Goal: Task Accomplishment & Management: Manage account settings

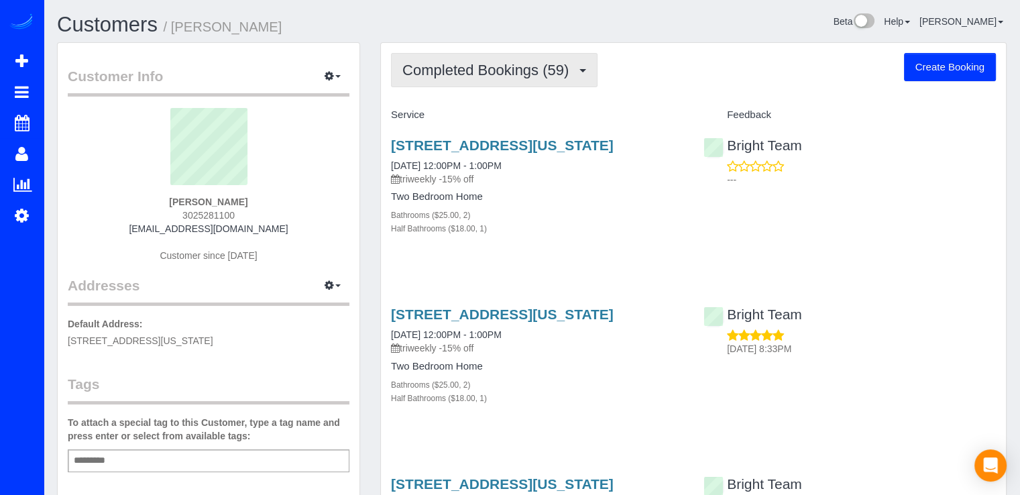
click at [558, 70] on span "Completed Bookings (59)" at bounding box center [488, 70] width 173 height 17
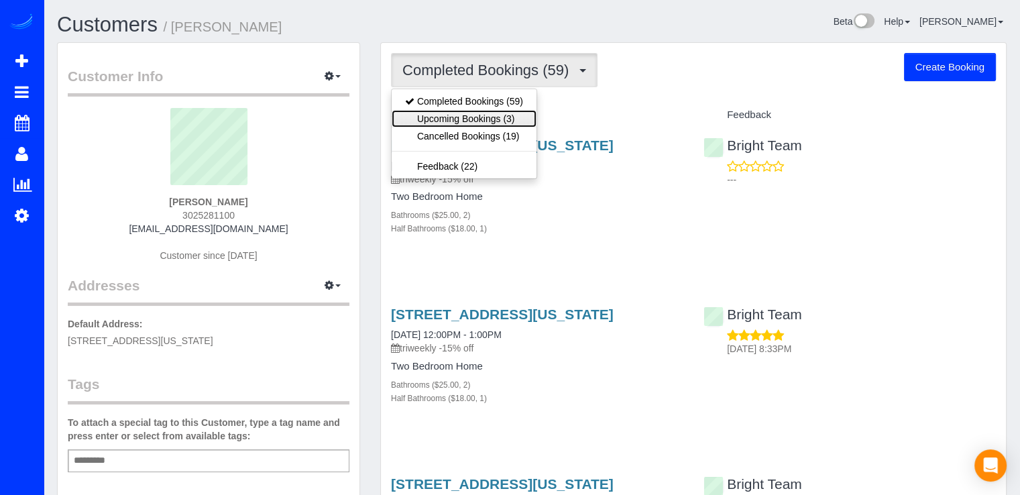
click at [514, 113] on link "Upcoming Bookings (3)" at bounding box center [464, 118] width 145 height 17
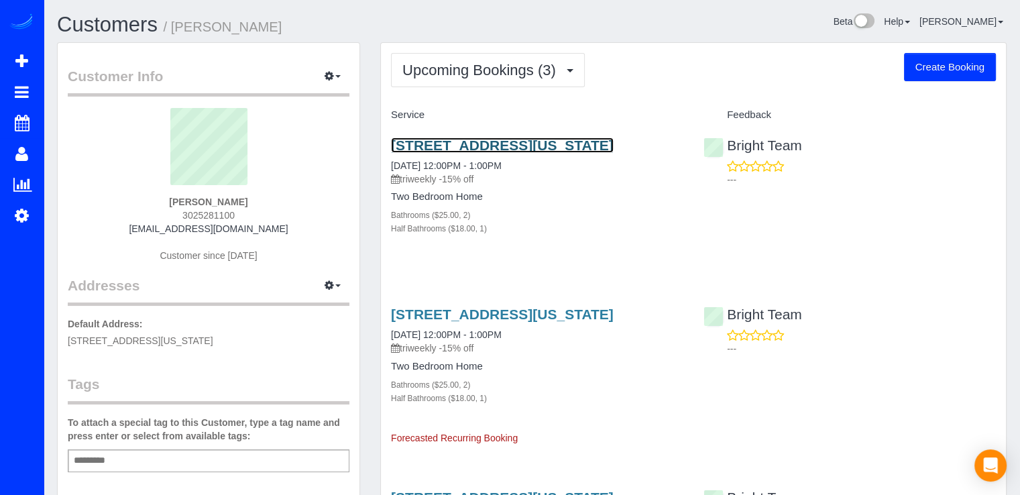
click at [500, 139] on link "631 D St Nw, 644, Washington, DC 20004" at bounding box center [502, 144] width 223 height 15
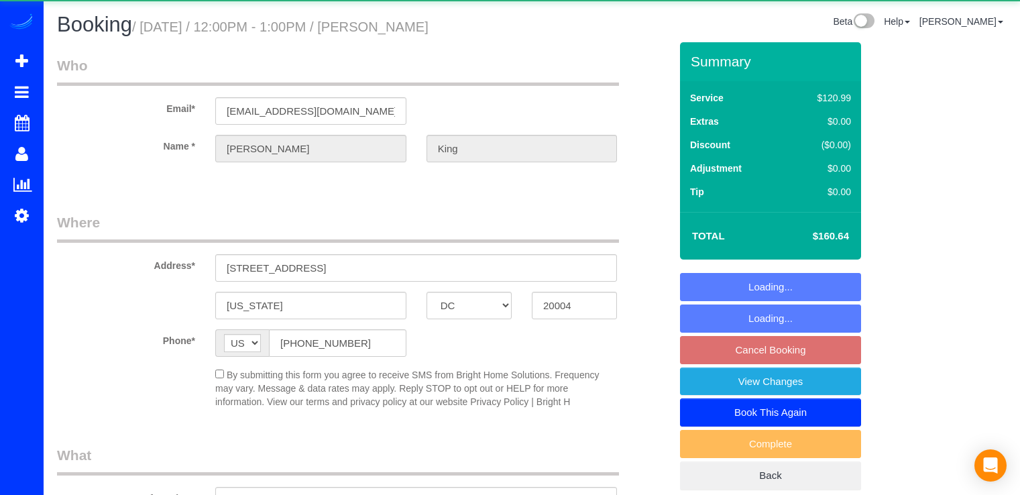
select select "DC"
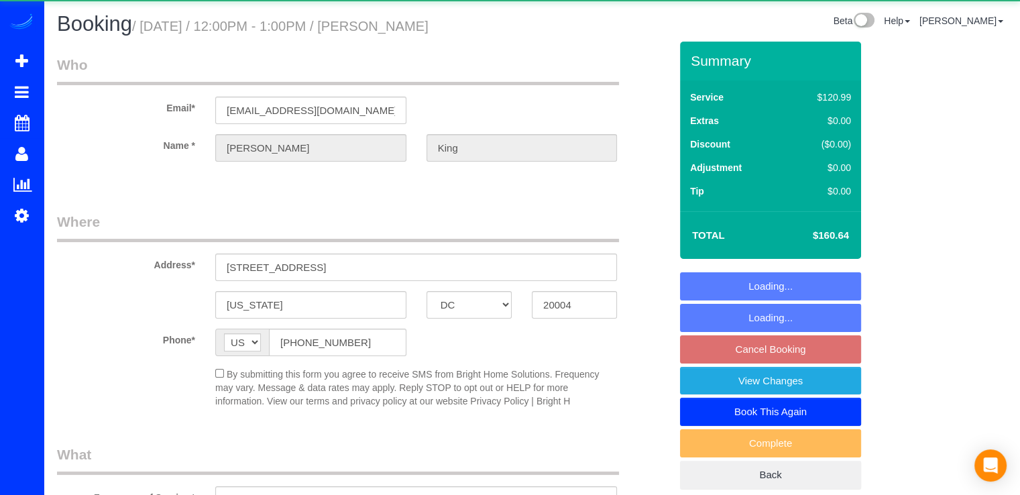
select select "string:fspay-46fbbe1f-b889-4302-a507-1c35da23d24c"
select select "2"
select select "1"
select select "spot3"
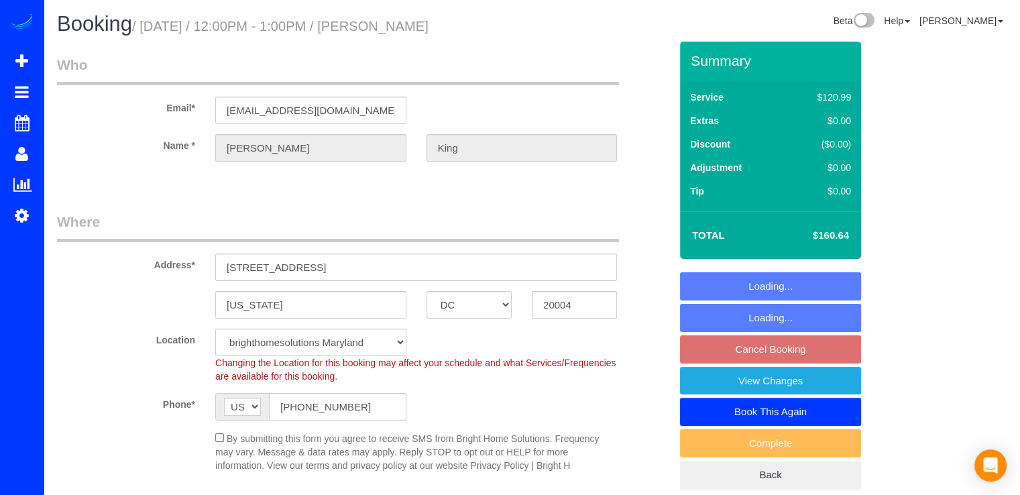
select select "object:793"
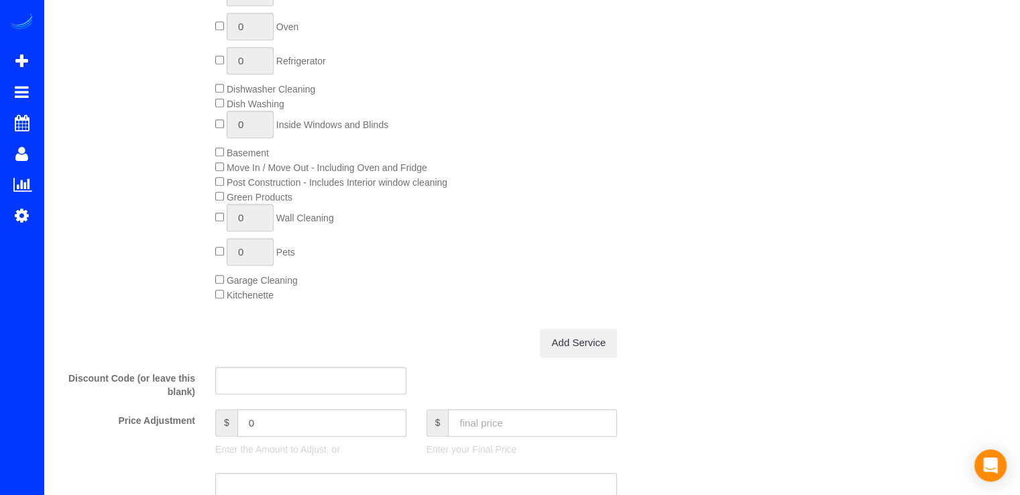
select select "2"
select select "1"
select select "spot25"
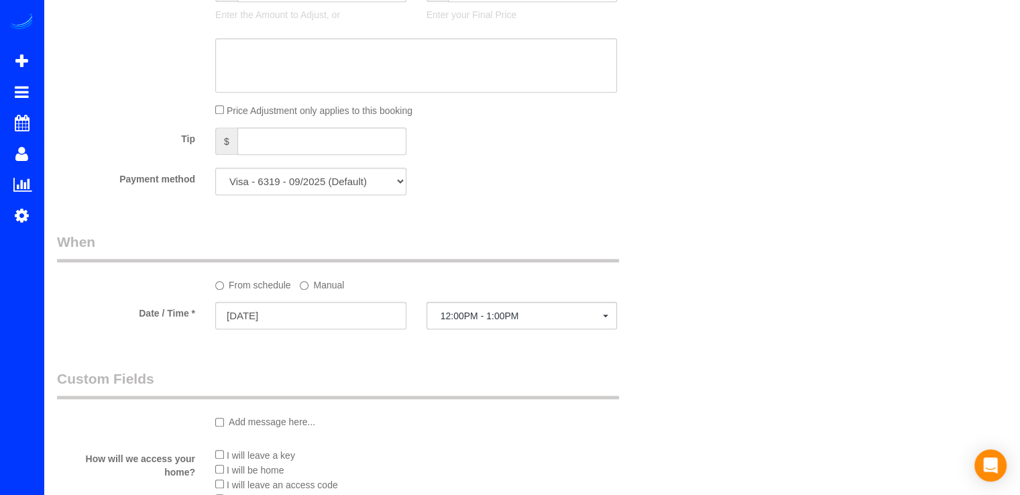
scroll to position [1207, 0]
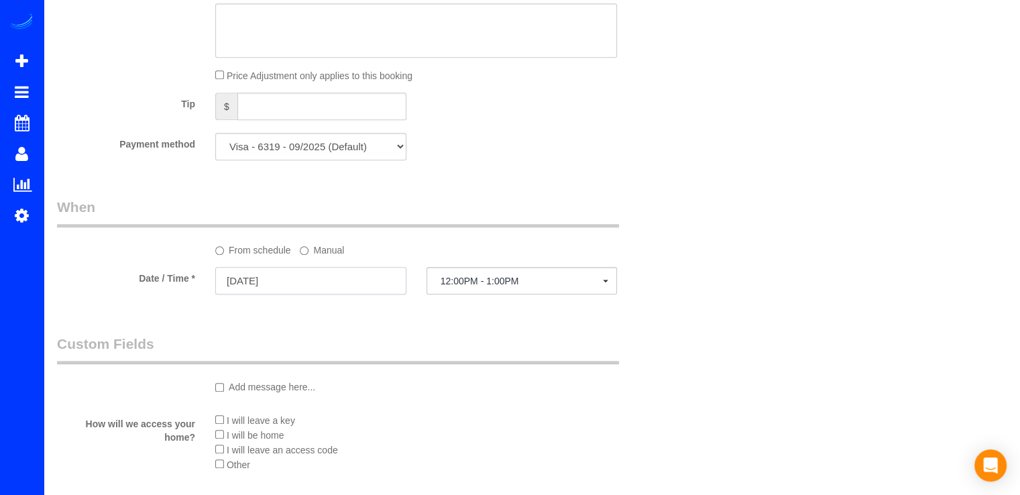
click at [314, 294] on input "10/07/2025" at bounding box center [310, 280] width 191 height 27
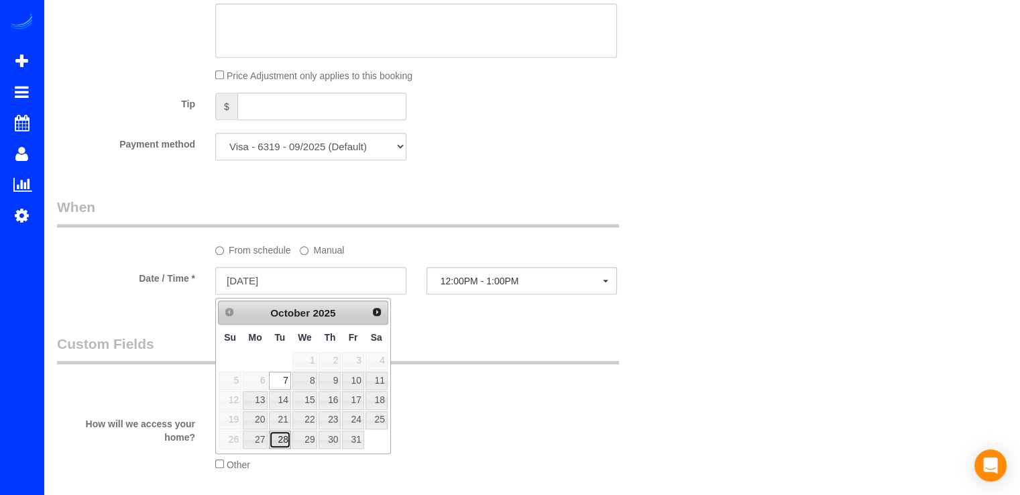
click at [282, 440] on link "28" at bounding box center [279, 439] width 21 height 18
type input "10/28/2025"
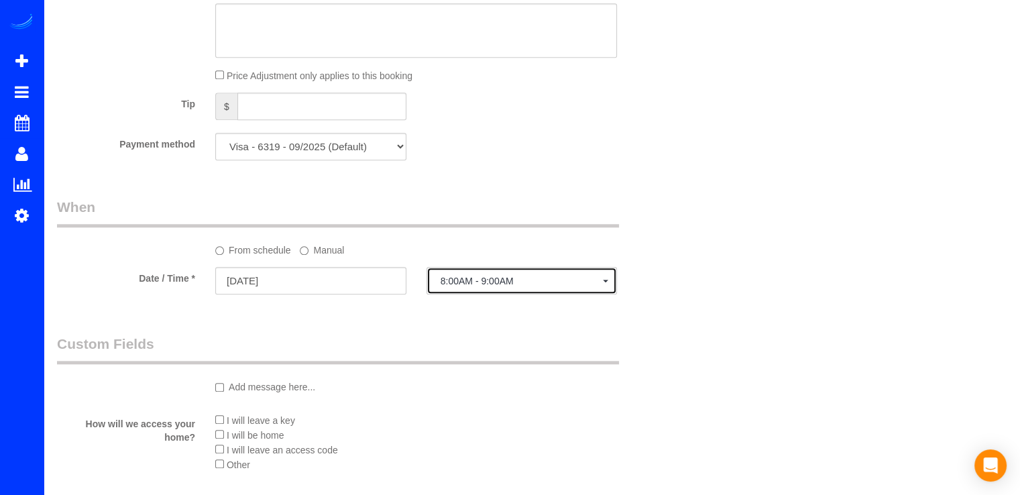
click at [566, 284] on span "8:00AM - 9:00AM" at bounding box center [521, 281] width 163 height 11
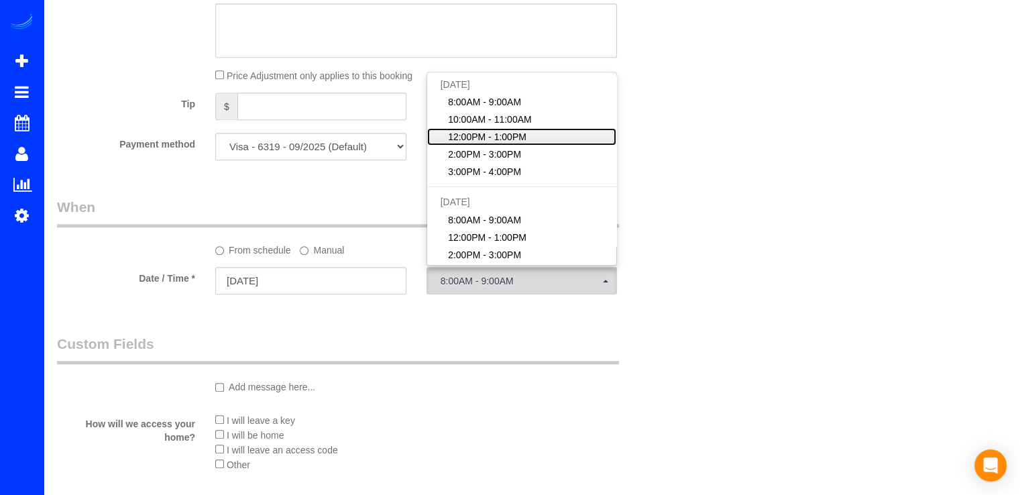
click at [510, 143] on span "12:00PM - 1:00PM" at bounding box center [487, 136] width 78 height 13
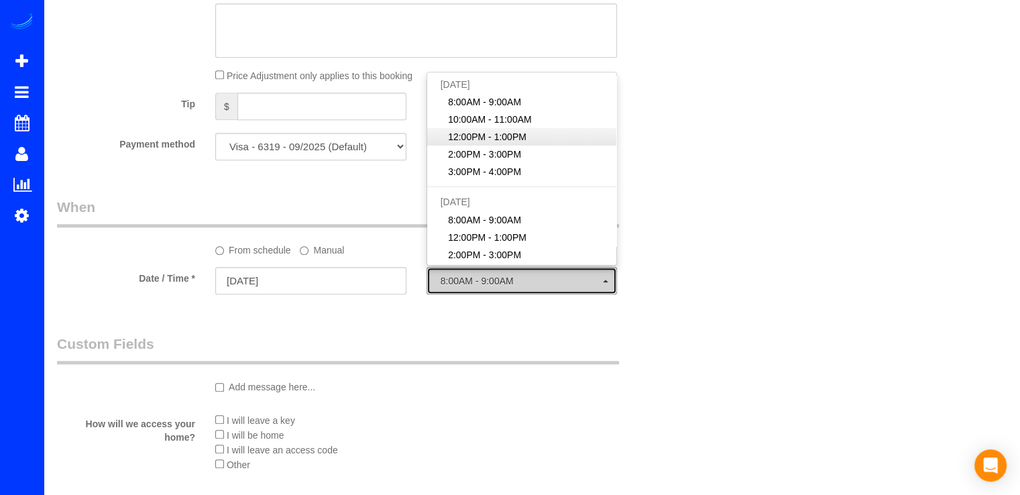
select select "spot47"
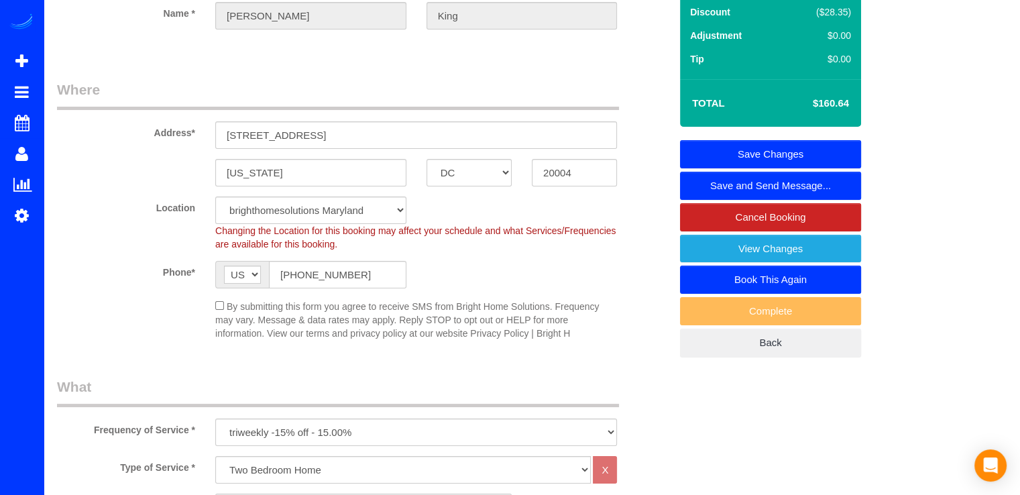
scroll to position [0, 0]
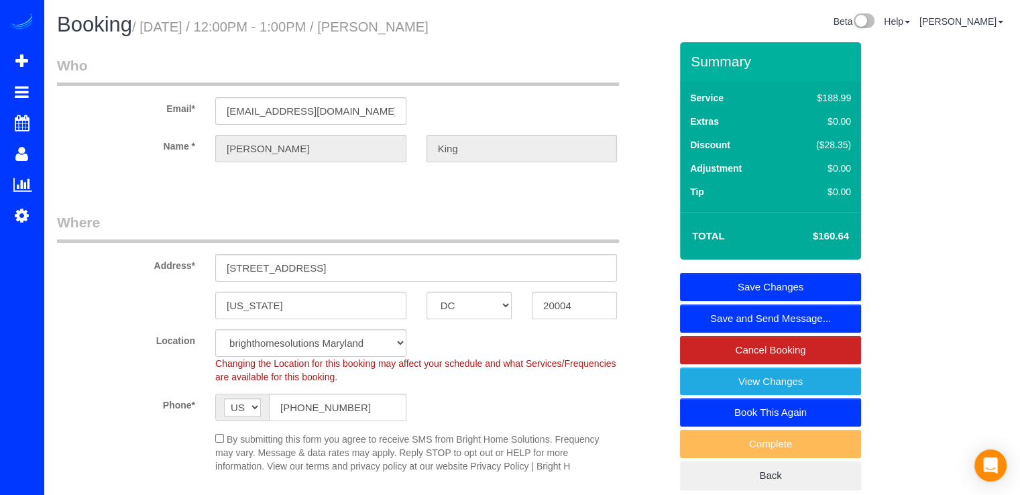
click at [809, 280] on link "Save Changes" at bounding box center [770, 287] width 181 height 28
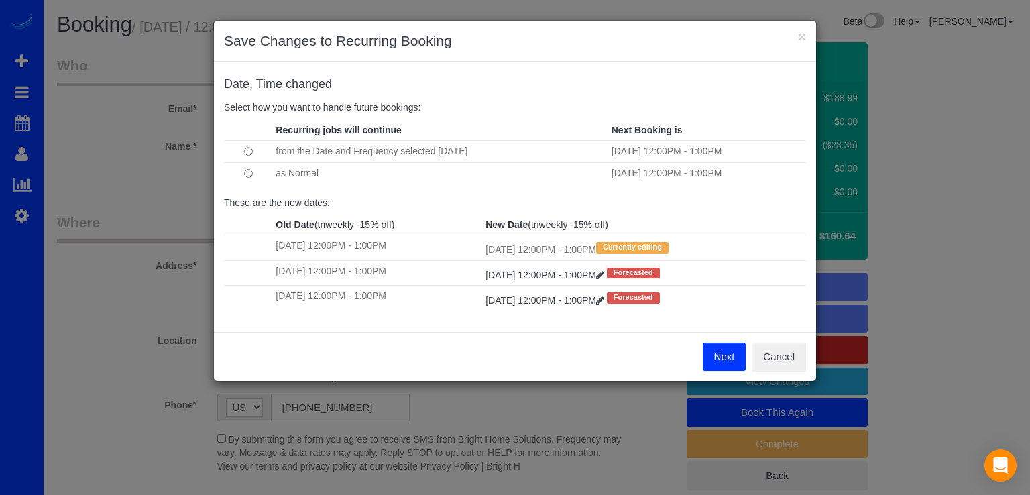
click at [715, 356] on button "Next" at bounding box center [725, 357] width 44 height 28
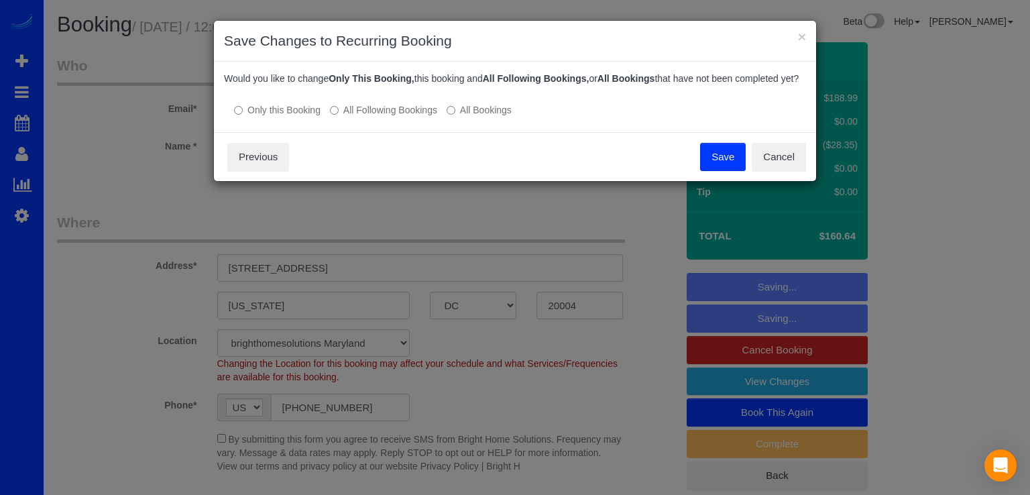
click at [715, 162] on button "Save" at bounding box center [723, 157] width 46 height 28
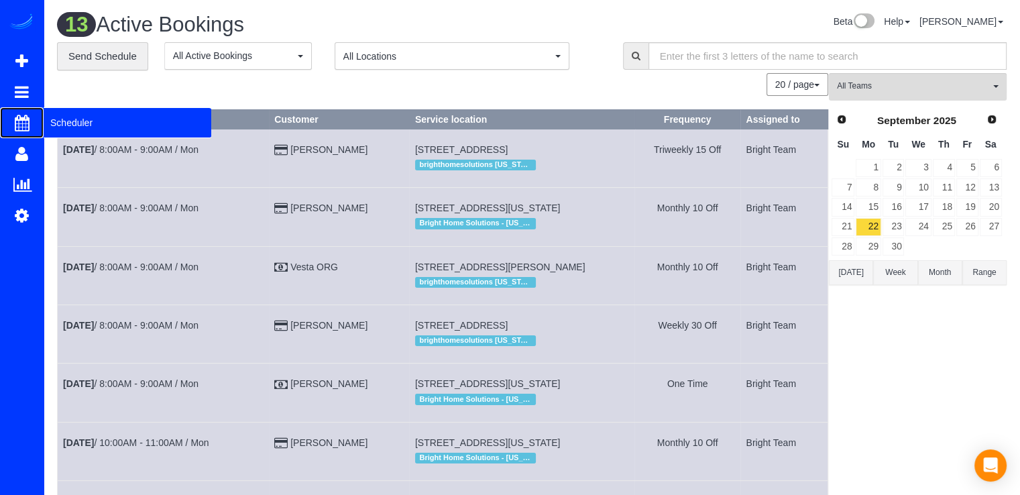
click at [62, 117] on span "Scheduler" at bounding box center [128, 122] width 168 height 31
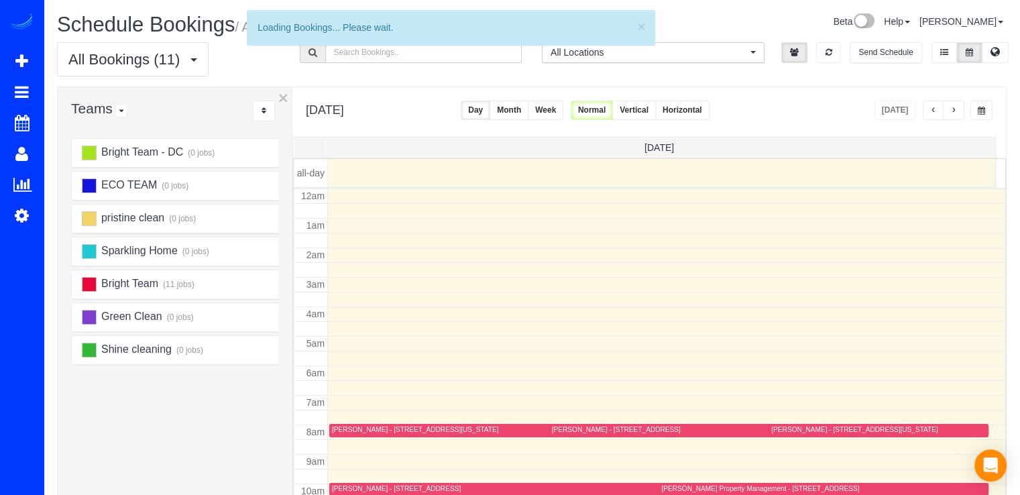
scroll to position [176, 0]
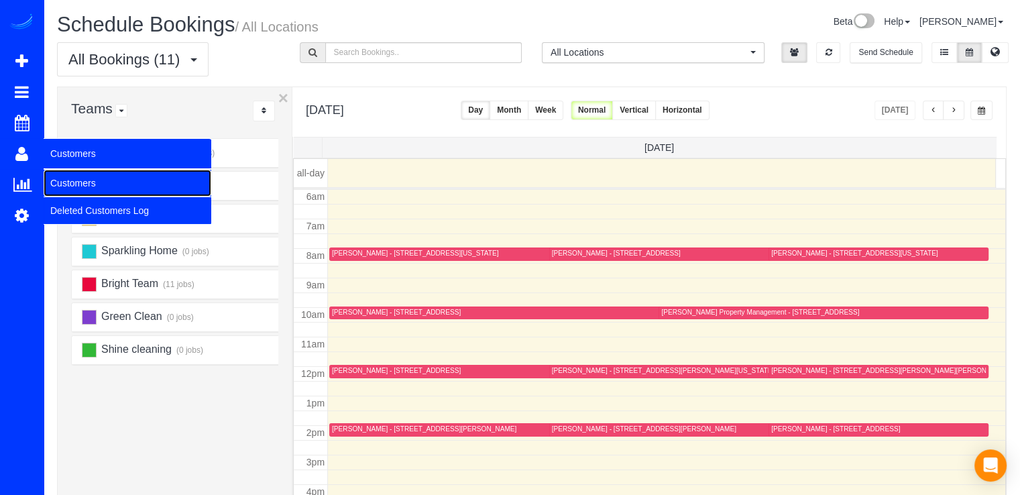
click at [64, 178] on link "Customers" at bounding box center [128, 183] width 168 height 27
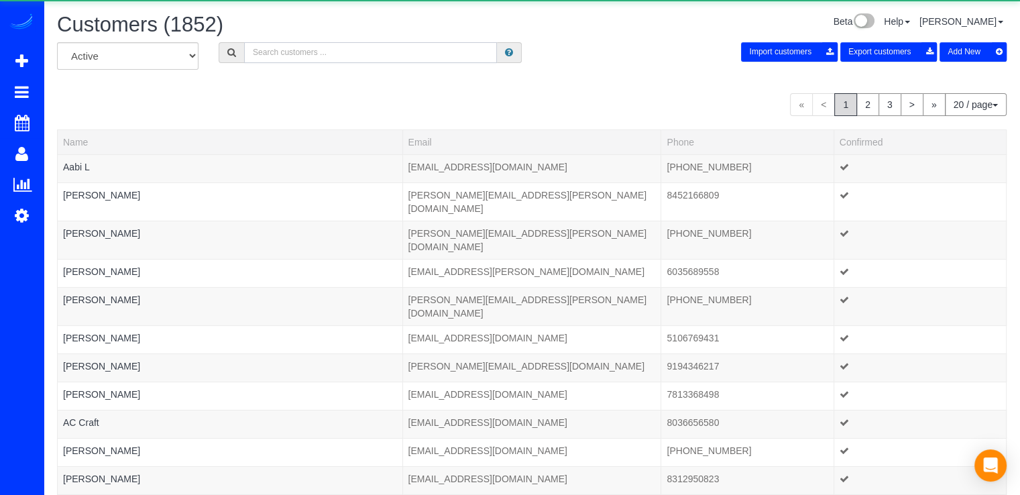
click at [336, 60] on input "text" at bounding box center [370, 52] width 253 height 21
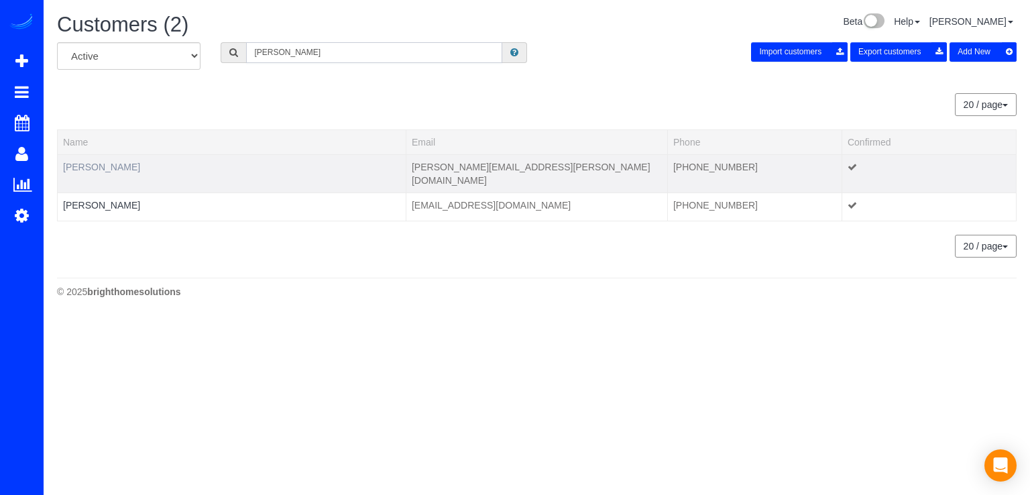
type input "Brennan"
click at [123, 166] on link "Brennan Hawkins" at bounding box center [101, 167] width 77 height 11
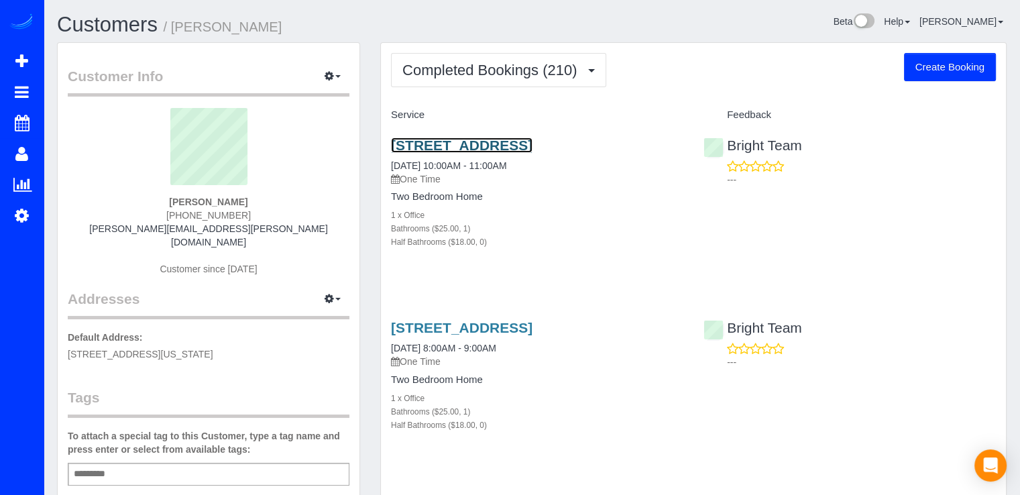
click at [501, 145] on link "5603 36th Pl, Hyattsville, MD 20782" at bounding box center [461, 144] width 141 height 15
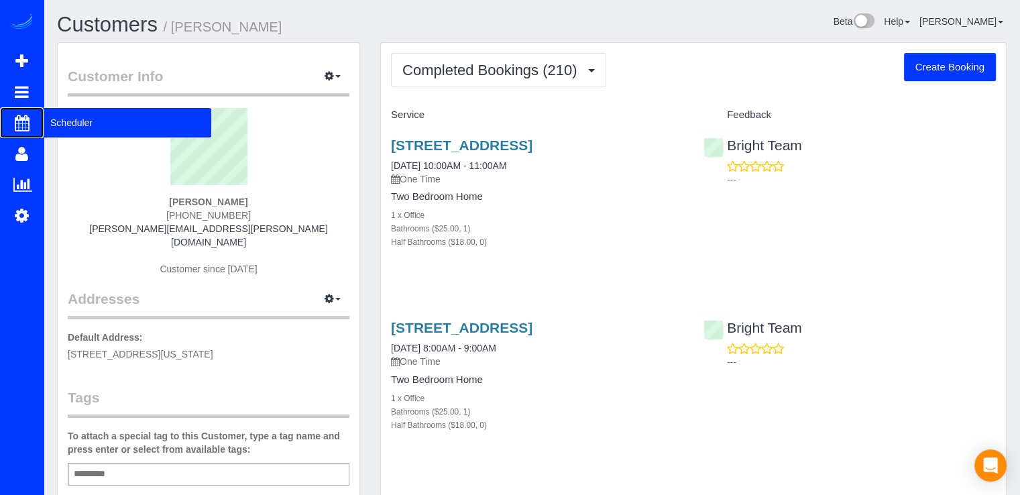
click at [48, 119] on span "Scheduler" at bounding box center [128, 122] width 168 height 31
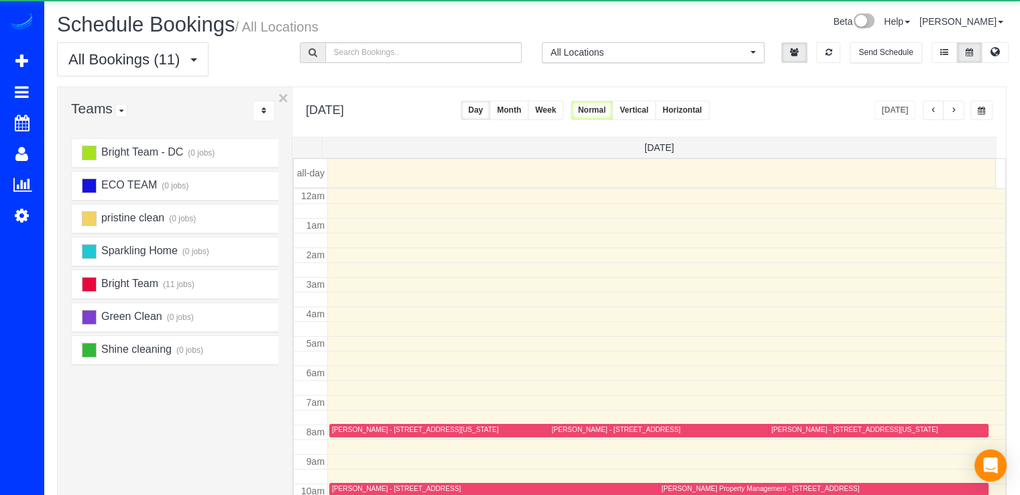
scroll to position [176, 0]
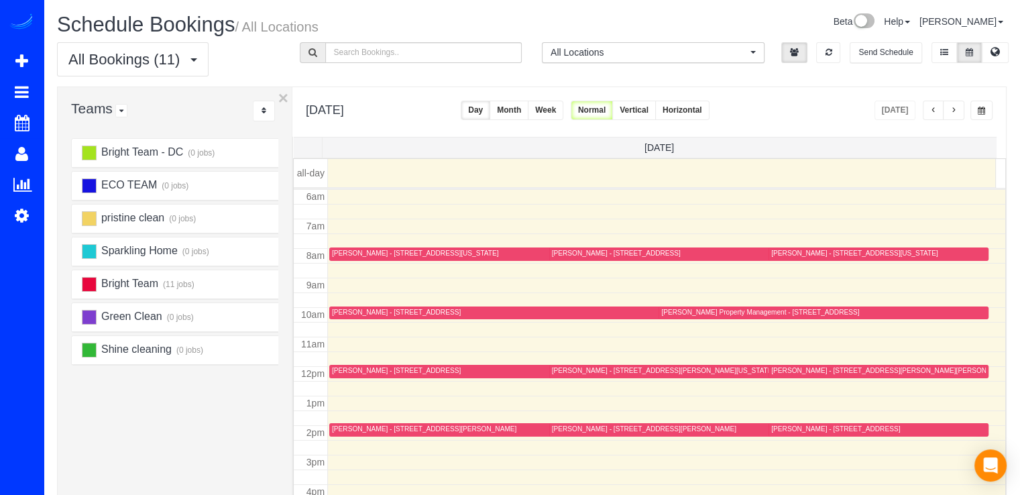
click at [949, 107] on button "button" at bounding box center [953, 110] width 21 height 19
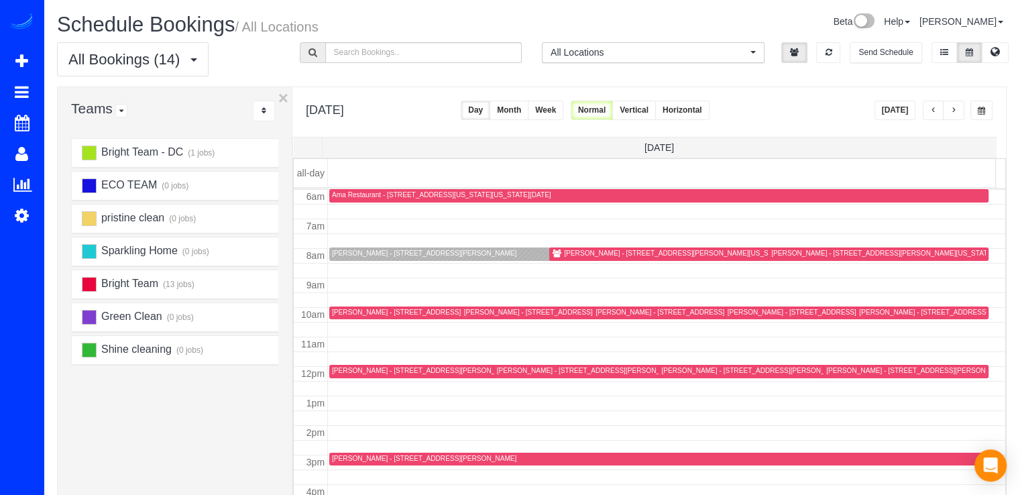
click at [949, 107] on button "button" at bounding box center [953, 110] width 21 height 19
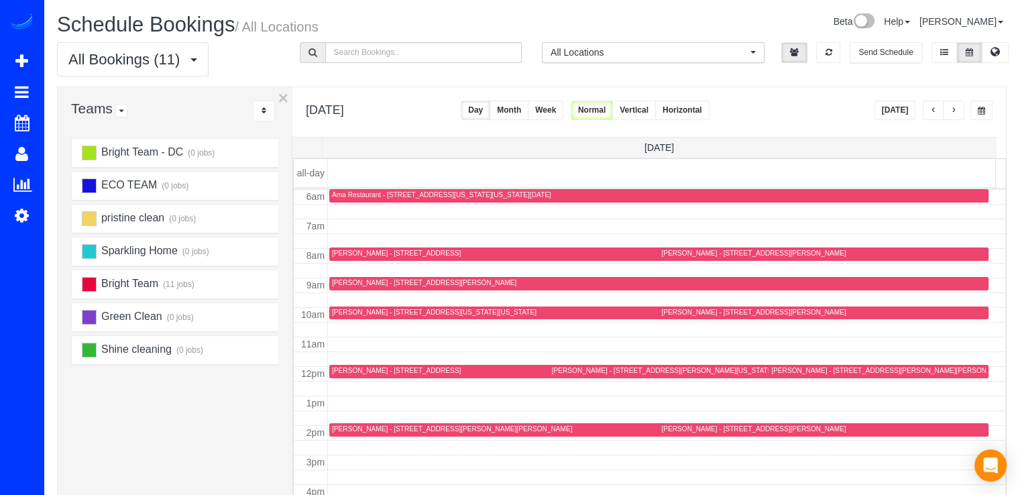
click at [949, 107] on button "button" at bounding box center [953, 110] width 21 height 19
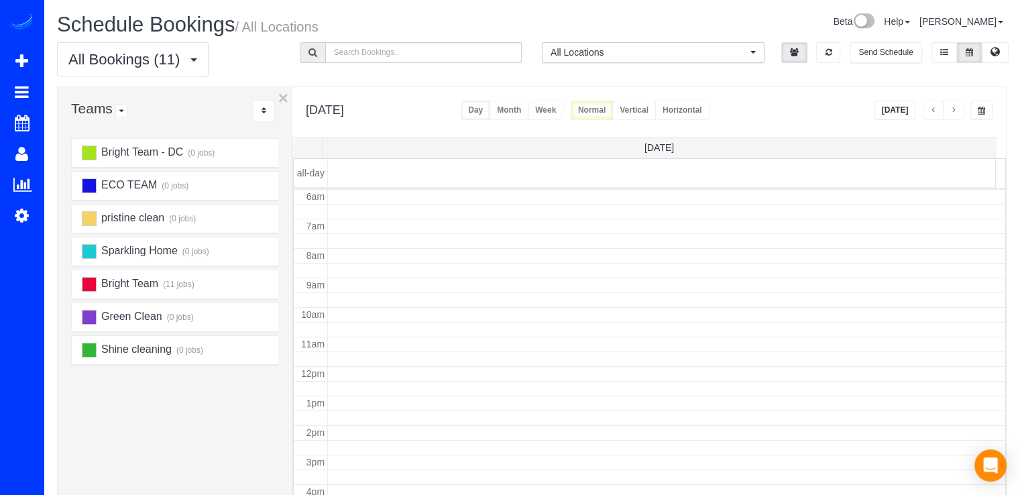
click at [949, 107] on button "button" at bounding box center [953, 110] width 21 height 19
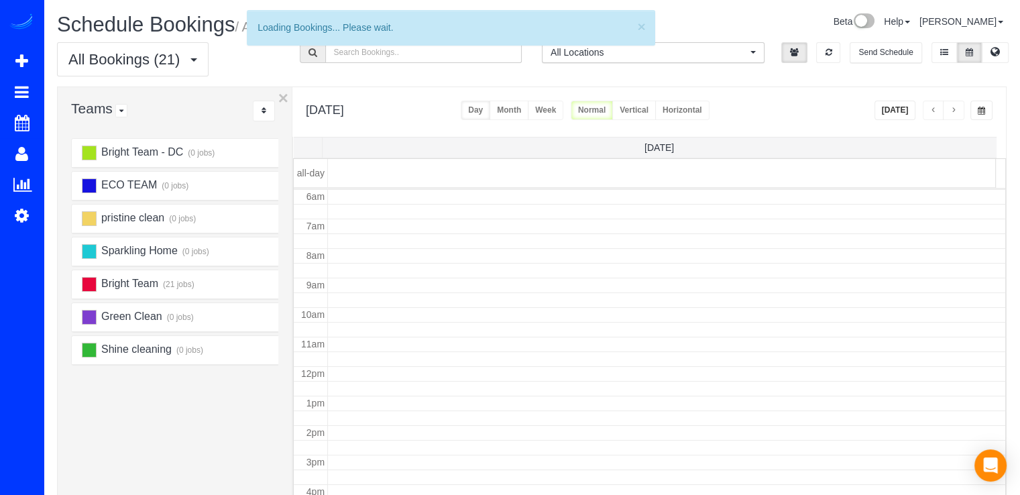
click at [949, 107] on button "button" at bounding box center [953, 110] width 21 height 19
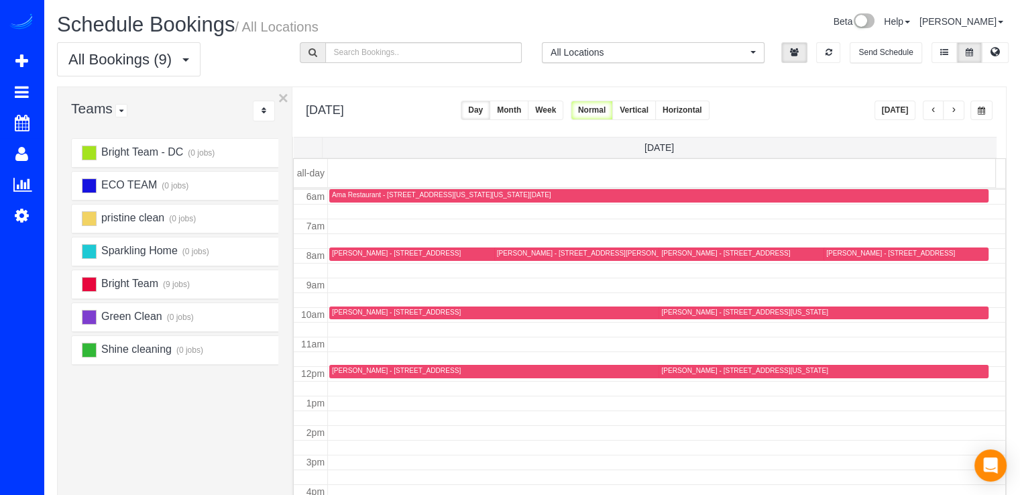
click at [884, 104] on button "Today" at bounding box center [895, 110] width 42 height 19
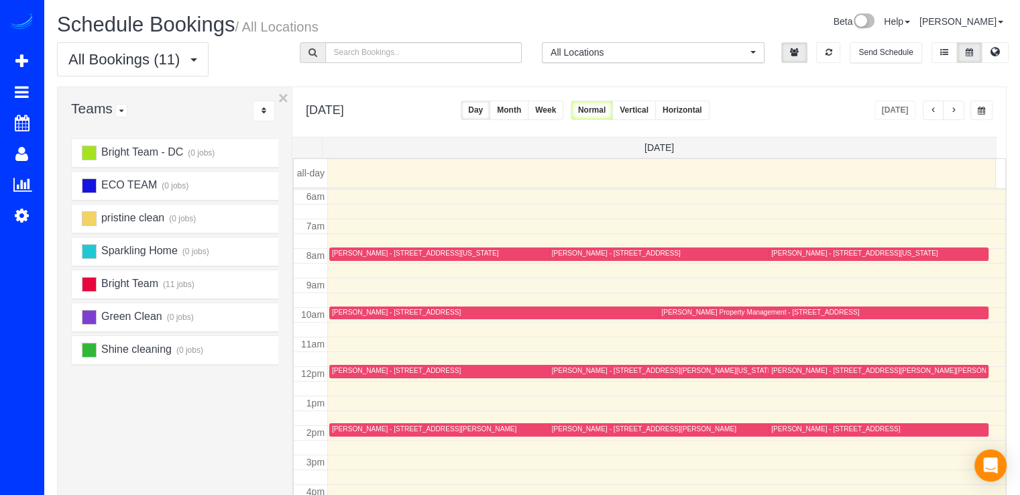
click at [62, 174] on div "Bright Team - DC (0 jobs) ECO TEAM (0 jobs) pristine clean (0 jobs) Sparkling H…" at bounding box center [175, 410] width 234 height 550
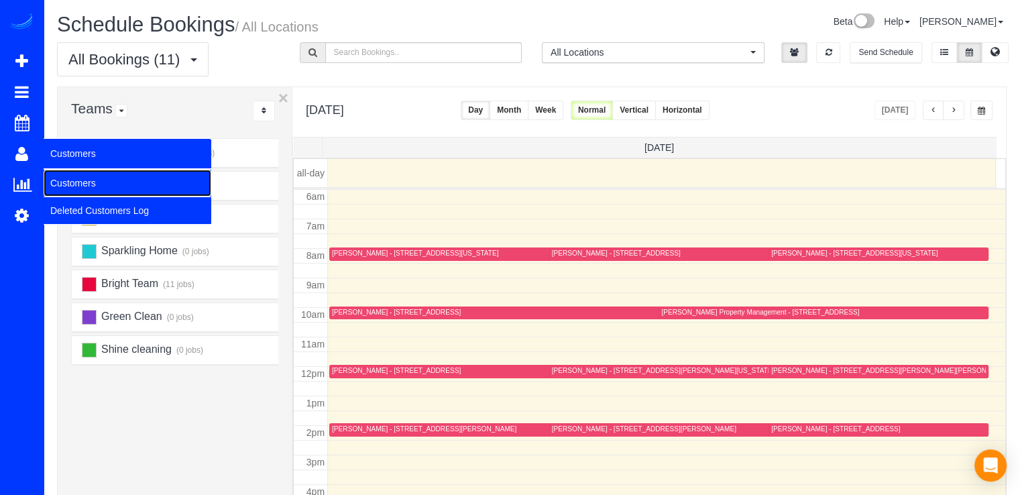
click at [60, 183] on link "Customers" at bounding box center [128, 183] width 168 height 27
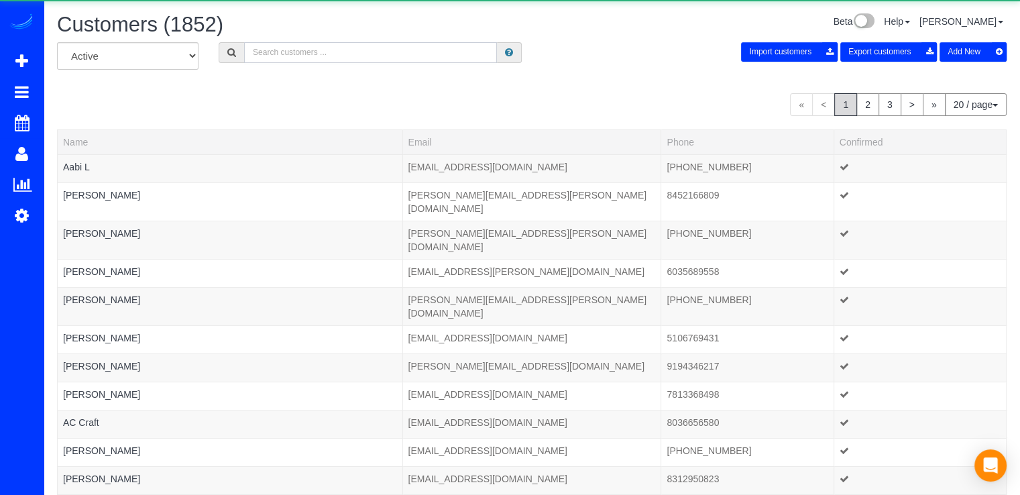
click at [355, 60] on input "text" at bounding box center [370, 52] width 253 height 21
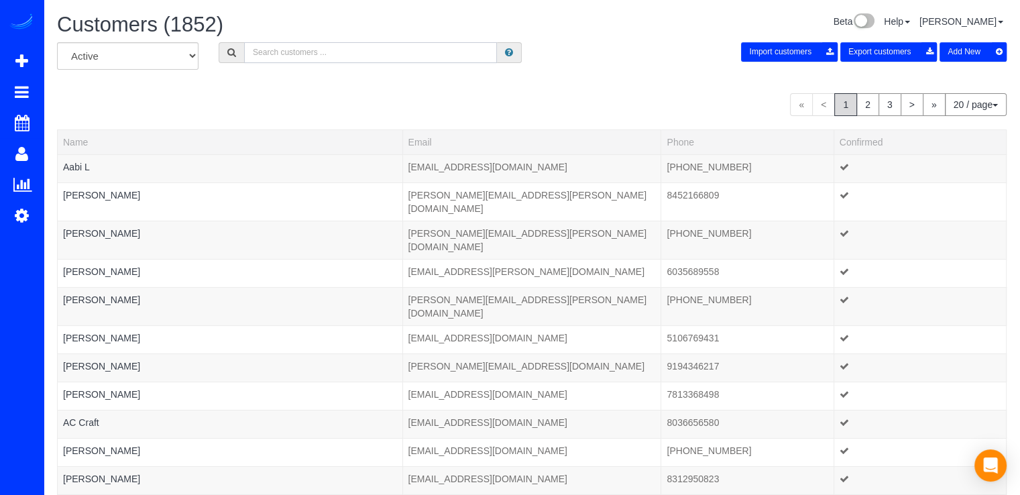
type input "o"
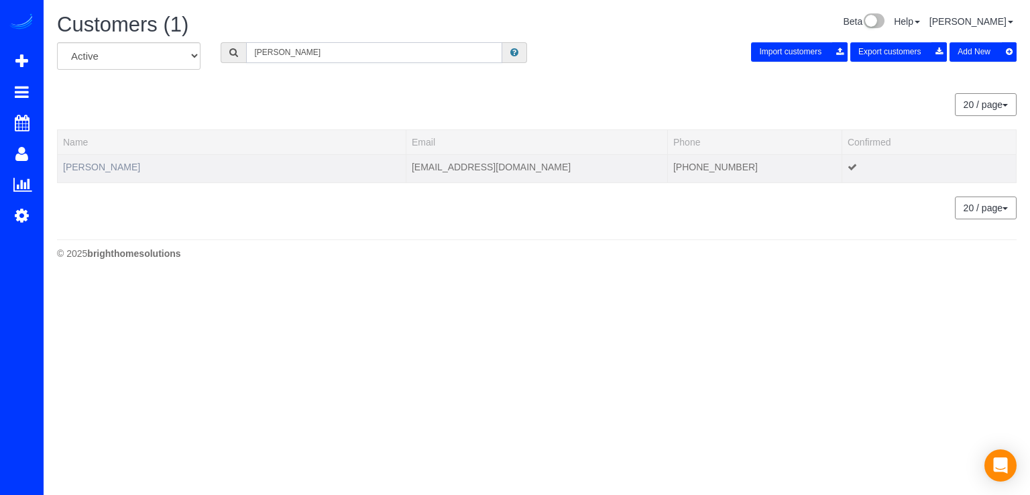
type input "Onur Balta"
click at [97, 166] on link "Onur Balta" at bounding box center [101, 167] width 77 height 11
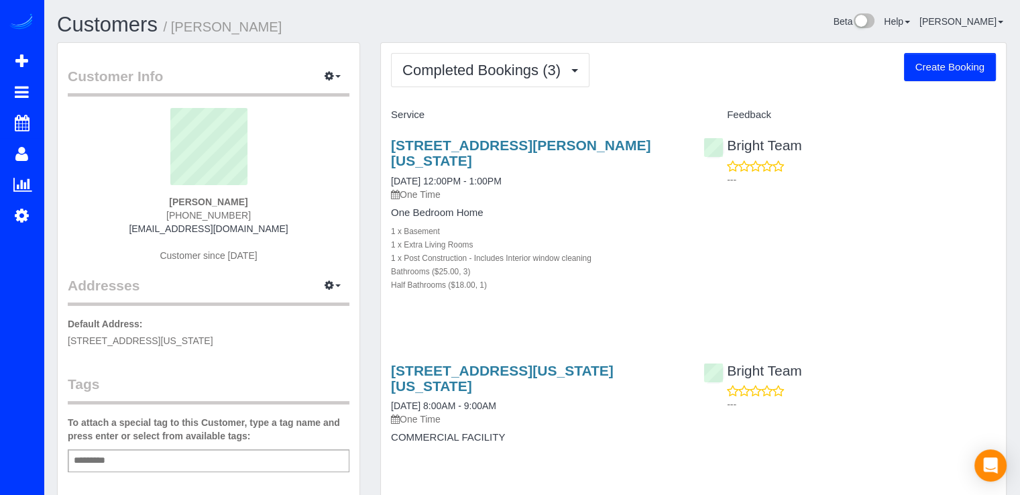
click at [62, 178] on div "Customer Info Edit Contact Info Send Message Email Preferences Special Sales Ta…" at bounding box center [209, 419] width 302 height 752
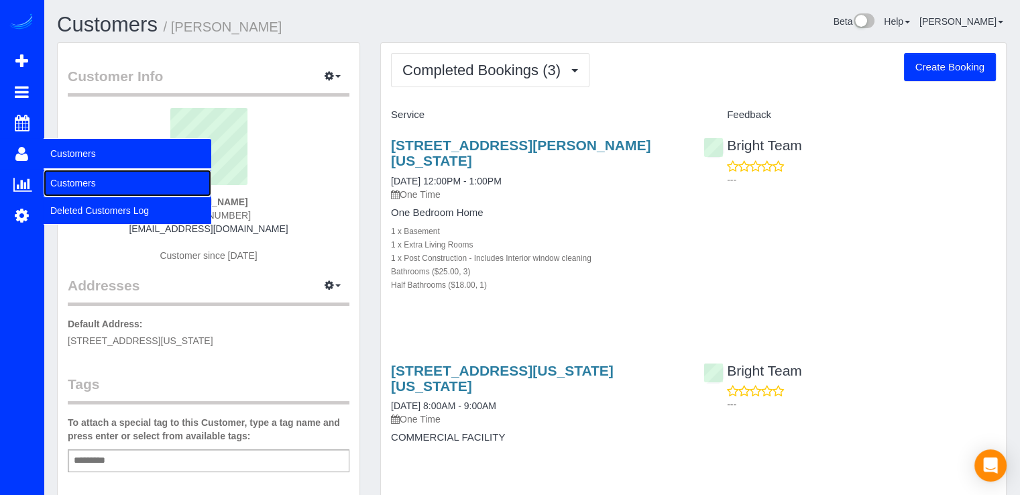
click at [66, 174] on link "Customers" at bounding box center [128, 183] width 168 height 27
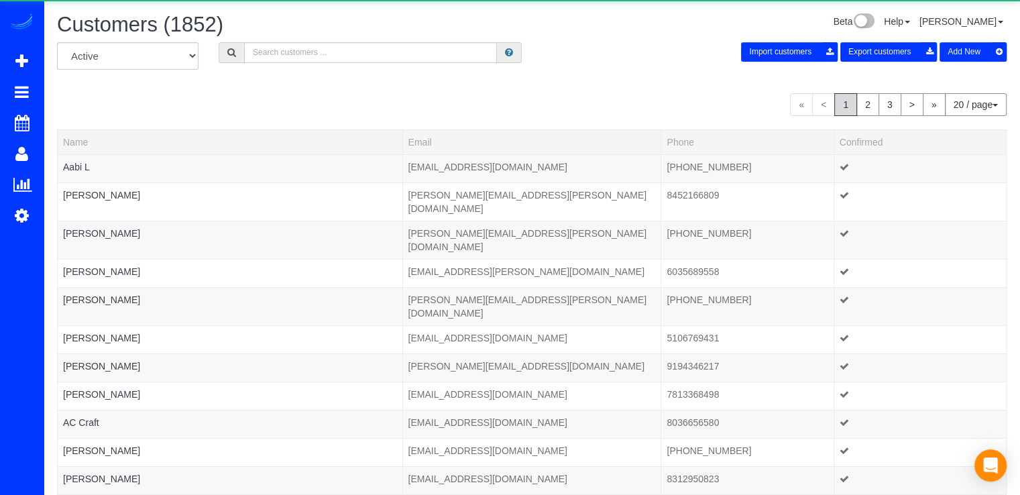
click at [229, 52] on icon at bounding box center [231, 52] width 9 height 9
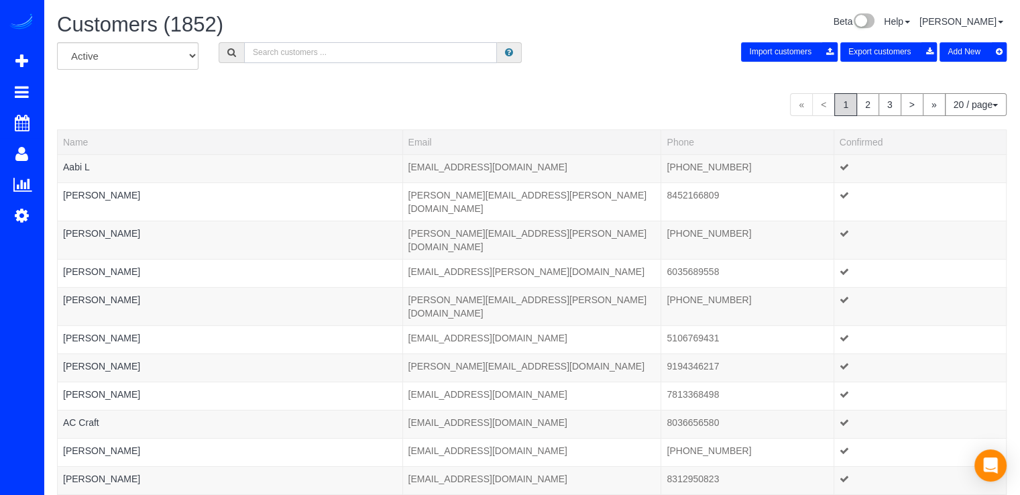
click at [255, 50] on input "text" at bounding box center [370, 52] width 253 height 21
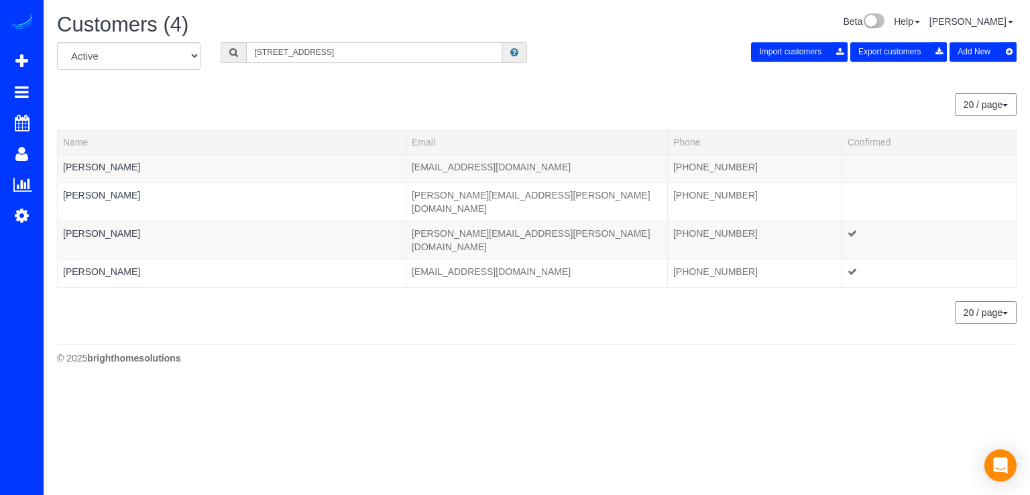
click at [322, 52] on input "2125 14th st" at bounding box center [374, 52] width 256 height 21
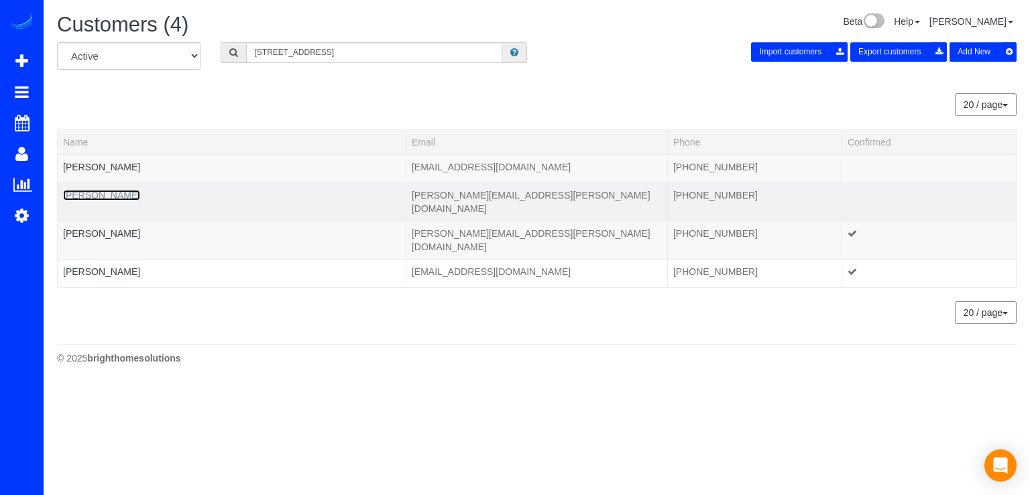
drag, startPoint x: 101, startPoint y: 200, endPoint x: 63, endPoint y: 192, distance: 38.4
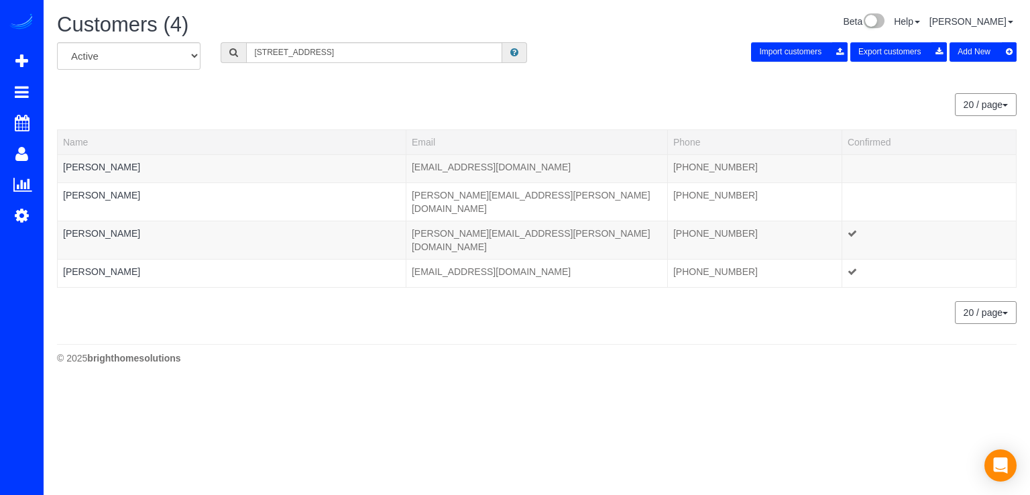
drag, startPoint x: 308, startPoint y: 65, endPoint x: 316, endPoint y: 58, distance: 10.9
click at [308, 64] on div "All Active Archived 2125 14th st Import customers Export customers Add New" at bounding box center [537, 61] width 980 height 38
click at [319, 55] on input "2125 14th st" at bounding box center [374, 52] width 256 height 21
type input "2"
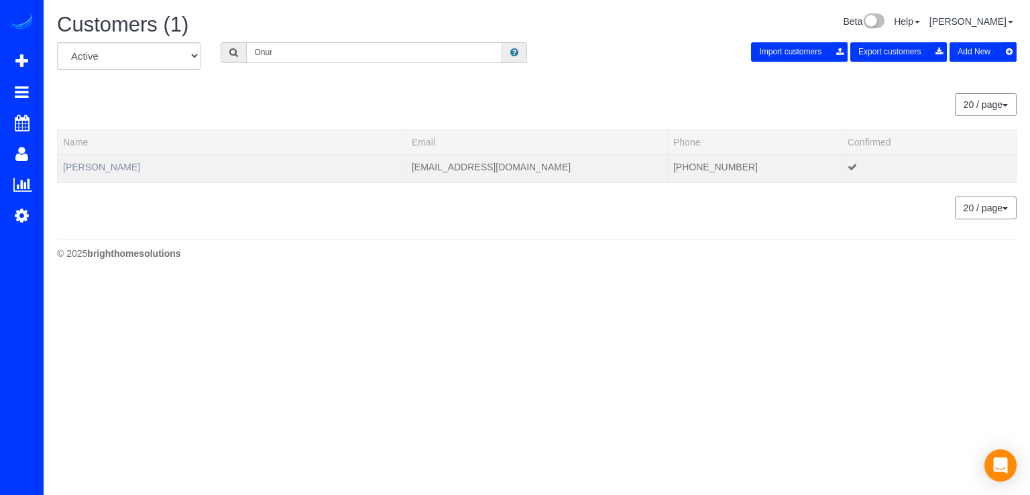
type input "Onur"
click at [82, 165] on link "Onur Balta" at bounding box center [101, 167] width 77 height 11
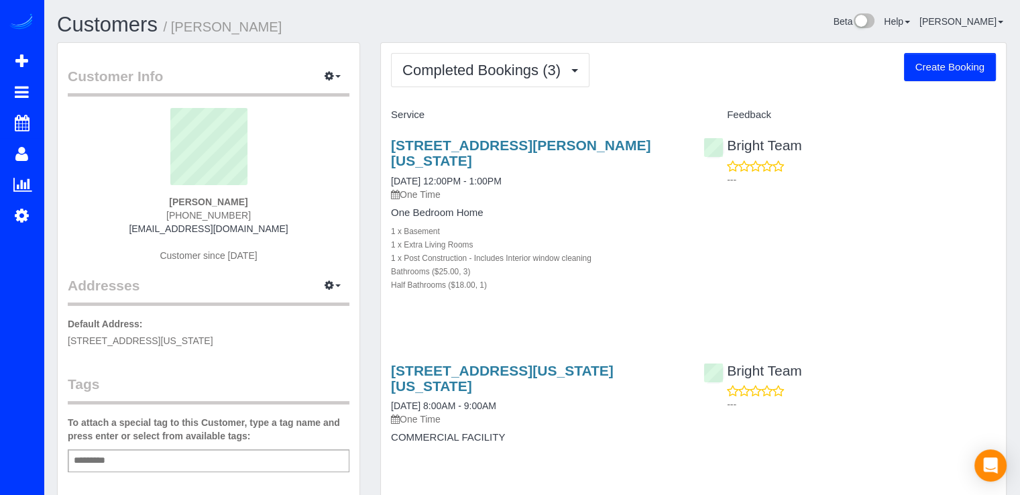
click at [552, 88] on div "Completed Bookings (3) Completed Bookings (3) Upcoming Bookings (0) Cancelled B…" at bounding box center [693, 363] width 625 height 640
click at [566, 64] on span "Completed Bookings (3)" at bounding box center [484, 70] width 165 height 17
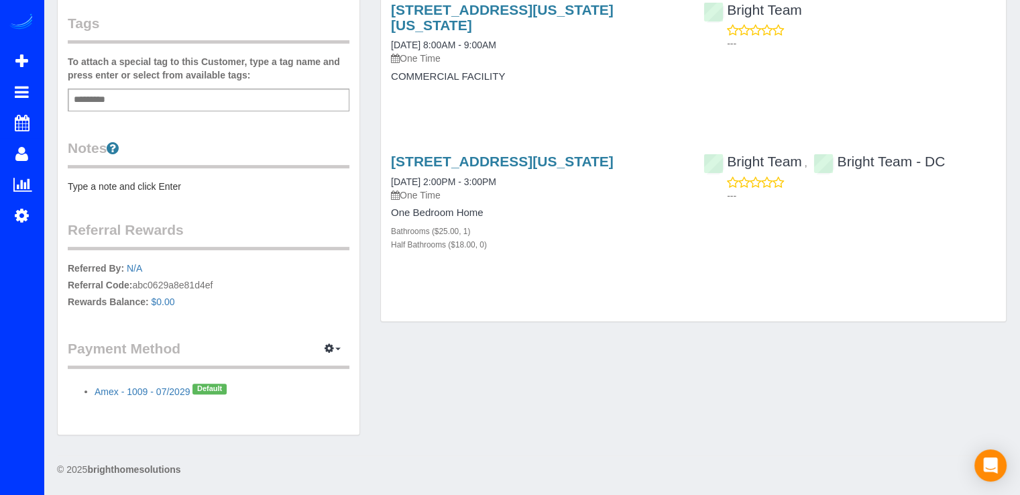
click at [654, 280] on div "Completed Bookings (3) Completed Bookings (3) Upcoming Bookings (0) Cancelled B…" at bounding box center [693, 2] width 625 height 640
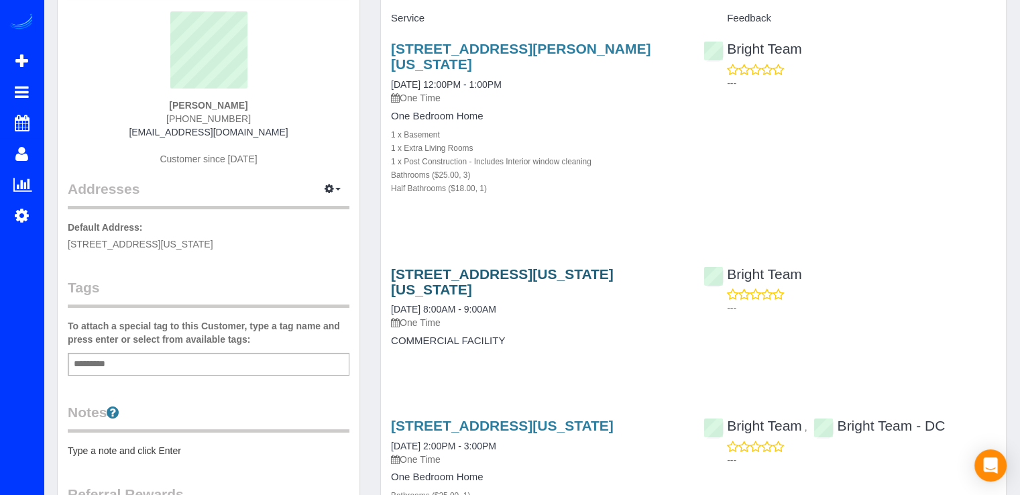
scroll to position [25, 0]
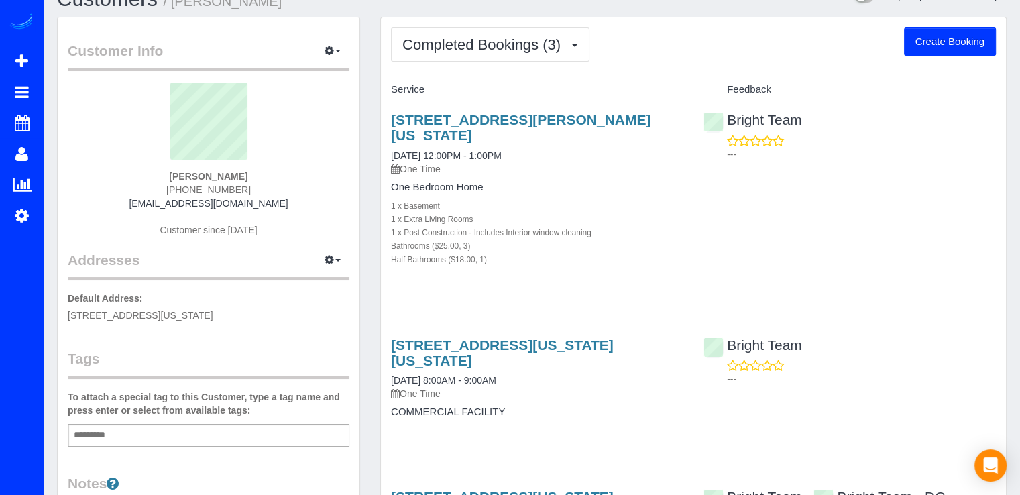
click at [925, 36] on button "Create Booking" at bounding box center [950, 41] width 92 height 28
select select "DC"
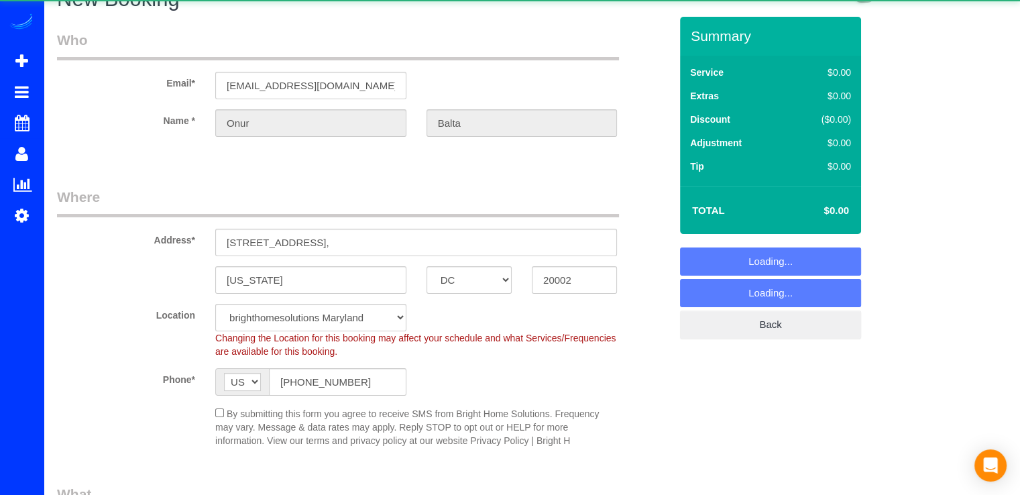
select select "object:4837"
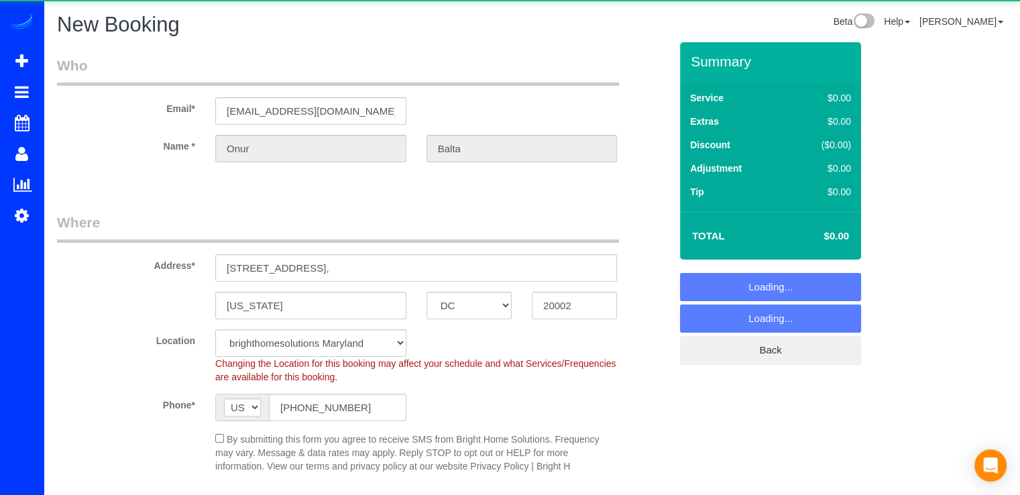
select select "2"
select select "object:4889"
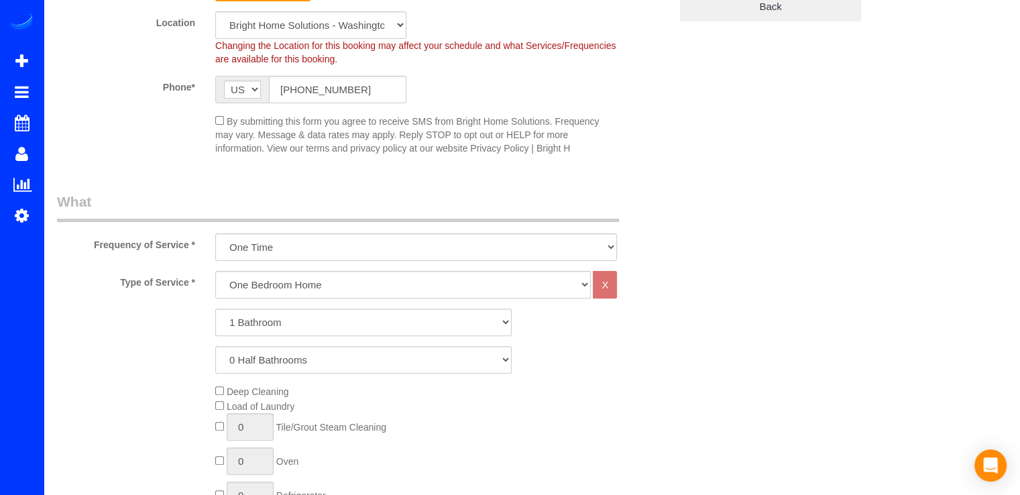
scroll to position [469, 0]
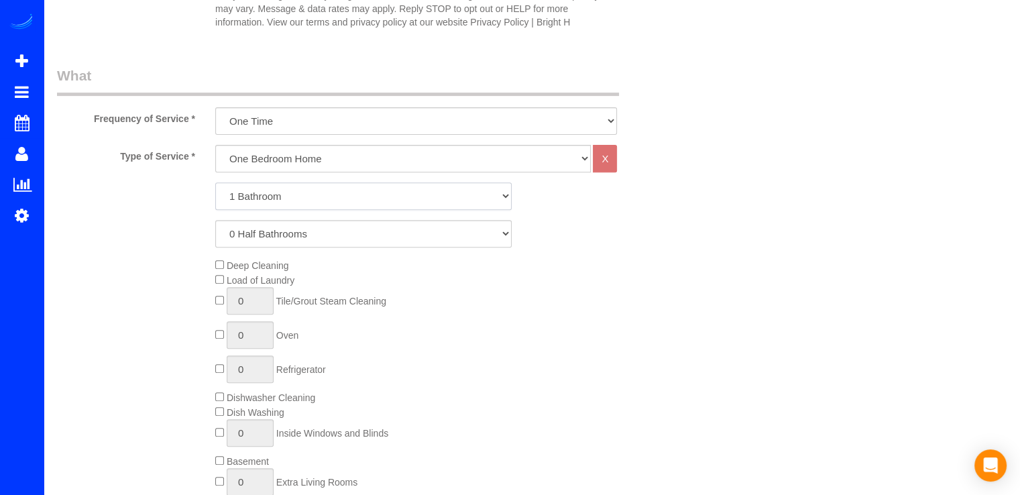
drag, startPoint x: 277, startPoint y: 183, endPoint x: 277, endPoint y: 173, distance: 10.1
click at [277, 183] on select "1 Bathroom 2 Bathrooms 3 Bathrooms 4 Bathrooms 5 Bathrooms 6 Bathrooms 7 Bathro…" at bounding box center [363, 195] width 296 height 27
click at [278, 170] on select "One Bedroom Home Two Bedroom Home Three Bedroom Home Four Bedroom Home Five Bed…" at bounding box center [402, 158] width 375 height 27
select select "255"
click at [215, 145] on select "One Bedroom Home Two Bedroom Home Three Bedroom Home Four Bedroom Home Five Bed…" at bounding box center [402, 158] width 375 height 27
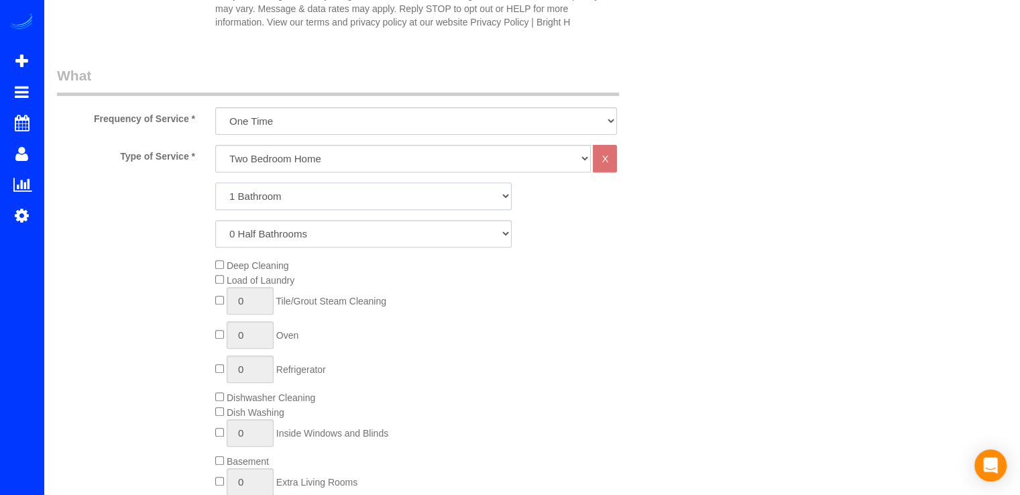
click at [290, 189] on select "1 Bathroom 2 Bathrooms 3 Bathrooms 4 Bathrooms 5 Bathrooms 6 Bathrooms 7 Bathro…" at bounding box center [363, 195] width 296 height 27
select select "2"
click at [215, 182] on select "1 Bathroom 2 Bathrooms 3 Bathrooms 4 Bathrooms 5 Bathrooms 6 Bathrooms 7 Bathro…" at bounding box center [363, 195] width 296 height 27
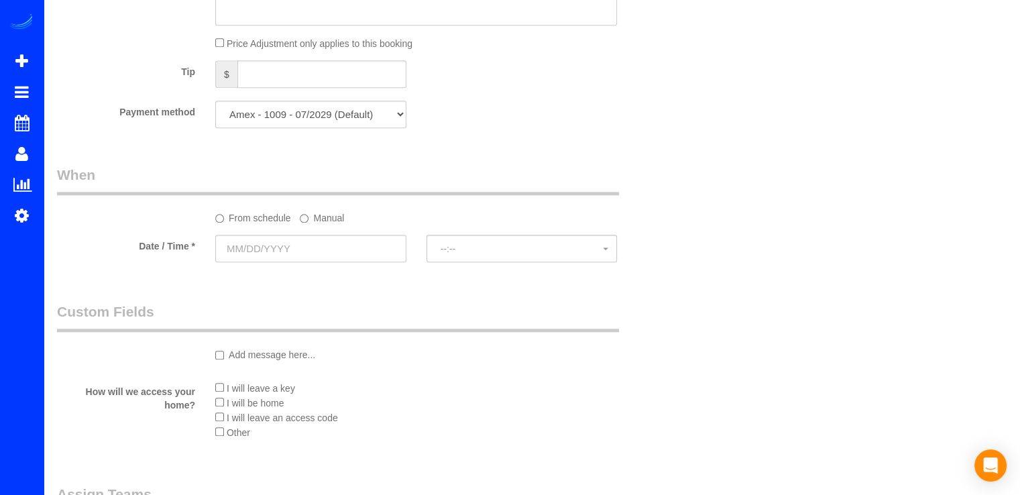
scroll to position [1341, 0]
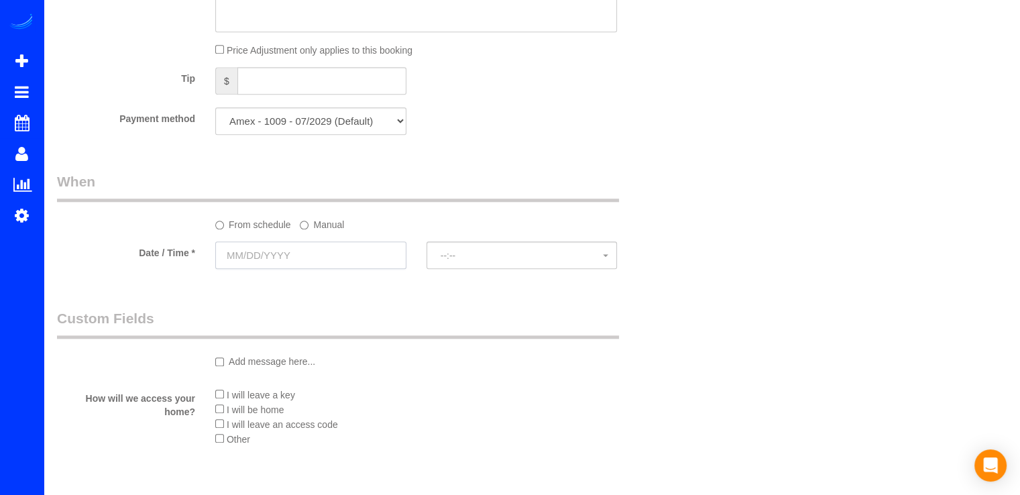
click at [272, 265] on input "text" at bounding box center [310, 254] width 191 height 27
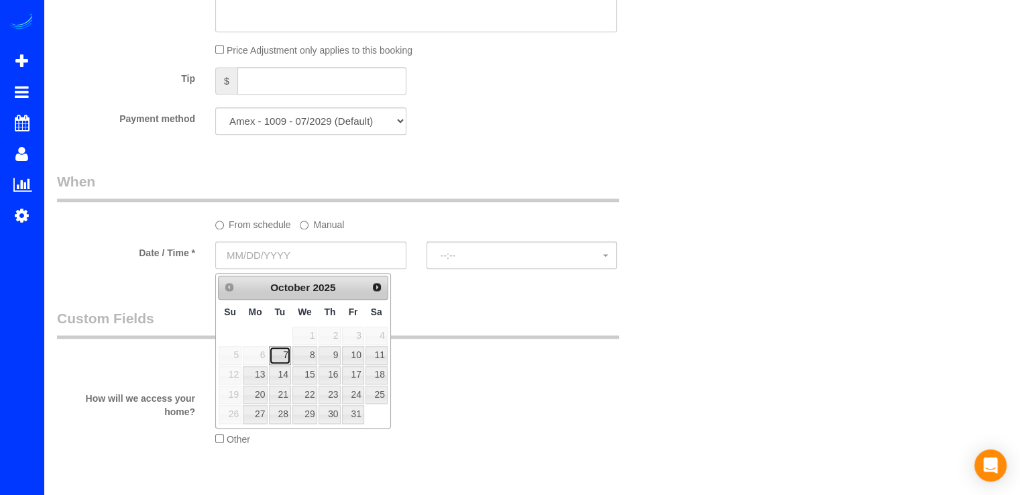
click at [285, 353] on link "7" at bounding box center [279, 355] width 21 height 18
type input "10/07/2025"
select select "spot66"
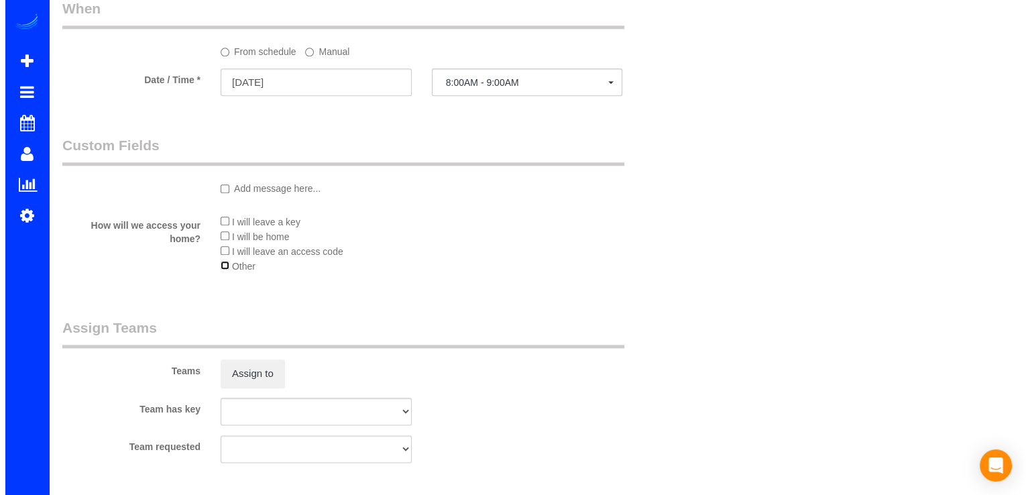
scroll to position [1542, 0]
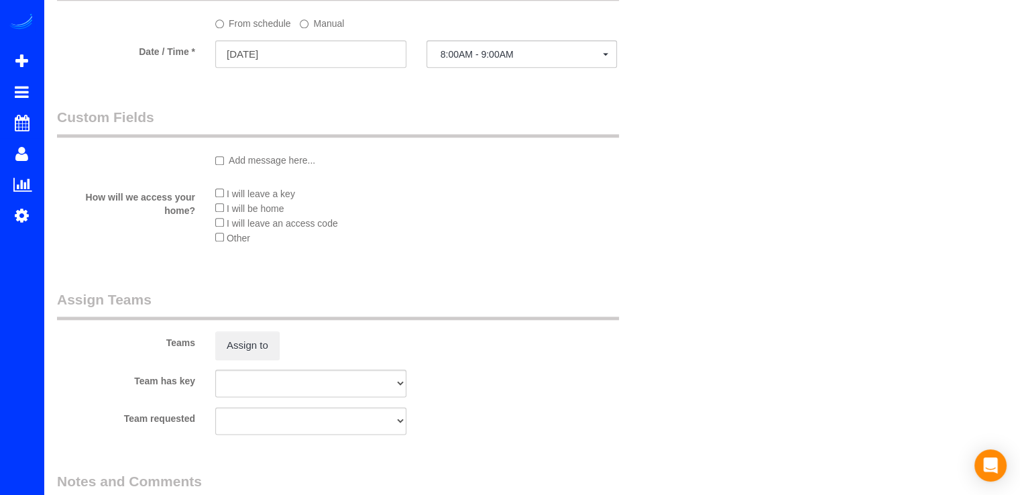
click at [261, 366] on sui-booking-teams "Teams Assign to Team has key Bright Team Bright Team - DC Team requested Bright…" at bounding box center [363, 362] width 613 height 145
click at [260, 352] on button "Assign to" at bounding box center [247, 345] width 64 height 28
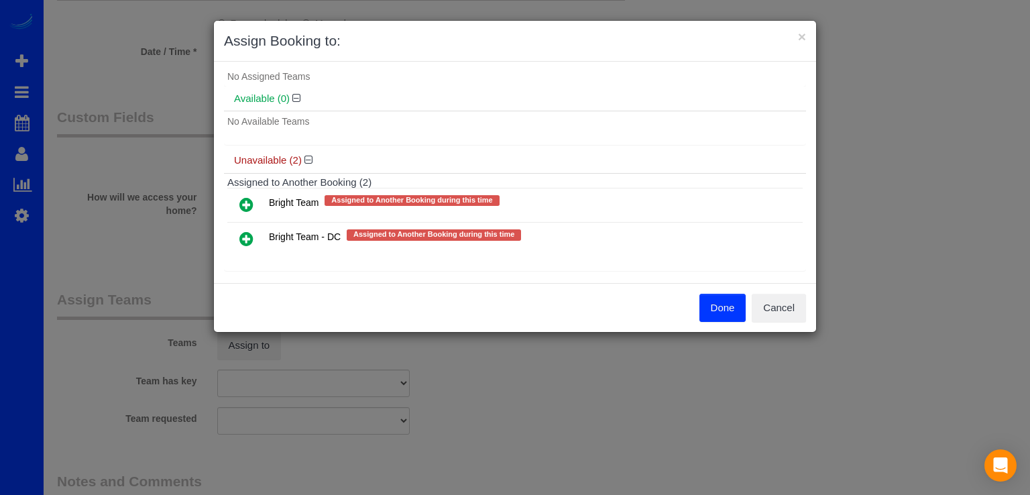
scroll to position [40, 0]
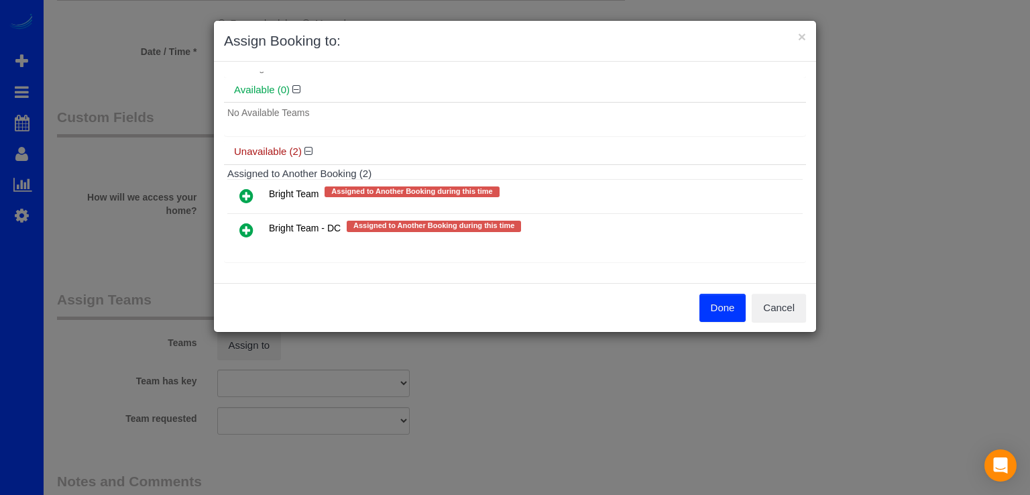
click at [245, 198] on icon at bounding box center [246, 196] width 14 height 16
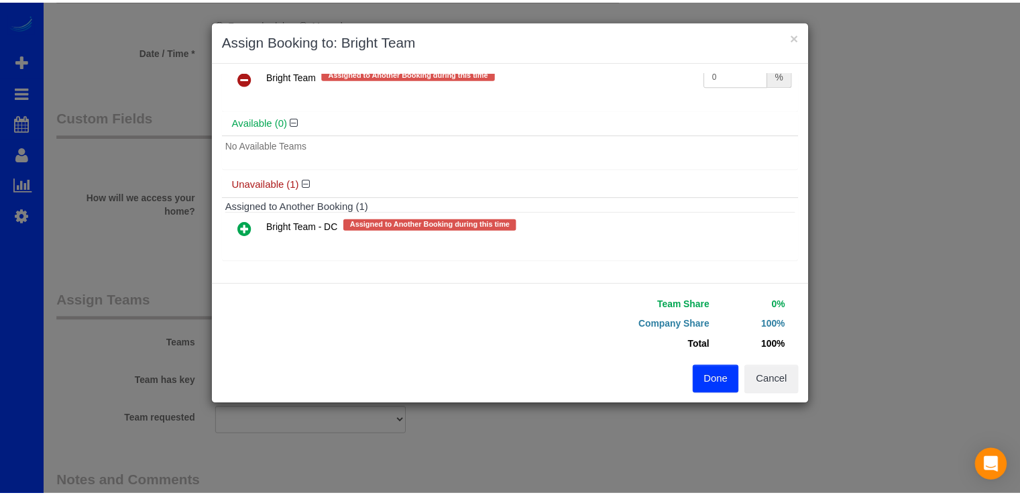
scroll to position [38, 0]
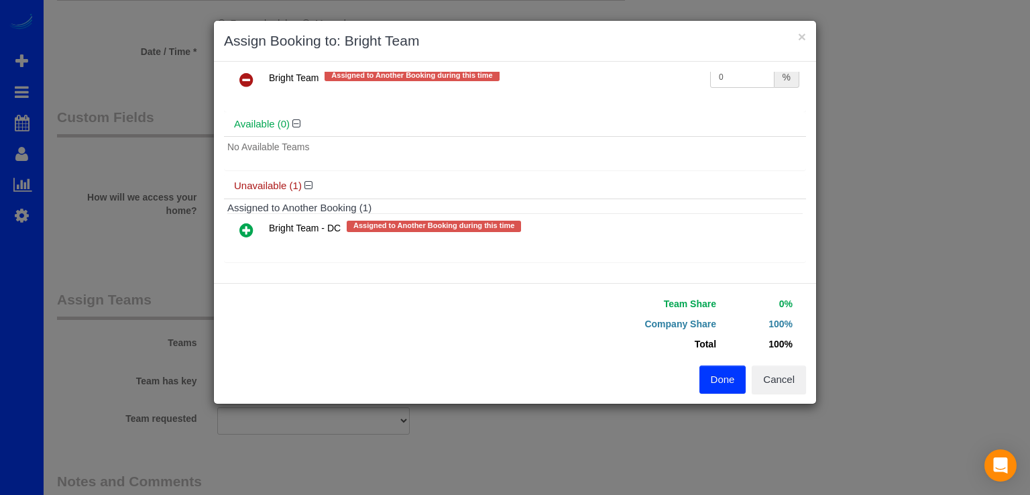
click at [713, 381] on button "Done" at bounding box center [722, 379] width 47 height 28
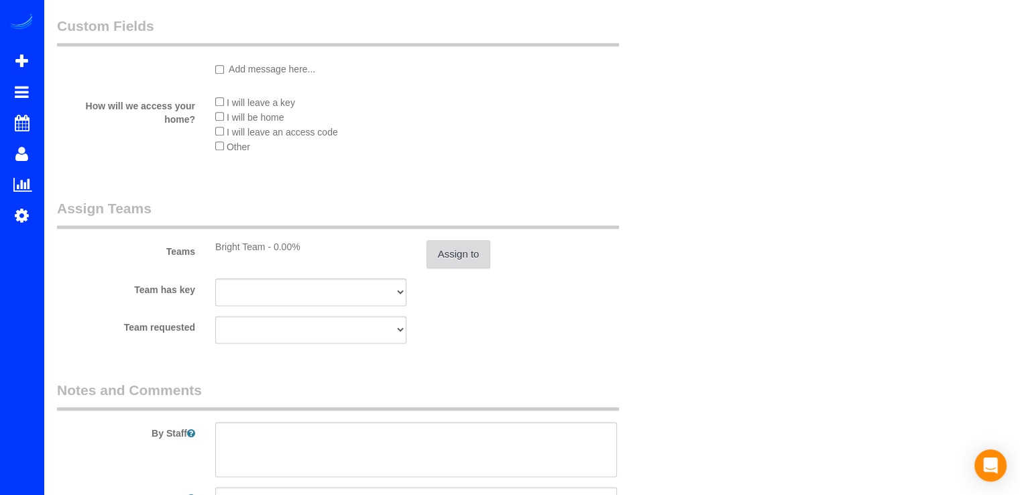
scroll to position [1797, 0]
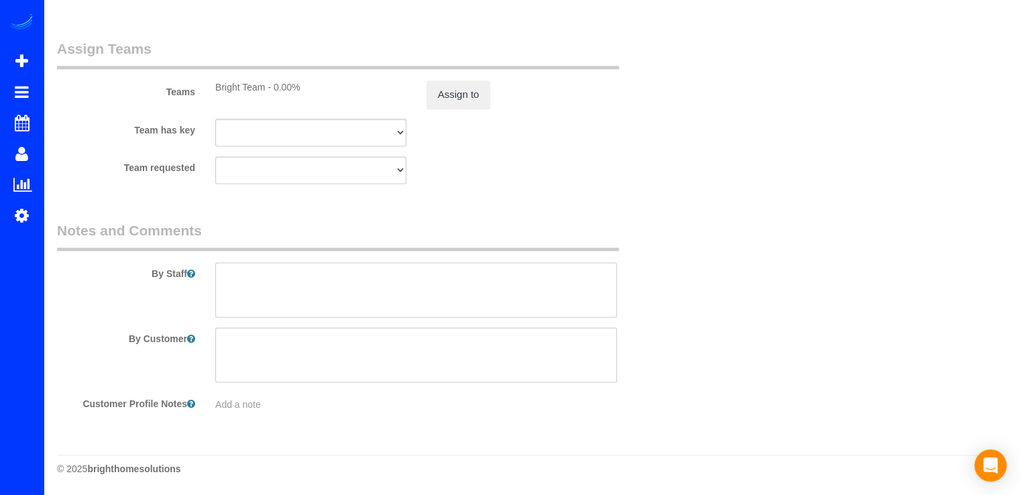
click at [247, 285] on textarea at bounding box center [416, 289] width 402 height 55
click at [247, 286] on textarea at bounding box center [416, 289] width 402 height 55
drag, startPoint x: 408, startPoint y: 275, endPoint x: 363, endPoint y: 272, distance: 44.4
click at [363, 272] on textarea at bounding box center [416, 289] width 402 height 55
paste textarea "recibirnos"
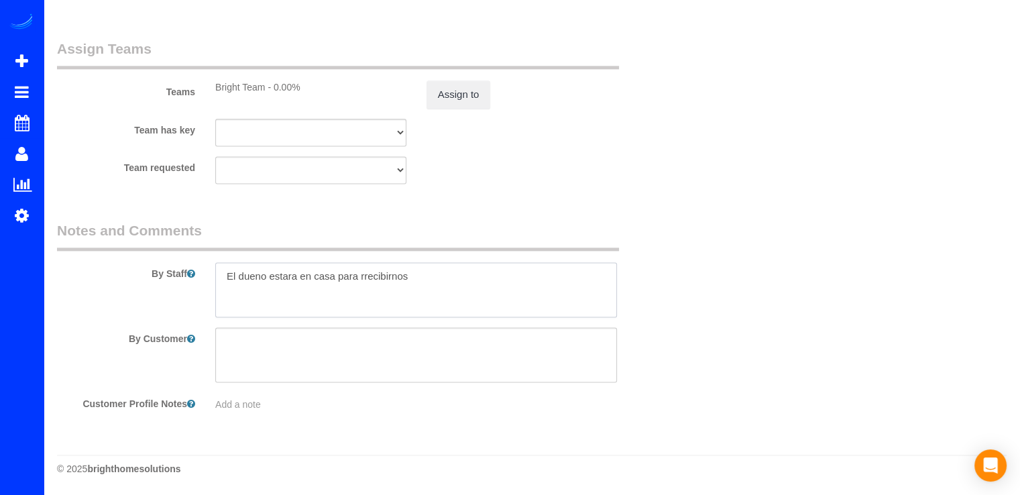
click at [361, 277] on textarea at bounding box center [416, 289] width 402 height 55
click at [363, 277] on textarea at bounding box center [416, 289] width 402 height 55
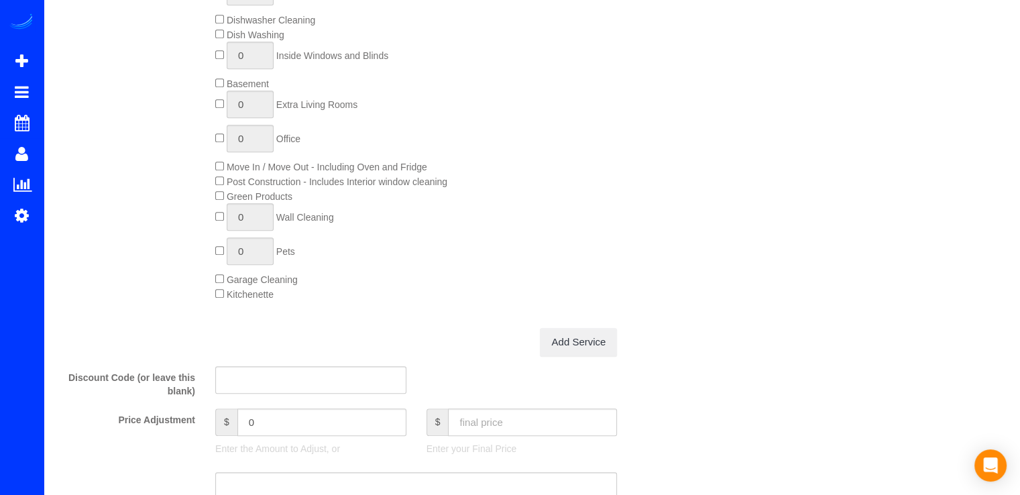
scroll to position [791, 0]
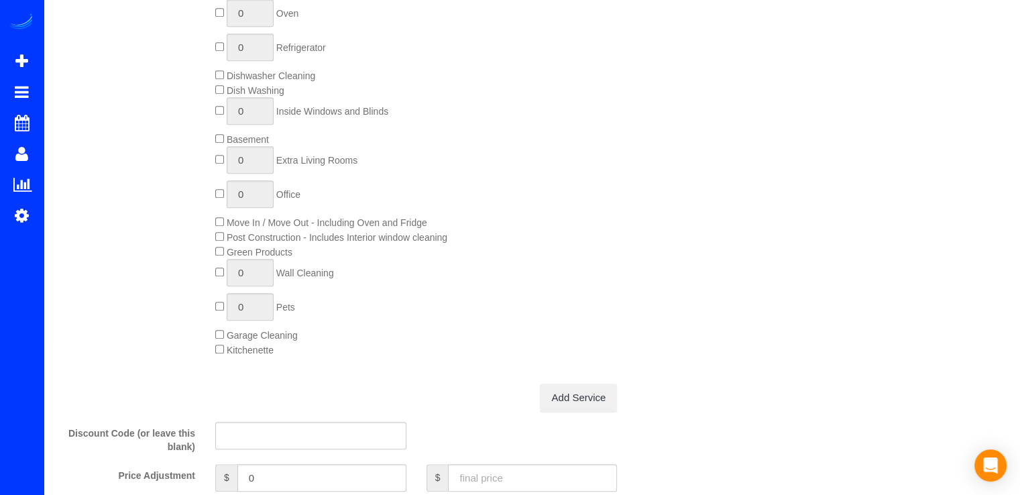
type textarea "El dueno estara en casa para recibirnos"
click at [213, 234] on div "Deep Cleaning Load of Laundry 0 Tile/Grout Steam Cleaning 0 Oven 0 Refrigerator…" at bounding box center [442, 146] width 475 height 421
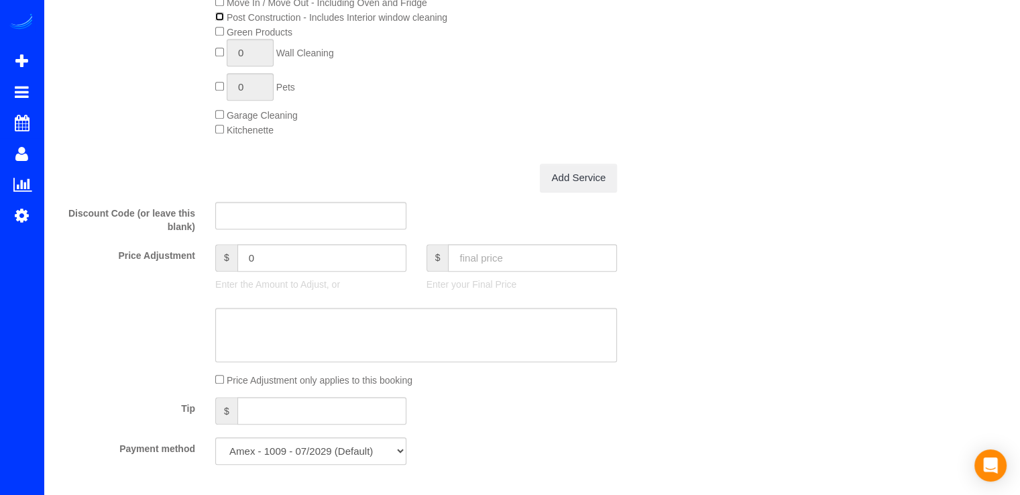
scroll to position [1126, 0]
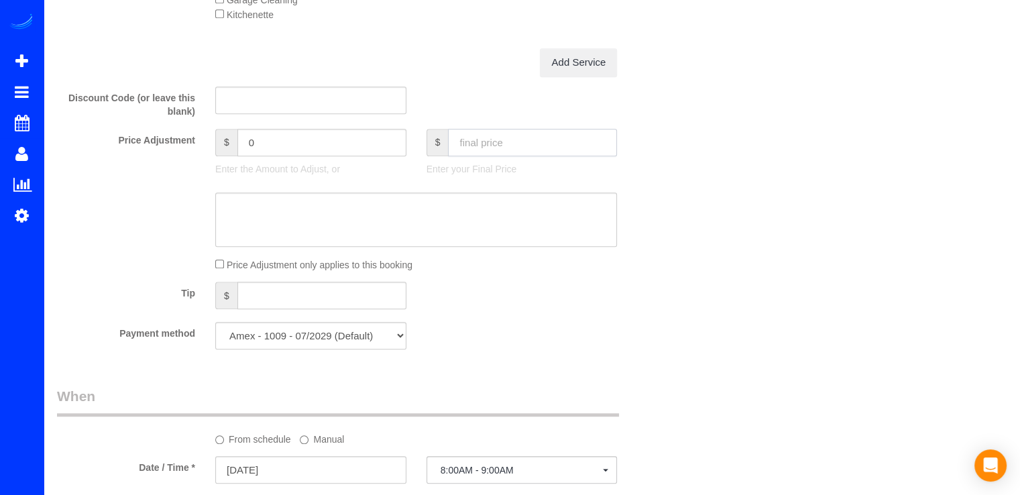
click at [501, 150] on input "text" at bounding box center [532, 142] width 169 height 27
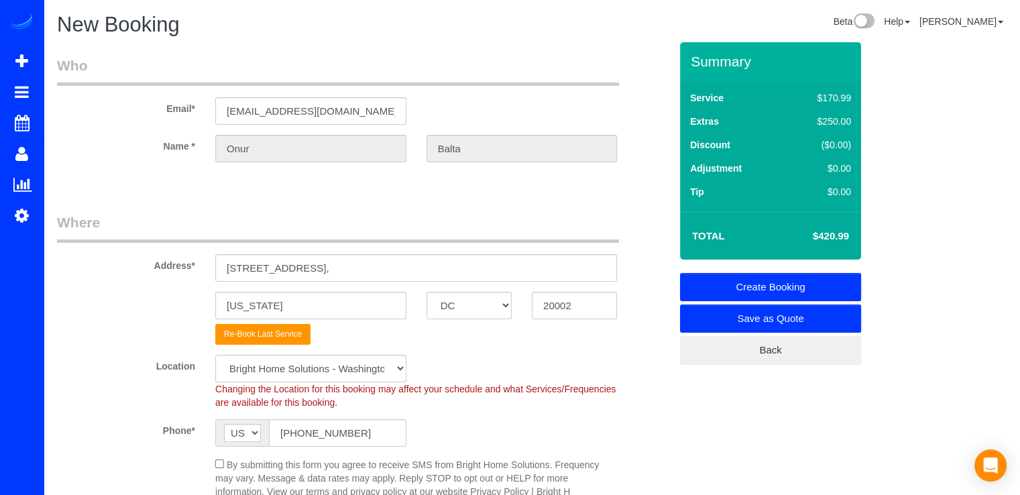
scroll to position [0, 0]
drag, startPoint x: 322, startPoint y: 271, endPoint x: 252, endPoint y: 276, distance: 69.9
click at [252, 276] on input "2625 3rd St NE," at bounding box center [416, 267] width 402 height 27
click at [329, 271] on input "2625 3rd St NE," at bounding box center [416, 267] width 402 height 27
drag, startPoint x: 331, startPoint y: 270, endPoint x: 198, endPoint y: 268, distance: 132.8
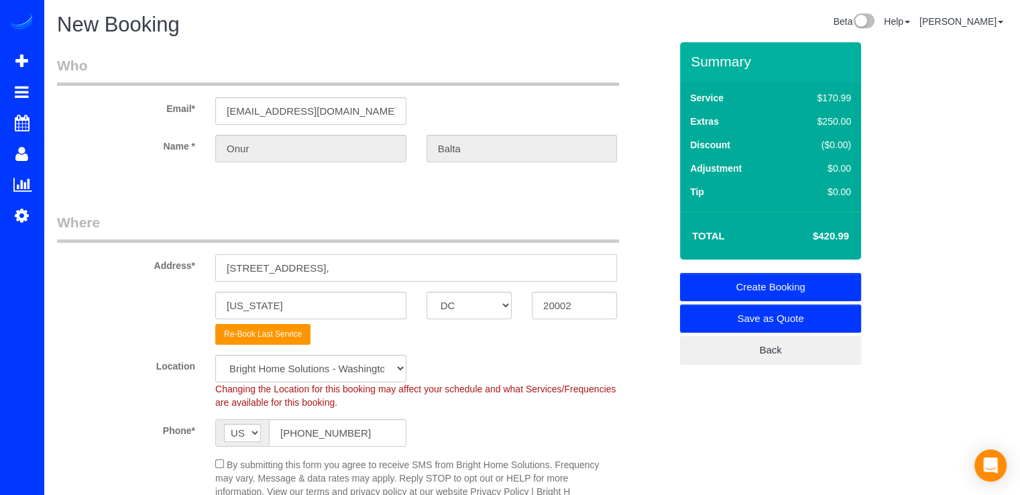
click at [198, 268] on div "Address* 2625 3rd St NE," at bounding box center [363, 247] width 633 height 69
paste input "125 14th St NW APT 628"
type input "2125 14th St NW APT 628"
click at [567, 306] on input "20002" at bounding box center [574, 305] width 85 height 27
click at [571, 309] on input "20002" at bounding box center [574, 305] width 85 height 27
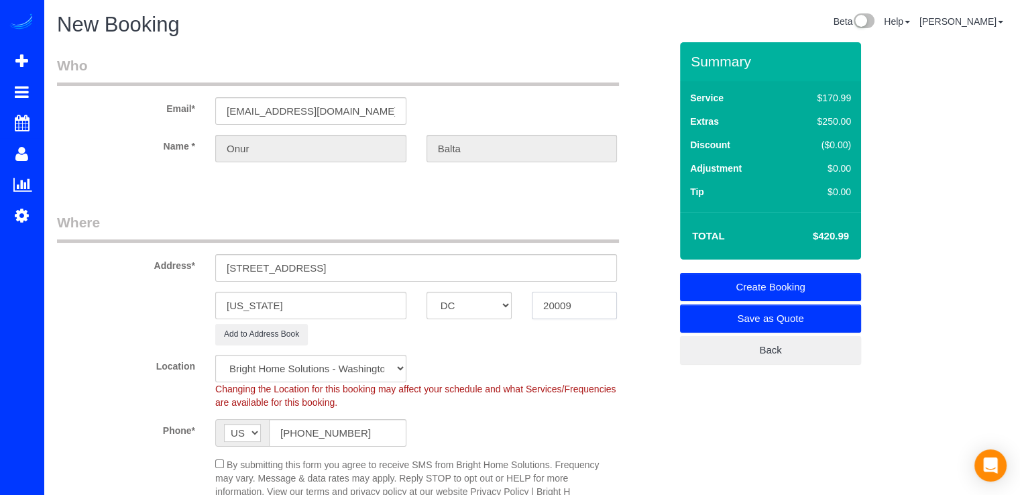
type input "20009"
drag, startPoint x: 223, startPoint y: 269, endPoint x: 303, endPoint y: 267, distance: 80.5
click at [303, 266] on input "2125 14th St NW APT 628" at bounding box center [416, 267] width 402 height 27
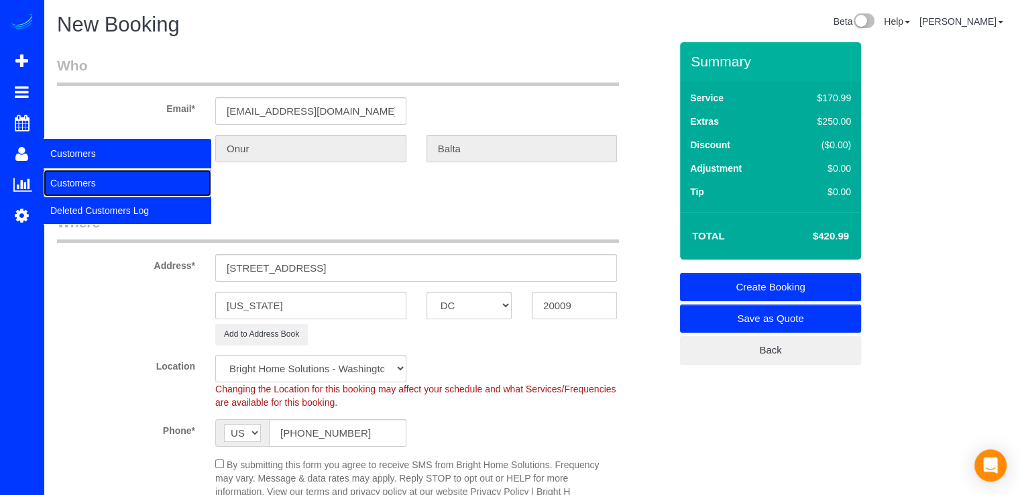
click at [63, 176] on link "Customers" at bounding box center [128, 183] width 168 height 27
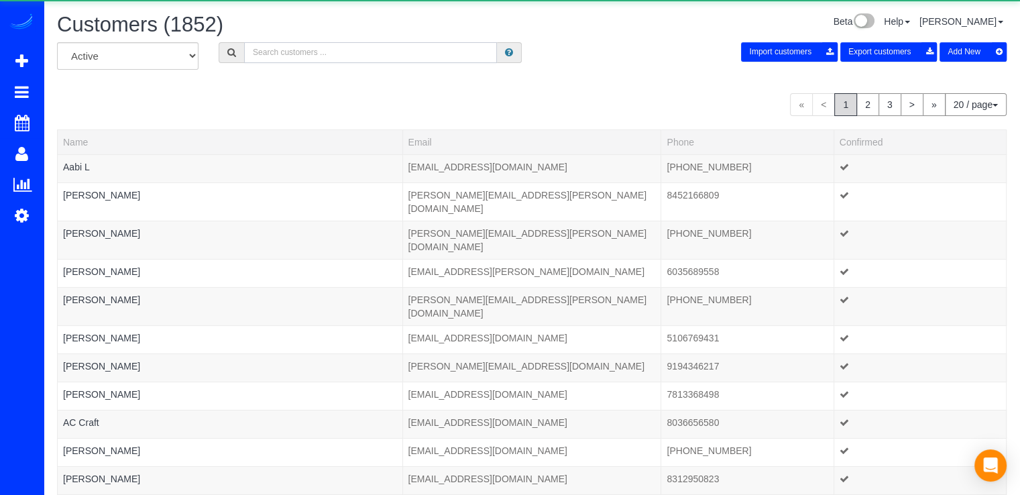
click at [319, 60] on input "text" at bounding box center [370, 52] width 253 height 21
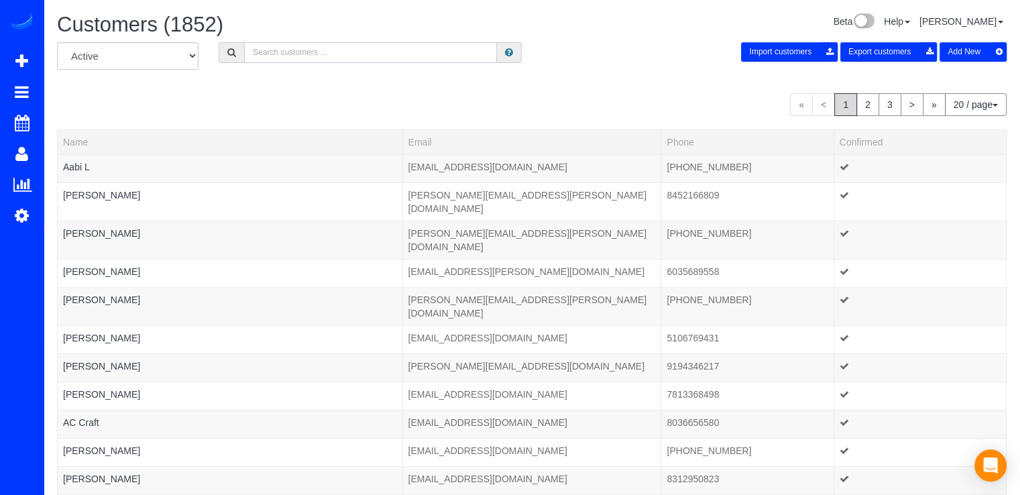
paste input "2125 14th St NW"
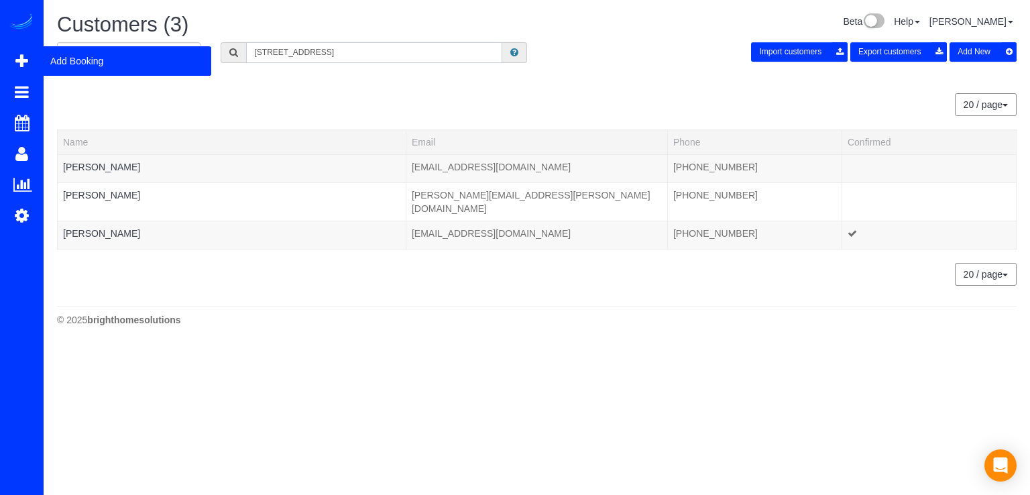
type input "2125 14th St NW"
click at [27, 56] on icon at bounding box center [21, 61] width 13 height 16
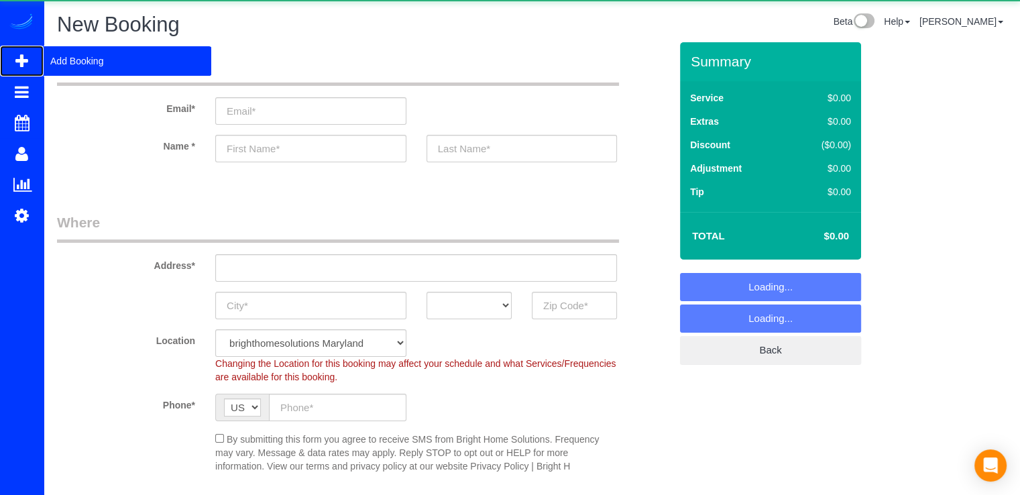
select select "object:5749"
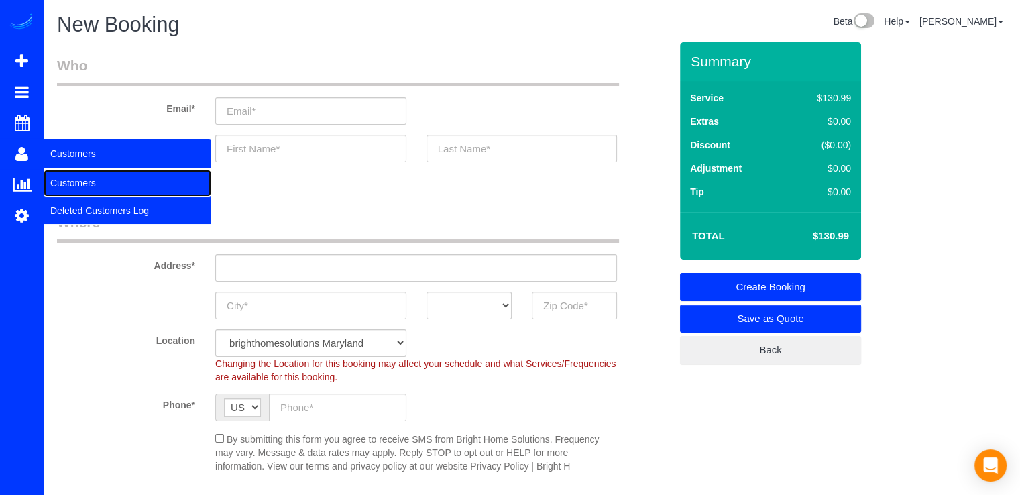
click at [62, 184] on link "Customers" at bounding box center [128, 183] width 168 height 27
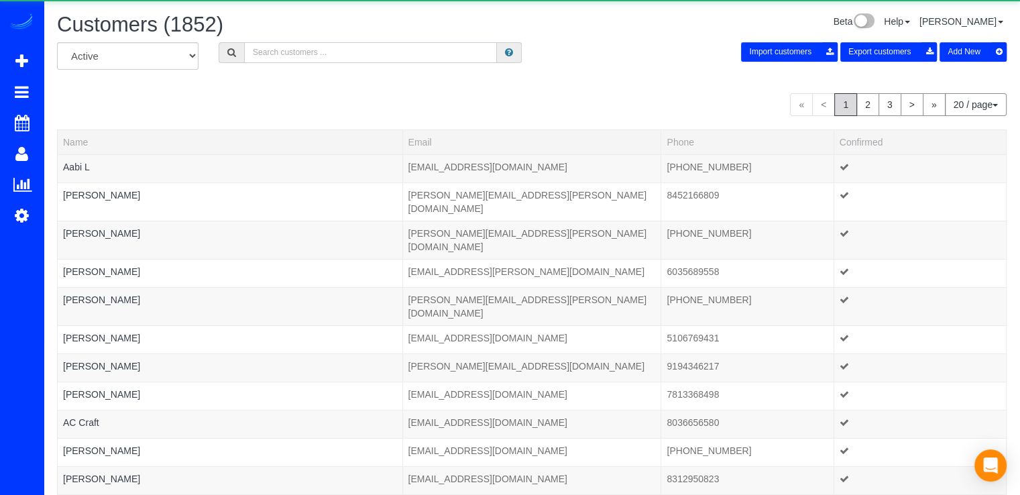
click at [290, 58] on input "text" at bounding box center [370, 52] width 253 height 21
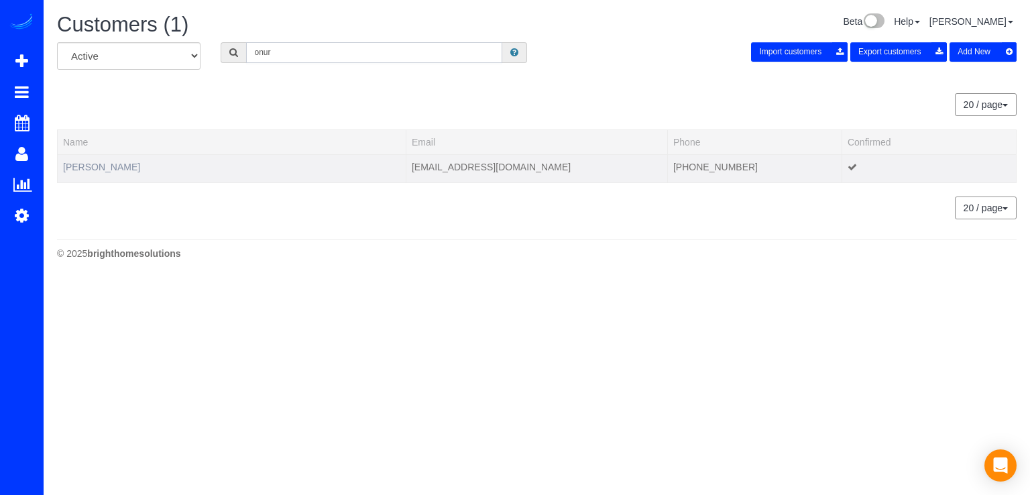
type input "onur"
click at [91, 163] on link "Onur Balta" at bounding box center [101, 167] width 77 height 11
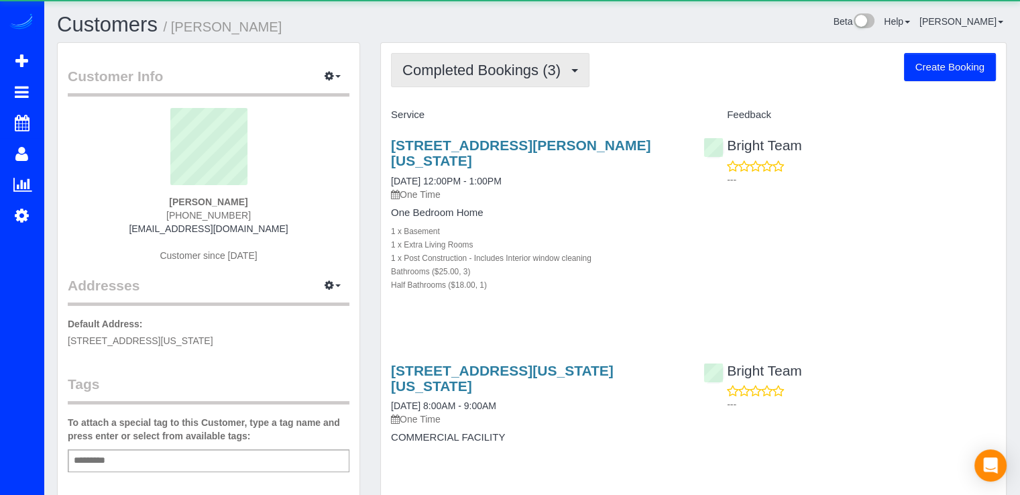
click at [458, 72] on span "Completed Bookings (3)" at bounding box center [484, 70] width 165 height 17
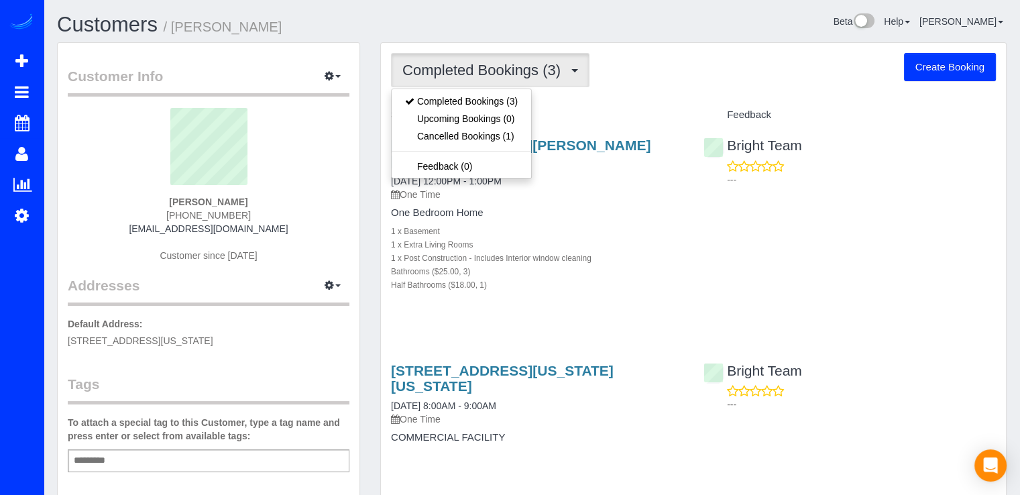
click at [928, 62] on button "Create Booking" at bounding box center [950, 67] width 92 height 28
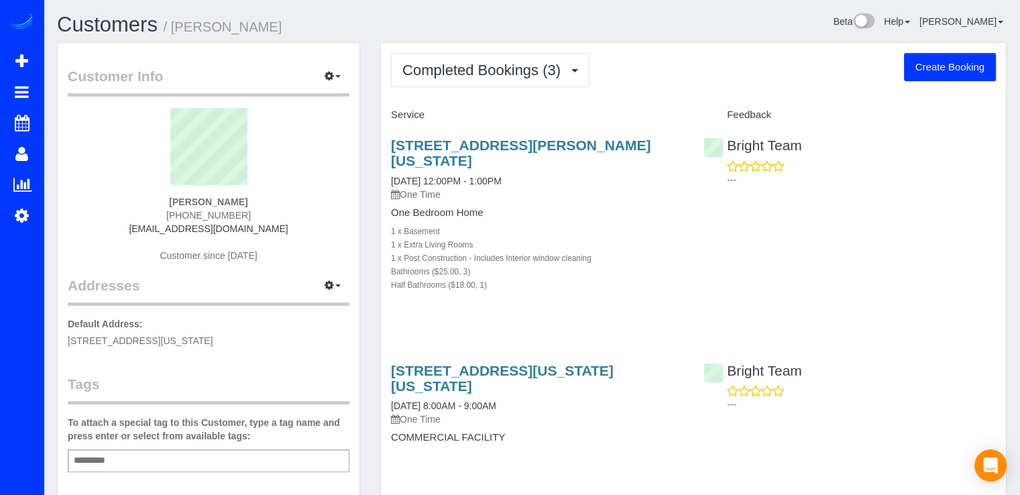
select select "DC"
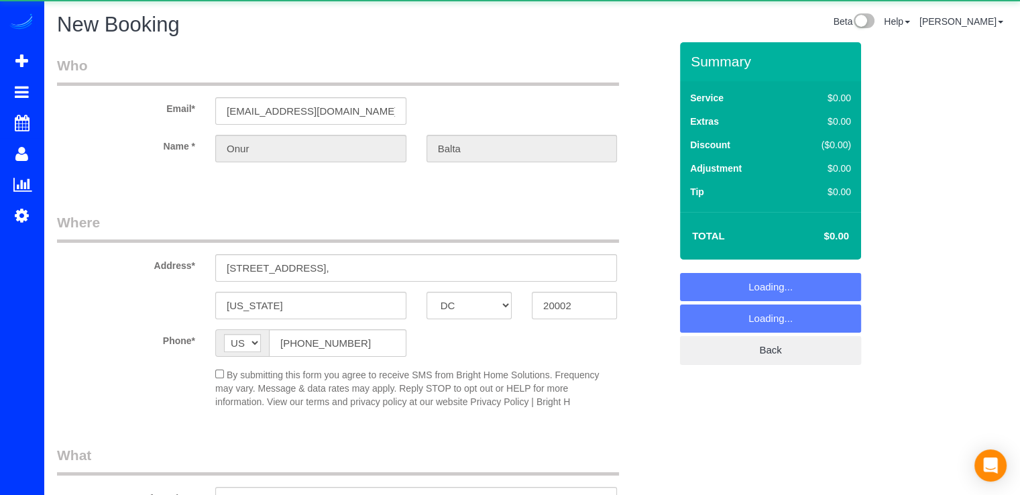
select select "object:6795"
select select "string:fspay-1b088389-6a48-42a9-bea5-bfcacd9d6f07"
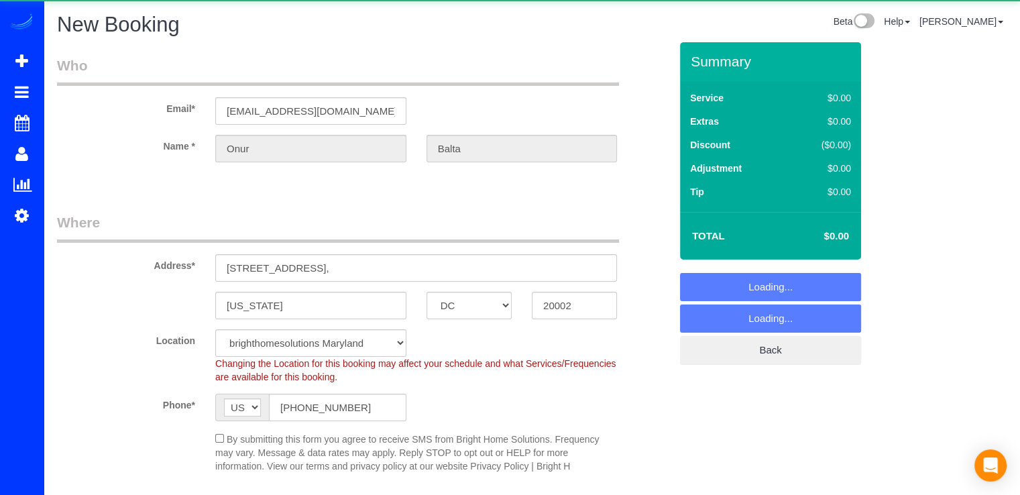
select select "object:6801"
select select "2"
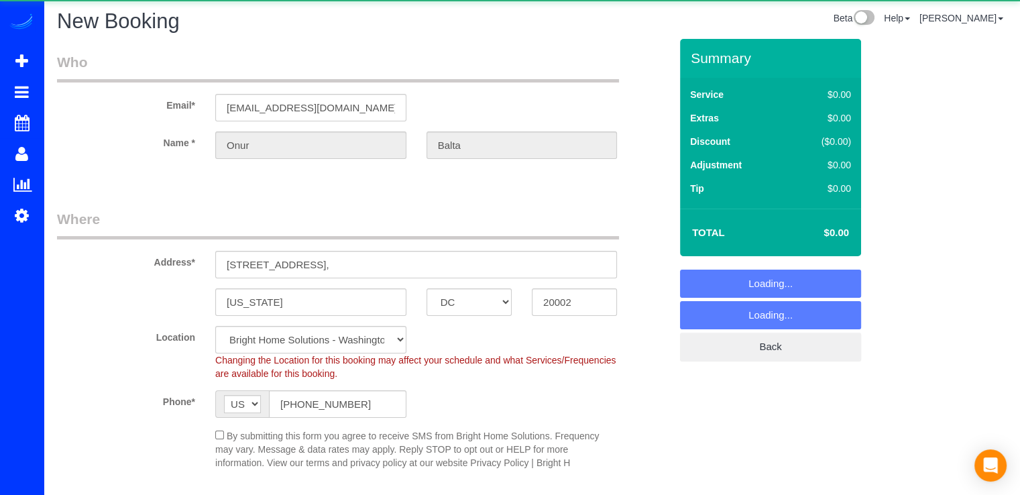
select select "object:6983"
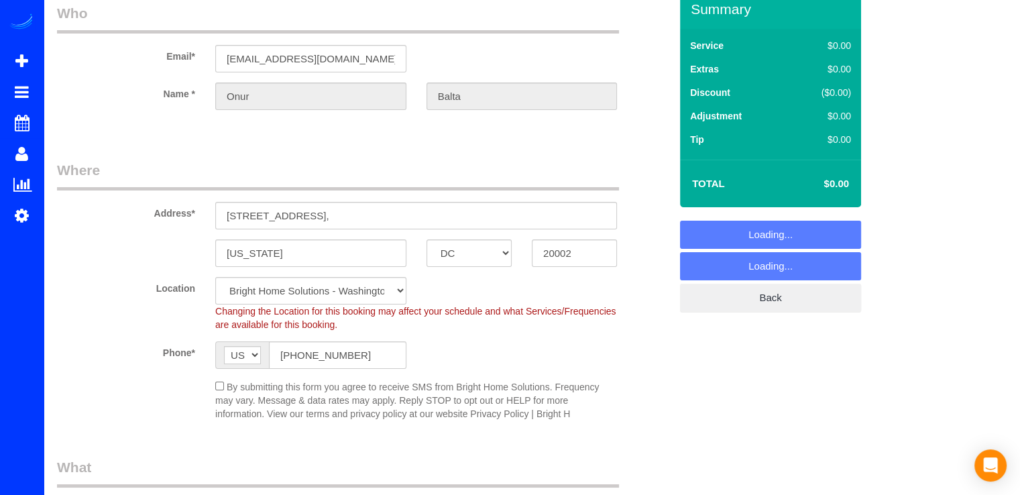
scroll to position [67, 0]
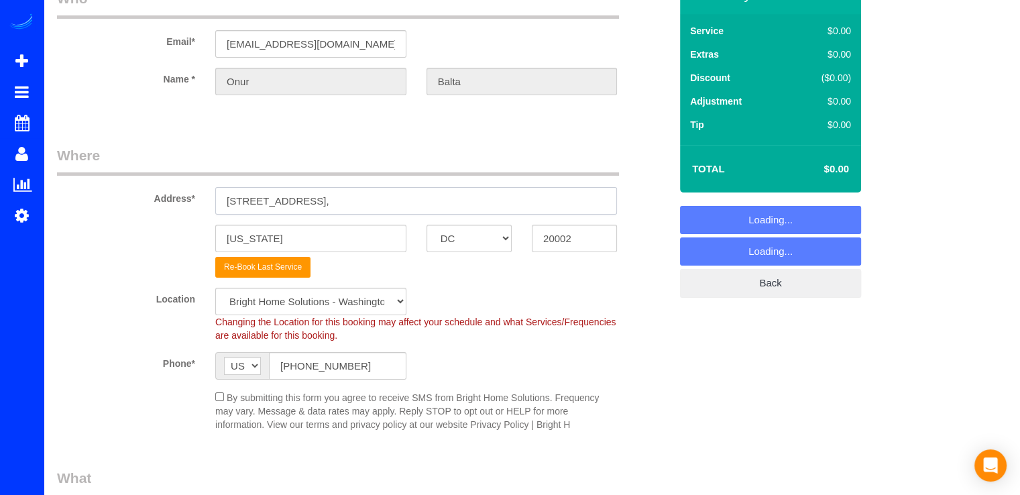
drag, startPoint x: 328, startPoint y: 201, endPoint x: 177, endPoint y: 206, distance: 150.9
click at [177, 206] on div "Address* 2625 3rd St NE," at bounding box center [363, 179] width 633 height 69
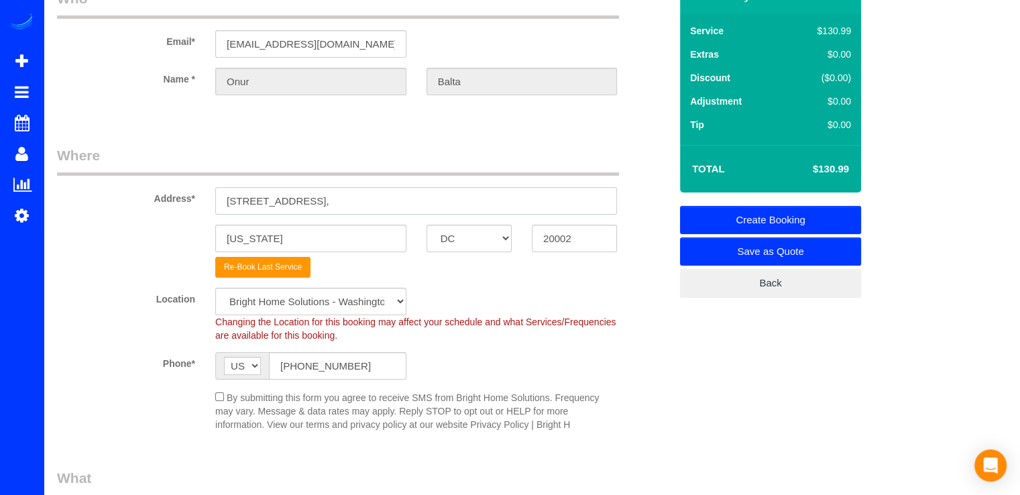
paste input "125 14th St NW"
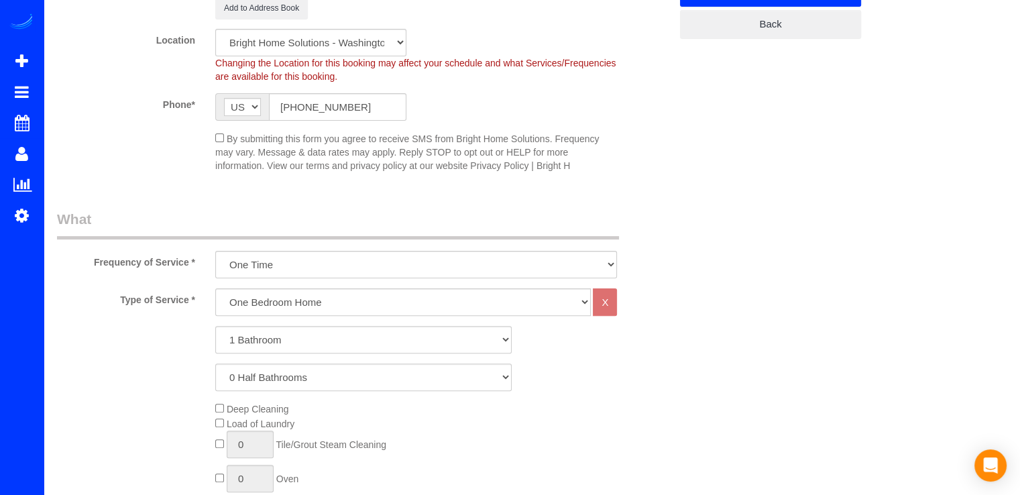
scroll to position [536, 0]
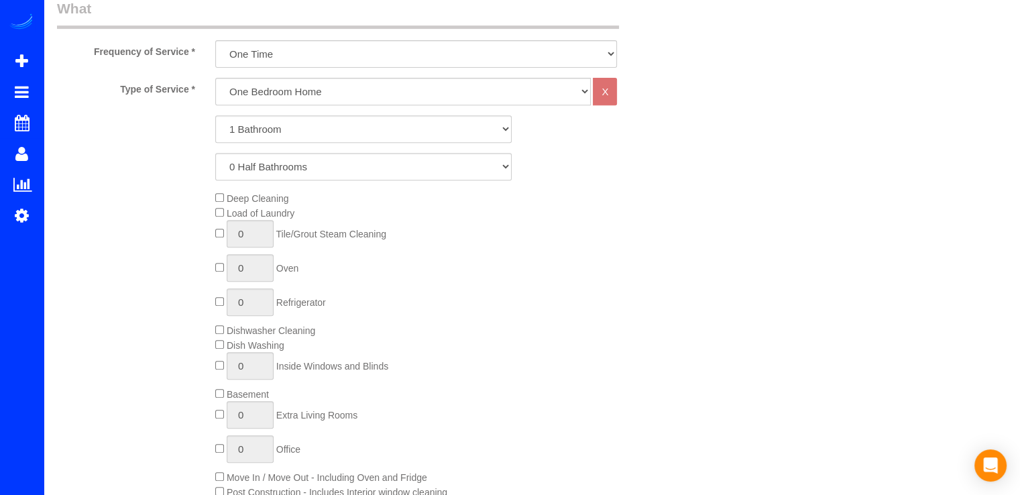
type input "2125 14th St NW Apt 628"
click at [278, 86] on select "One Bedroom Home Two Bedroom Home Three Bedroom Home Four Bedroom Home Five Bed…" at bounding box center [402, 91] width 375 height 27
click at [215, 78] on select "One Bedroom Home Two Bedroom Home Three Bedroom Home Four Bedroom Home Five Bed…" at bounding box center [402, 91] width 375 height 27
click at [291, 124] on select "1 Bathroom 2 Bathrooms 3 Bathrooms 4 Bathrooms 5 Bathrooms 6 Bathrooms 7 Bathro…" at bounding box center [363, 128] width 296 height 27
click at [288, 98] on select "One Bedroom Home Two Bedroom Home Three Bedroom Home Four Bedroom Home Five Bed…" at bounding box center [402, 91] width 375 height 27
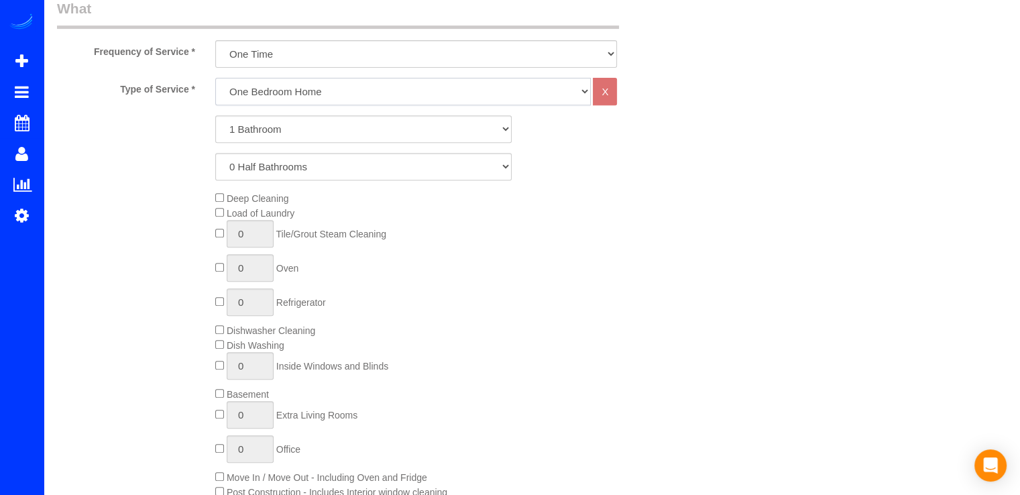
select select "255"
click at [215, 78] on select "One Bedroom Home Two Bedroom Home Three Bedroom Home Four Bedroom Home Five Bed…" at bounding box center [402, 91] width 375 height 27
drag, startPoint x: 282, startPoint y: 129, endPoint x: 275, endPoint y: 139, distance: 12.1
click at [282, 129] on select "1 Bathroom 2 Bathrooms 3 Bathrooms 4 Bathrooms 5 Bathrooms 6 Bathrooms 7 Bathro…" at bounding box center [363, 128] width 296 height 27
select select "2"
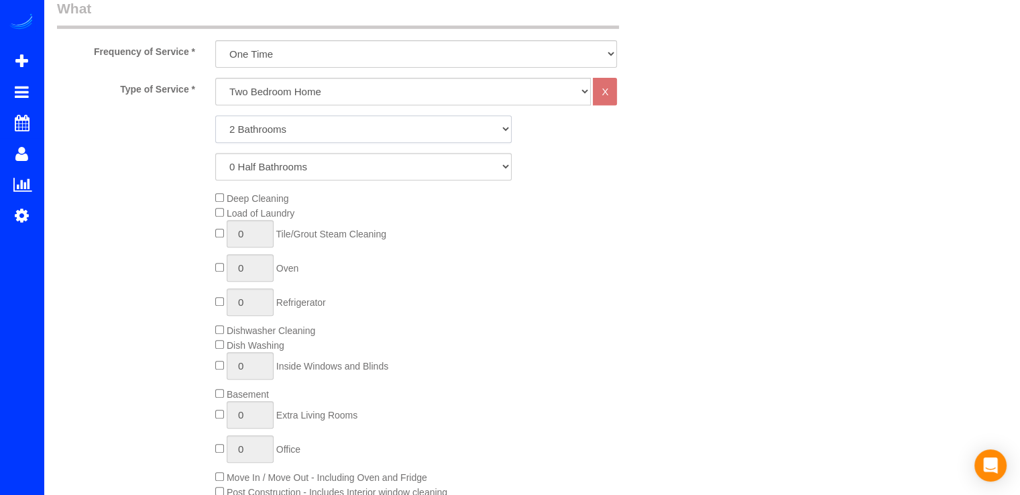
click at [215, 115] on select "1 Bathroom 2 Bathrooms 3 Bathrooms 4 Bathrooms 5 Bathrooms 6 Bathrooms 7 Bathro…" at bounding box center [363, 128] width 296 height 27
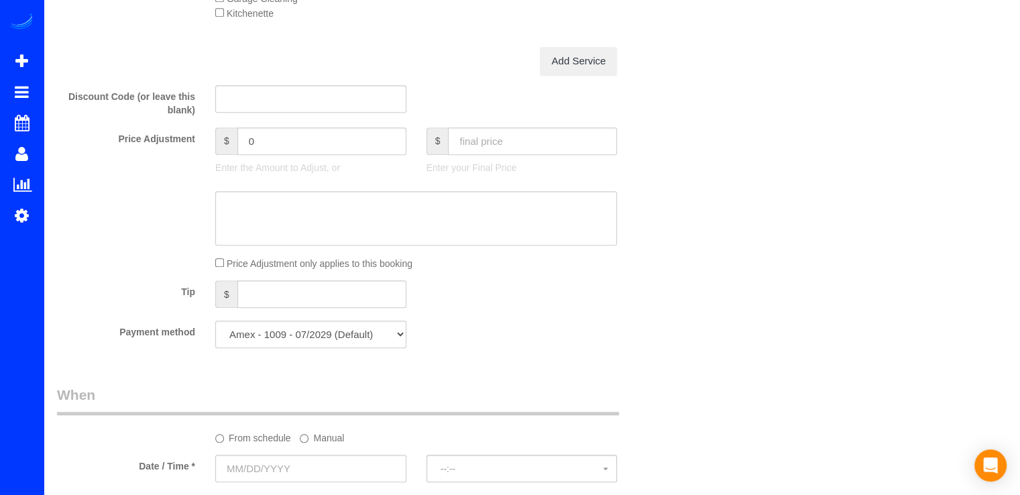
scroll to position [1207, 0]
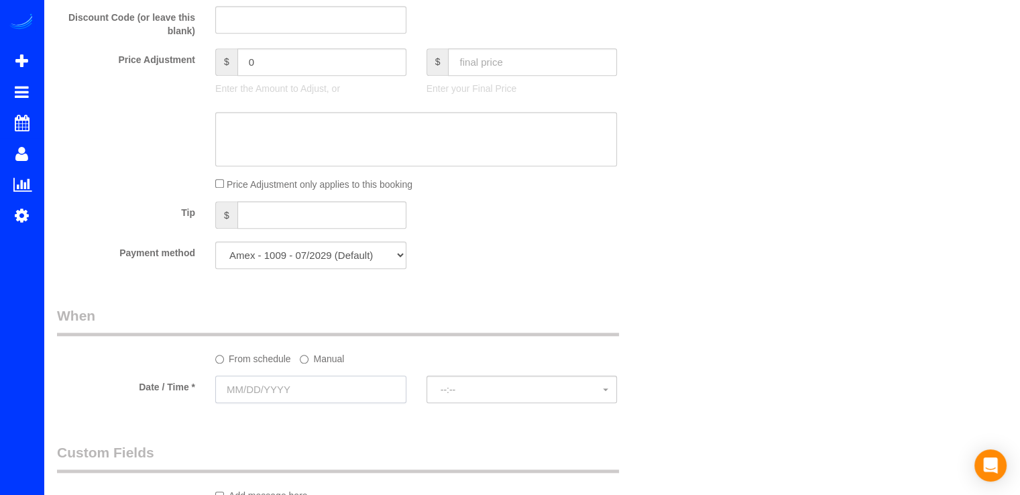
click at [273, 392] on input "text" at bounding box center [310, 388] width 191 height 27
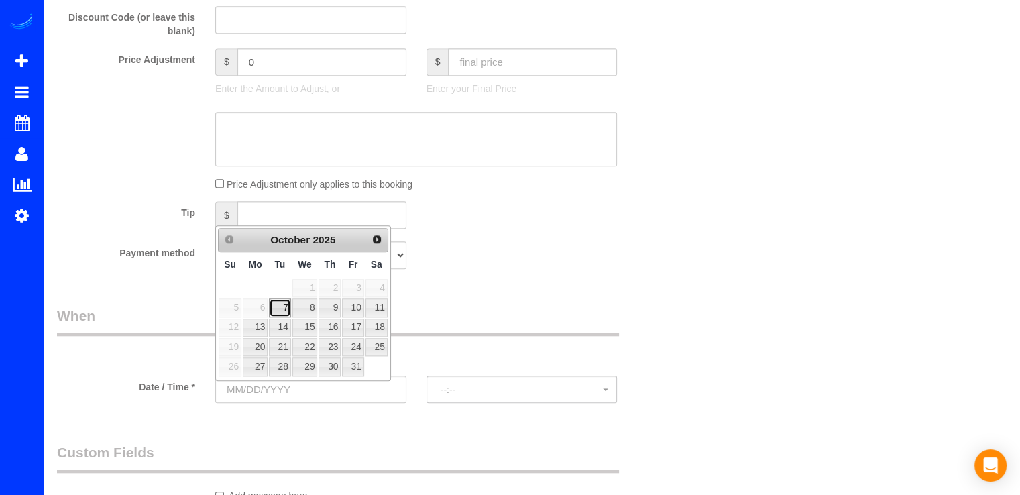
click at [282, 308] on link "7" at bounding box center [279, 307] width 21 height 18
type input "[DATE]"
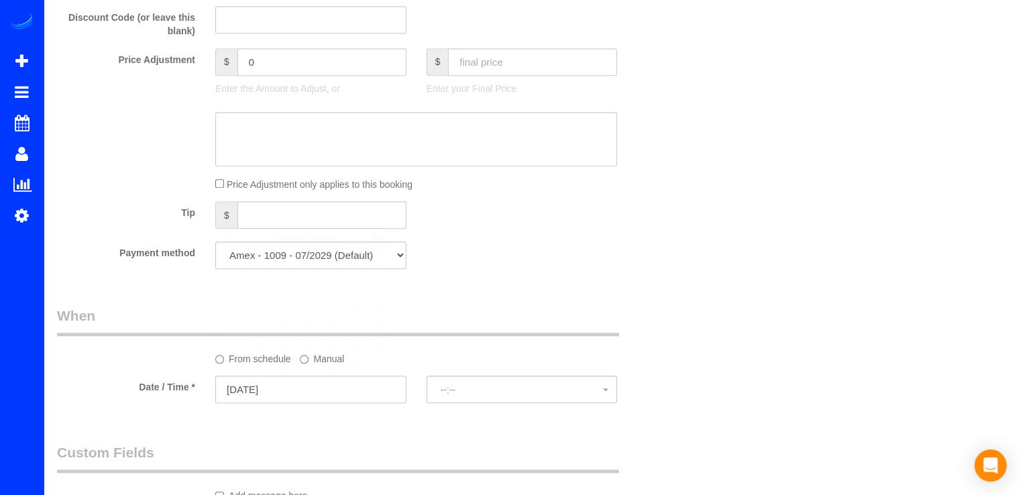
select select "spot85"
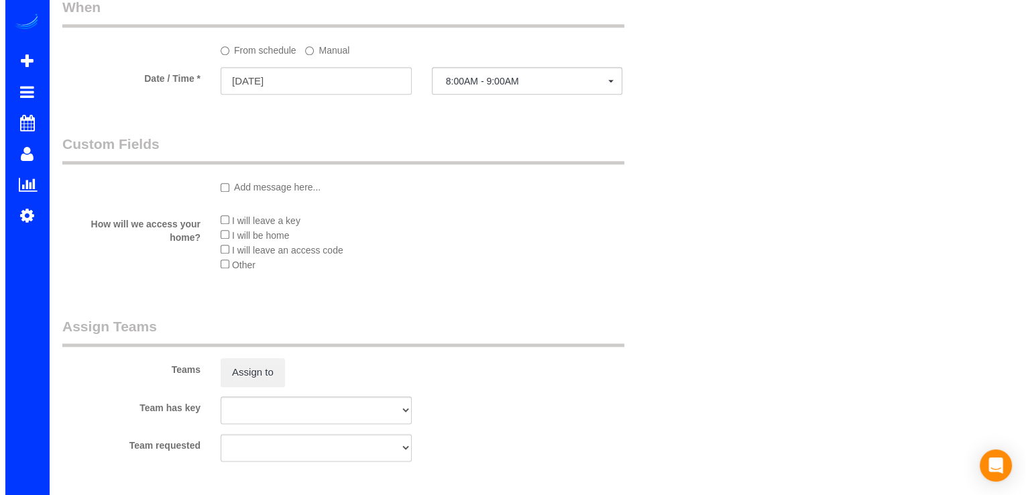
scroll to position [1542, 0]
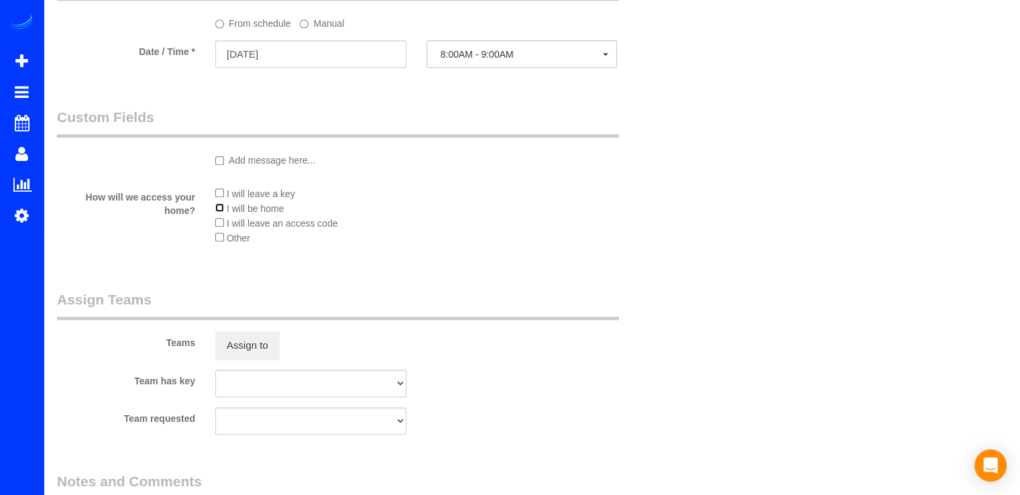
click at [222, 206] on li "I will be home" at bounding box center [416, 207] width 402 height 15
click at [255, 354] on button "Assign to" at bounding box center [247, 345] width 64 height 28
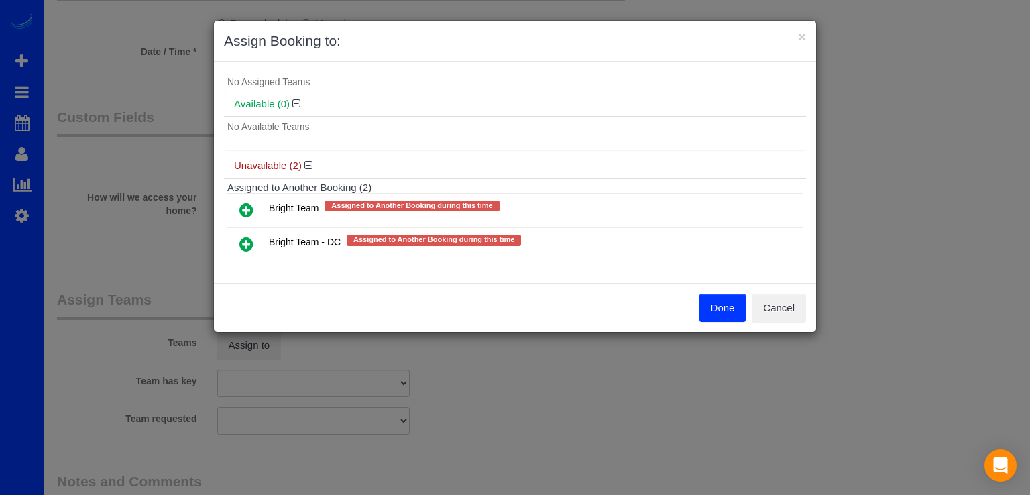
scroll to position [40, 0]
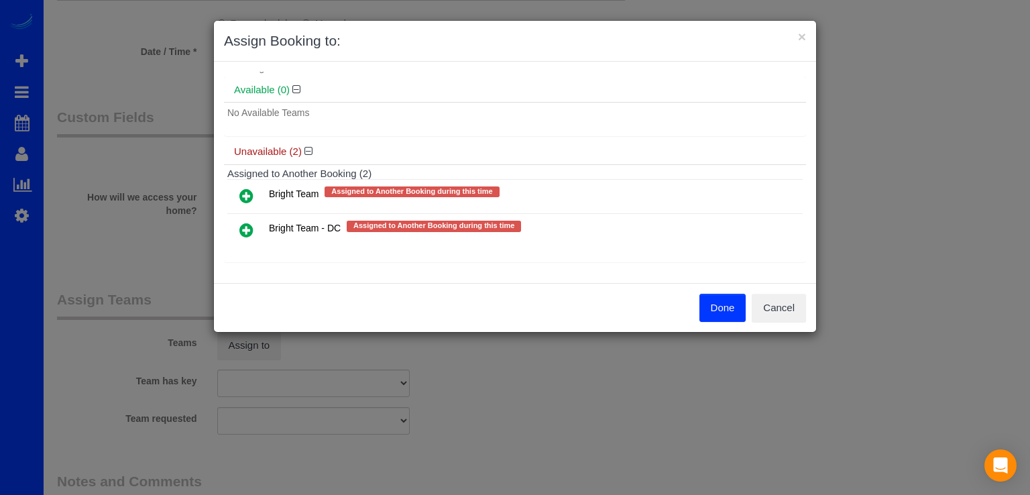
click at [251, 196] on icon at bounding box center [246, 196] width 14 height 16
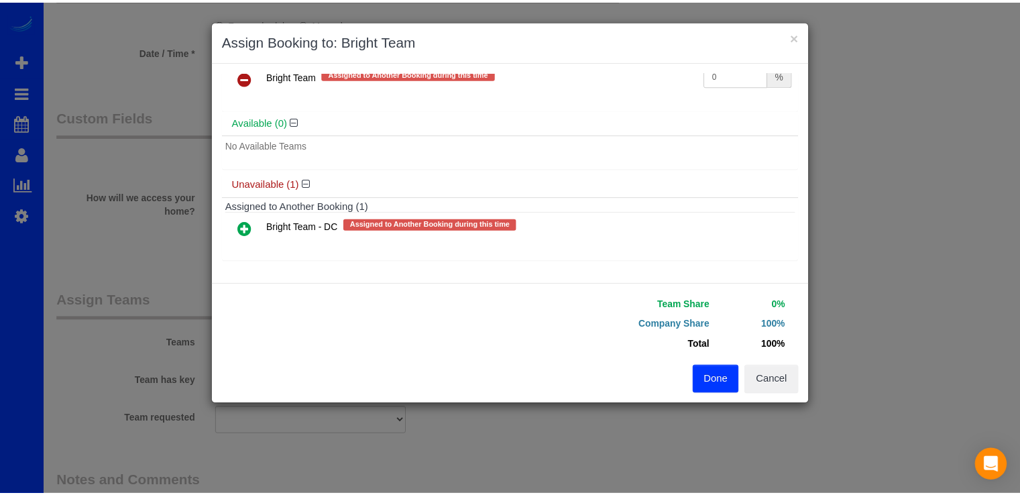
scroll to position [38, 0]
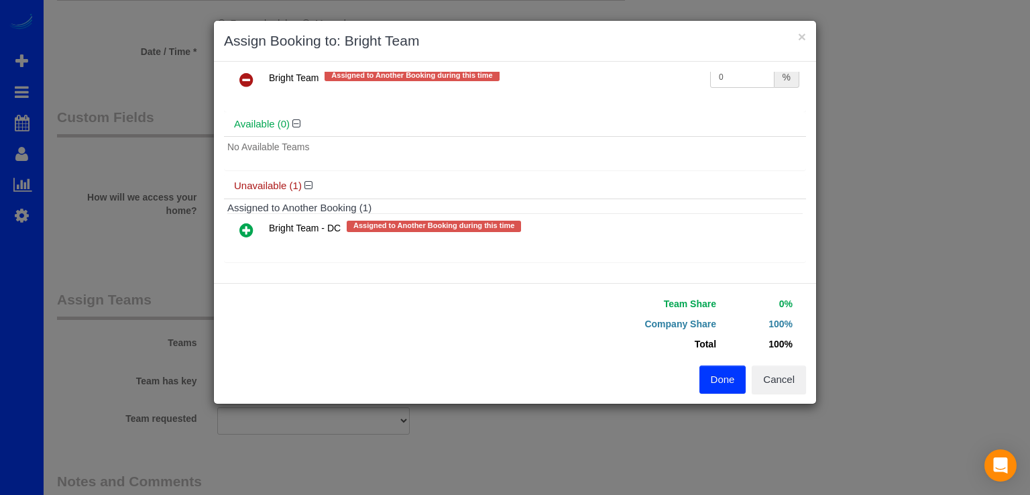
click at [246, 223] on icon at bounding box center [246, 230] width 14 height 16
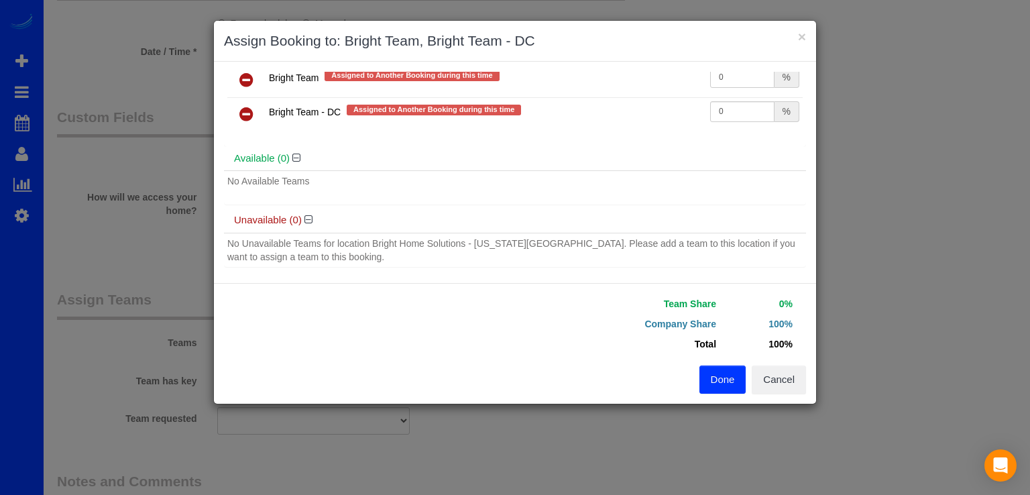
click at [723, 371] on button "Done" at bounding box center [722, 379] width 47 height 28
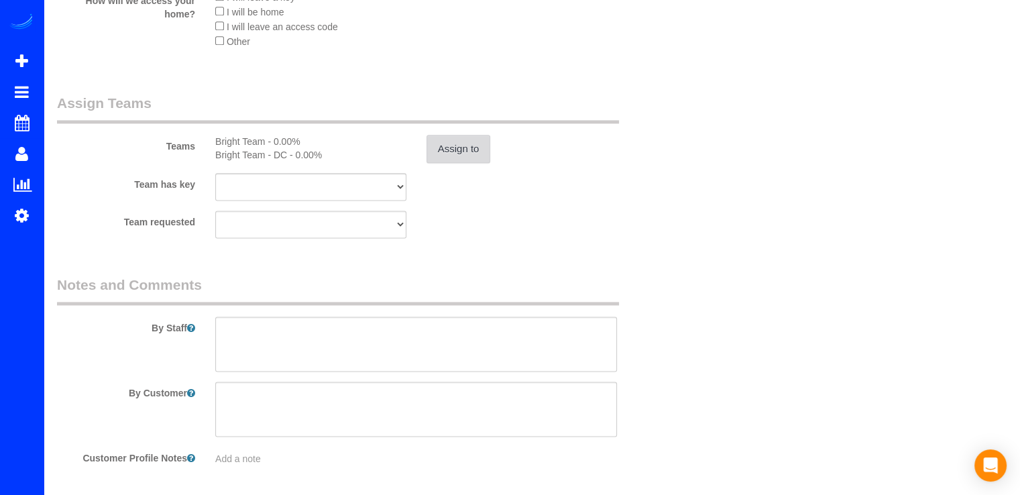
scroll to position [1797, 0]
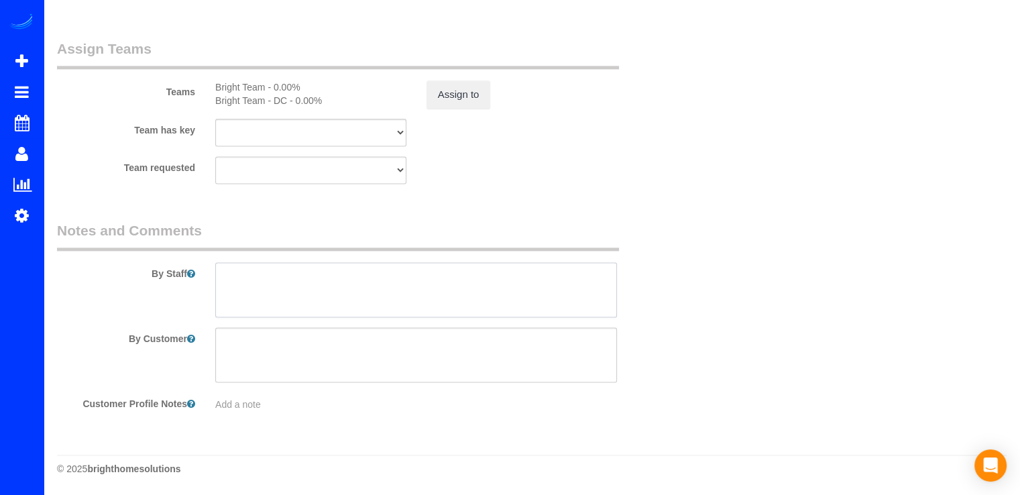
click at [264, 276] on textarea at bounding box center [416, 289] width 402 height 55
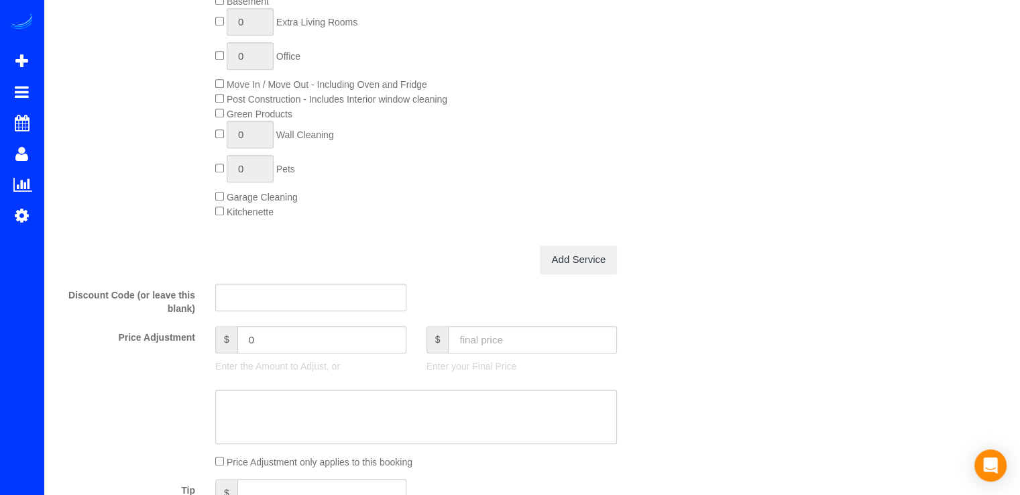
scroll to position [925, 0]
type textarea "el dueno estara ahi para recibirnos."
click at [528, 353] on input "text" at bounding box center [532, 343] width 169 height 27
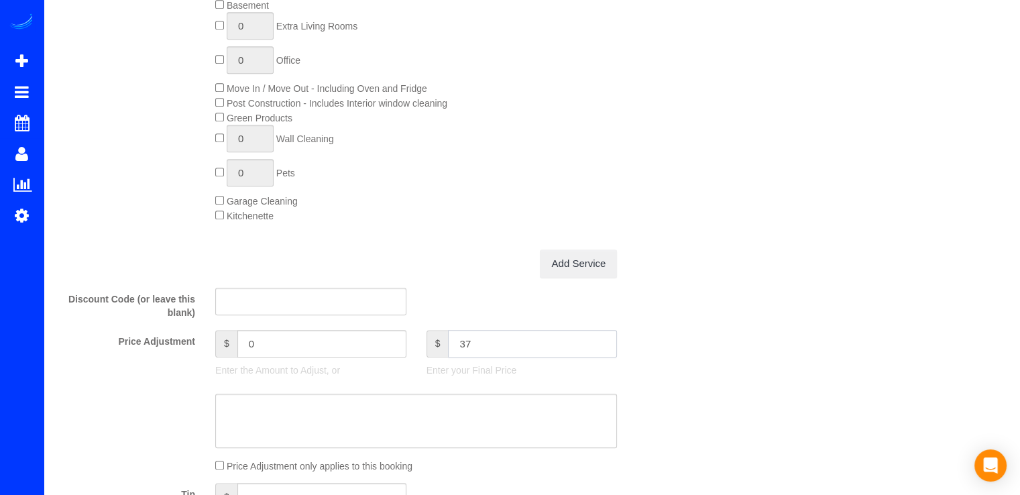
type input "378"
type input "207.01"
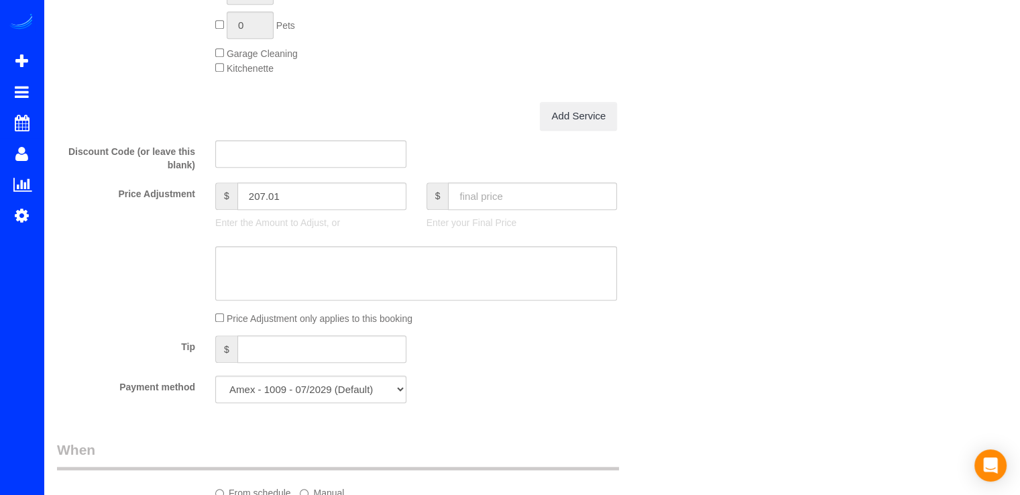
scroll to position [1073, 0]
click at [502, 213] on div at bounding box center [521, 211] width 191 height 3
click at [504, 210] on input "text" at bounding box center [532, 195] width 169 height 27
type input "378"
type input "-42.99"
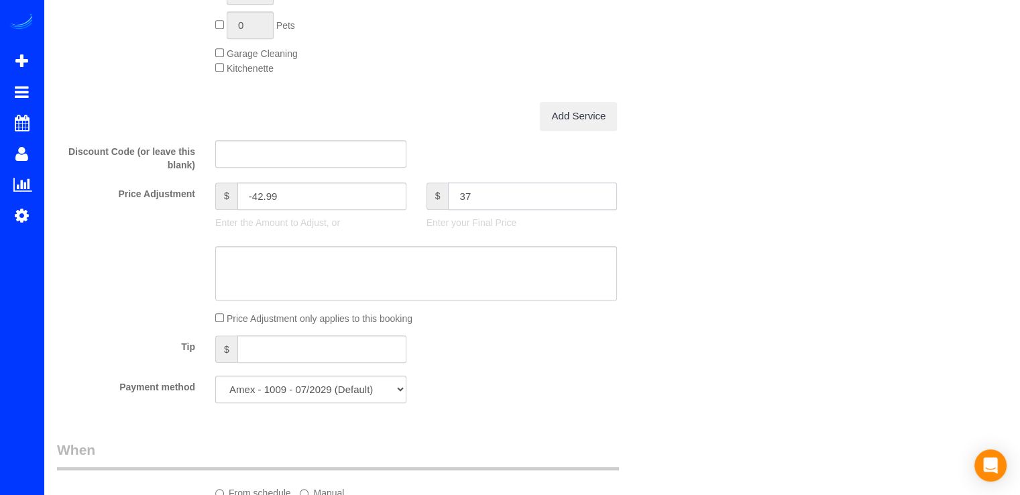
type input "378"
type input ".89"
type input "-420.1"
type input "378.89"
type input "-42.1"
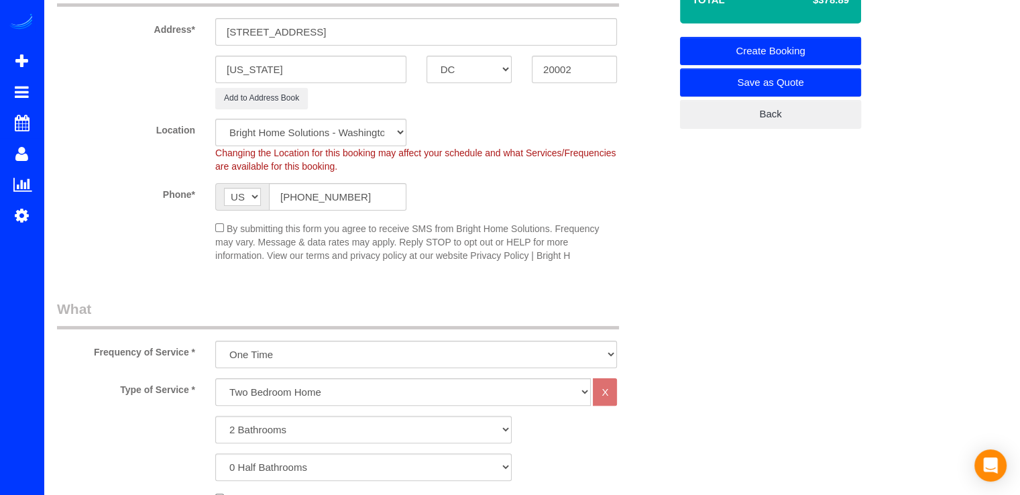
scroll to position [0, 0]
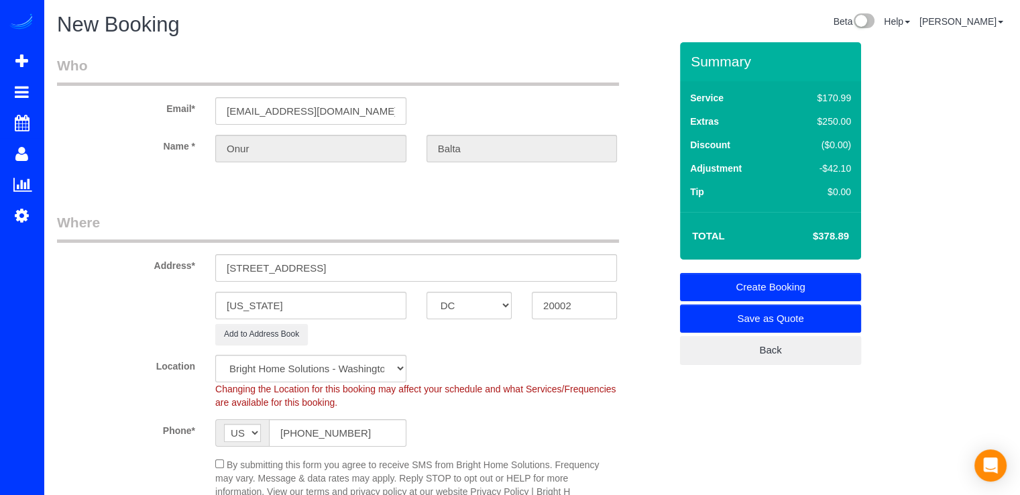
click at [711, 282] on link "Create Booking" at bounding box center [770, 287] width 181 height 28
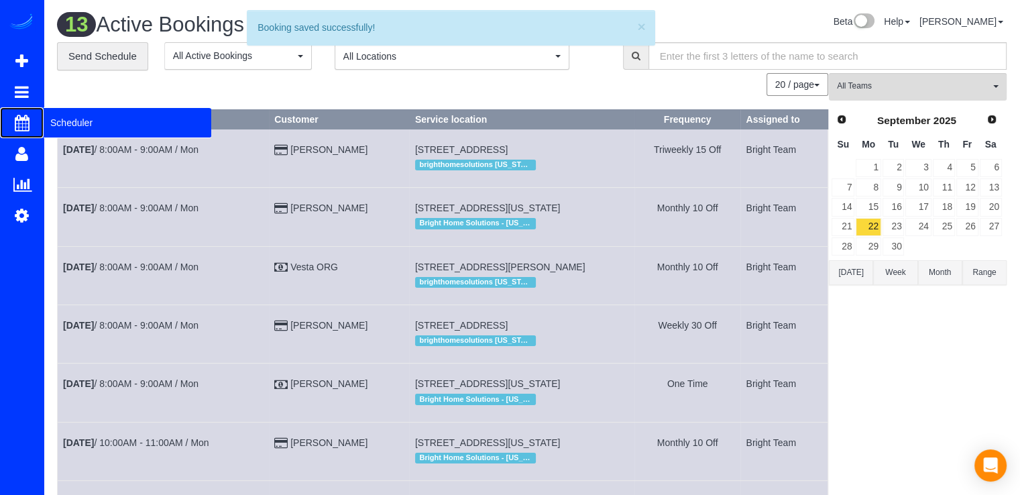
click at [56, 121] on span "Scheduler" at bounding box center [128, 122] width 168 height 31
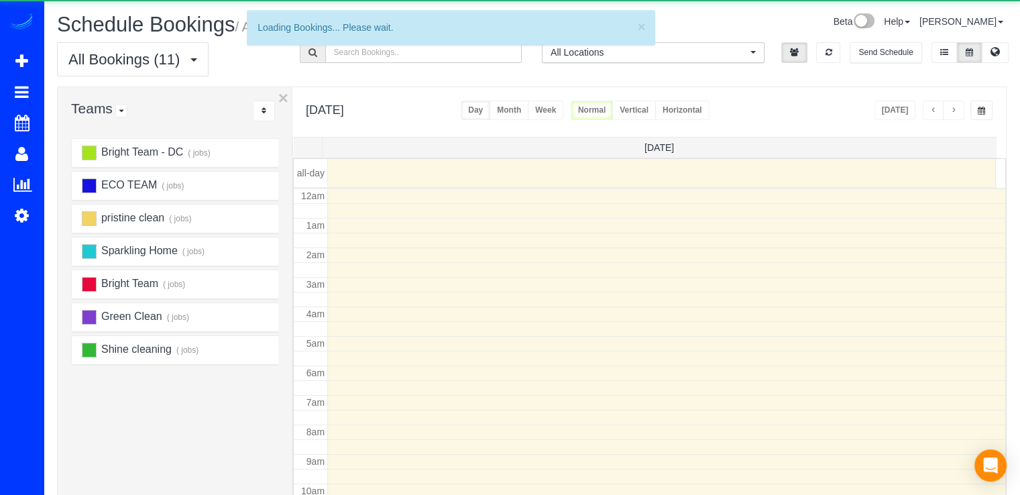
scroll to position [176, 0]
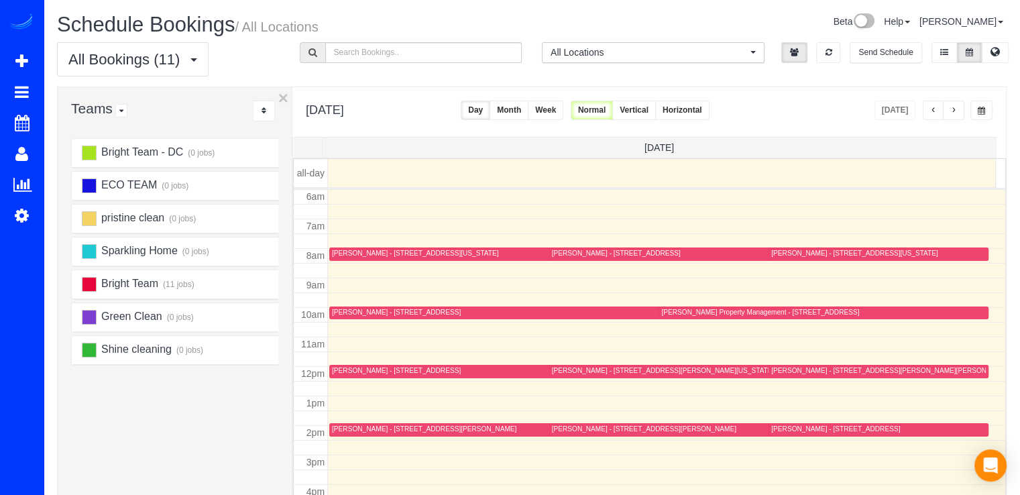
click at [958, 108] on button "button" at bounding box center [953, 110] width 21 height 19
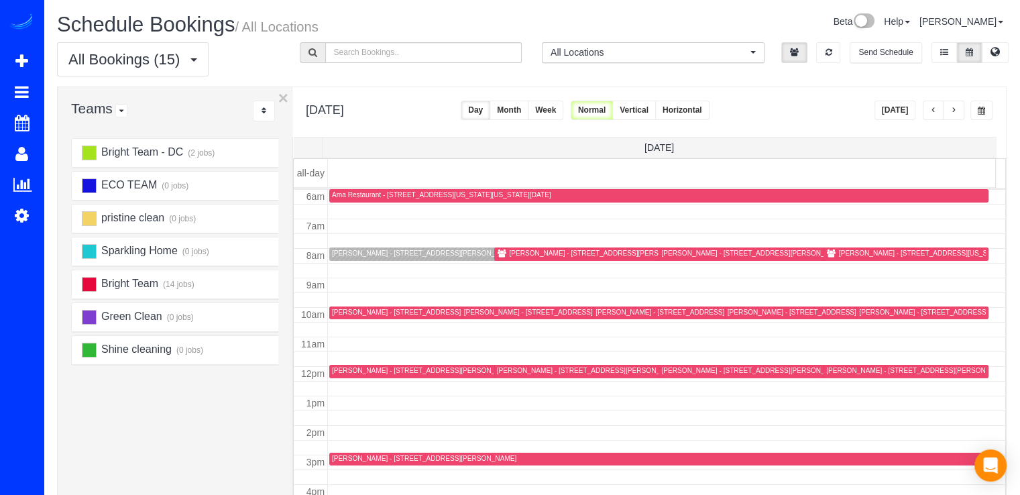
click at [357, 252] on div "Amy Beckley - 1215 East-West Hwy , Unit 1510, Silver Spring, MD 20910" at bounding box center [424, 253] width 184 height 9
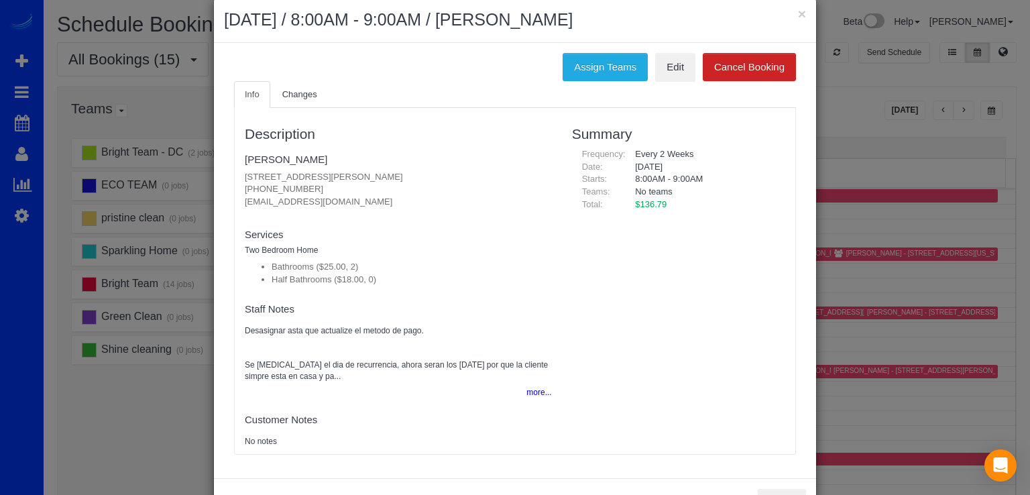
scroll to position [0, 0]
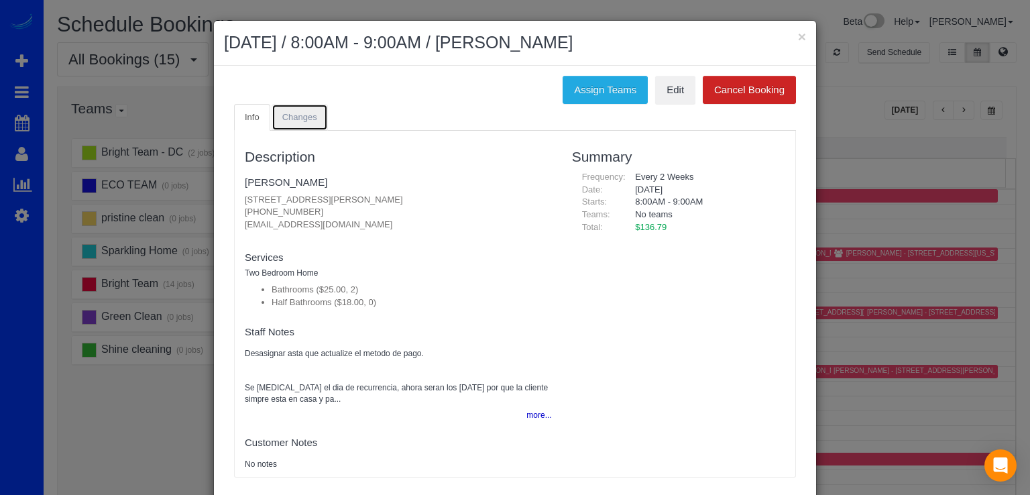
click at [296, 111] on link "Changes" at bounding box center [300, 117] width 56 height 27
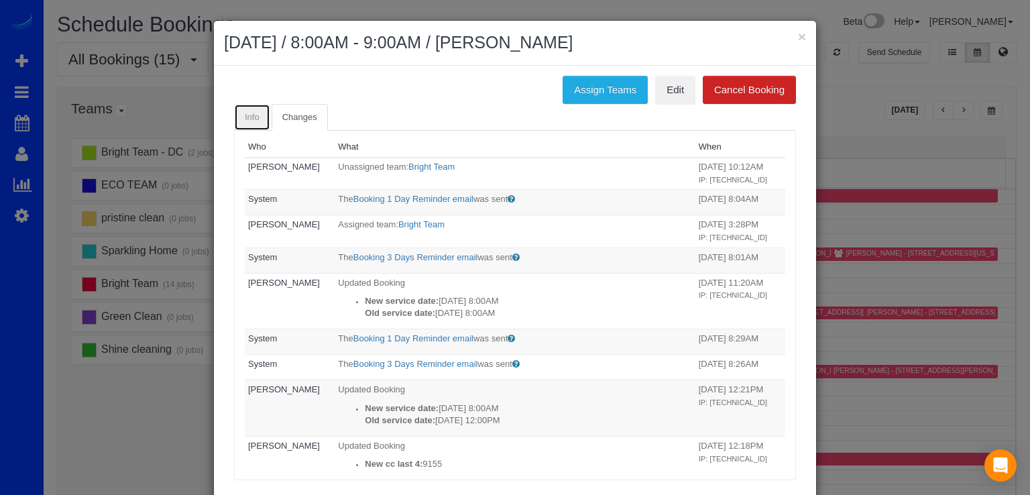
click at [257, 117] on link "Info" at bounding box center [252, 117] width 36 height 27
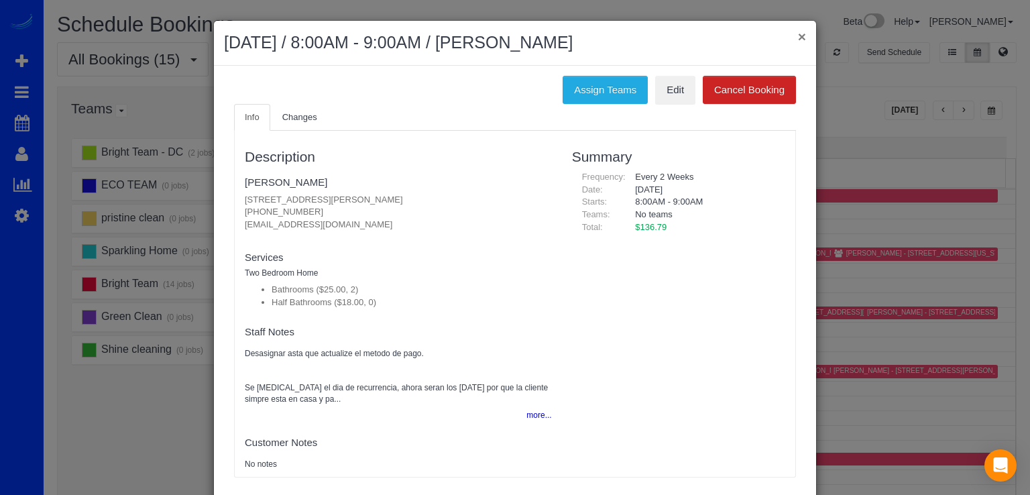
click at [799, 36] on button "×" at bounding box center [802, 36] width 8 height 14
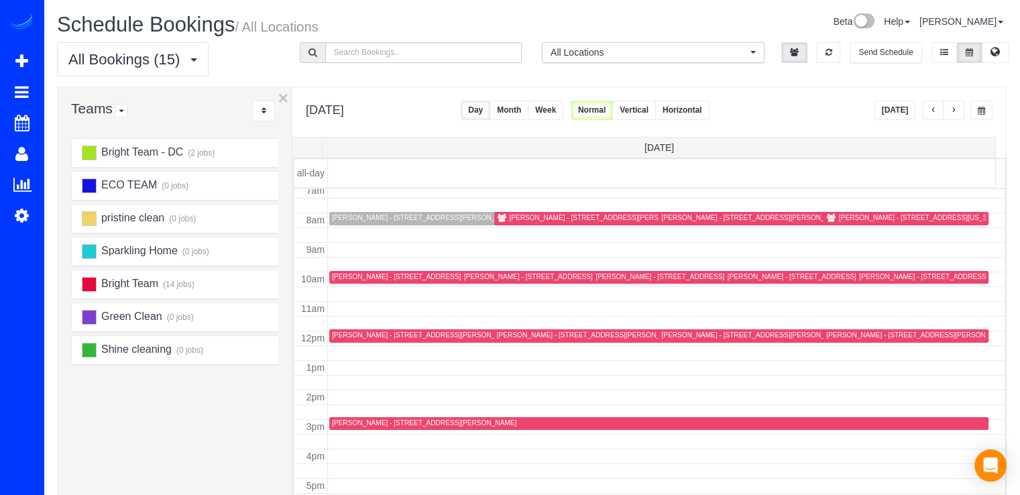
scroll to position [267, 0]
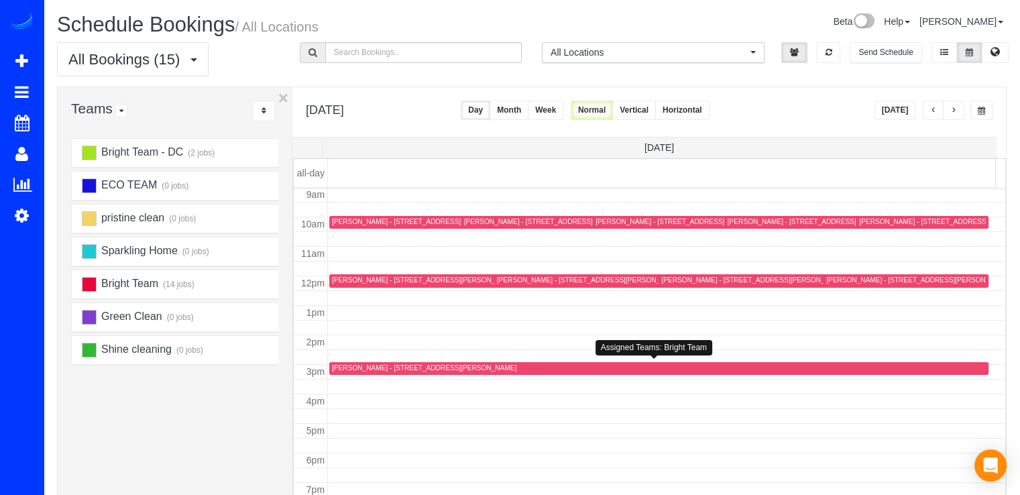
click at [362, 370] on div "Mark Francesco - 9026 Chestnut Grove Rd, Frederick, MD 21701" at bounding box center [424, 367] width 184 height 9
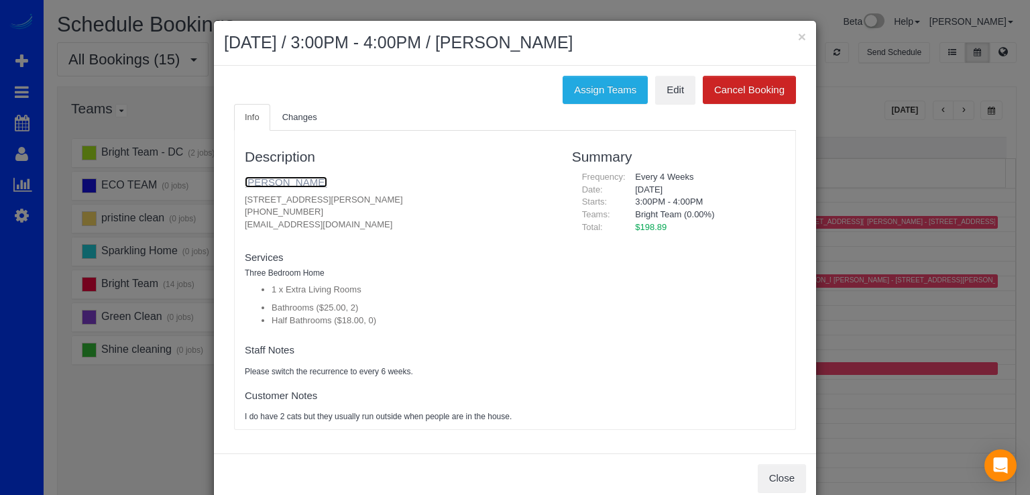
click at [284, 182] on link "Mark Francesco" at bounding box center [286, 181] width 82 height 11
click at [798, 40] on button "×" at bounding box center [802, 36] width 8 height 14
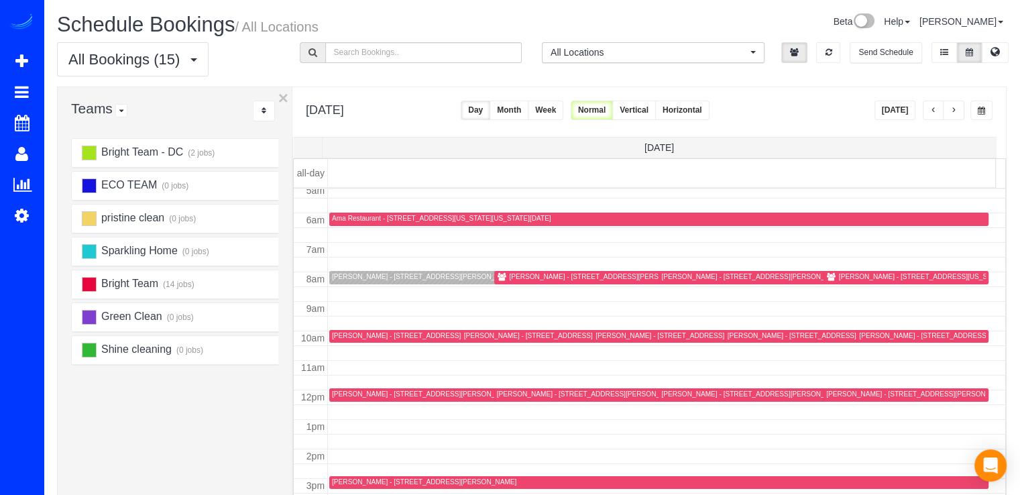
scroll to position [133, 0]
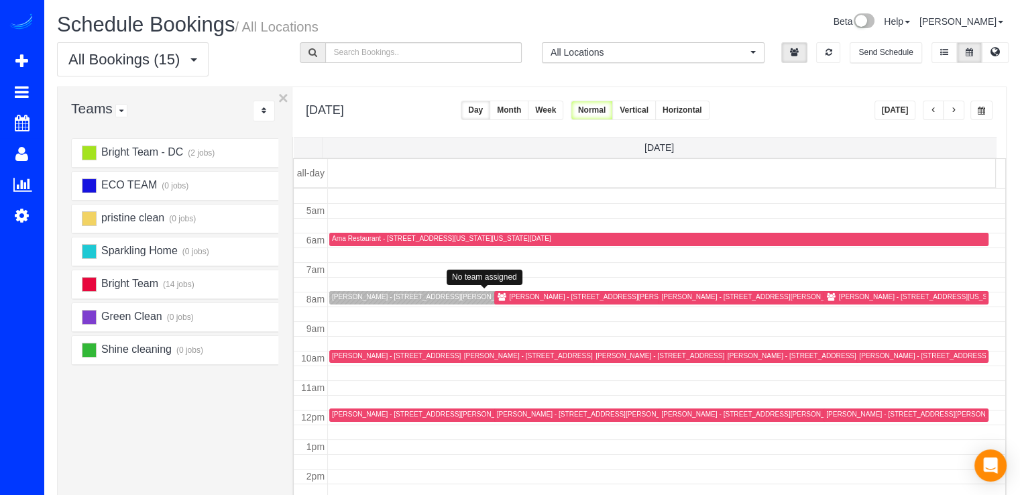
click at [346, 296] on div "Amy Beckley - 1215 East-West Hwy , Unit 1510, Silver Spring, MD 20910" at bounding box center [424, 296] width 184 height 9
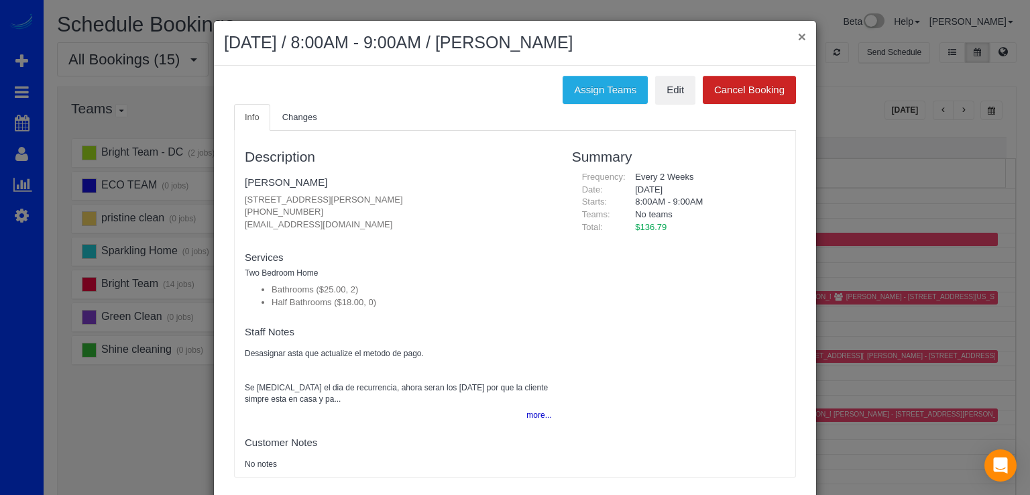
click at [799, 34] on button "×" at bounding box center [802, 36] width 8 height 14
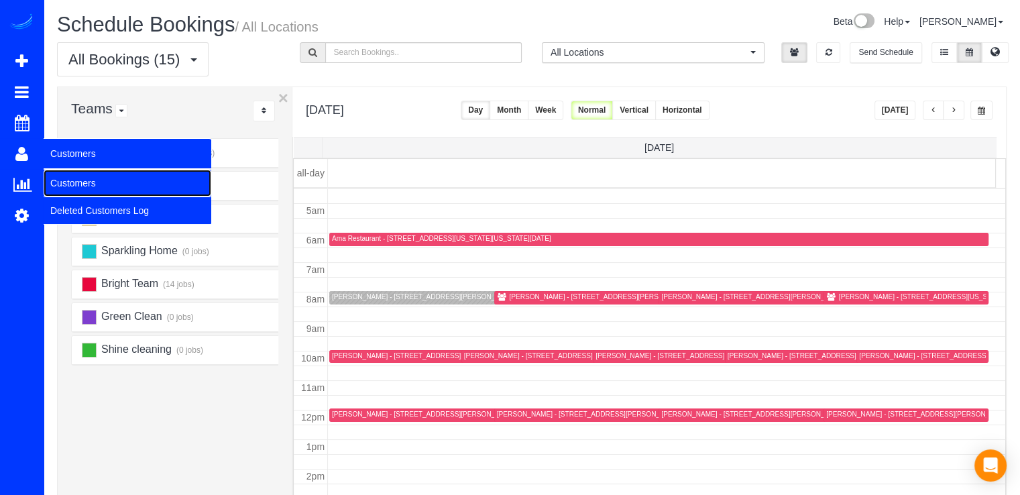
click at [101, 183] on link "Customers" at bounding box center [128, 183] width 168 height 27
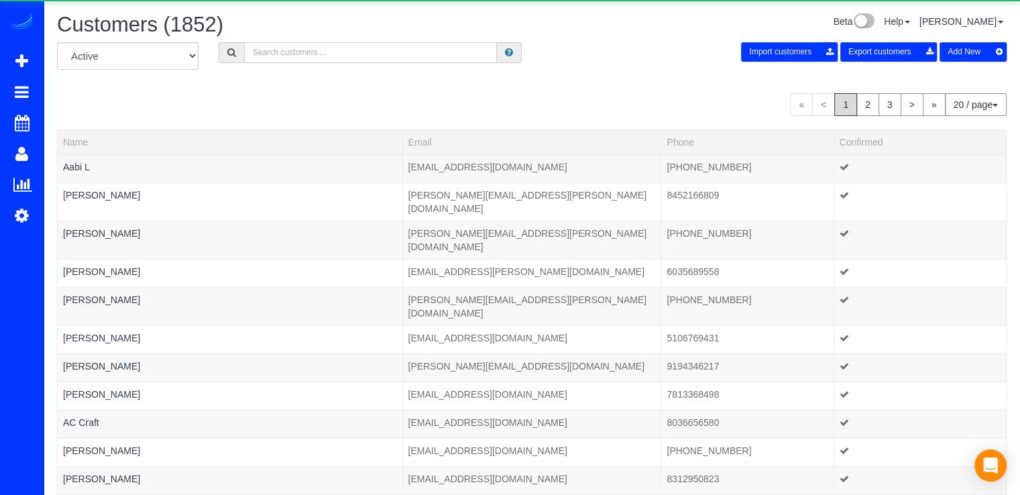
click at [301, 51] on input "text" at bounding box center [370, 52] width 253 height 21
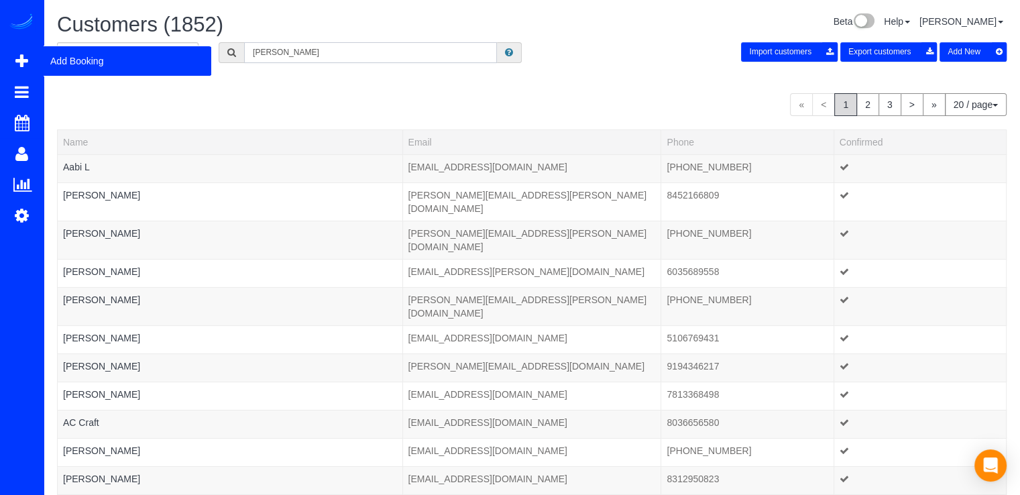
type input "Katherine"
click at [72, 56] on span "Add Booking" at bounding box center [128, 61] width 168 height 31
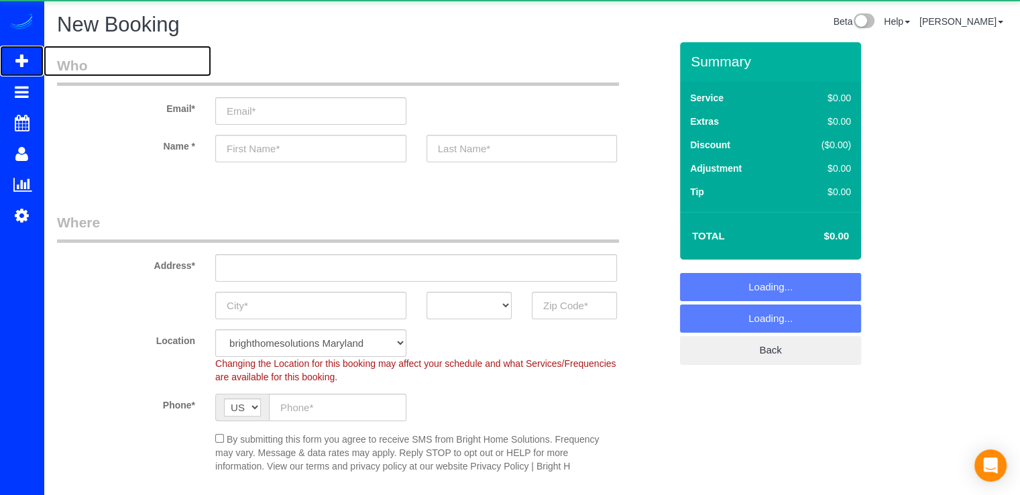
select select "object:8954"
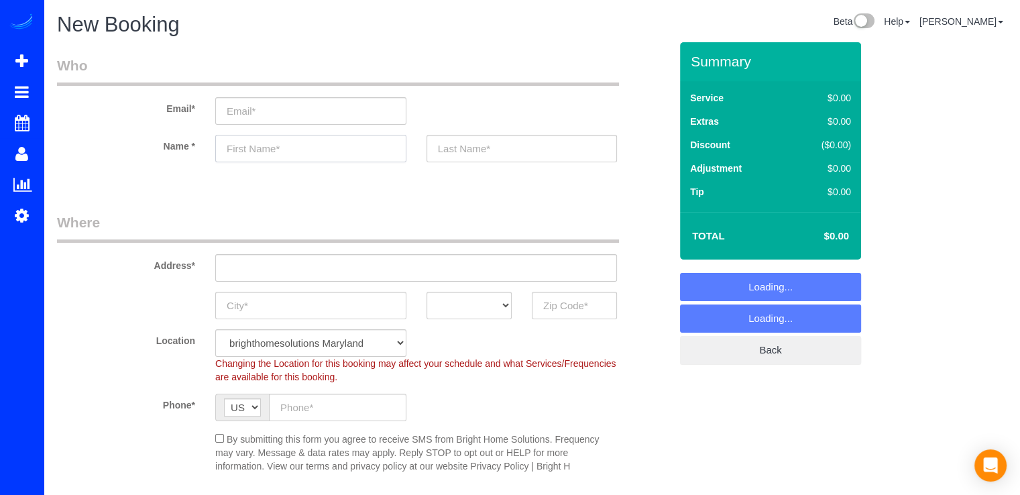
click at [268, 152] on input "text" at bounding box center [310, 148] width 191 height 27
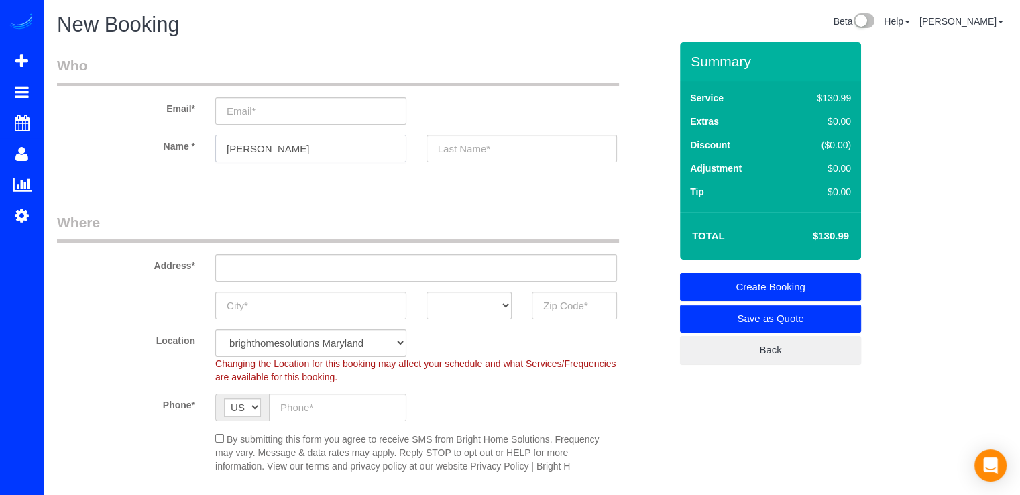
type input "Katherine"
click at [453, 142] on input "text" at bounding box center [521, 148] width 191 height 27
type input "Dann"
click at [244, 103] on input "email" at bounding box center [310, 110] width 191 height 27
paste input "kbdann@gmail.com"
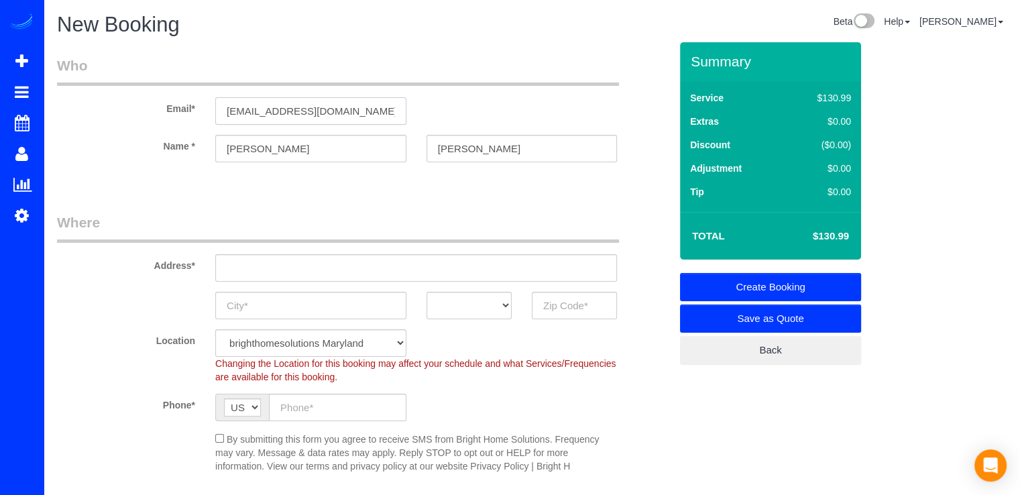
type input "kbdann@gmail.com"
click at [253, 280] on input "text" at bounding box center [416, 267] width 402 height 27
paste input "4410 Woodfield Rd Kensington, MD 20895"
type input "4410 Woodfield Rd Kensington, MD 20895"
click at [550, 308] on input "text" at bounding box center [574, 305] width 85 height 27
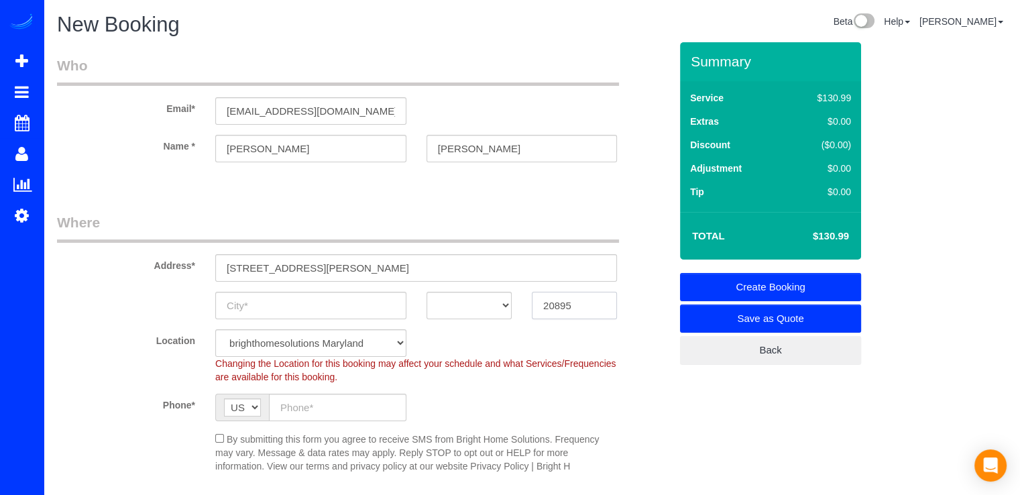
type input "20895"
click at [459, 304] on select "AK AL AR AZ CA CO CT DC DE FL GA HI IA ID IL IN KS KY LA MA MD ME MI MN MO MS M…" at bounding box center [468, 305] width 85 height 27
select select "MD"
click at [426, 292] on select "AK AL AR AZ CA CO CT DC DE FL GA HI IA ID IL IN KS KY LA MA MD ME MI MN MO MS M…" at bounding box center [468, 305] width 85 height 27
click at [239, 304] on input "text" at bounding box center [310, 305] width 191 height 27
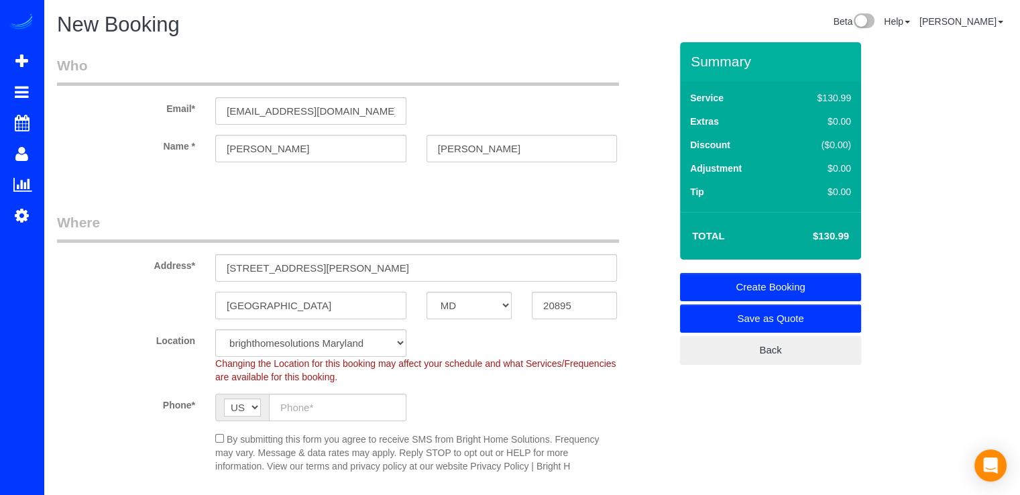
type input "Kensington"
drag, startPoint x: 464, startPoint y: 270, endPoint x: 313, endPoint y: 270, distance: 150.9
click at [313, 270] on input "4410 Woodfield Rd Kensington, MD 20895" at bounding box center [416, 267] width 402 height 27
type input "4410 Woodfield Rd"
click at [306, 414] on input "text" at bounding box center [337, 407] width 137 height 27
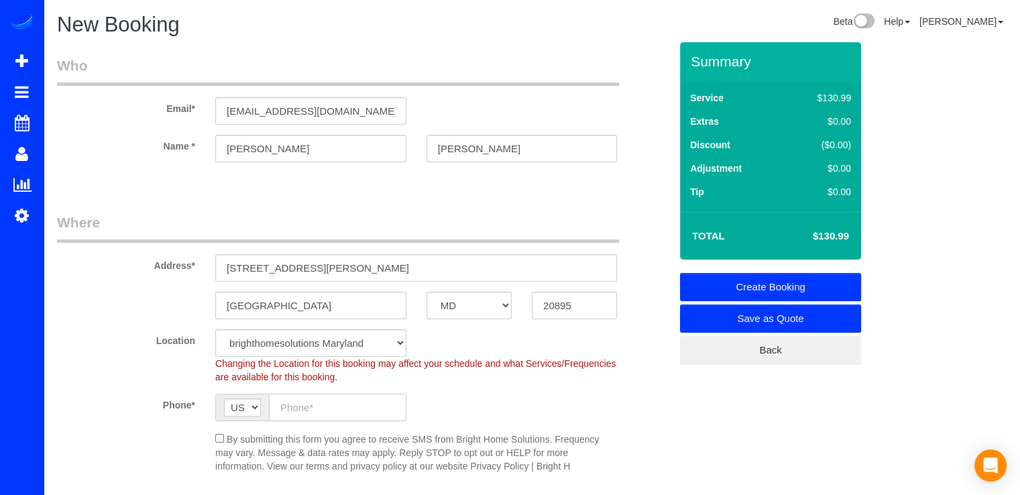
paste input "(202) 744-7651"
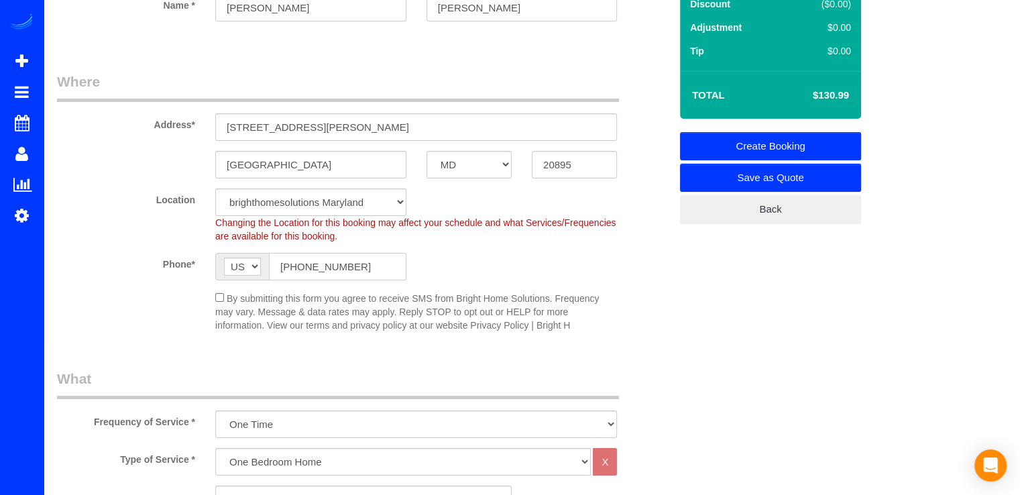
scroll to position [134, 0]
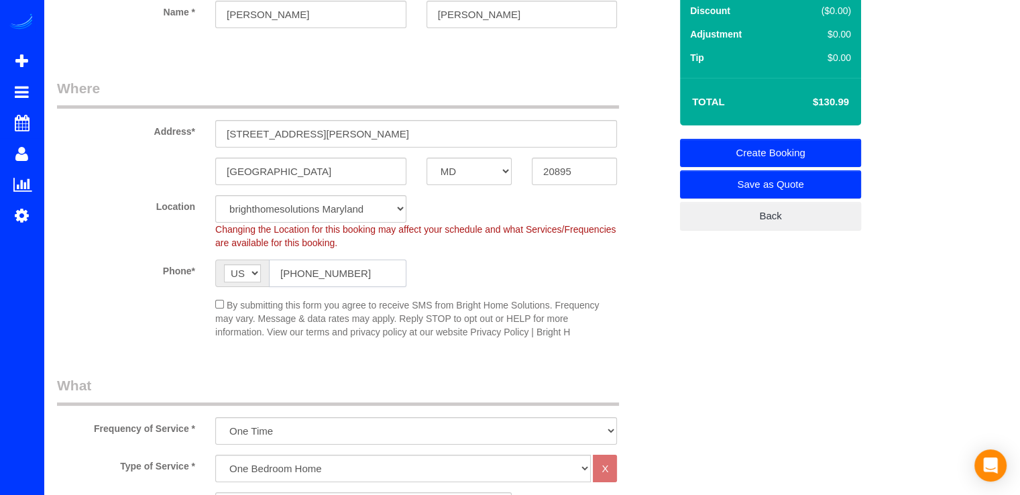
type input "(202) 744-7651"
drag, startPoint x: 223, startPoint y: 129, endPoint x: 365, endPoint y: 127, distance: 142.2
click at [365, 127] on input "4410 Woodfield Rd" at bounding box center [416, 133] width 402 height 27
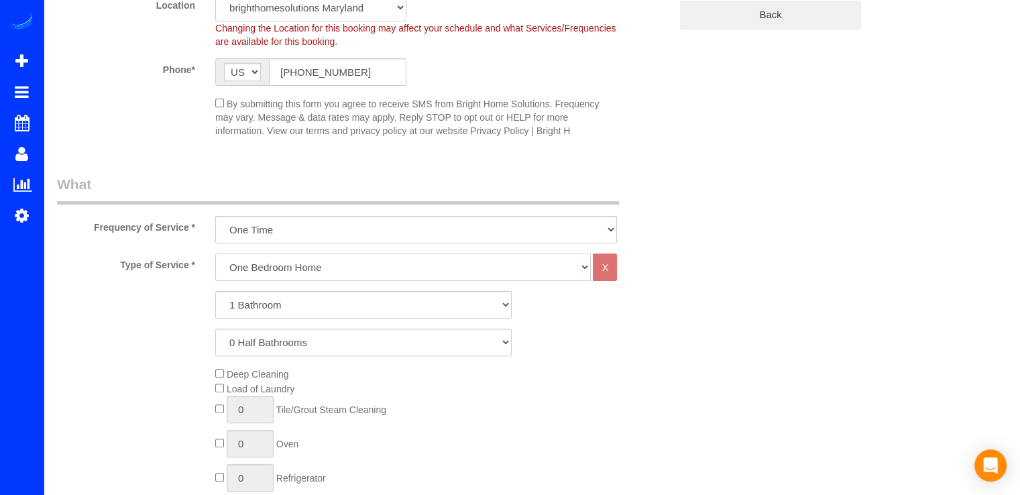
click at [332, 265] on select "One Bedroom Home Two Bedroom Home Three Bedroom Home Four Bedroom Home Five Bed…" at bounding box center [402, 266] width 375 height 27
select select "255"
click at [215, 253] on select "One Bedroom Home Two Bedroom Home Three Bedroom Home Four Bedroom Home Five Bed…" at bounding box center [402, 266] width 375 height 27
click at [306, 294] on select "1 Bathroom 2 Bathrooms 3 Bathrooms 4 Bathrooms 5 Bathrooms 6 Bathrooms 7 Bathro…" at bounding box center [363, 304] width 296 height 27
select select "2"
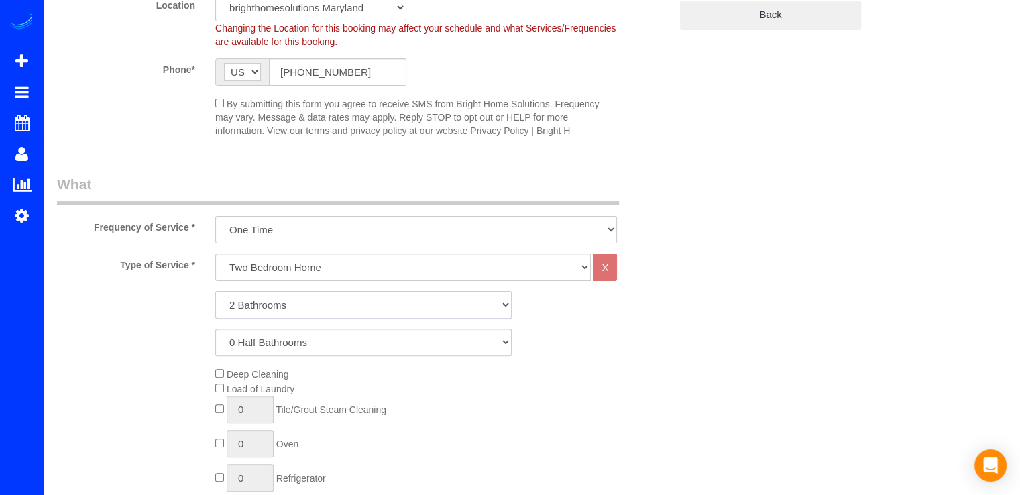
click at [215, 291] on select "1 Bathroom 2 Bathrooms 3 Bathrooms 4 Bathrooms 5 Bathrooms 6 Bathrooms 7 Bathro…" at bounding box center [363, 304] width 296 height 27
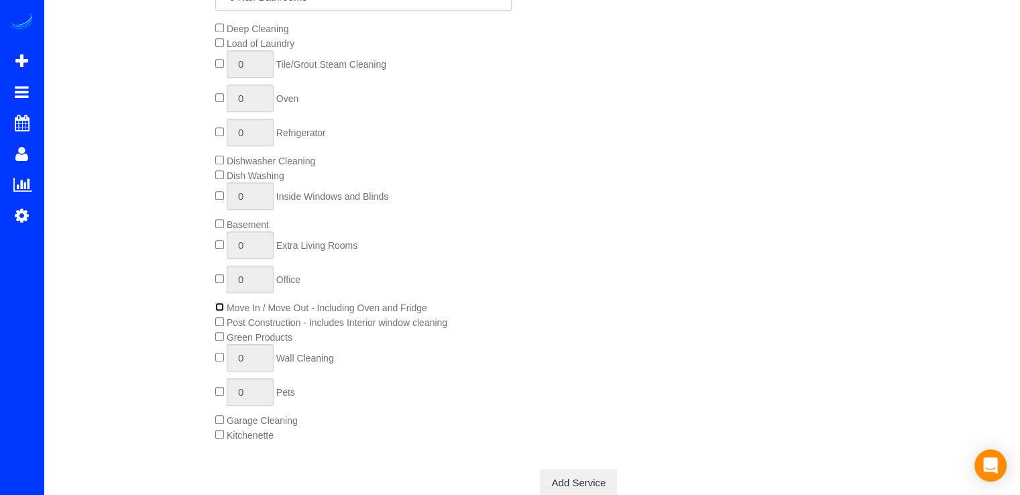
scroll to position [670, 0]
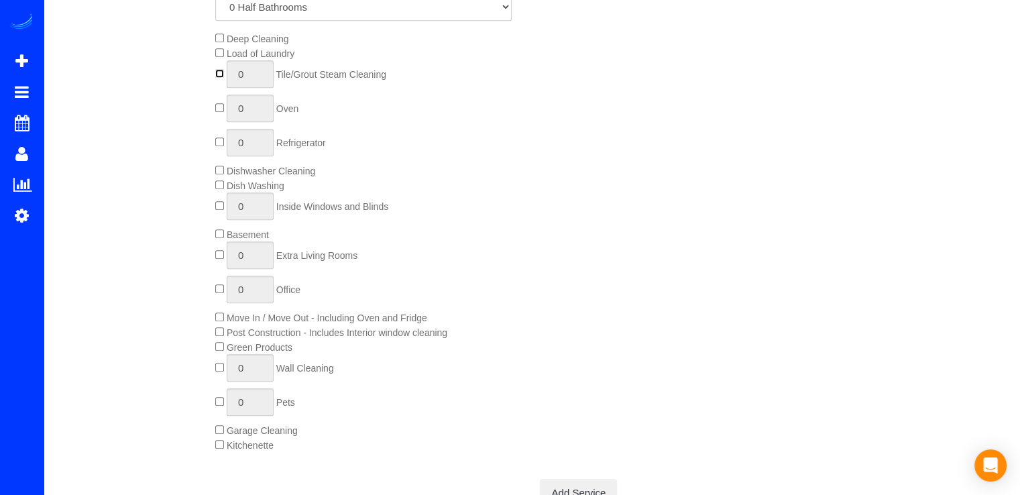
type input "1"
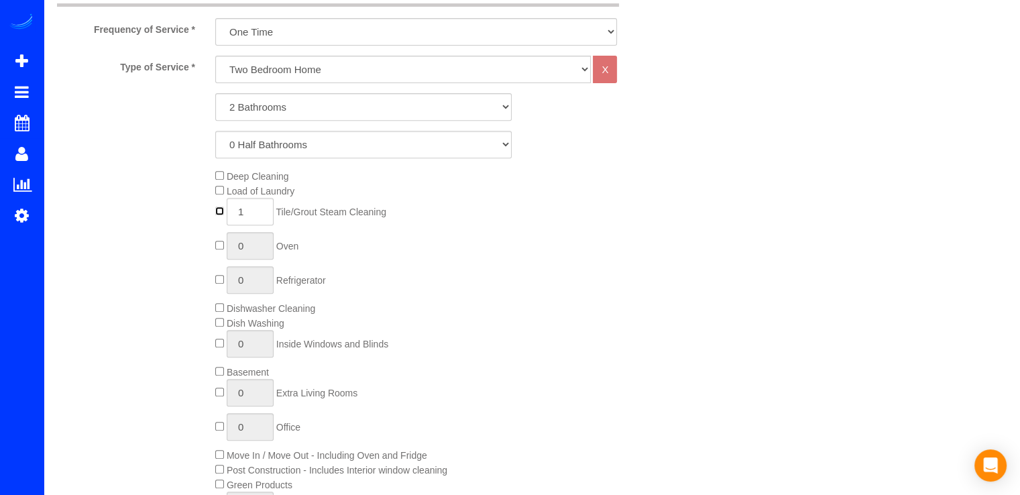
scroll to position [536, 0]
type input "1"
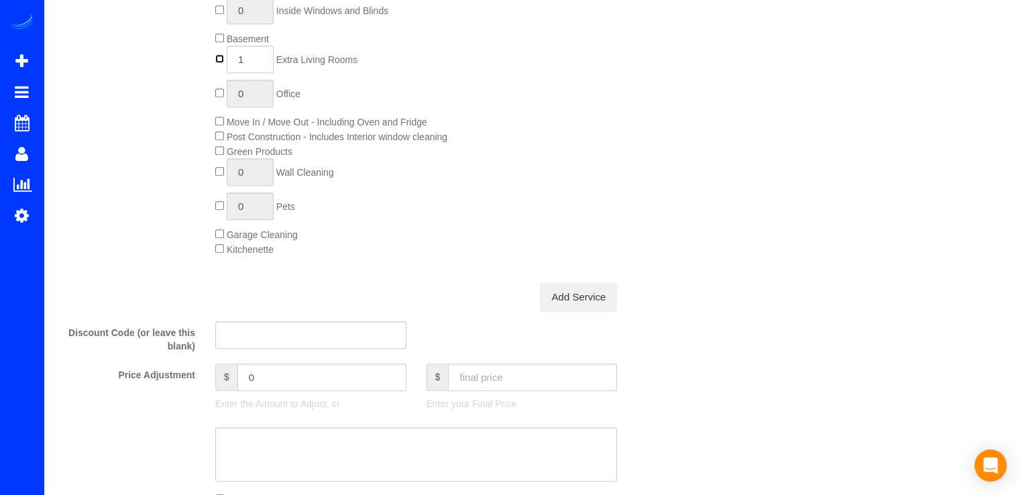
scroll to position [1006, 0]
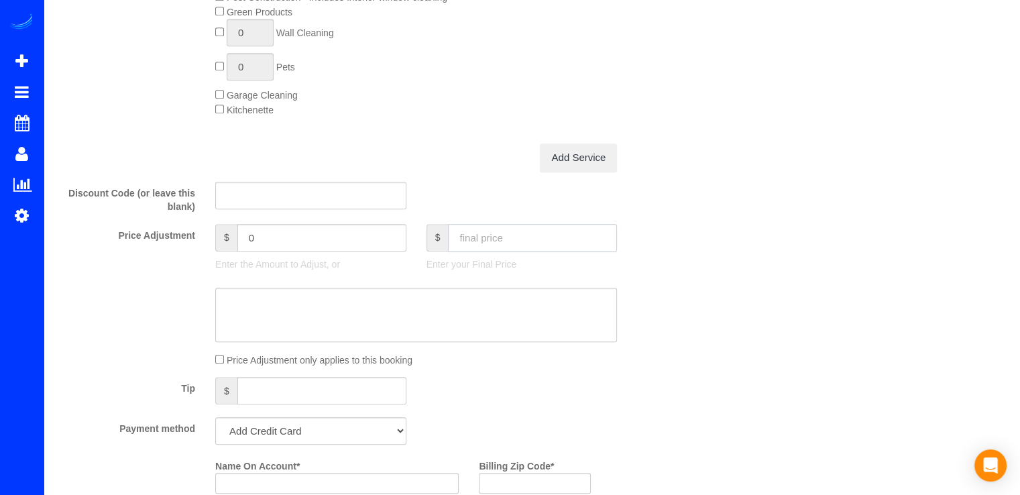
click at [522, 239] on input "text" at bounding box center [532, 237] width 169 height 27
type input "400"
type input "-0.99"
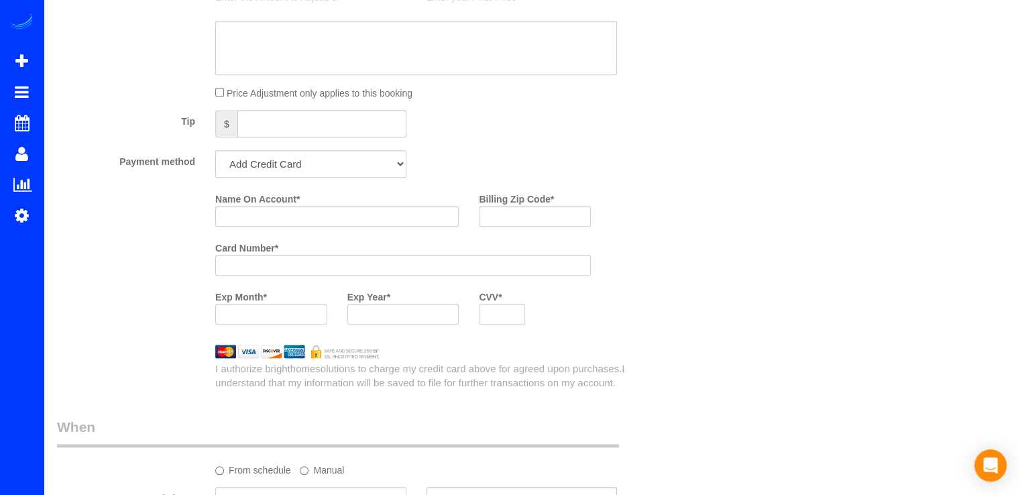
scroll to position [1274, 0]
click at [300, 174] on select "Add Credit Card Cash Check Paypal" at bounding box center [310, 162] width 191 height 27
select select "string:check"
click at [215, 153] on select "Add Credit Card Cash Check Paypal" at bounding box center [310, 162] width 191 height 27
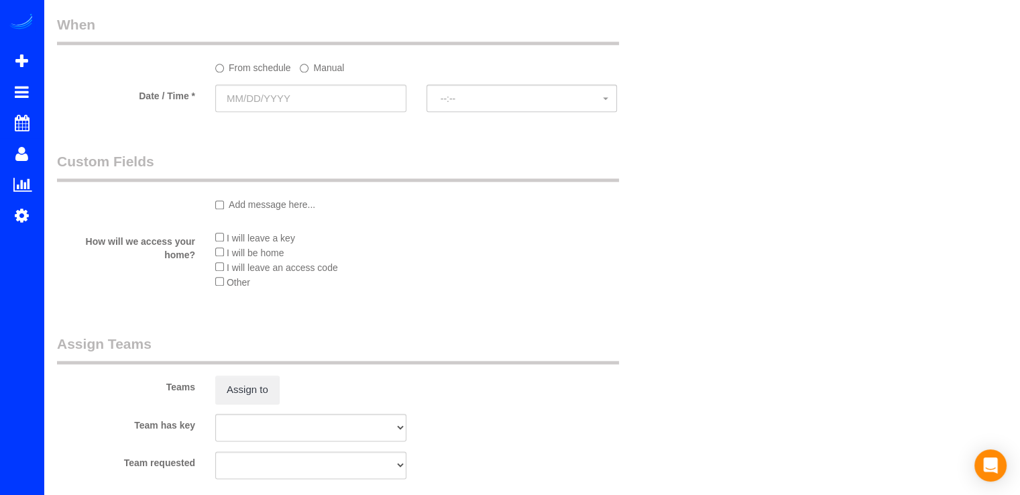
scroll to position [1475, 0]
click at [262, 105] on input "text" at bounding box center [310, 95] width 191 height 27
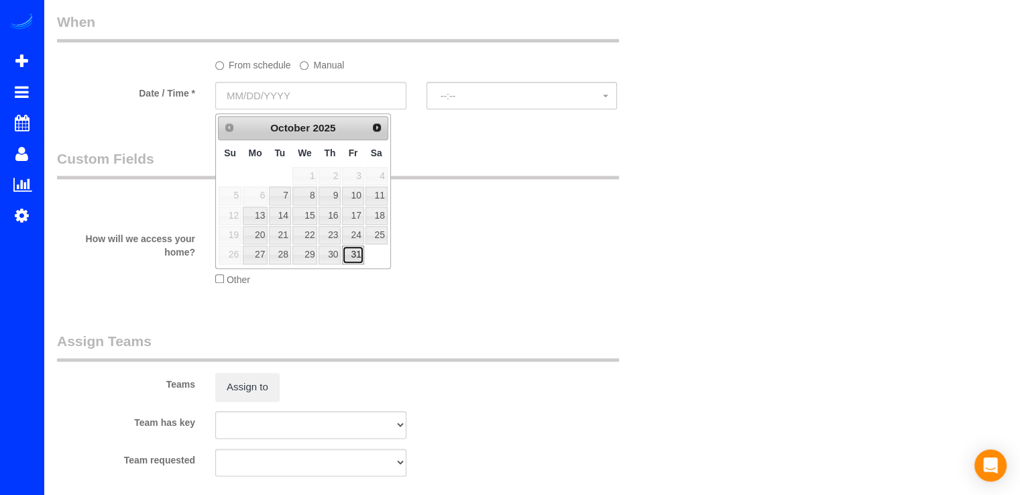
click at [359, 249] on link "31" at bounding box center [352, 254] width 21 height 18
type input "10/31/2025"
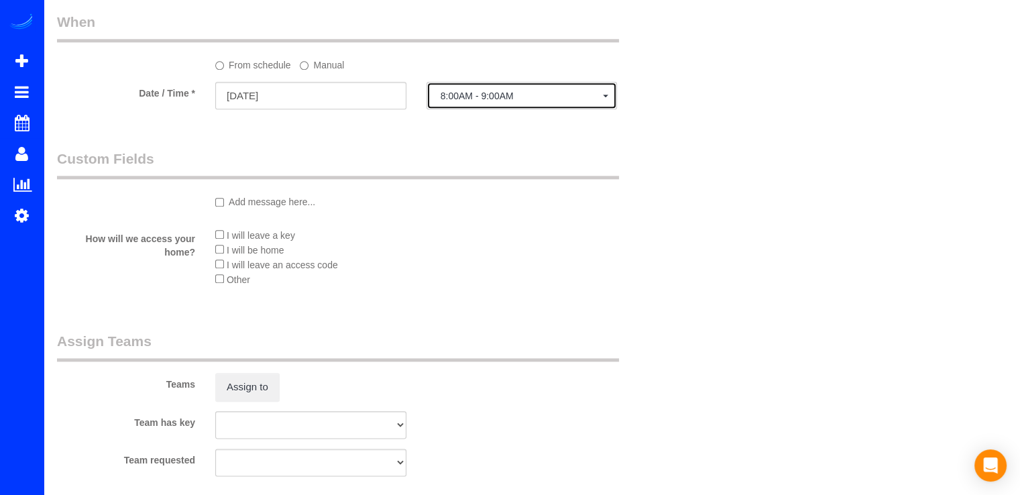
click at [475, 109] on button "8:00AM - 9:00AM" at bounding box center [521, 95] width 191 height 27
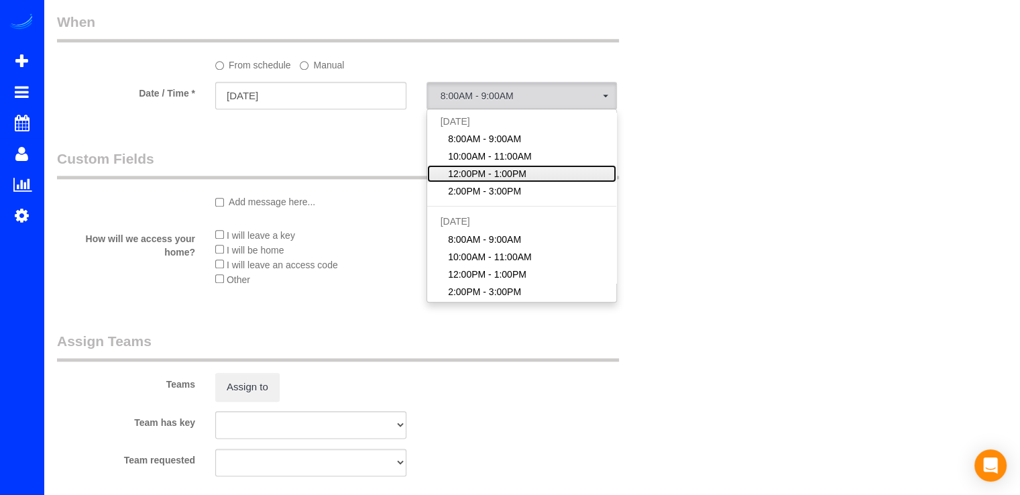
click at [483, 172] on span "12:00PM - 1:00PM" at bounding box center [487, 173] width 78 height 13
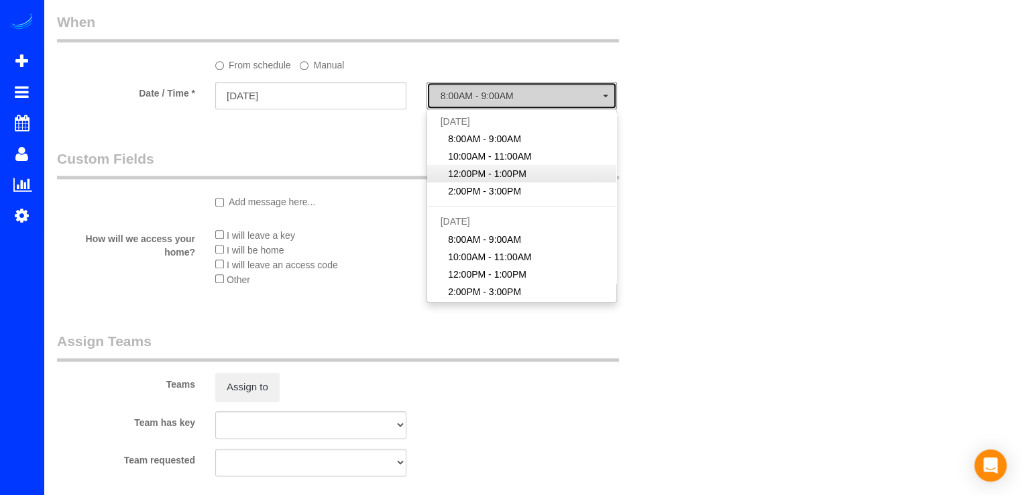
select select "spot106"
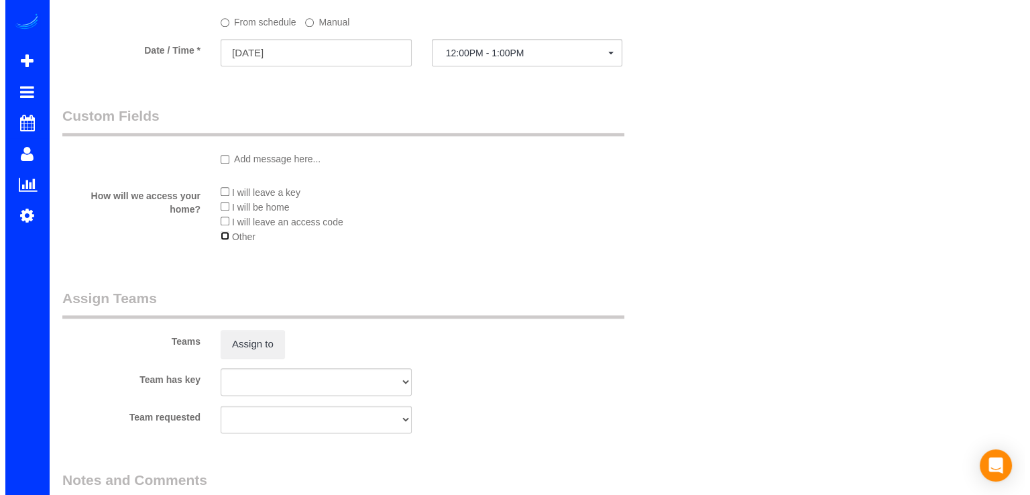
scroll to position [1609, 0]
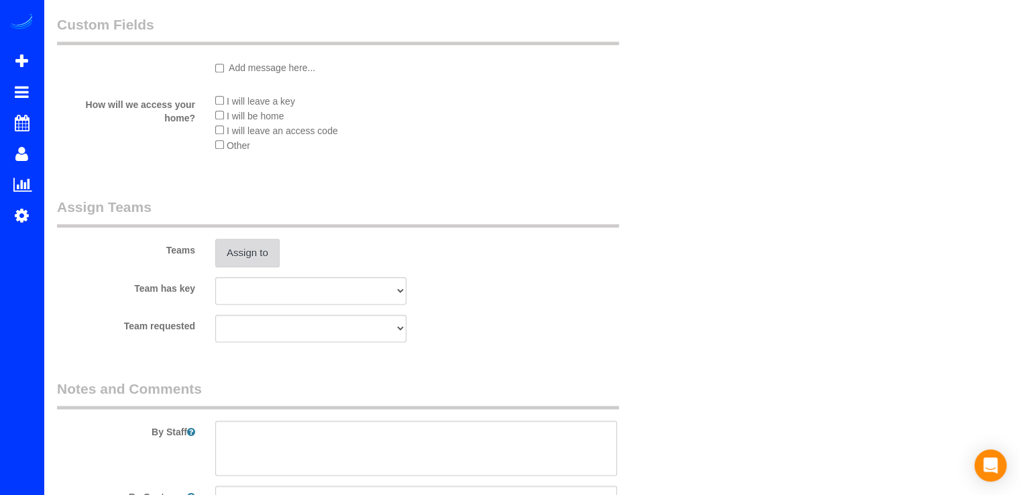
click at [259, 245] on button "Assign to" at bounding box center [247, 253] width 64 height 28
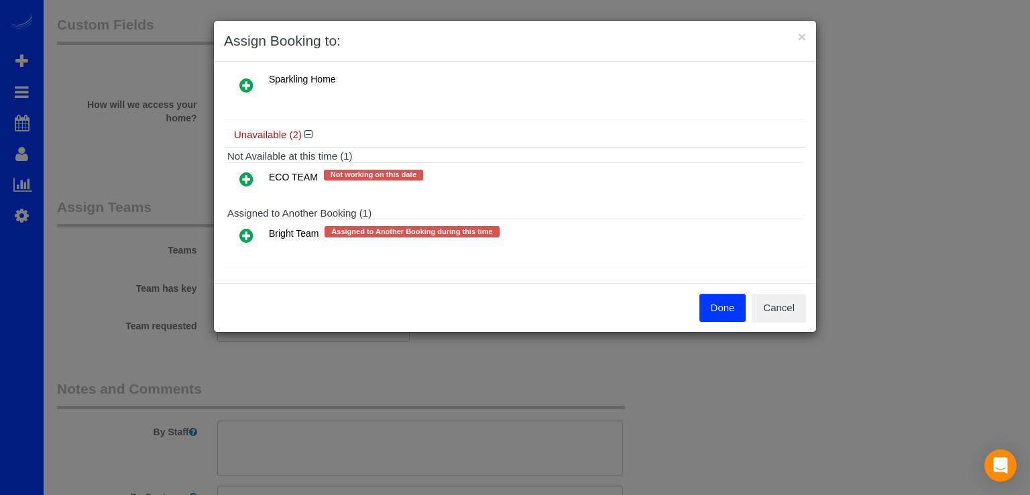
click at [245, 231] on icon at bounding box center [246, 235] width 14 height 16
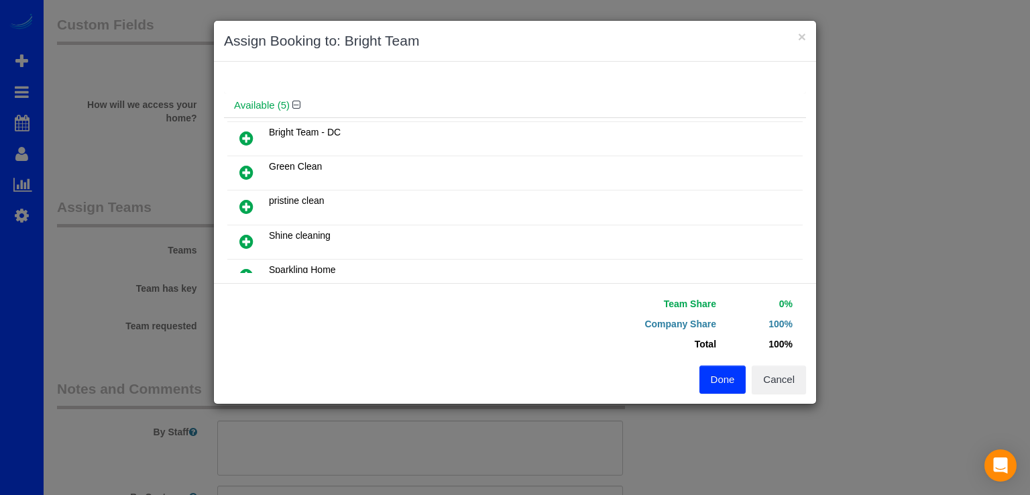
scroll to position [190, 0]
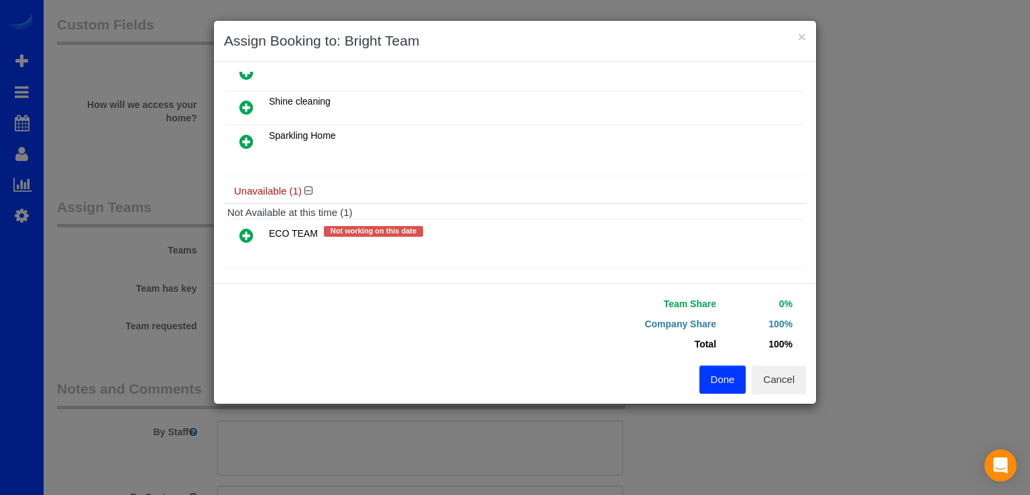
click at [245, 233] on icon at bounding box center [246, 235] width 14 height 16
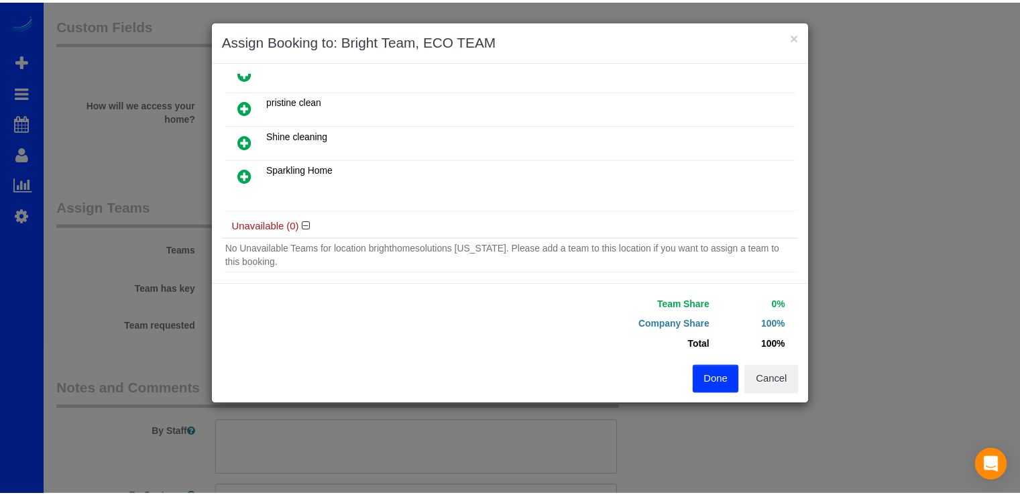
scroll to position [194, 0]
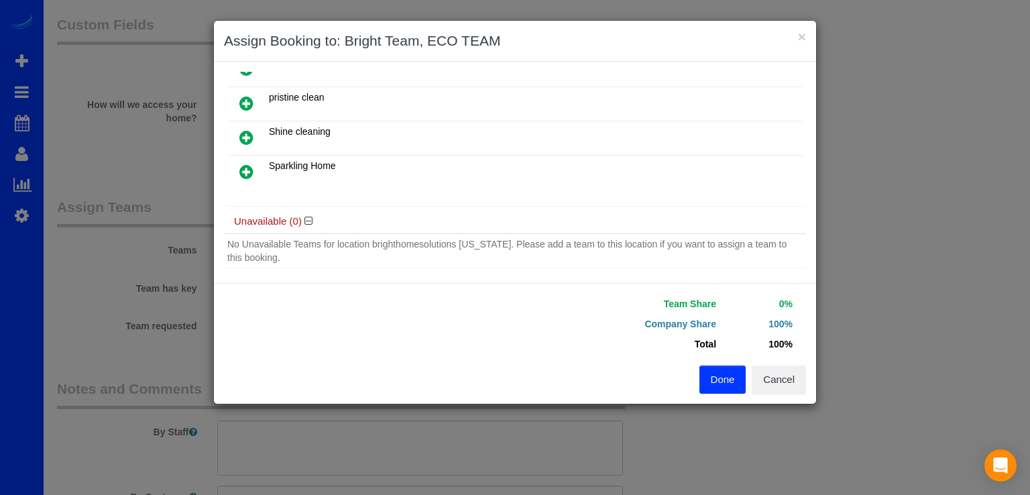
click at [705, 379] on button "Done" at bounding box center [722, 379] width 47 height 28
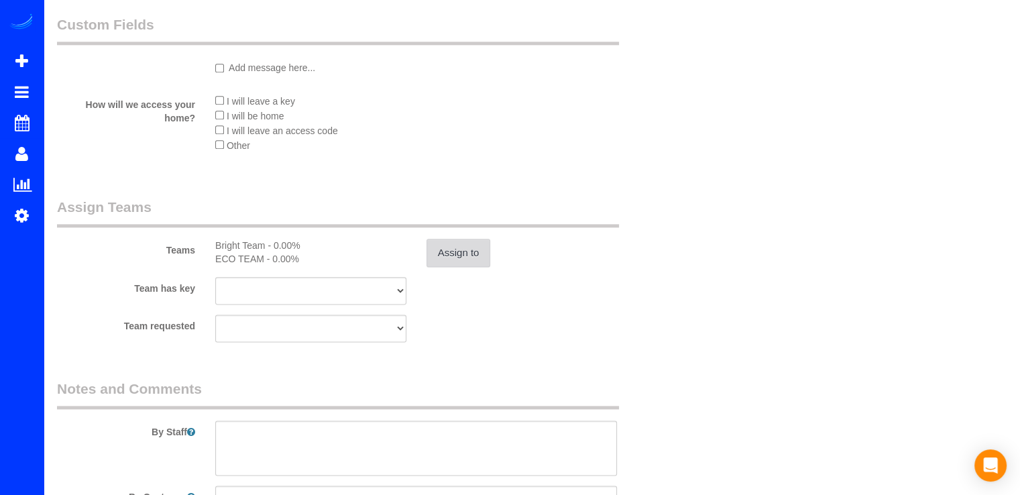
scroll to position [1743, 0]
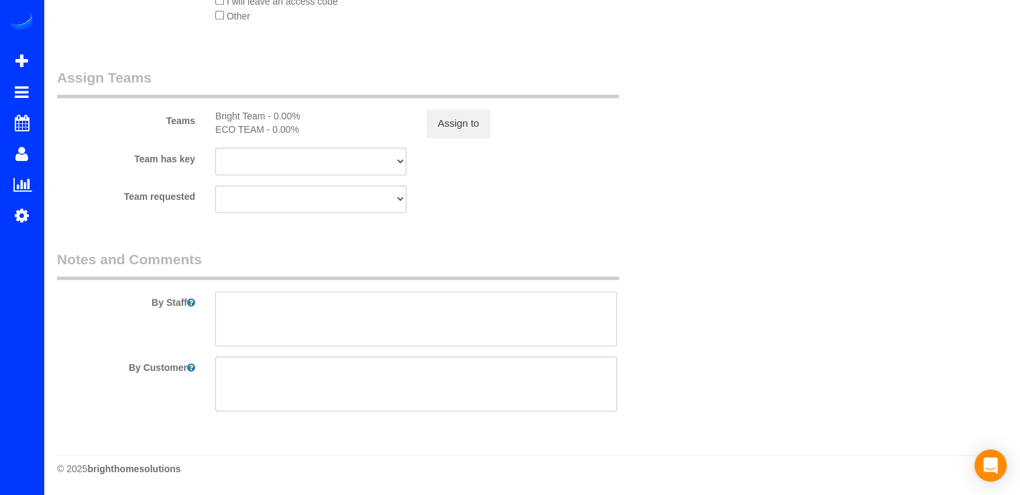
click at [265, 301] on textarea at bounding box center [416, 318] width 402 height 55
drag, startPoint x: 334, startPoint y: 303, endPoint x: 268, endPoint y: 314, distance: 66.7
click at [268, 314] on textarea at bounding box center [416, 318] width 402 height 55
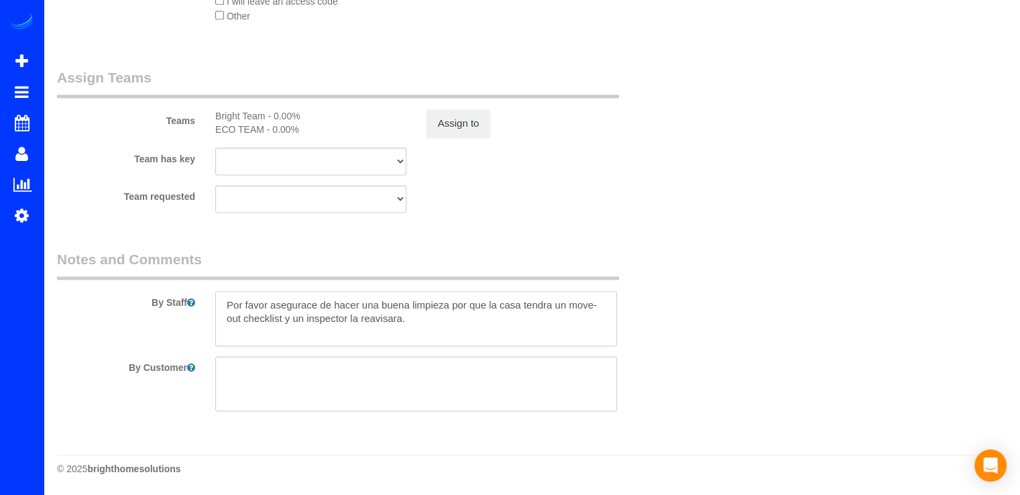
click at [271, 304] on textarea at bounding box center [416, 318] width 402 height 55
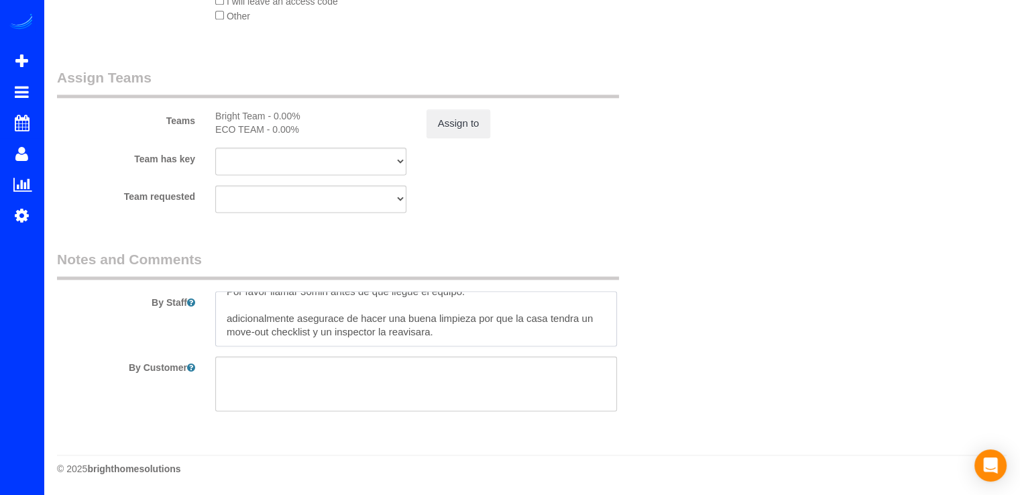
scroll to position [0, 0]
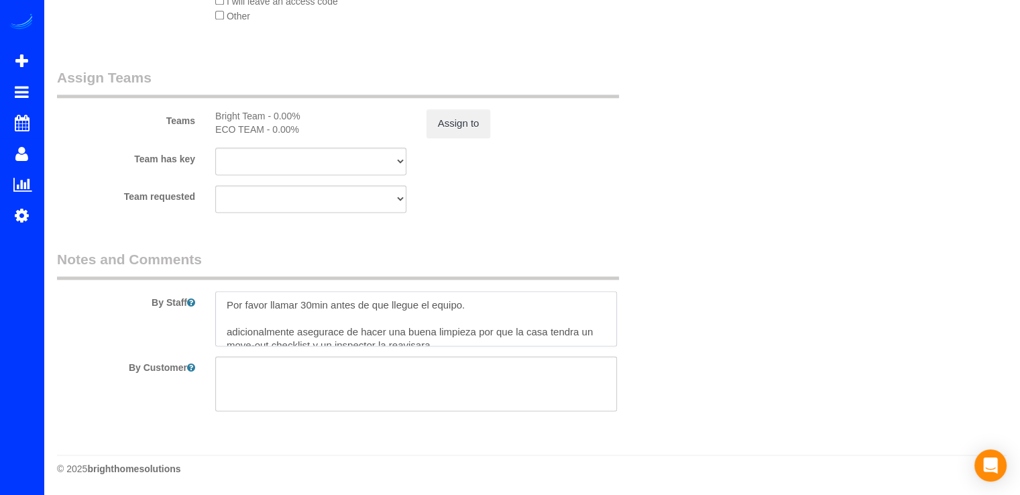
drag, startPoint x: 459, startPoint y: 339, endPoint x: 206, endPoint y: 298, distance: 255.5
click at [207, 298] on div at bounding box center [416, 318] width 422 height 55
paste textarea ", llame 30 minutos antes de que llegue el equipo. Adicionalmente, asegúrese de …"
click at [293, 303] on textarea at bounding box center [416, 318] width 402 height 55
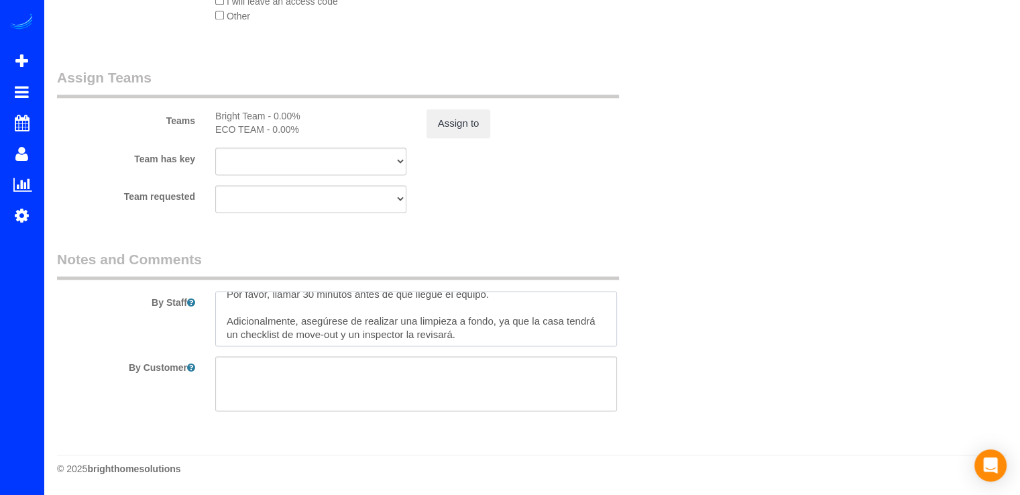
scroll to position [13, 0]
click at [461, 332] on textarea at bounding box center [416, 318] width 402 height 55
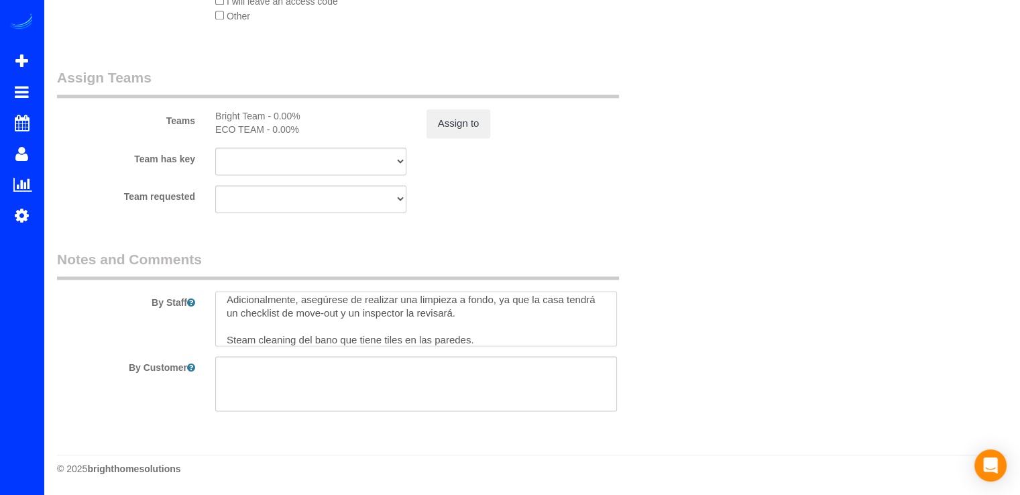
type textarea "Por favor, llamar 30 minutos antes de que llegue el equipo. Adicionalmente, ase…"
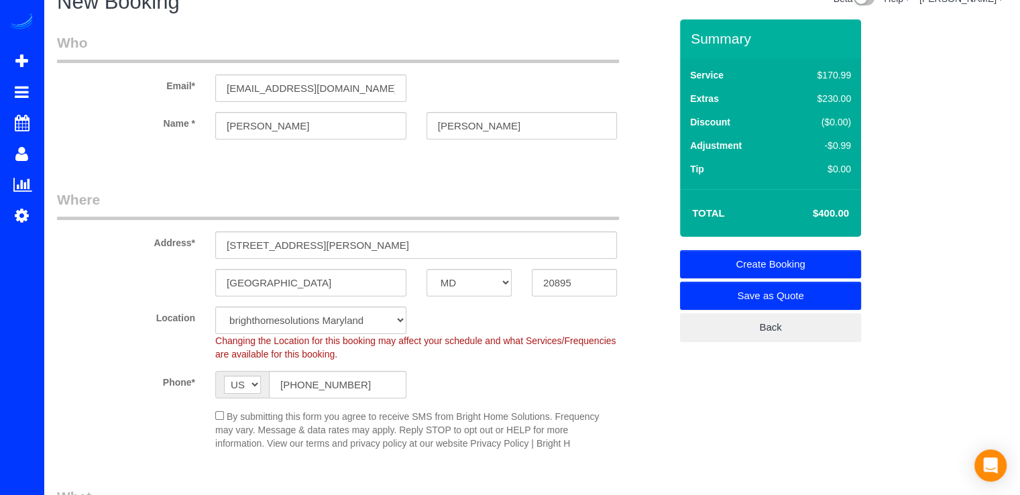
scroll to position [0, 0]
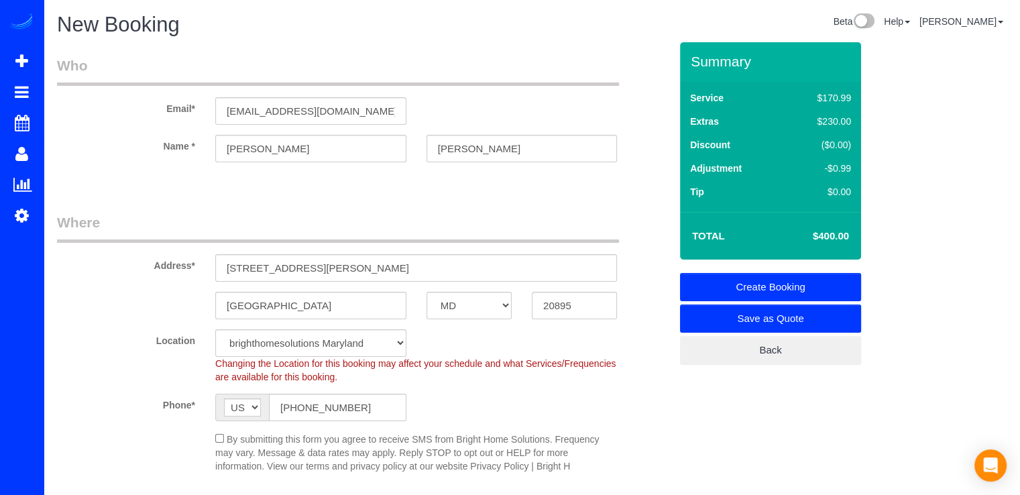
click at [743, 288] on link "Create Booking" at bounding box center [770, 287] width 181 height 28
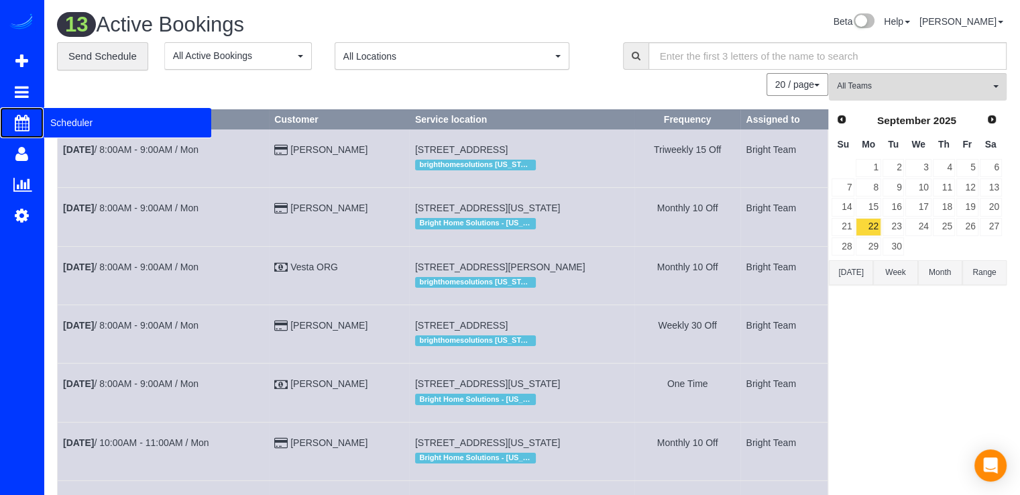
click at [79, 119] on span "Scheduler" at bounding box center [128, 122] width 168 height 31
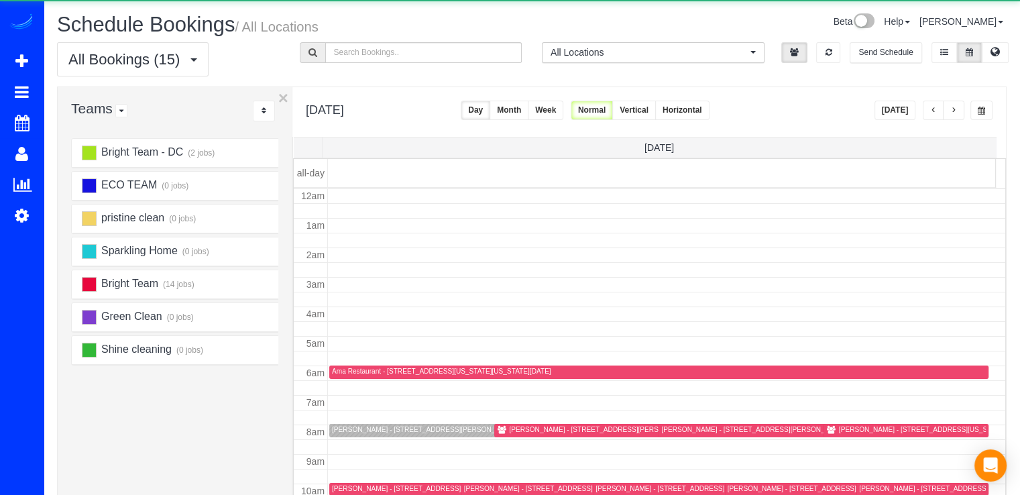
scroll to position [176, 0]
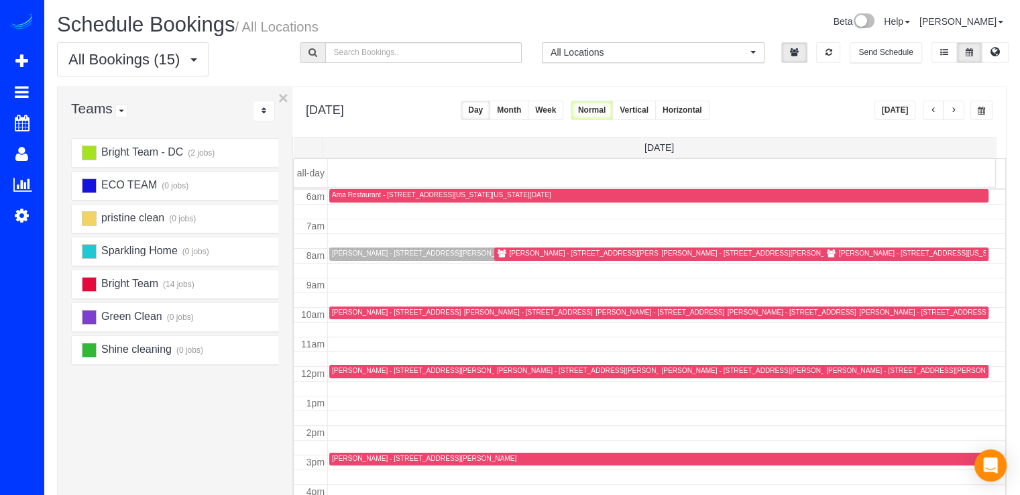
click at [938, 113] on button "button" at bounding box center [933, 110] width 21 height 19
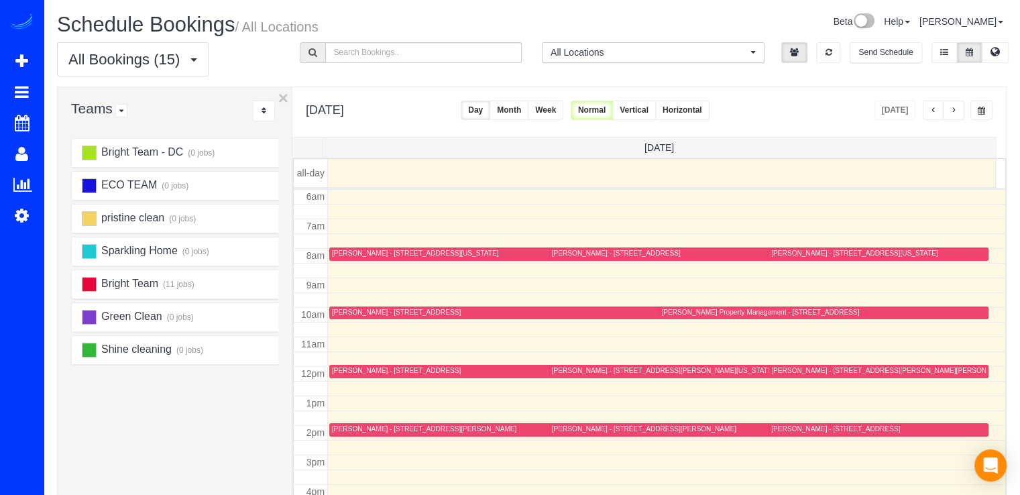
click at [938, 113] on button "button" at bounding box center [933, 110] width 21 height 19
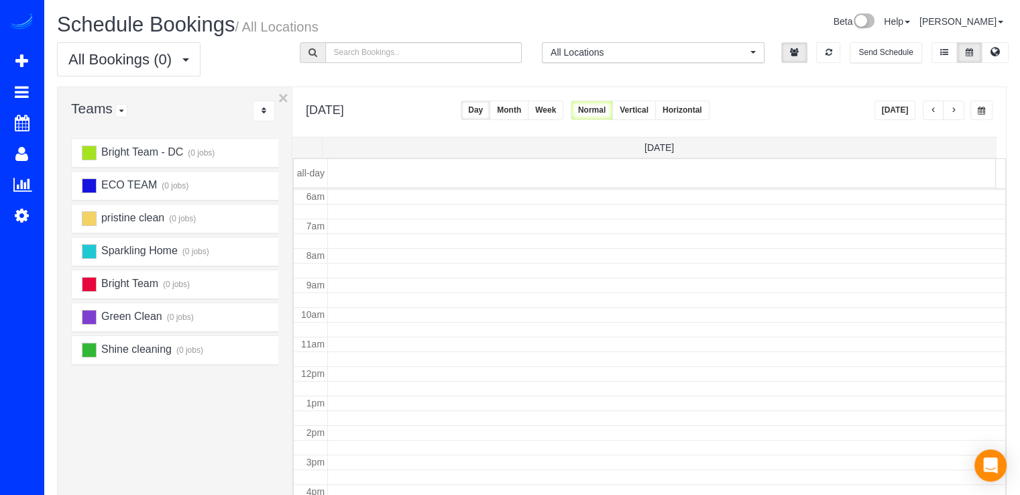
click at [938, 108] on button "button" at bounding box center [933, 110] width 21 height 19
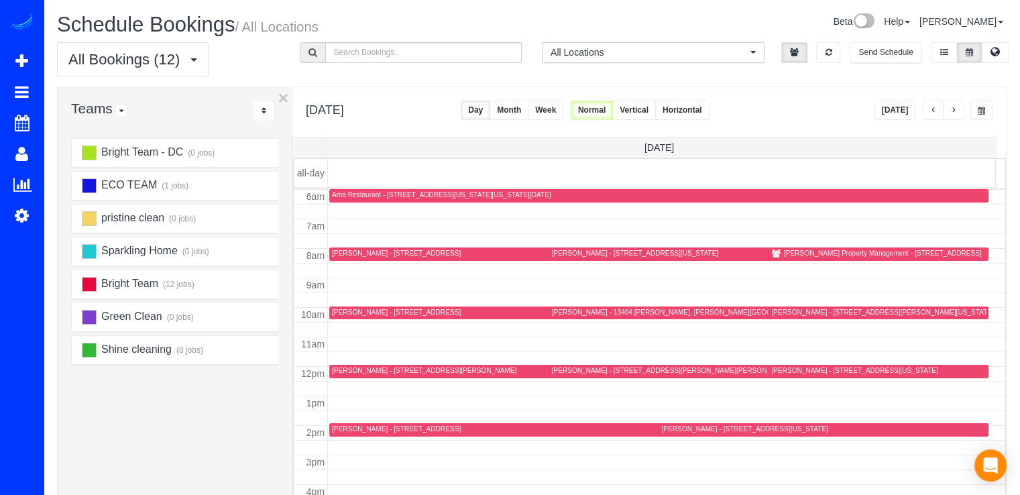
click at [790, 251] on div "Richey Property Management - 12007 Hamden Ct, Oakton, VA 22124" at bounding box center [883, 253] width 198 height 9
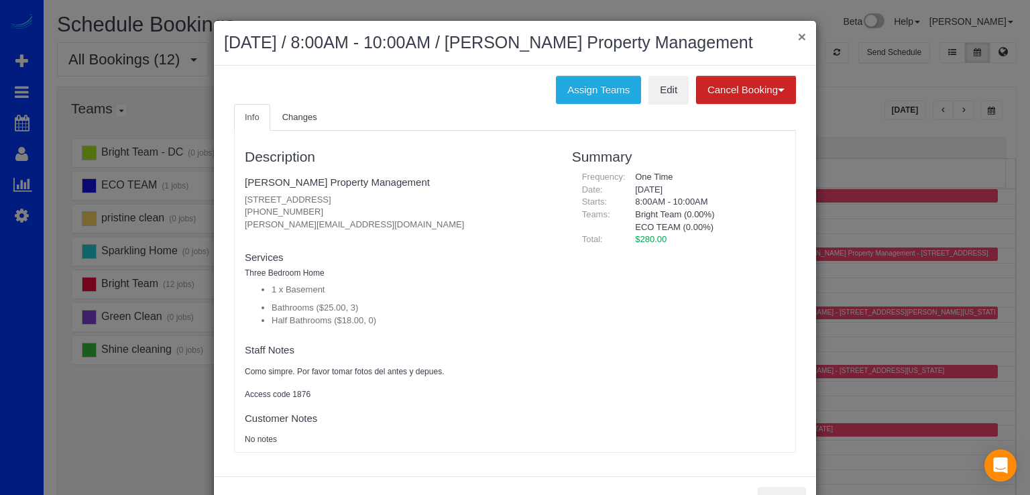
click at [801, 43] on div "× October 04, 2025 / 8:00AM - 10:00AM / Richey Property Management" at bounding box center [515, 43] width 602 height 45
click at [798, 41] on button "×" at bounding box center [802, 36] width 8 height 14
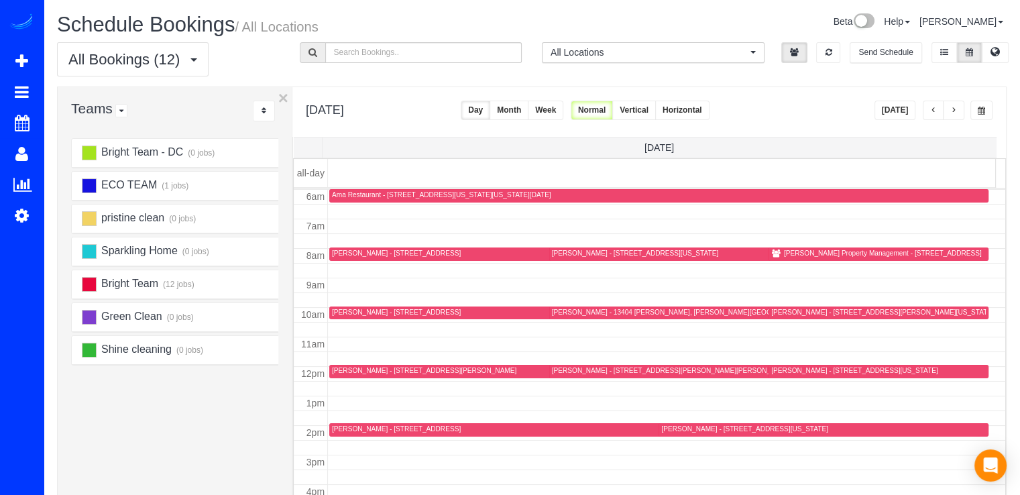
click at [563, 111] on button "Week" at bounding box center [546, 110] width 36 height 19
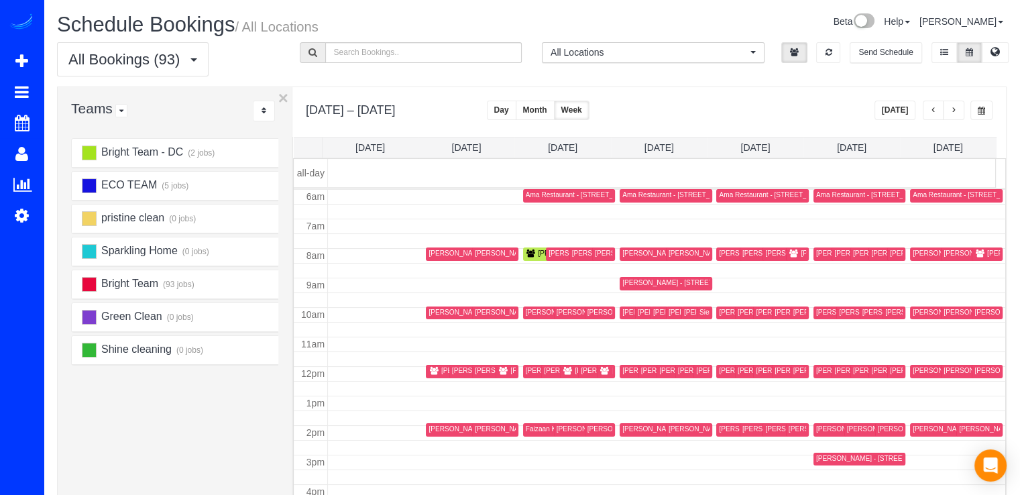
click at [951, 109] on span "button" at bounding box center [953, 111] width 7 height 8
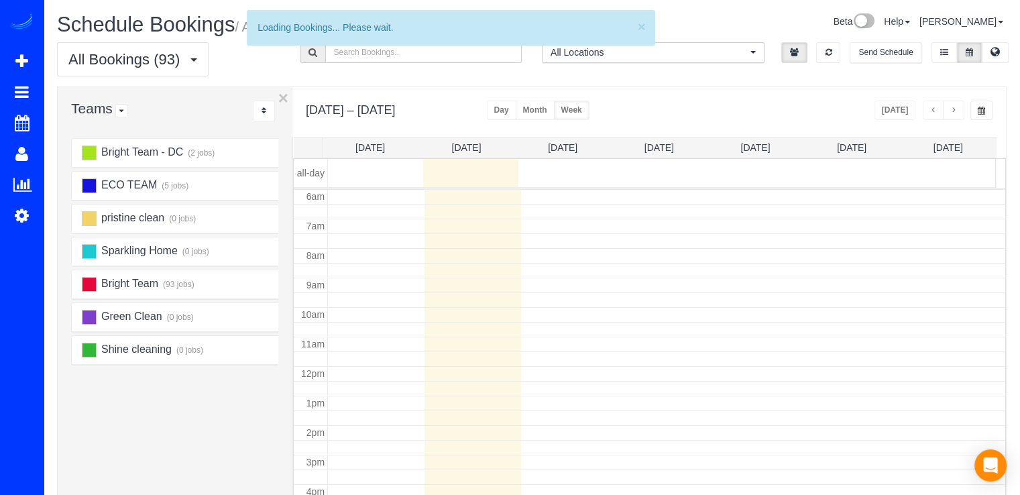
click at [952, 109] on span "button" at bounding box center [953, 111] width 7 height 8
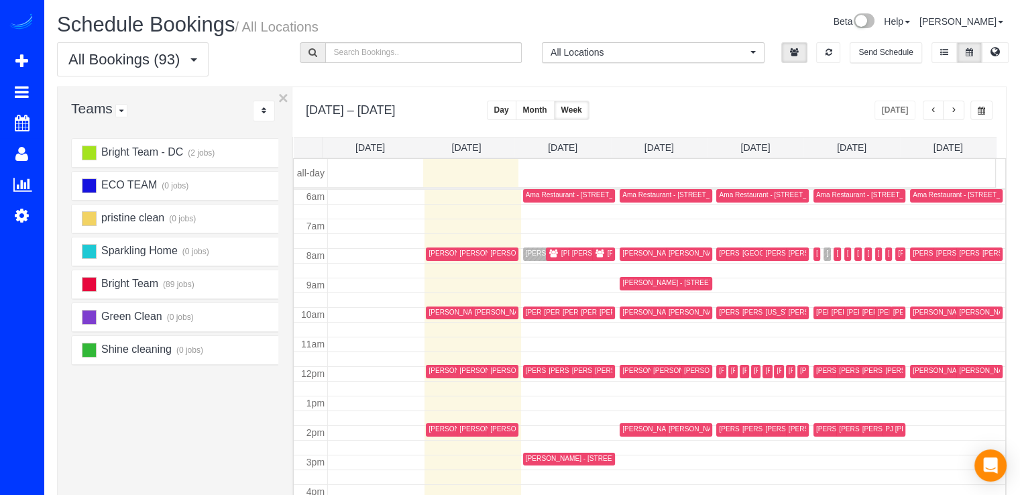
click at [953, 109] on span "button" at bounding box center [953, 111] width 7 height 8
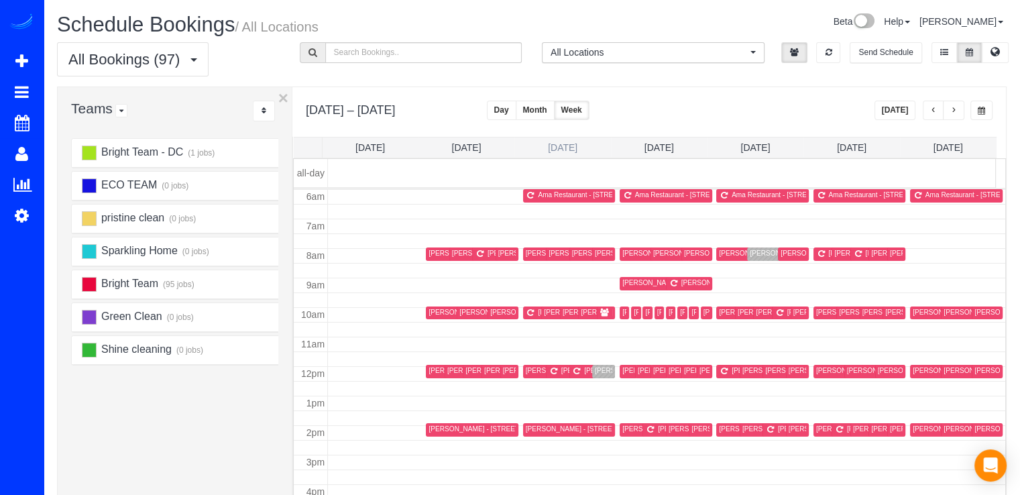
click at [560, 148] on link "Tue 10/14" at bounding box center [562, 147] width 29 height 11
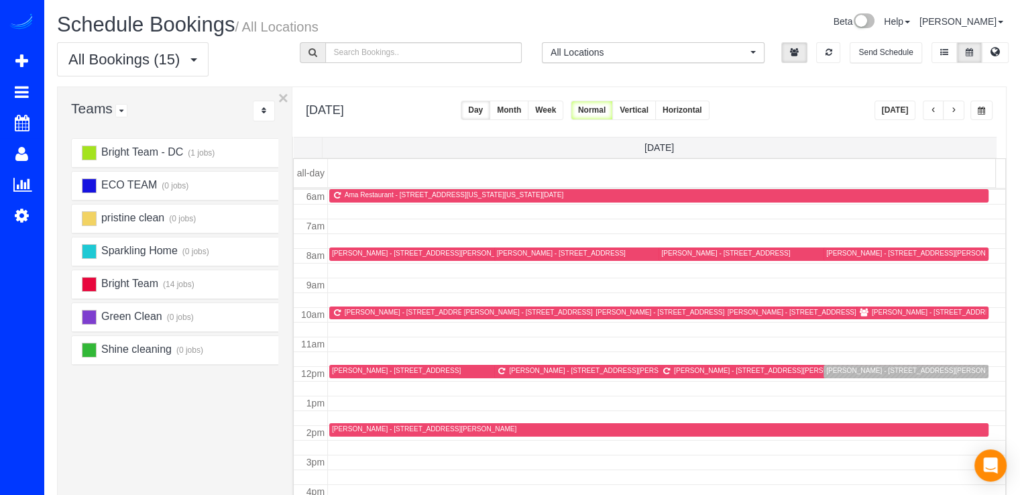
click at [896, 108] on button "[DATE]" at bounding box center [895, 110] width 42 height 19
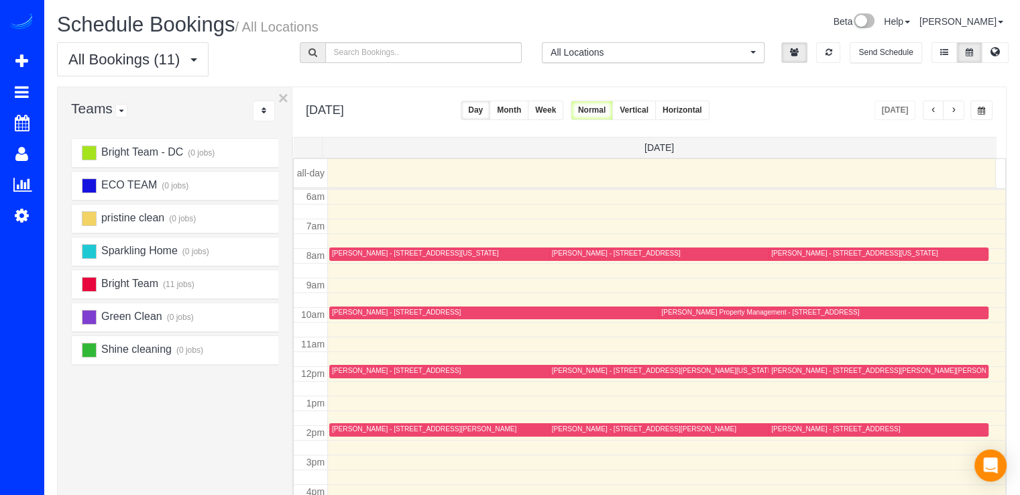
click at [955, 114] on span "button" at bounding box center [953, 111] width 7 height 8
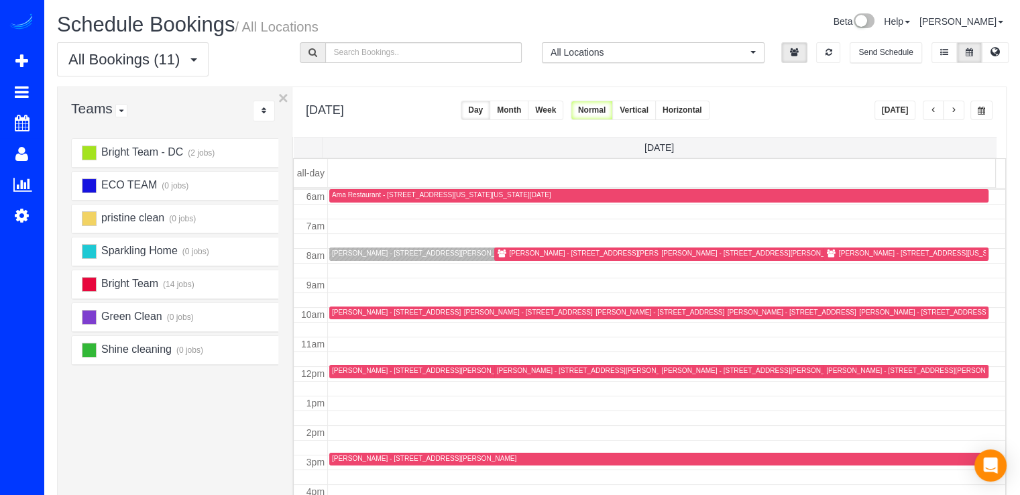
click at [955, 114] on span "button" at bounding box center [953, 111] width 7 height 8
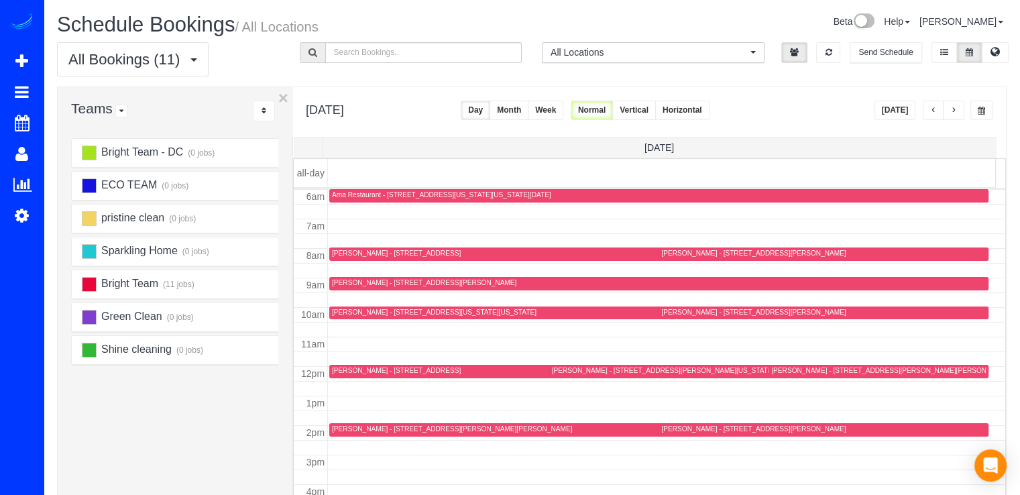
click at [955, 113] on span "button" at bounding box center [953, 111] width 7 height 8
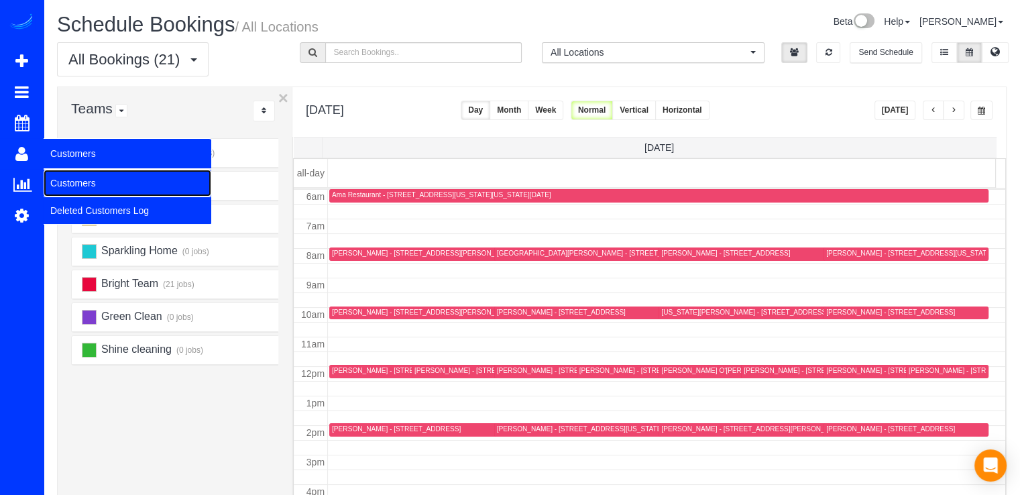
click at [75, 187] on link "Customers" at bounding box center [128, 183] width 168 height 27
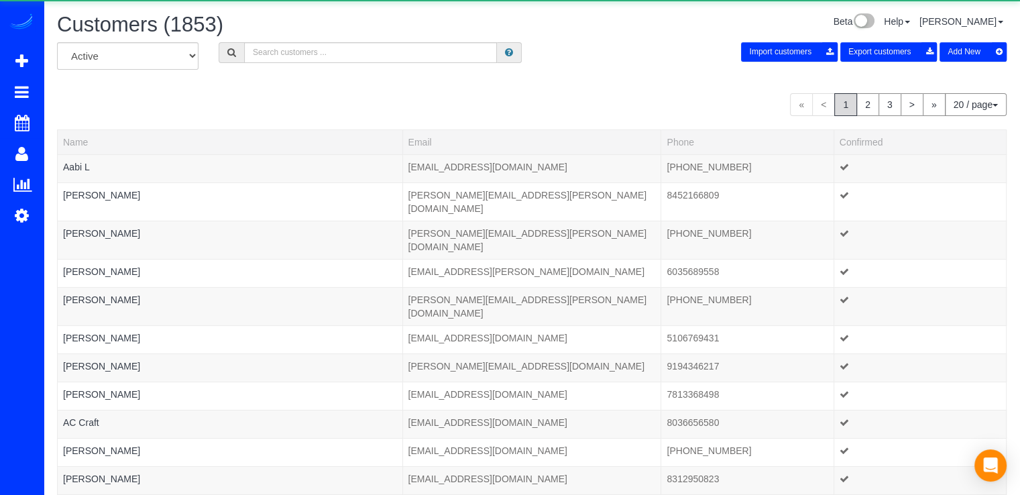
click at [316, 40] on div "Customers (1853)" at bounding box center [289, 27] width 485 height 29
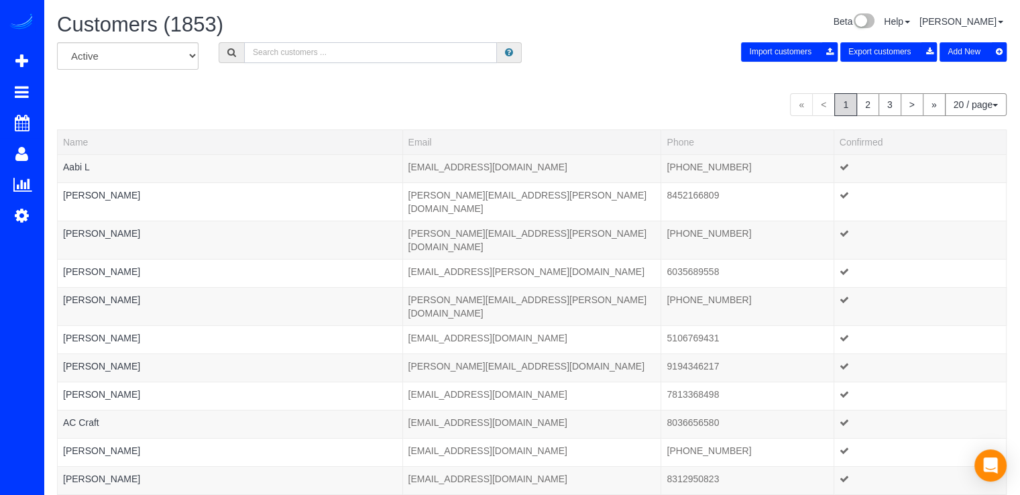
click at [313, 46] on input "text" at bounding box center [370, 52] width 253 height 21
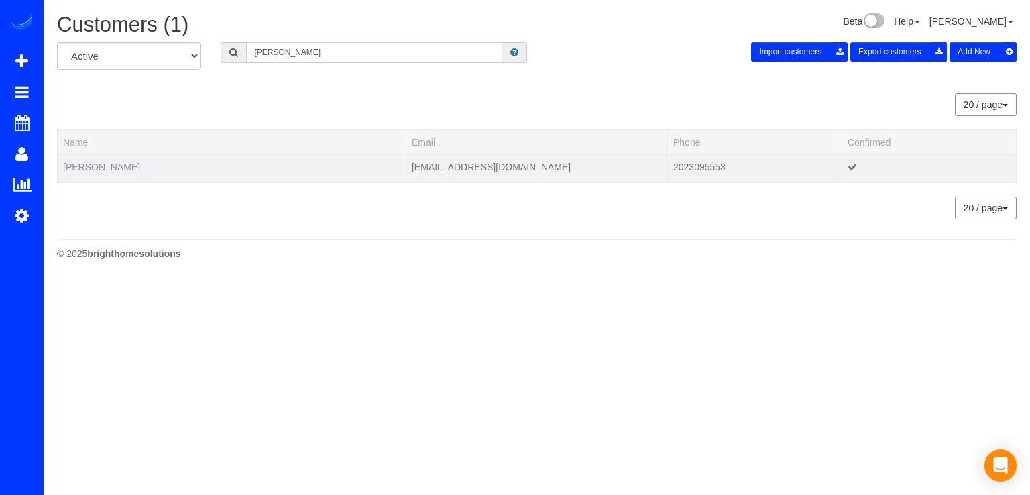
type input "Heather Musser"
click at [103, 172] on td "Heather Musser" at bounding box center [232, 168] width 349 height 28
click at [112, 171] on link "Heather Musser" at bounding box center [101, 167] width 77 height 11
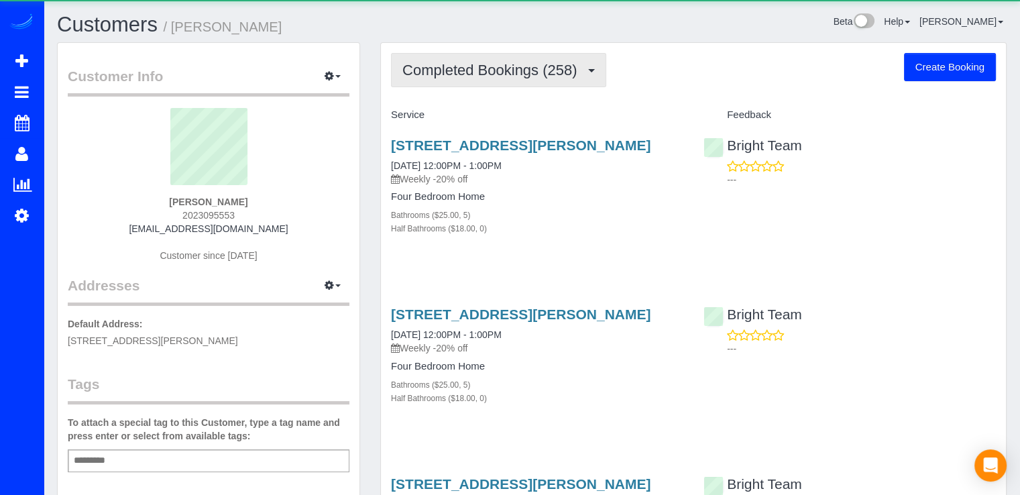
click at [546, 78] on button "Completed Bookings (258)" at bounding box center [498, 70] width 215 height 34
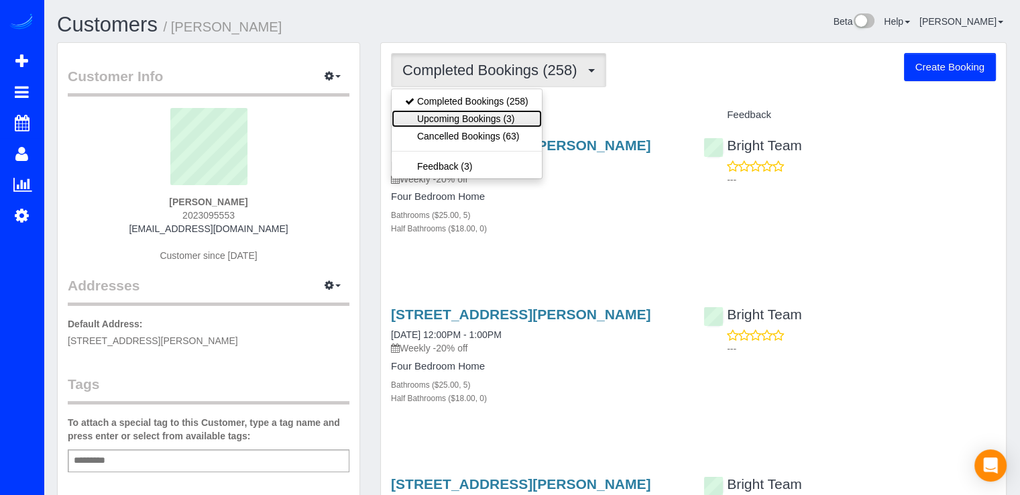
click at [513, 119] on link "Upcoming Bookings (3)" at bounding box center [467, 118] width 150 height 17
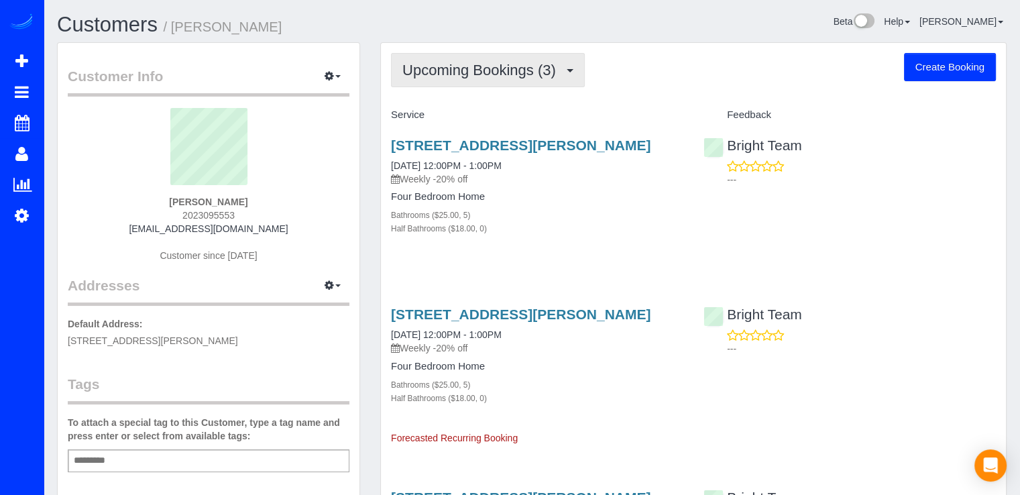
click at [501, 84] on button "Upcoming Bookings (3)" at bounding box center [488, 70] width 194 height 34
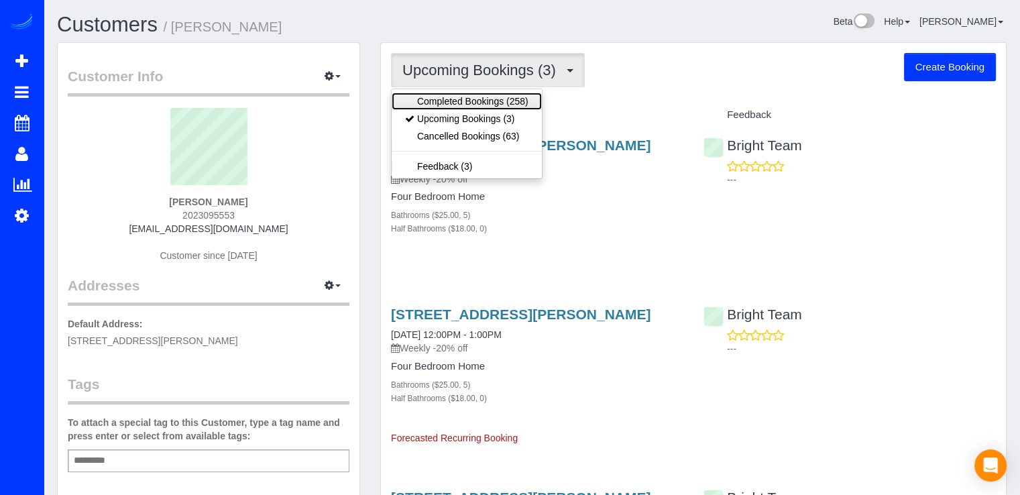
click at [489, 93] on link "Completed Bookings (258)" at bounding box center [467, 101] width 150 height 17
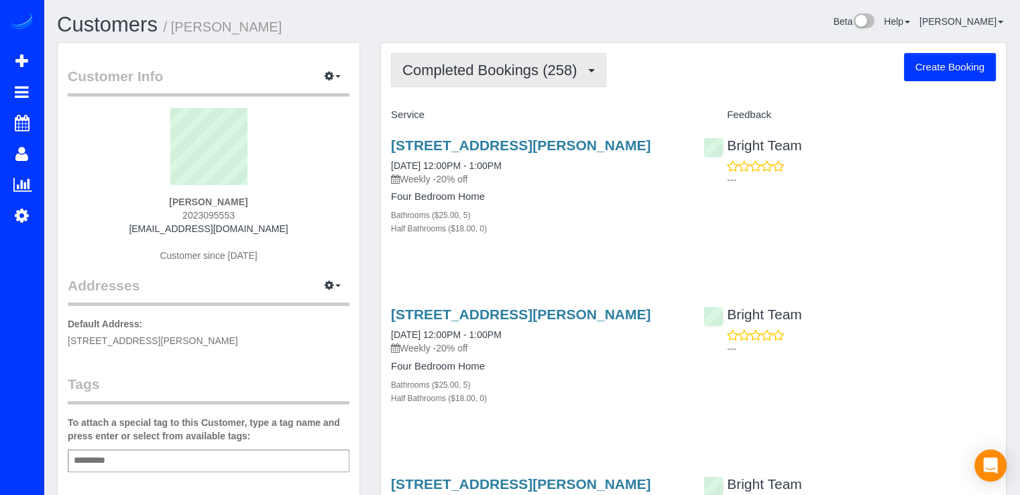
click at [494, 85] on button "Completed Bookings (258)" at bounding box center [498, 70] width 215 height 34
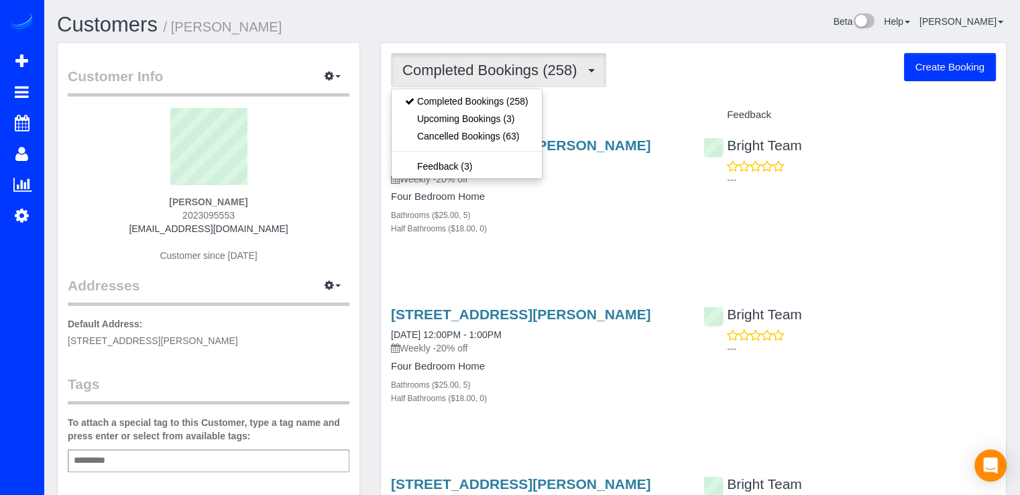
click at [499, 81] on button "Completed Bookings (258)" at bounding box center [498, 70] width 215 height 34
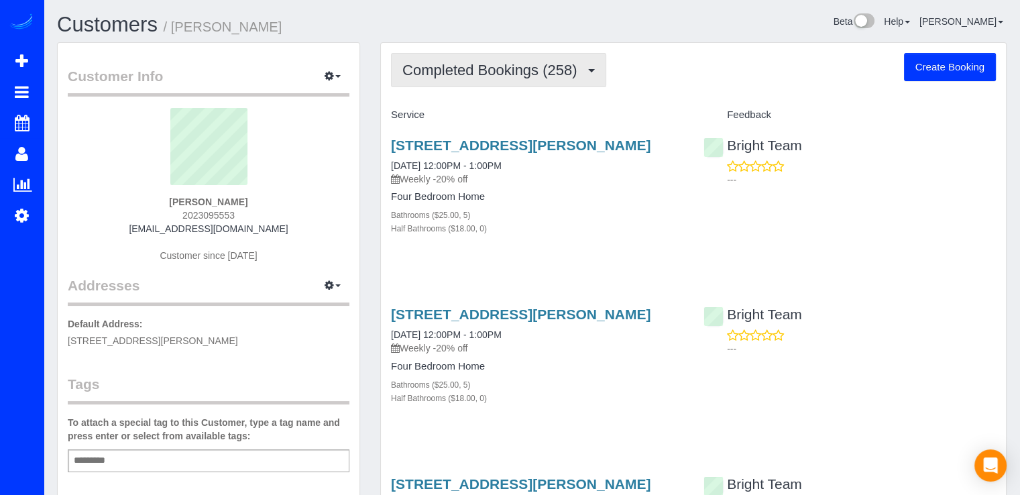
click at [499, 84] on button "Completed Bookings (258)" at bounding box center [498, 70] width 215 height 34
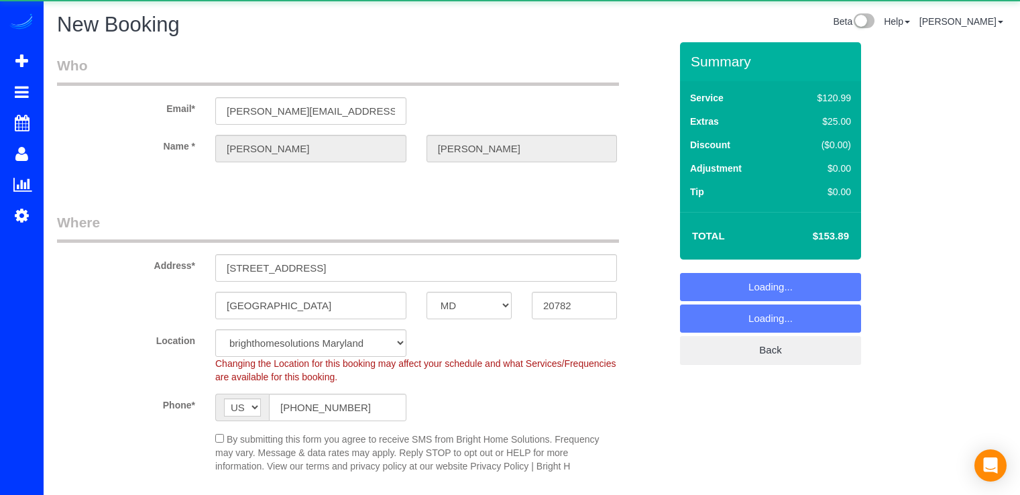
select select "MD"
select select "string:fspay-dc3a7ddc-06af-4428-a2fe-fbd828a4219e"
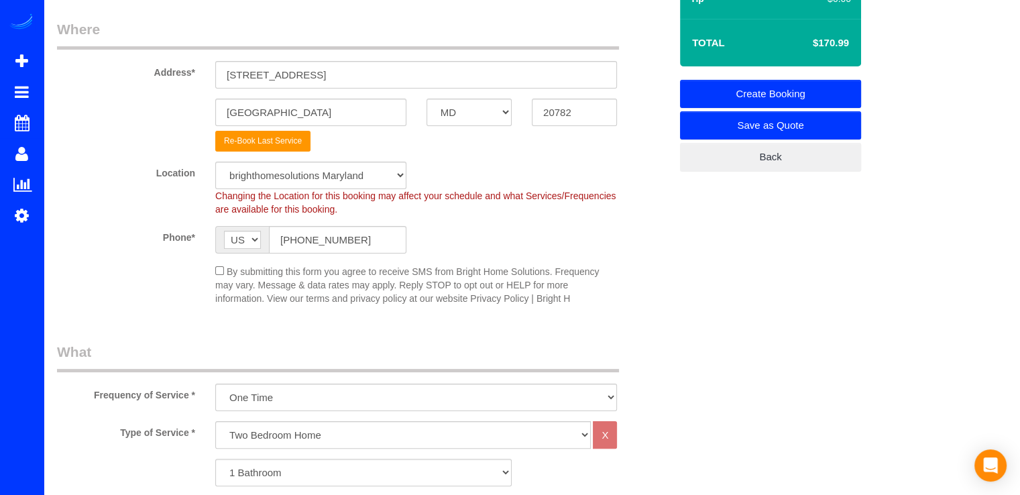
scroll to position [335, 0]
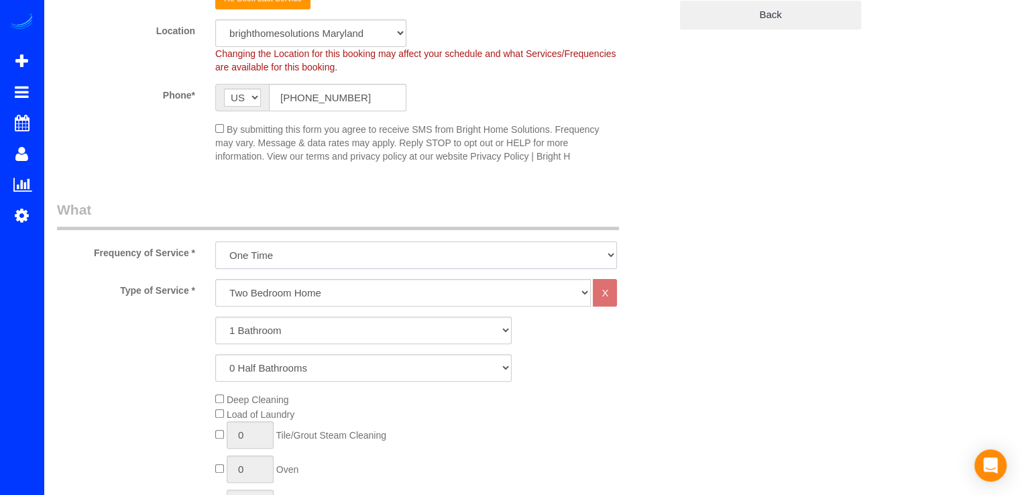
click at [314, 245] on select "Every Three Months triweekly -15% off - 15.00% Biweekly -20% off - 20.00% Month…" at bounding box center [416, 254] width 402 height 27
select select "object:937"
click at [215, 241] on select "Every Three Months triweekly -15% off - 15.00% Biweekly -20% off - 20.00% Month…" at bounding box center [416, 254] width 402 height 27
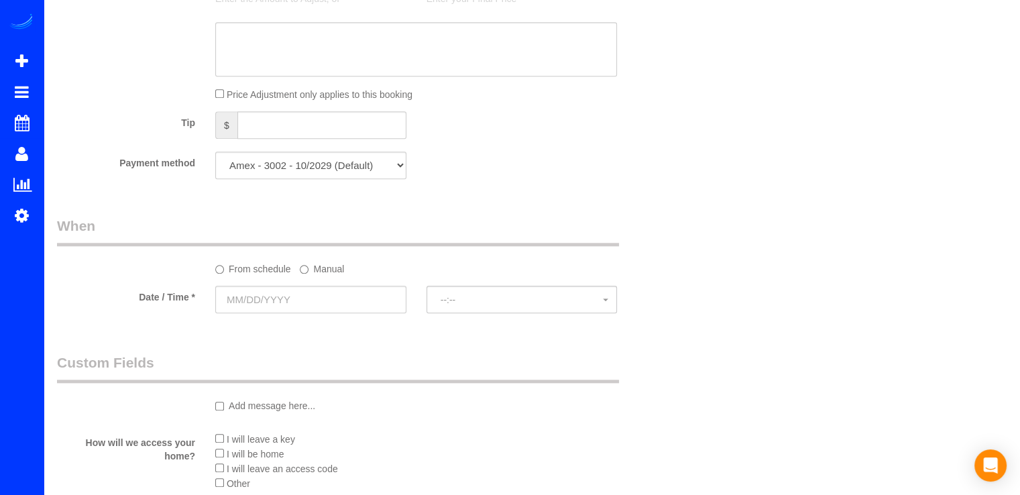
scroll to position [1475, 0]
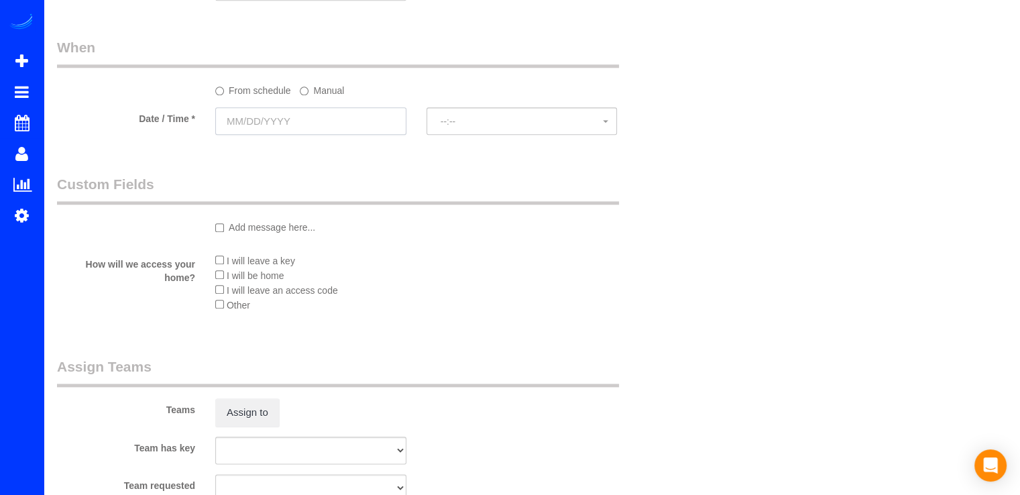
click at [268, 127] on input "text" at bounding box center [310, 120] width 191 height 27
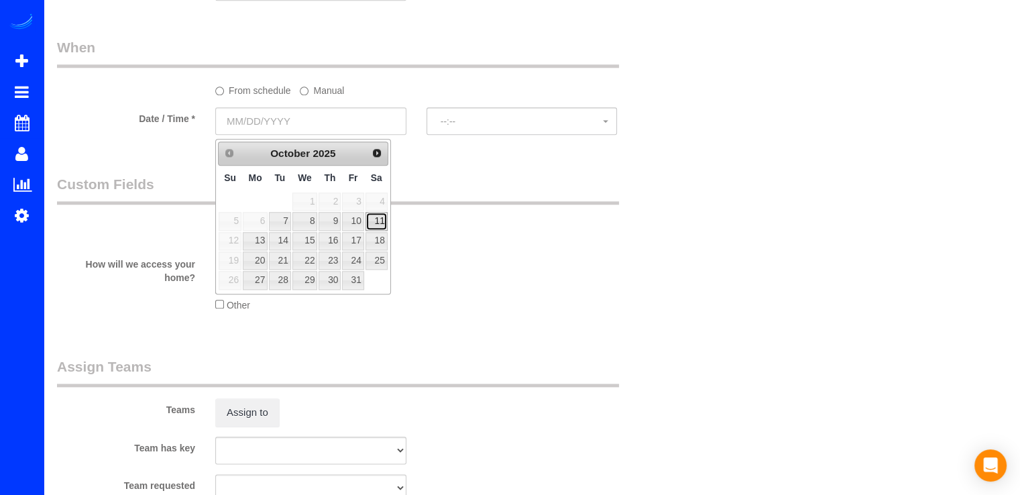
click at [374, 219] on link "11" at bounding box center [376, 221] width 22 height 18
type input "10/11/2025"
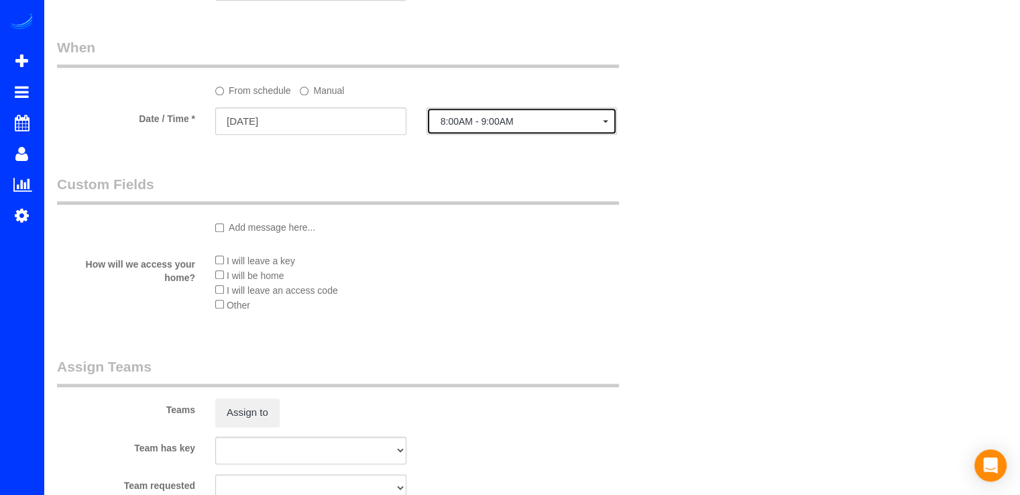
click at [504, 135] on button "8:00AM - 9:00AM" at bounding box center [521, 120] width 191 height 27
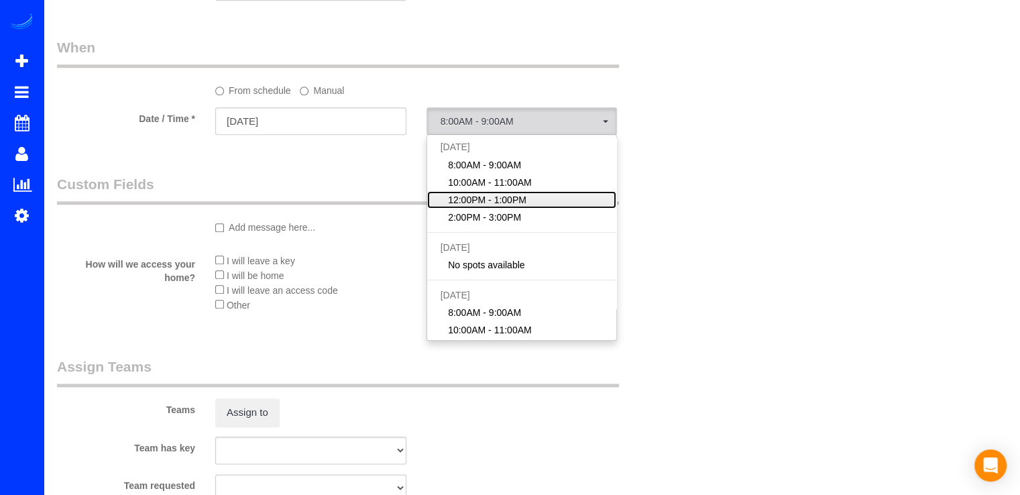
click at [491, 196] on span "12:00PM - 1:00PM" at bounding box center [487, 199] width 78 height 13
select select "spot3"
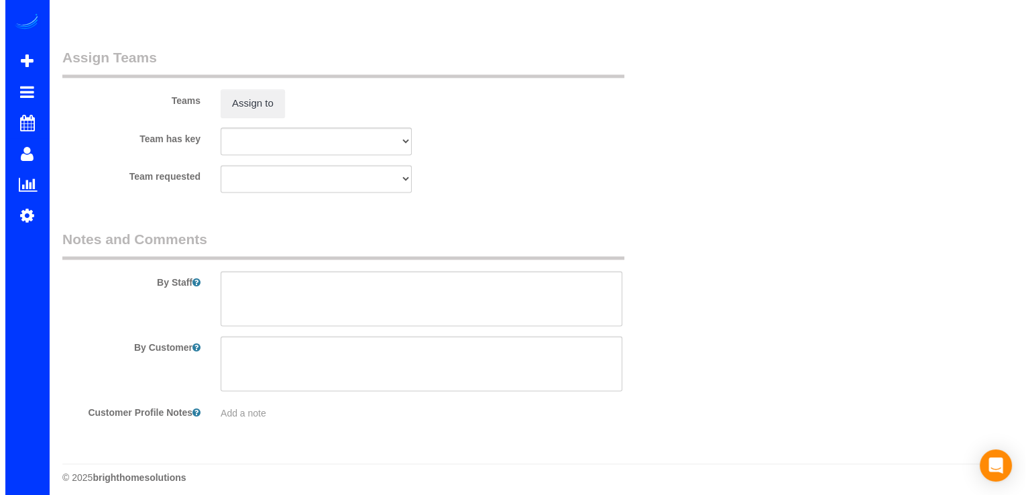
scroll to position [1797, 0]
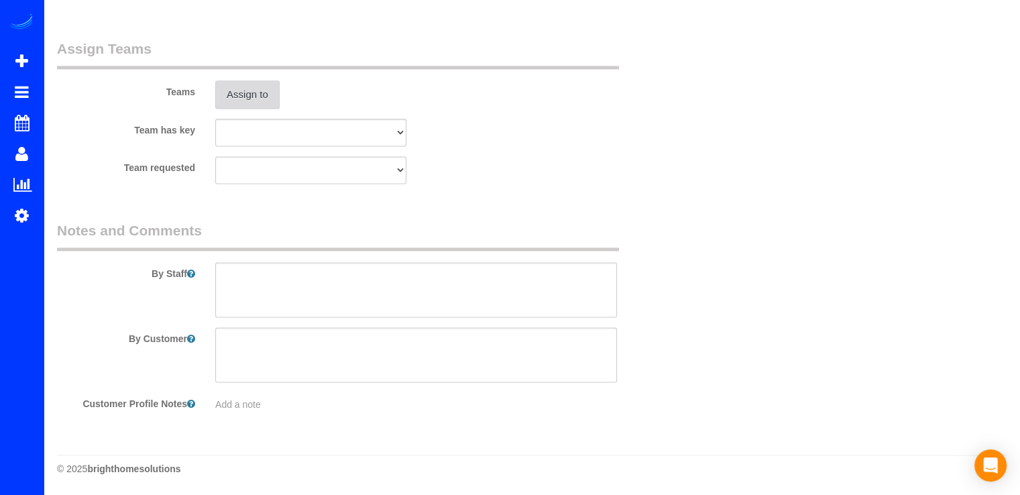
click at [241, 96] on button "Assign to" at bounding box center [247, 94] width 64 height 28
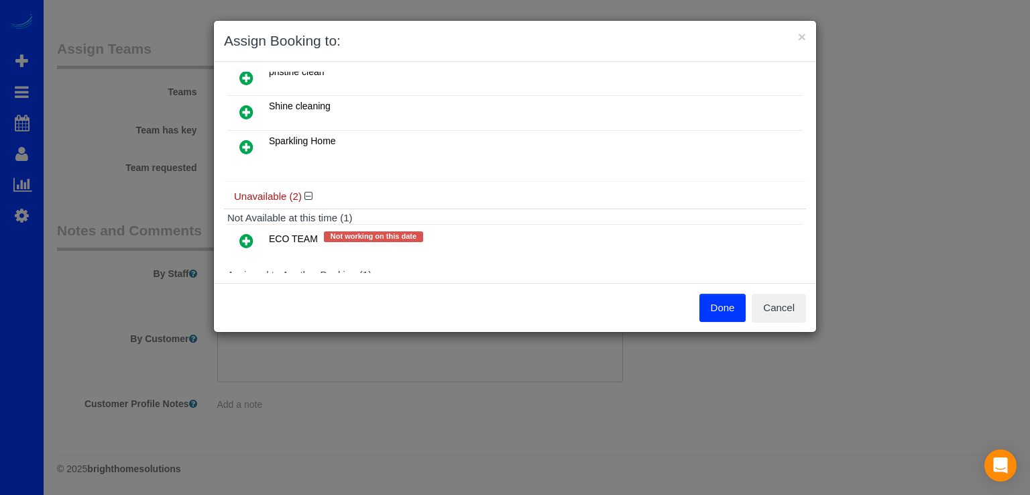
scroll to position [201, 0]
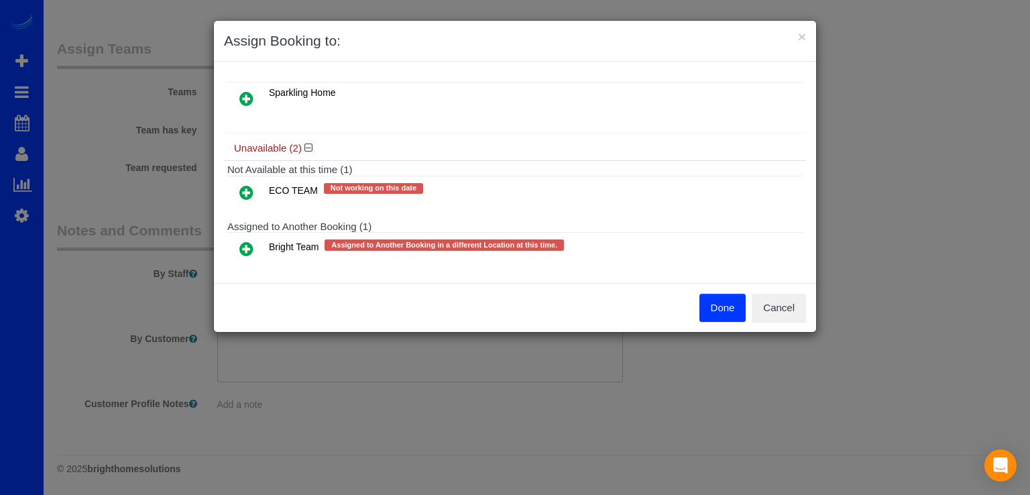
click at [253, 243] on link at bounding box center [247, 249] width 32 height 27
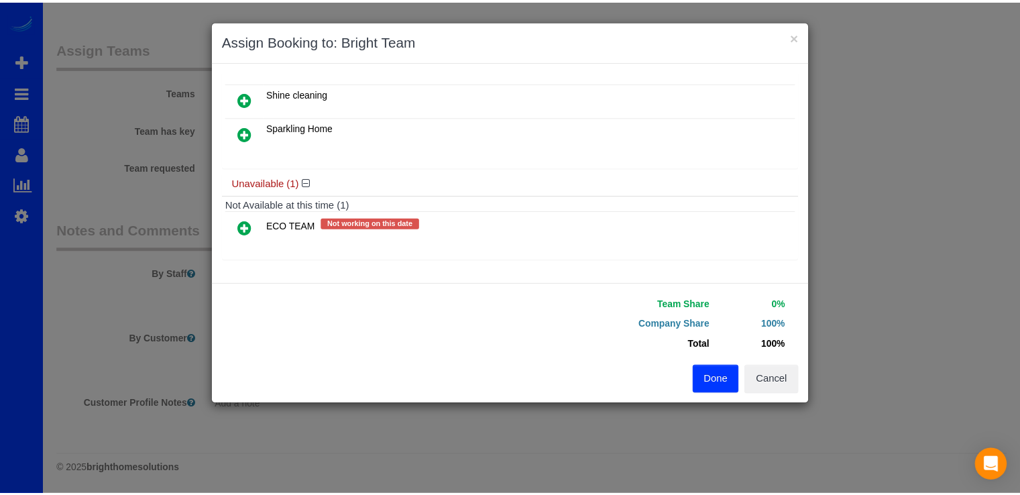
scroll to position [190, 0]
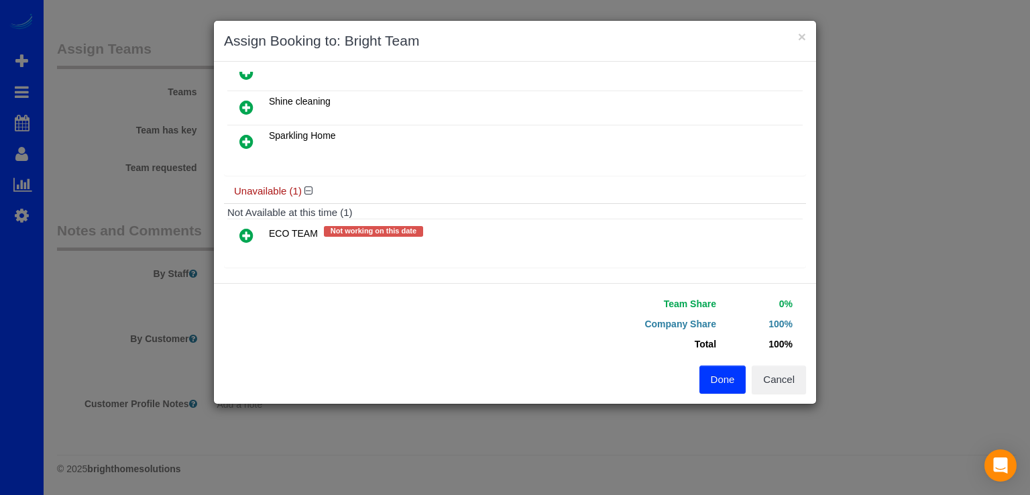
click at [715, 383] on button "Done" at bounding box center [722, 379] width 47 height 28
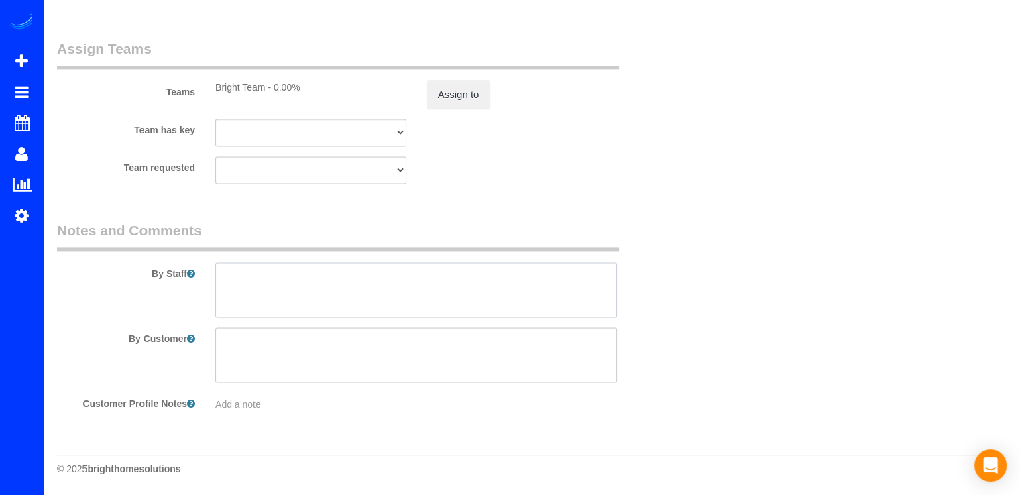
click at [243, 293] on textarea at bounding box center [416, 289] width 402 height 55
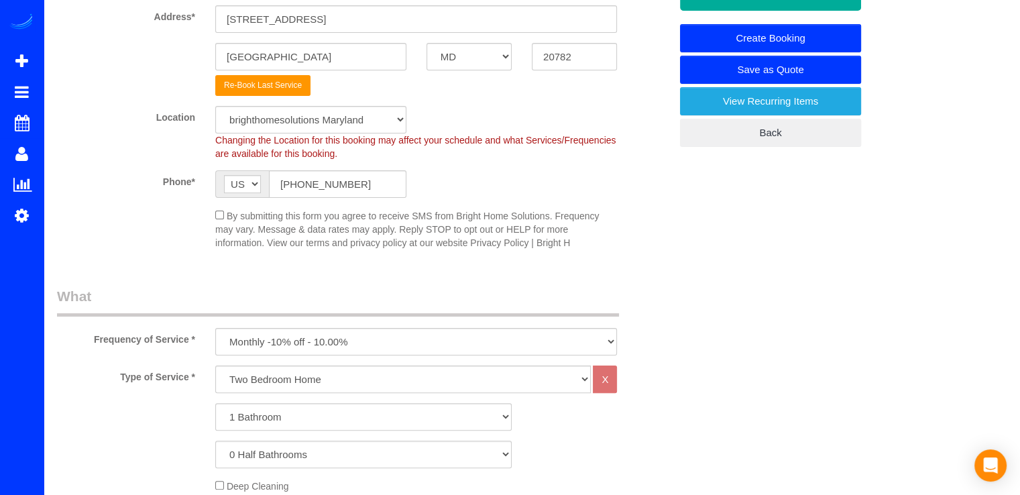
scroll to position [0, 0]
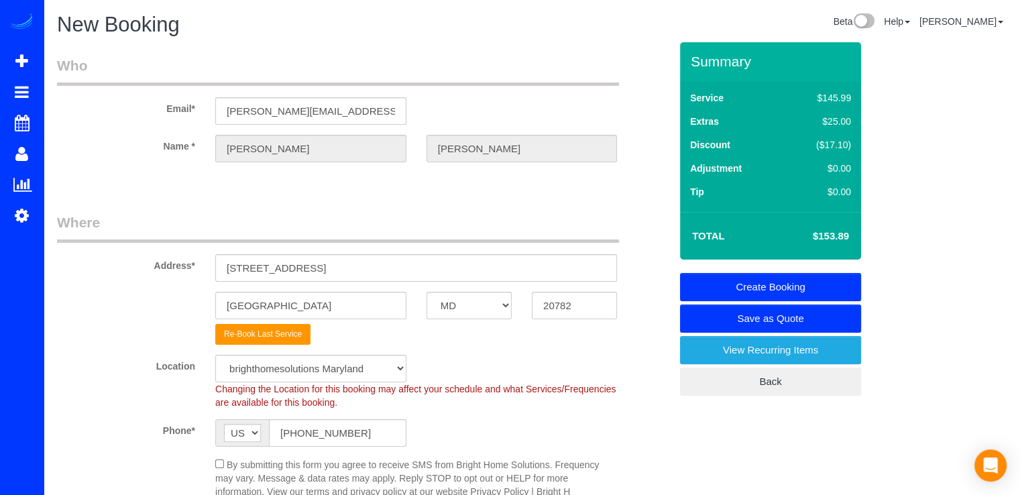
type textarea "Please send available dates towards the end of the year. Midday preferred."
click at [764, 282] on link "Create Booking" at bounding box center [770, 287] width 181 height 28
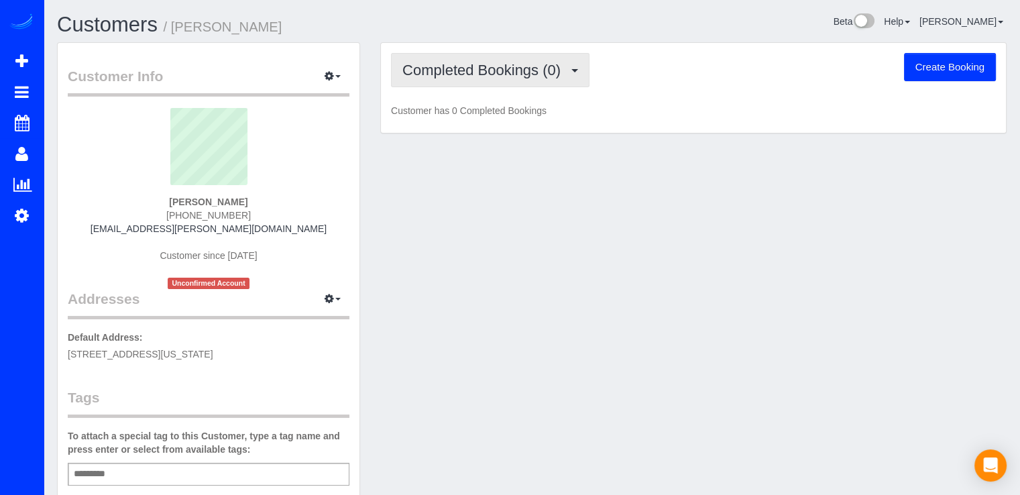
click at [518, 87] on div "Completed Bookings (0) Completed Bookings (0) Upcoming Bookings (0) Cancelled B…" at bounding box center [693, 88] width 625 height 91
click at [531, 80] on button "Completed Bookings (0)" at bounding box center [490, 70] width 198 height 34
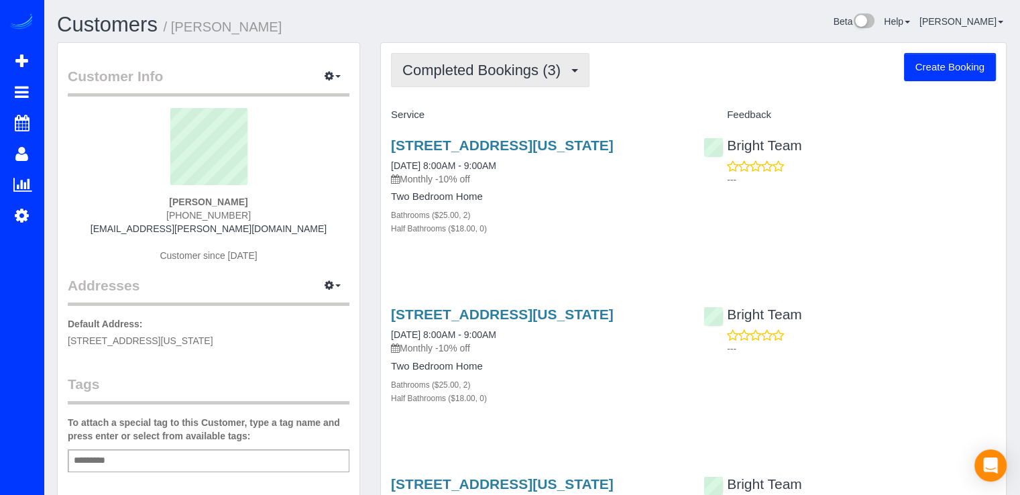
click at [518, 72] on span "Completed Bookings (3)" at bounding box center [484, 70] width 165 height 17
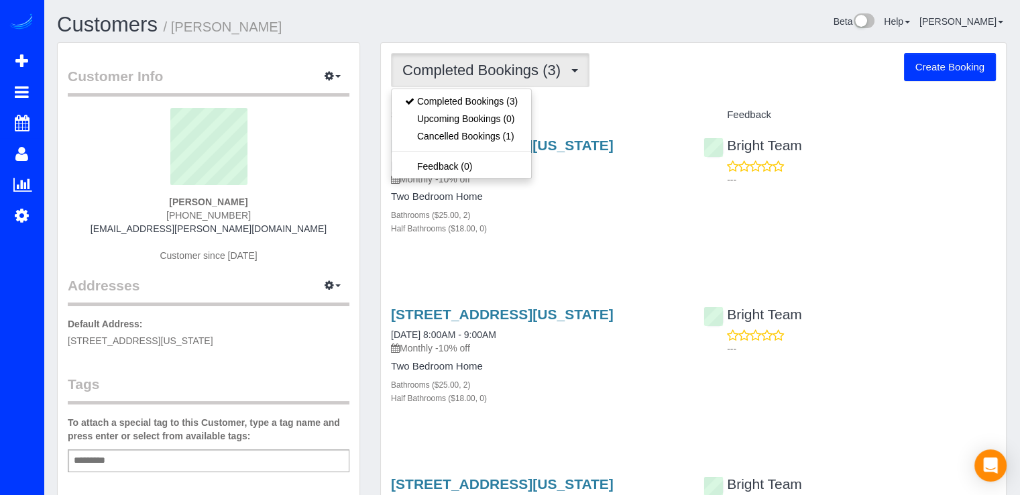
click at [631, 86] on div "Completed Bookings (3) Completed Bookings (3) Upcoming Bookings (0) Cancelled B…" at bounding box center [693, 343] width 625 height 601
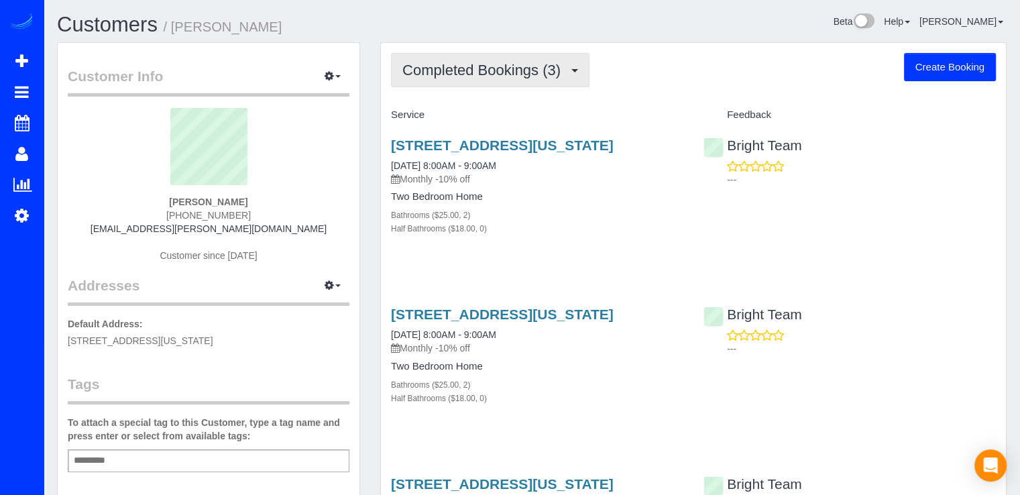
click at [538, 76] on span "Completed Bookings (3)" at bounding box center [484, 70] width 165 height 17
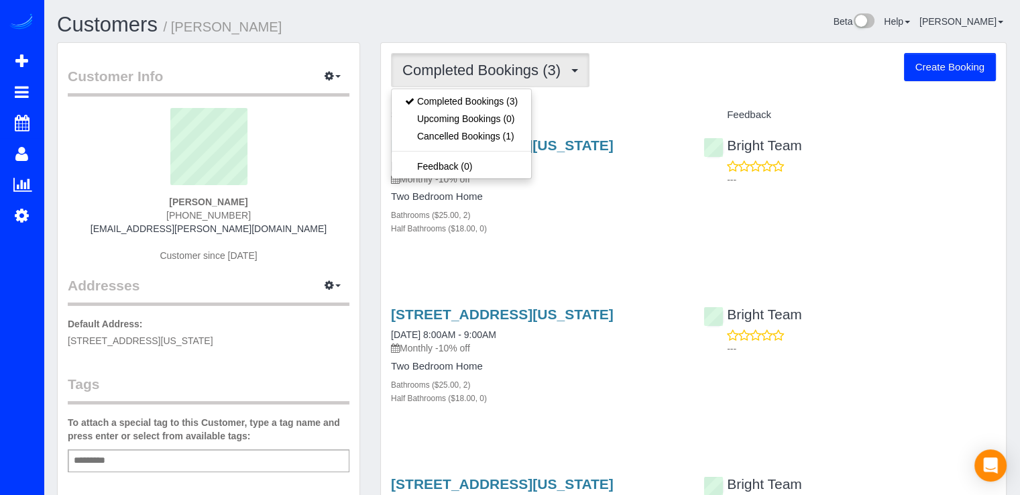
click at [599, 104] on div "Service" at bounding box center [537, 115] width 312 height 23
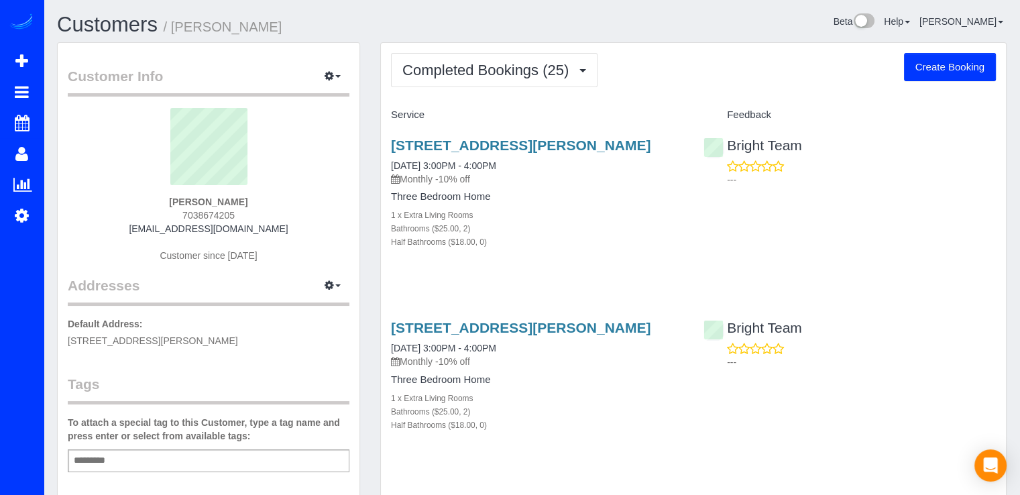
click at [536, 76] on span "Completed Bookings (25)" at bounding box center [488, 70] width 173 height 17
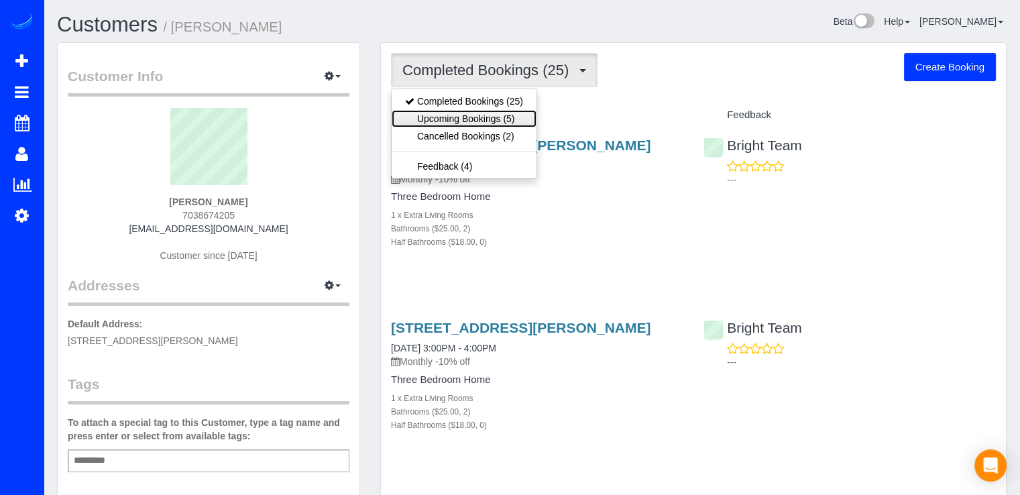
click at [511, 113] on link "Upcoming Bookings (5)" at bounding box center [464, 118] width 145 height 17
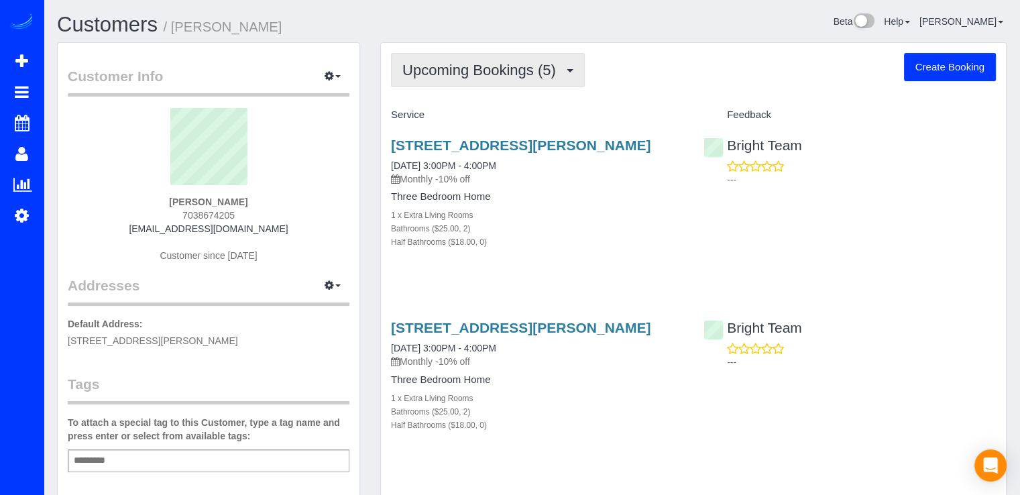
click at [504, 82] on button "Upcoming Bookings (5)" at bounding box center [488, 70] width 194 height 34
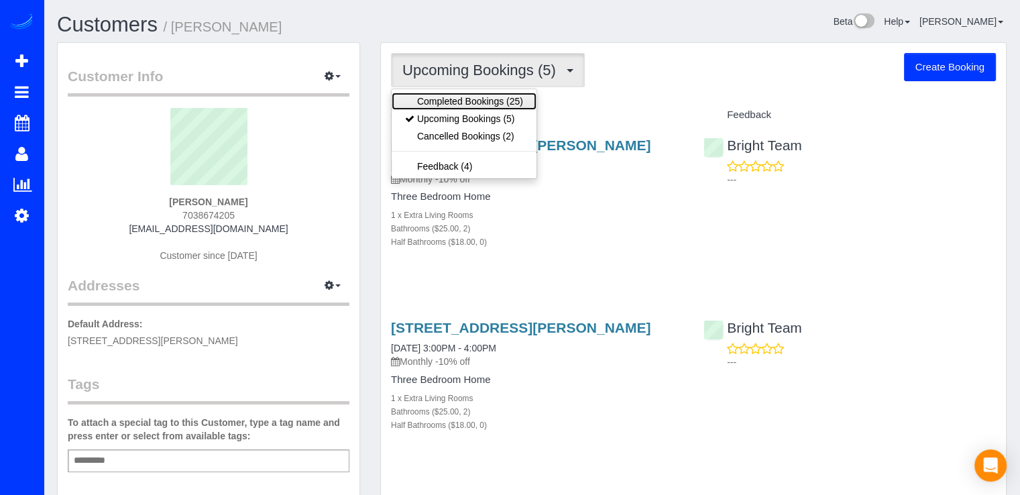
click at [491, 107] on link "Completed Bookings (25)" at bounding box center [464, 101] width 145 height 17
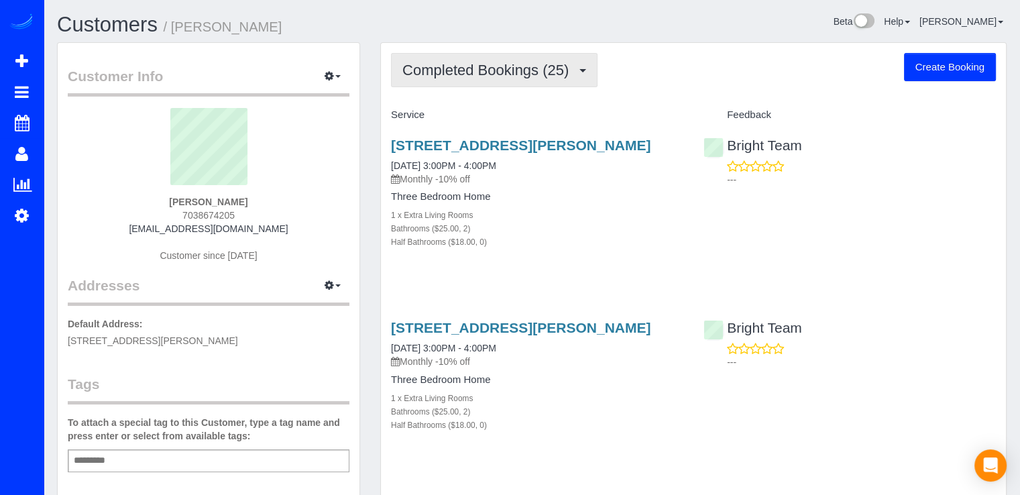
click at [493, 69] on span "Completed Bookings (25)" at bounding box center [488, 70] width 173 height 17
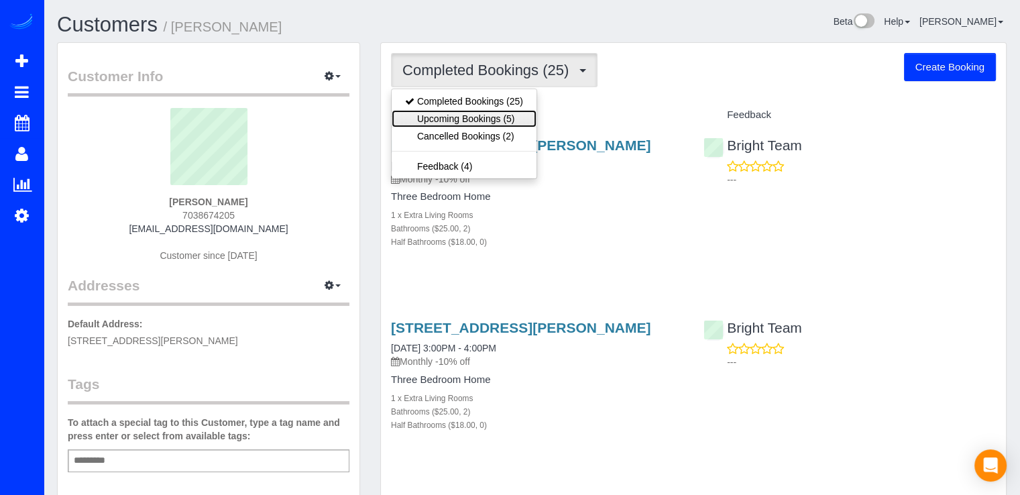
click at [518, 114] on link "Upcoming Bookings (5)" at bounding box center [464, 118] width 145 height 17
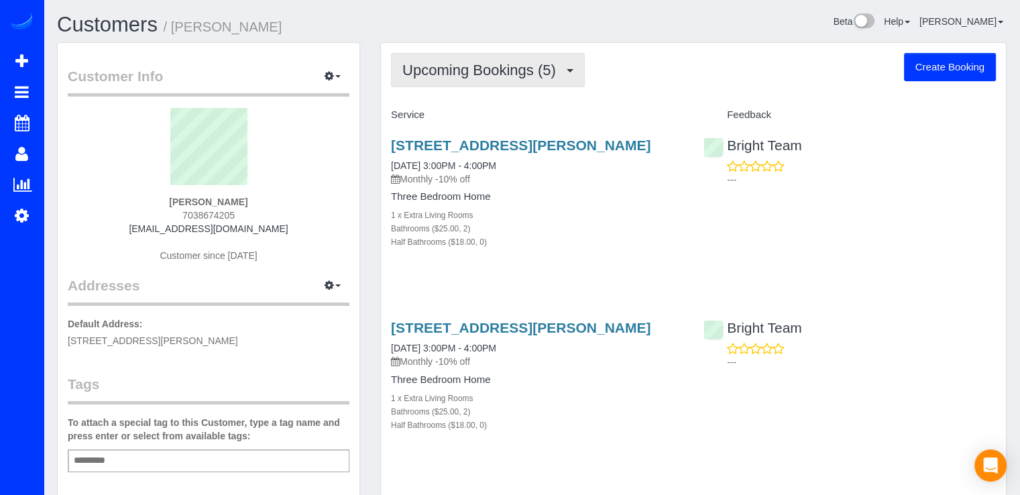
click at [574, 77] on button "Upcoming Bookings (5)" at bounding box center [488, 70] width 194 height 34
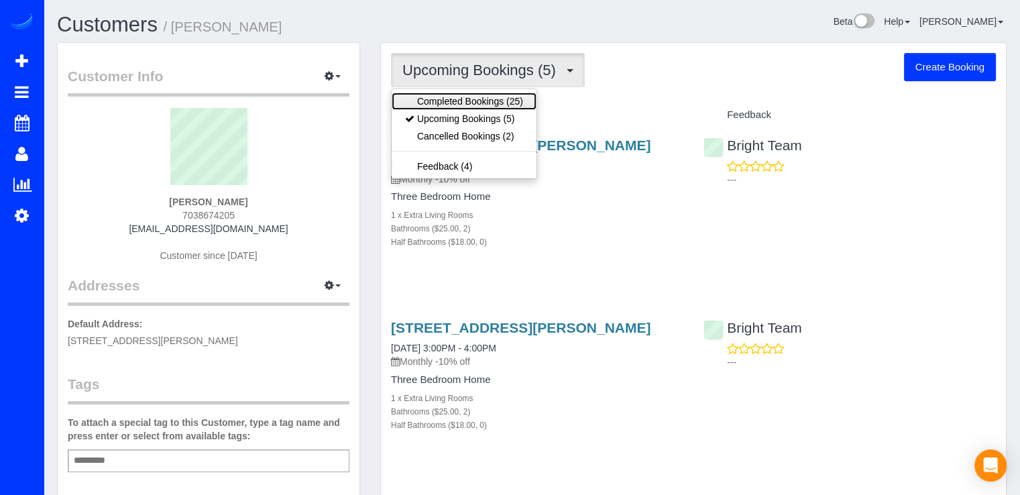
click at [533, 108] on link "Completed Bookings (25)" at bounding box center [464, 101] width 145 height 17
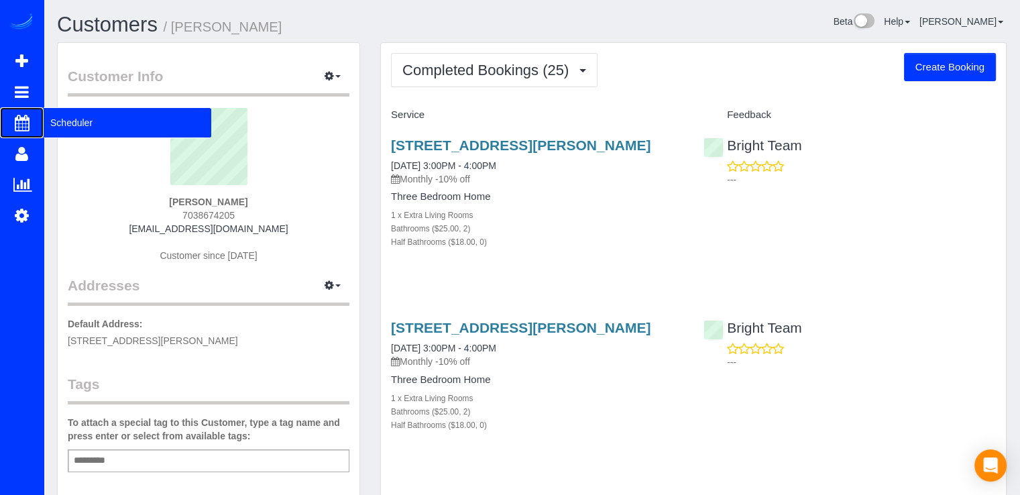
click at [58, 121] on span "Scheduler" at bounding box center [128, 122] width 168 height 31
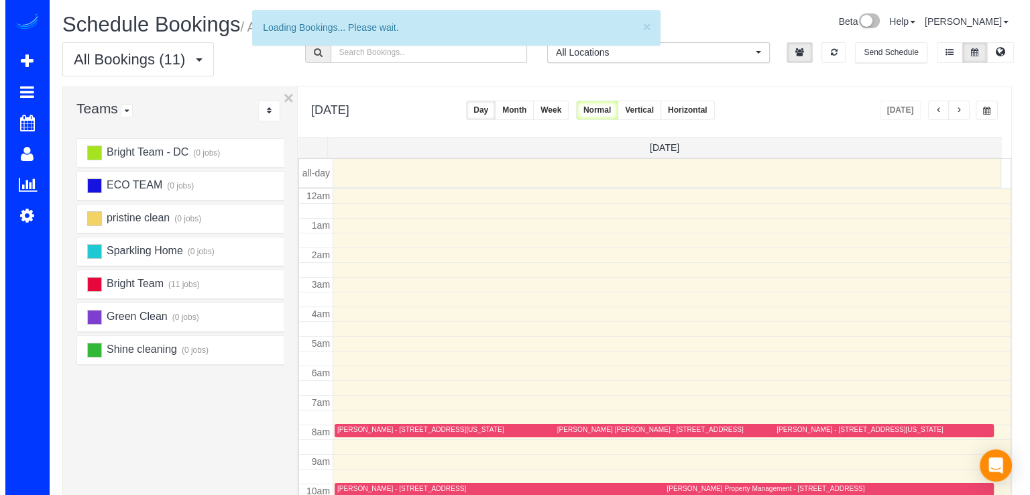
scroll to position [176, 0]
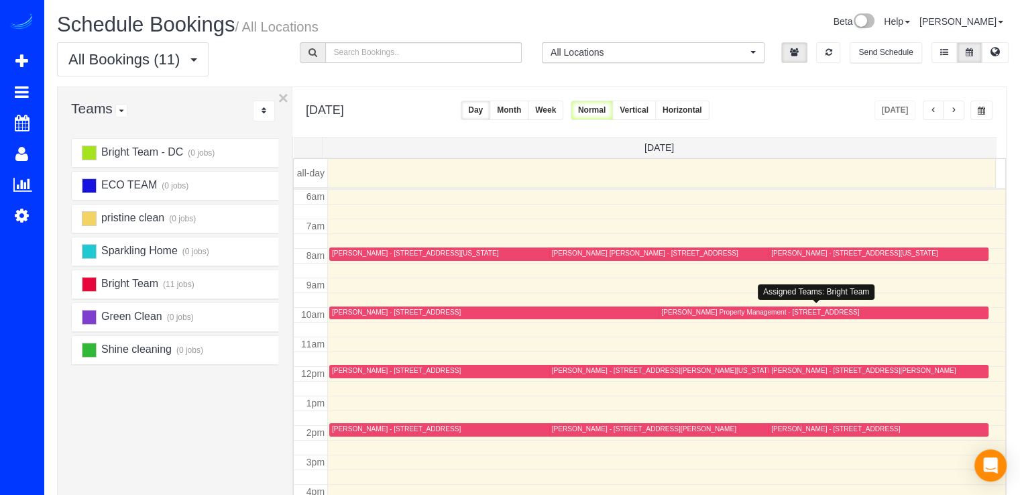
click at [692, 314] on div "Richey Property Management - 8002 Le Havre Pl Apt 14, Falls Church, VA 22042" at bounding box center [760, 312] width 198 height 9
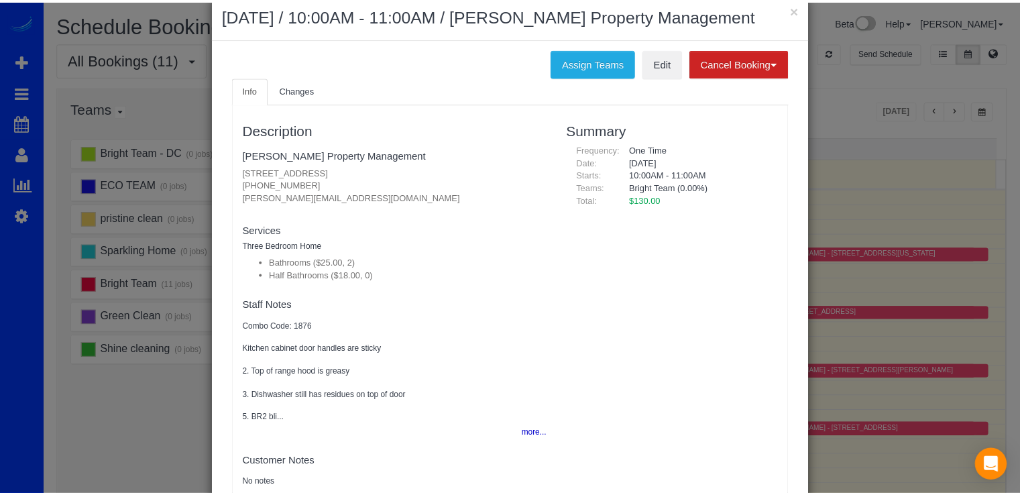
scroll to position [0, 0]
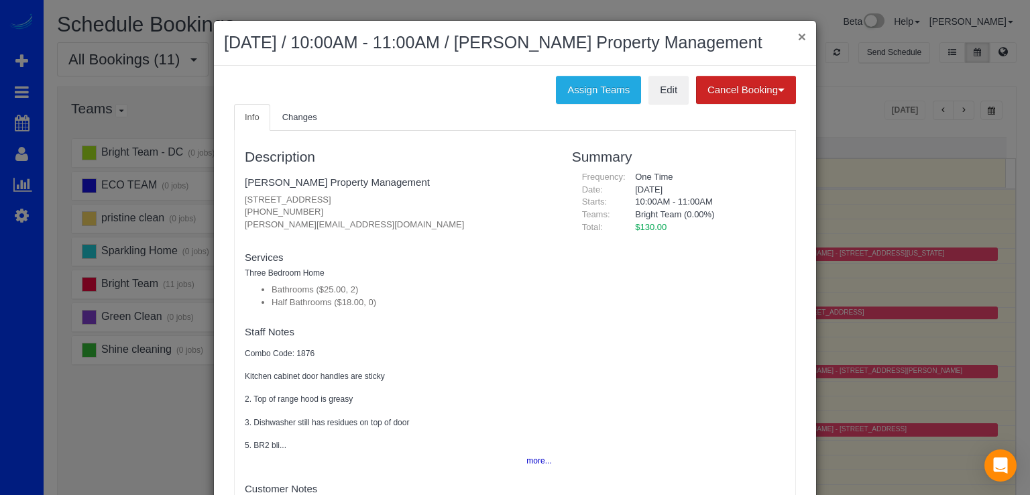
click at [798, 43] on button "×" at bounding box center [802, 36] width 8 height 14
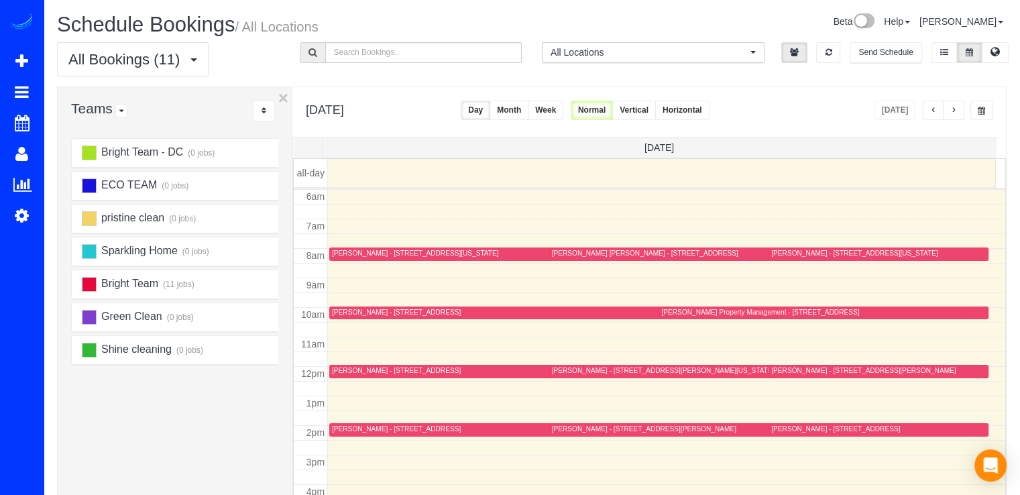
click at [957, 108] on span "button" at bounding box center [953, 111] width 7 height 8
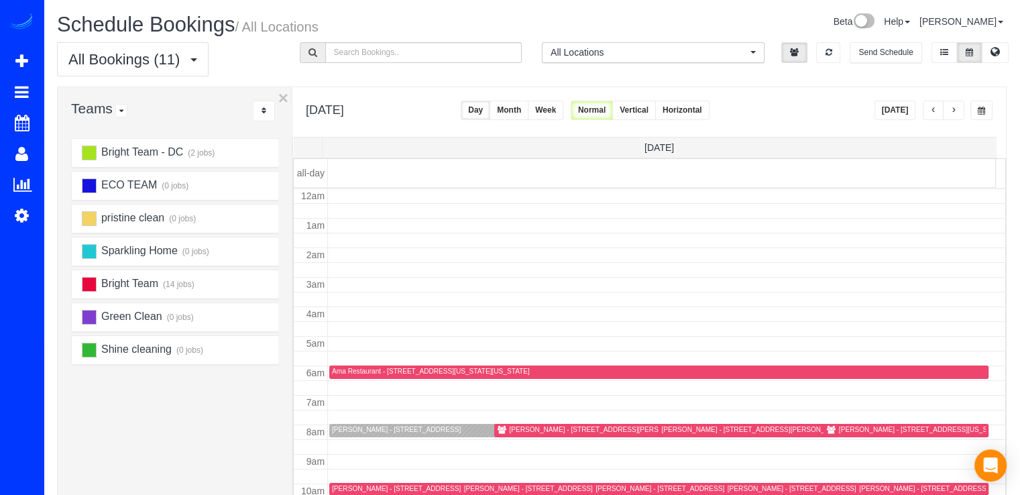
scroll to position [176, 0]
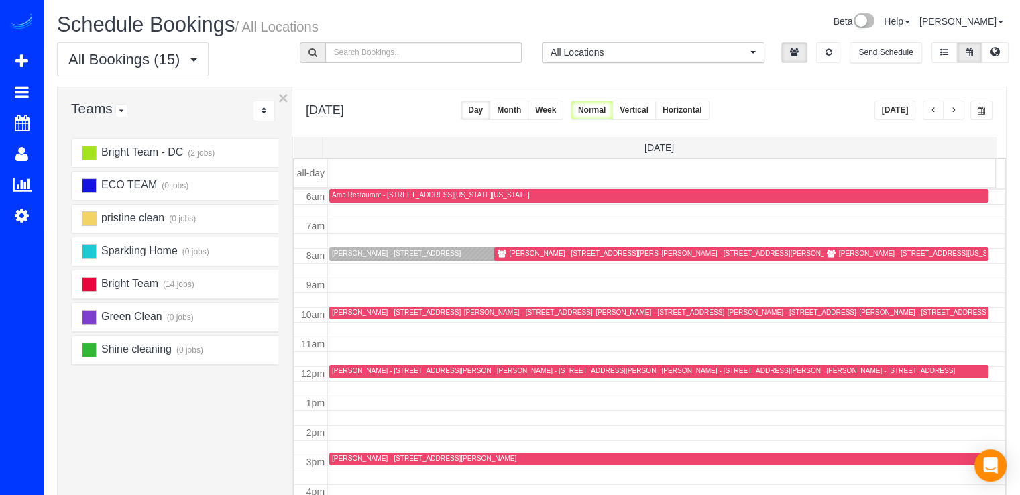
click at [937, 111] on button "button" at bounding box center [933, 110] width 21 height 19
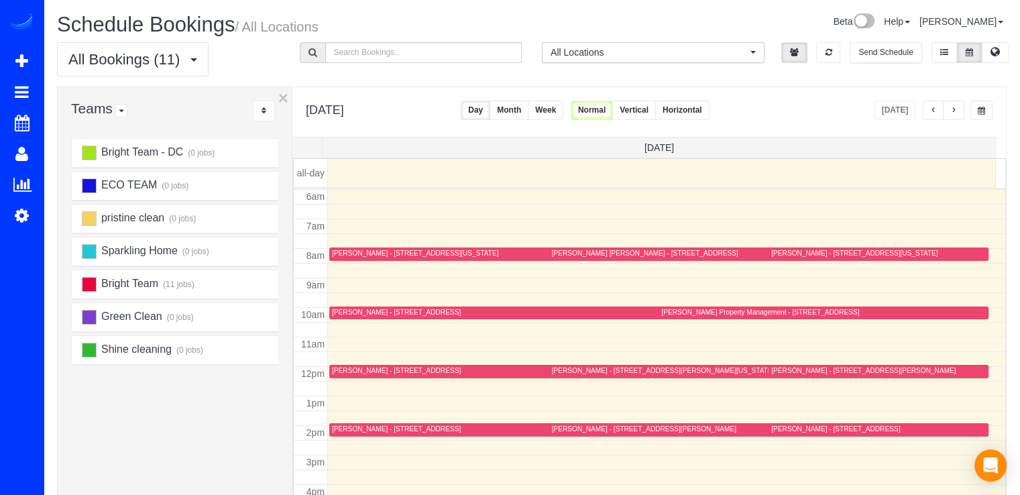
click at [934, 107] on span "button" at bounding box center [933, 111] width 7 height 8
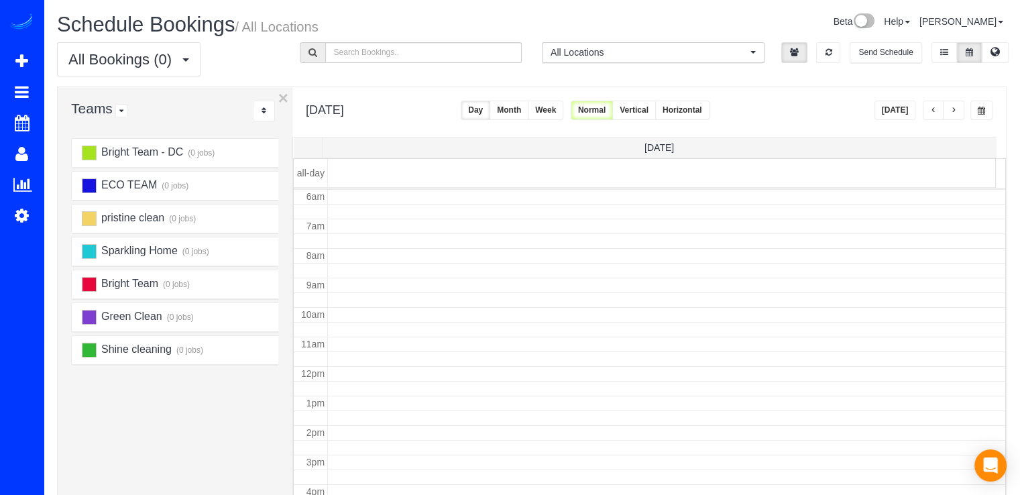
click at [936, 107] on span "button" at bounding box center [933, 111] width 7 height 8
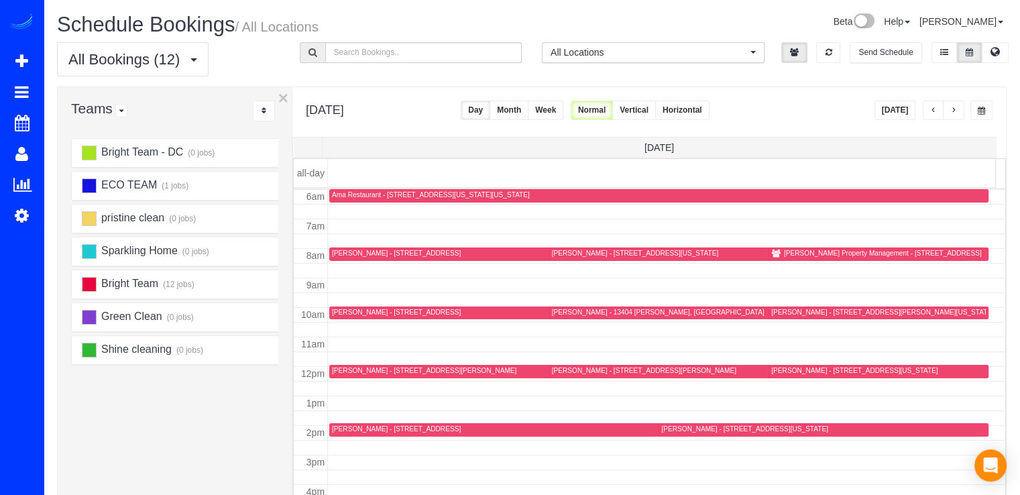
click at [934, 109] on span "button" at bounding box center [933, 111] width 7 height 8
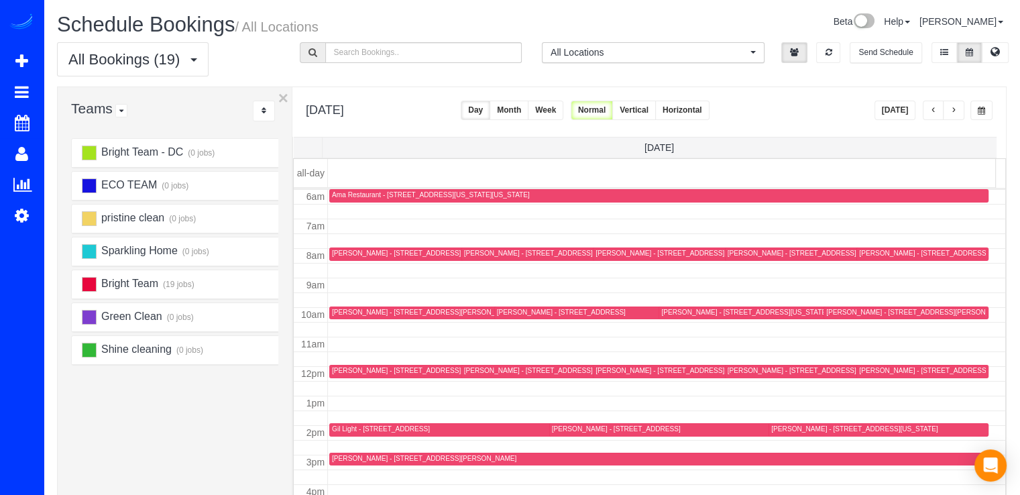
click at [960, 115] on button "button" at bounding box center [953, 110] width 21 height 19
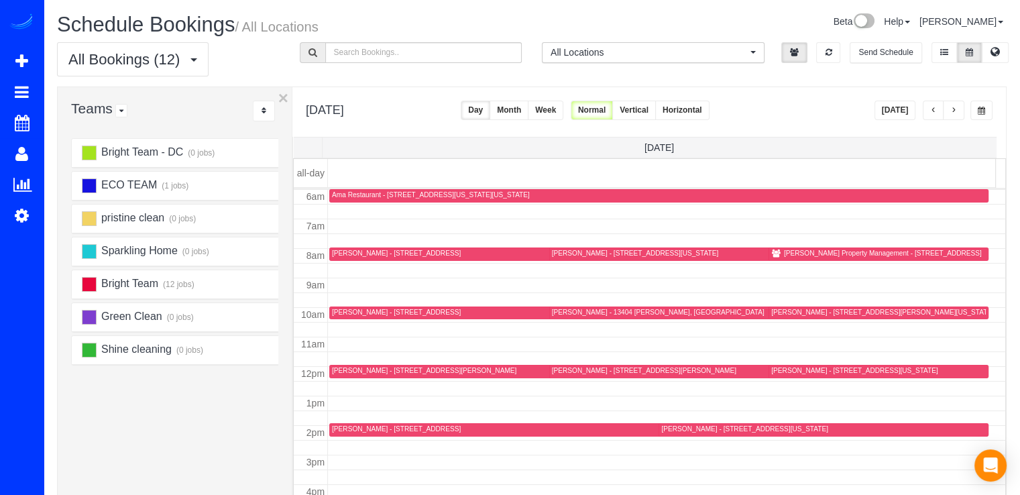
click at [892, 113] on button "Today" at bounding box center [895, 110] width 42 height 19
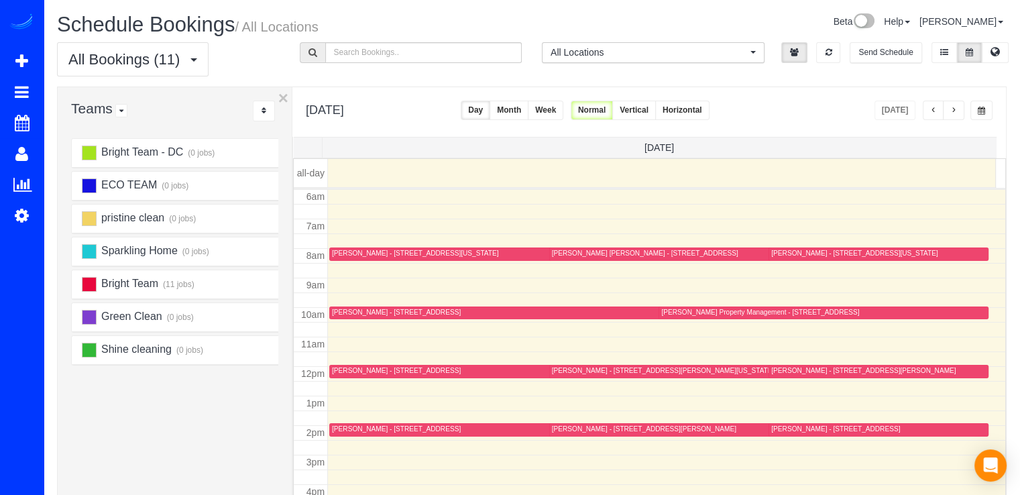
click at [960, 115] on button "button" at bounding box center [953, 110] width 21 height 19
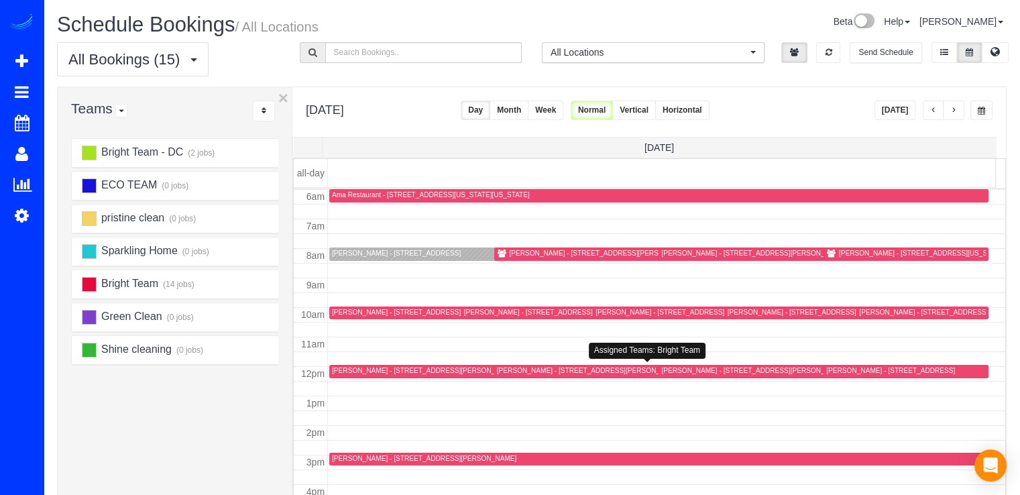
click at [520, 372] on div "Heather Musser - 1196 Janneys Lane, Alexandria, VA 22302" at bounding box center [589, 370] width 184 height 9
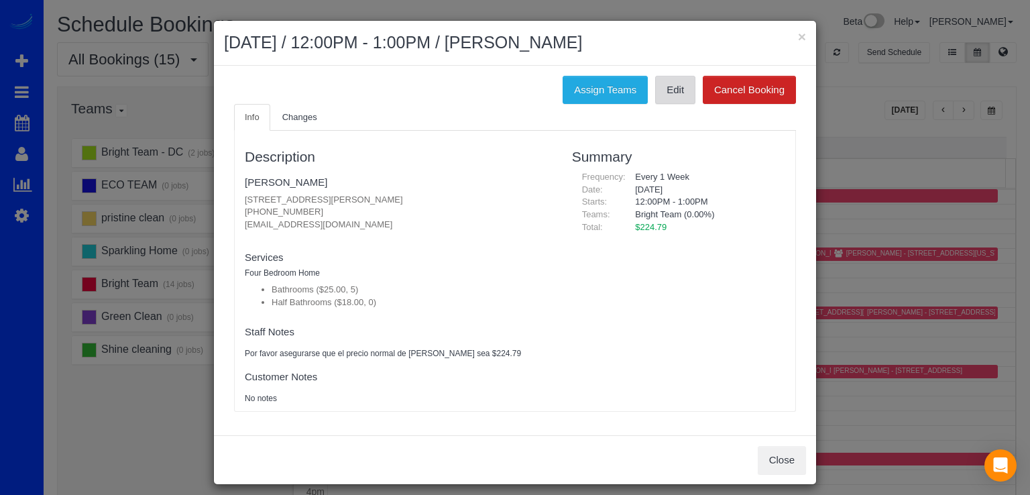
click at [681, 101] on link "Edit" at bounding box center [675, 90] width 40 height 28
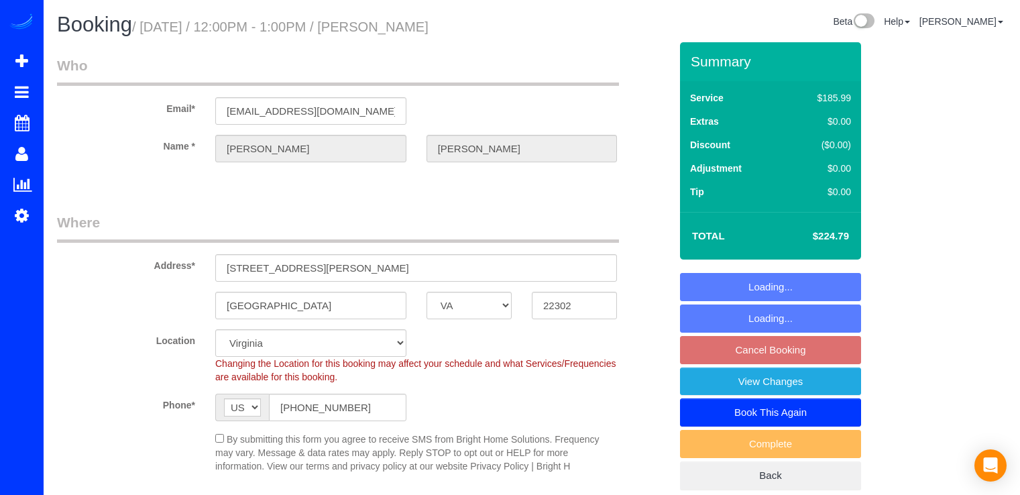
select select "VA"
select select "5"
select select "spot3"
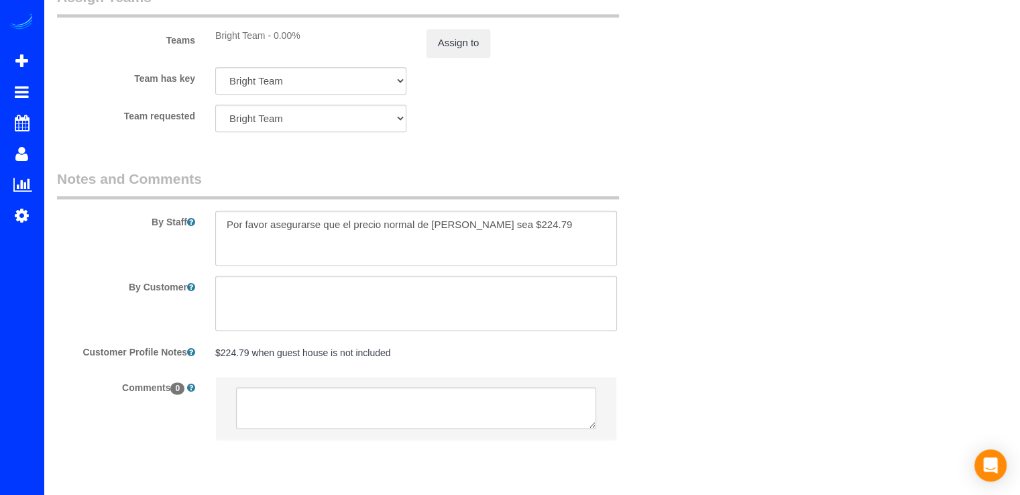
scroll to position [1714, 0]
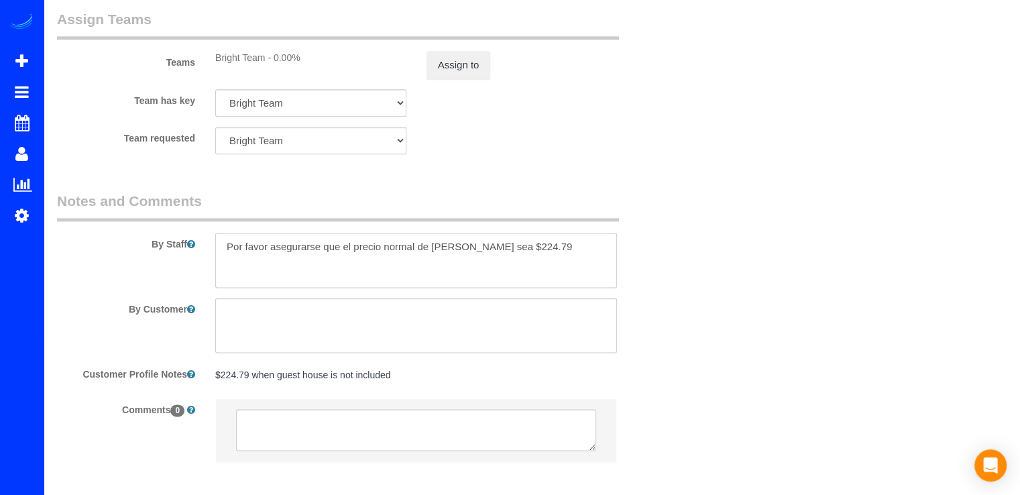
click at [228, 243] on textarea at bounding box center [416, 260] width 402 height 55
paste textarea "Could you please share the following updates with our cleaning crew: 1) The bas…"
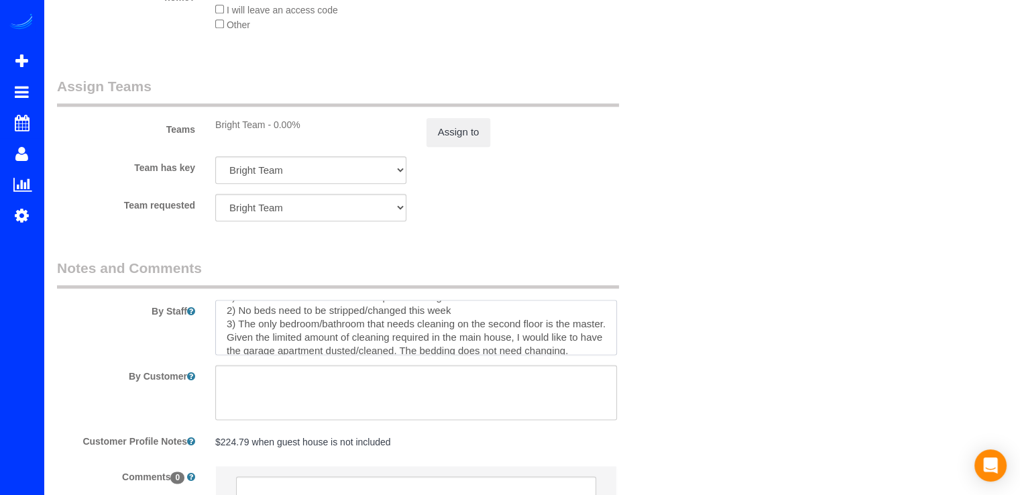
scroll to position [59, 0]
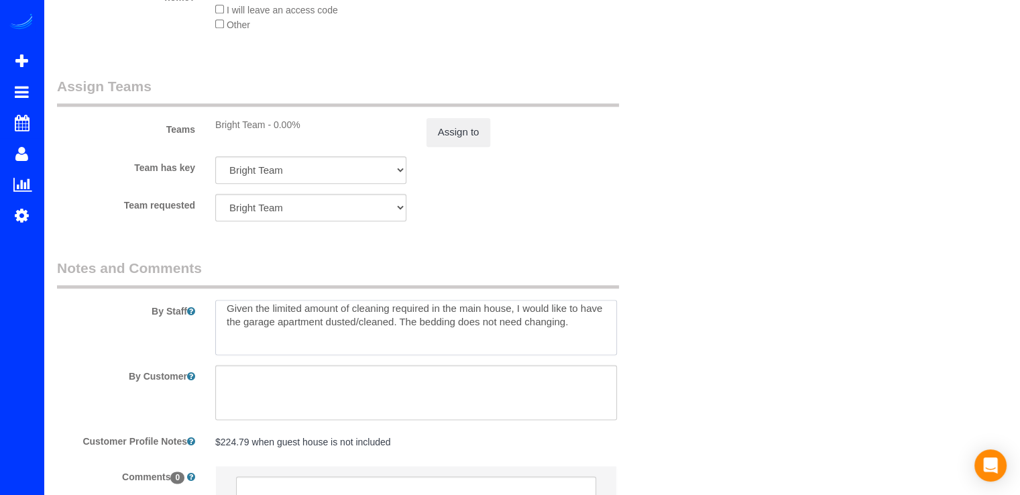
drag, startPoint x: 284, startPoint y: 317, endPoint x: 595, endPoint y: 341, distance: 312.6
click at [595, 341] on textarea at bounding box center [416, 327] width 402 height 55
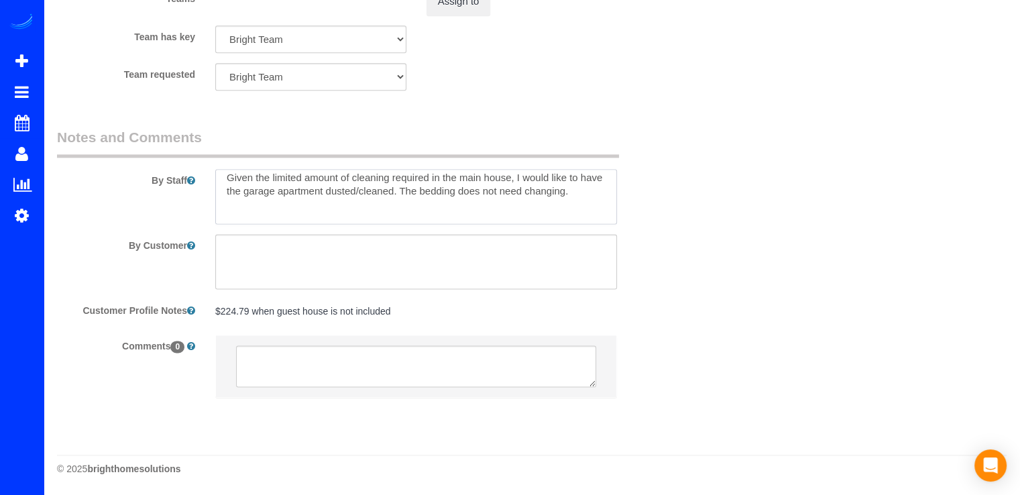
scroll to position [86, 0]
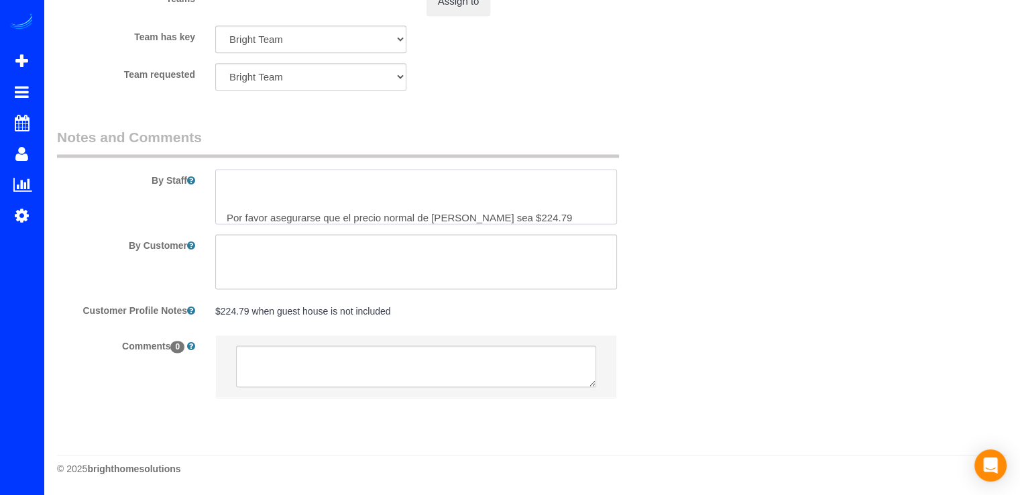
click at [556, 186] on textarea at bounding box center [416, 196] width 402 height 55
click at [594, 178] on textarea at bounding box center [416, 196] width 402 height 55
paste textarea "El nivel del sótano no requiere limpieza esta semana. No es necesario cambiar l…"
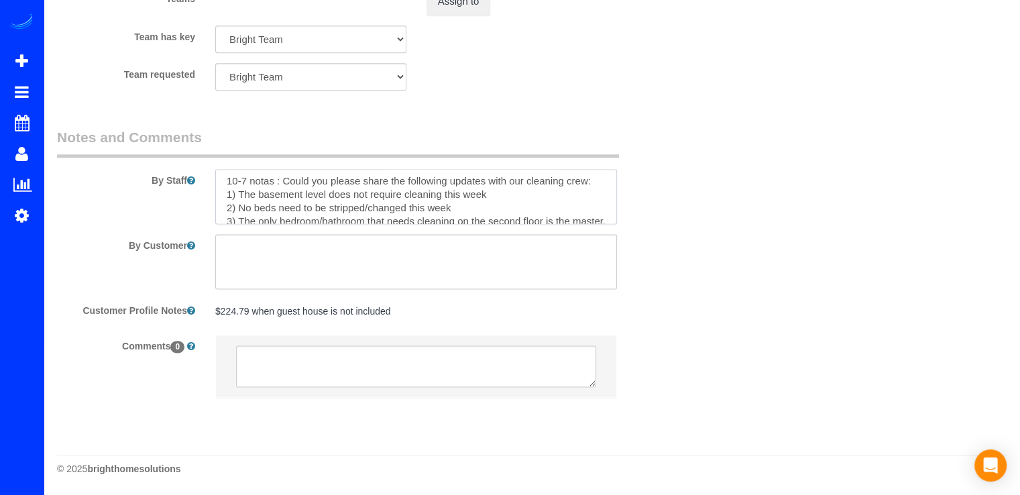
scroll to position [0, 0]
click at [282, 180] on textarea at bounding box center [416, 196] width 402 height 55
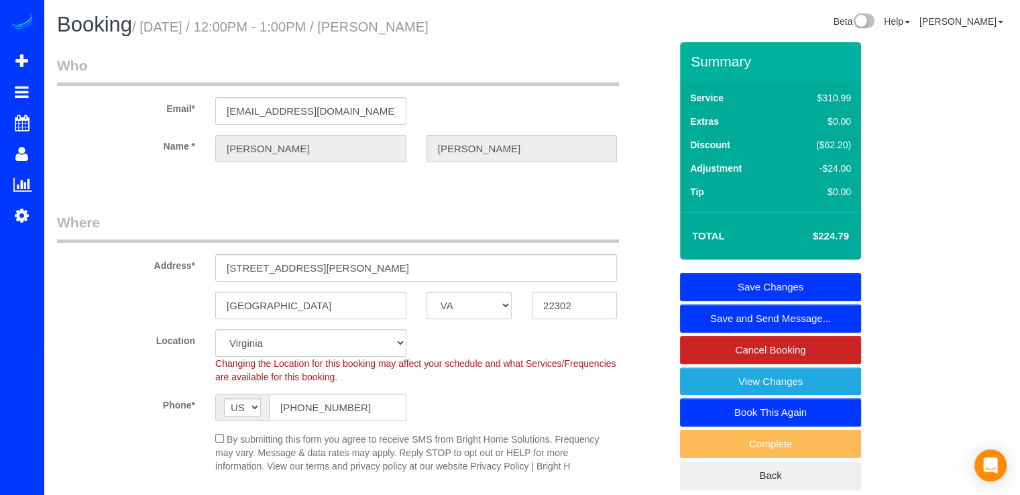
type textarea "10-7 notas : Could you please share the following updates with our cleaning cre…"
click at [832, 284] on link "Save Changes" at bounding box center [770, 287] width 181 height 28
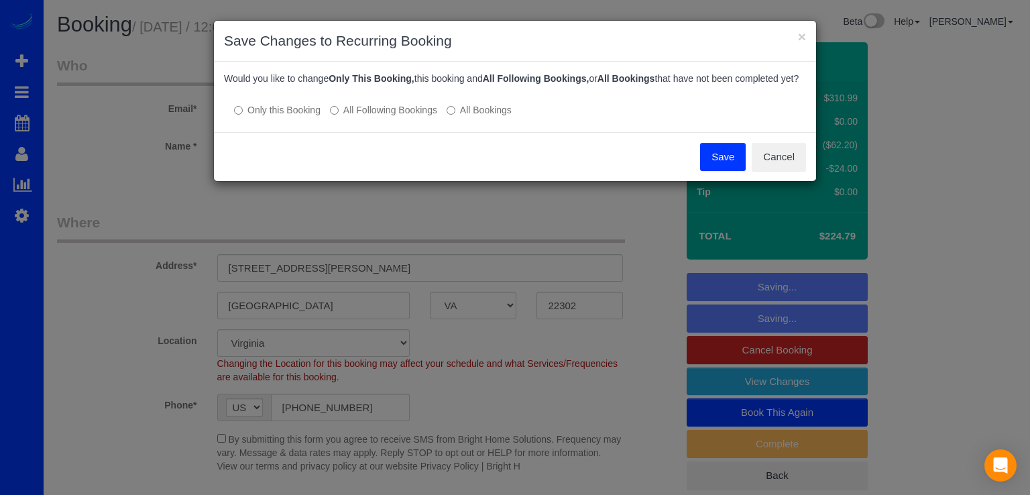
click at [711, 171] on button "Save" at bounding box center [723, 157] width 46 height 28
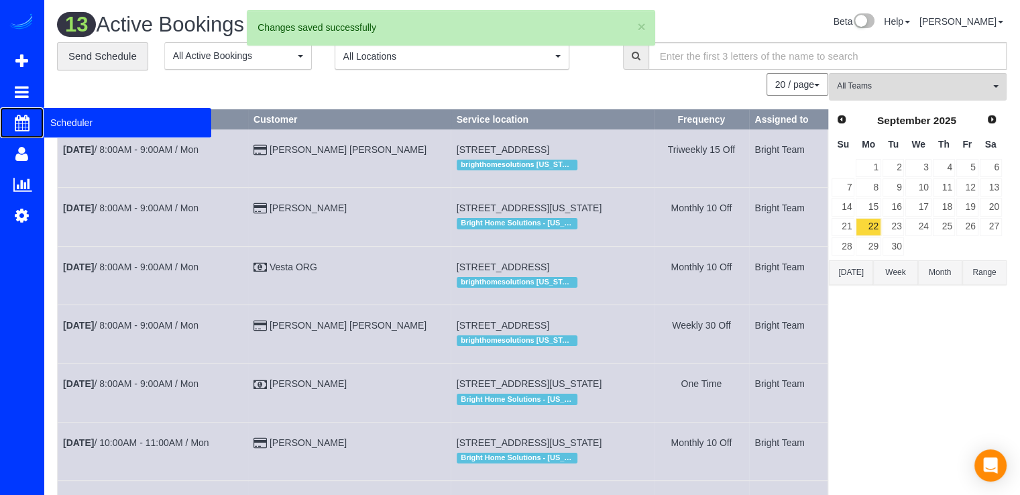
click at [64, 121] on span "Scheduler" at bounding box center [128, 122] width 168 height 31
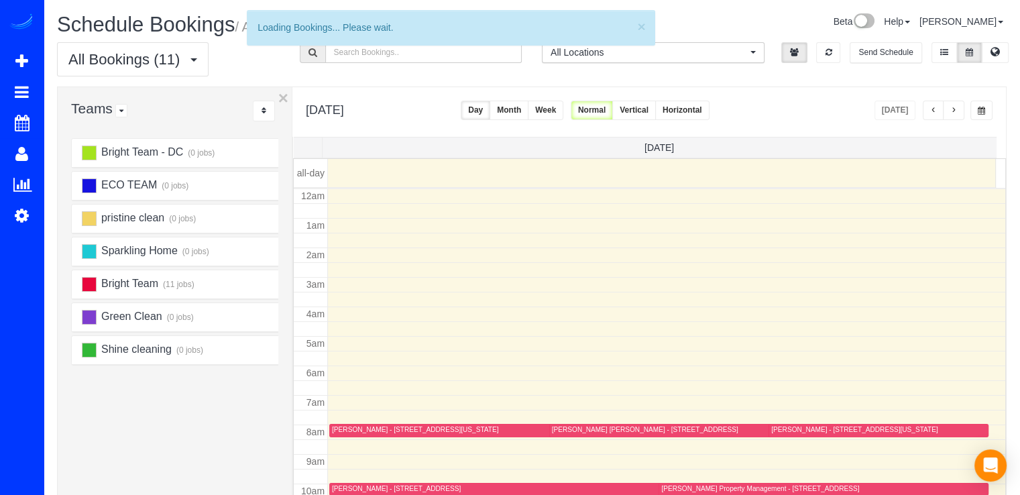
scroll to position [176, 0]
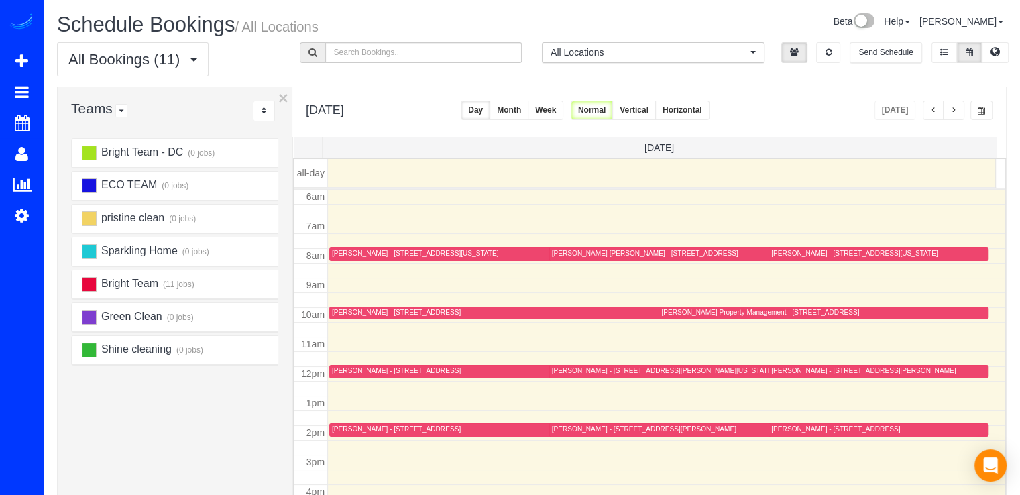
click at [959, 103] on button "button" at bounding box center [953, 110] width 21 height 19
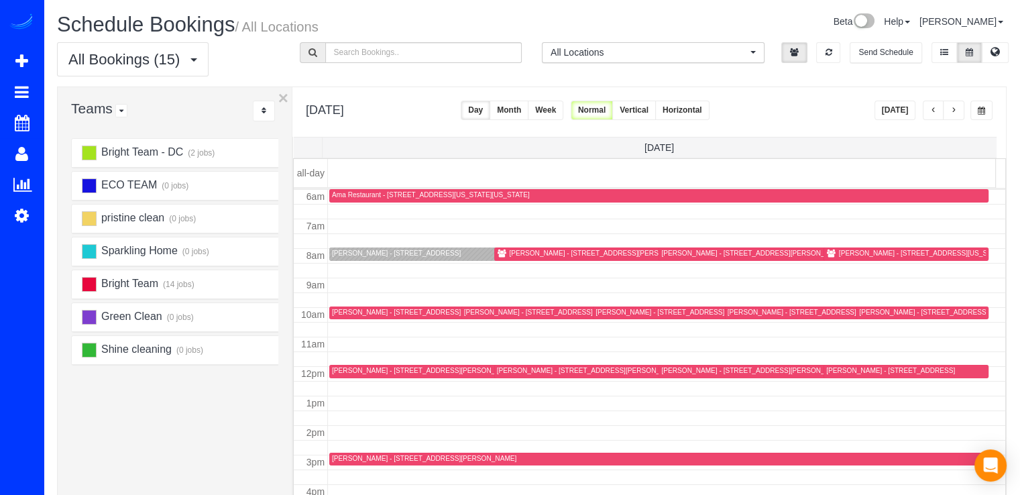
click at [346, 253] on div "[PERSON_NAME] - [STREET_ADDRESS]" at bounding box center [396, 253] width 129 height 9
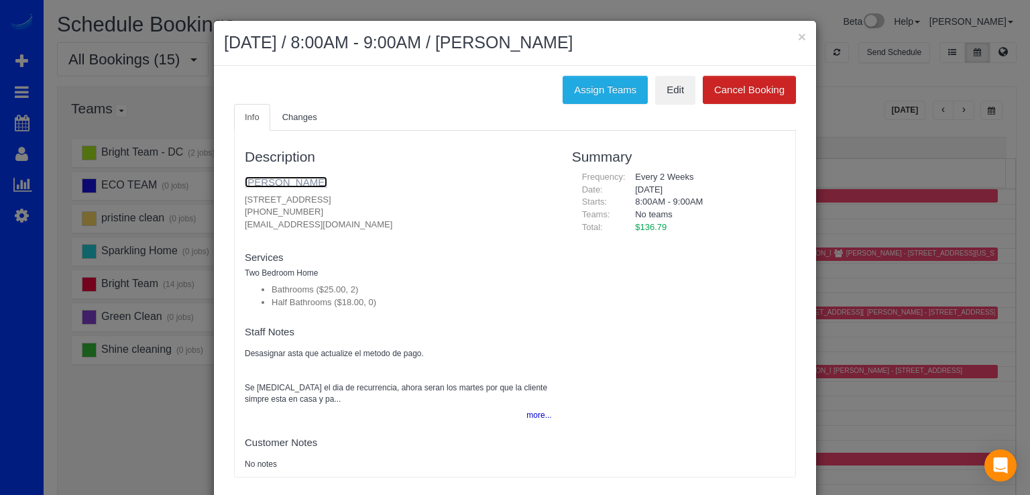
click at [271, 183] on link "Amy Beckley" at bounding box center [286, 181] width 82 height 11
click at [798, 32] on button "×" at bounding box center [802, 36] width 8 height 14
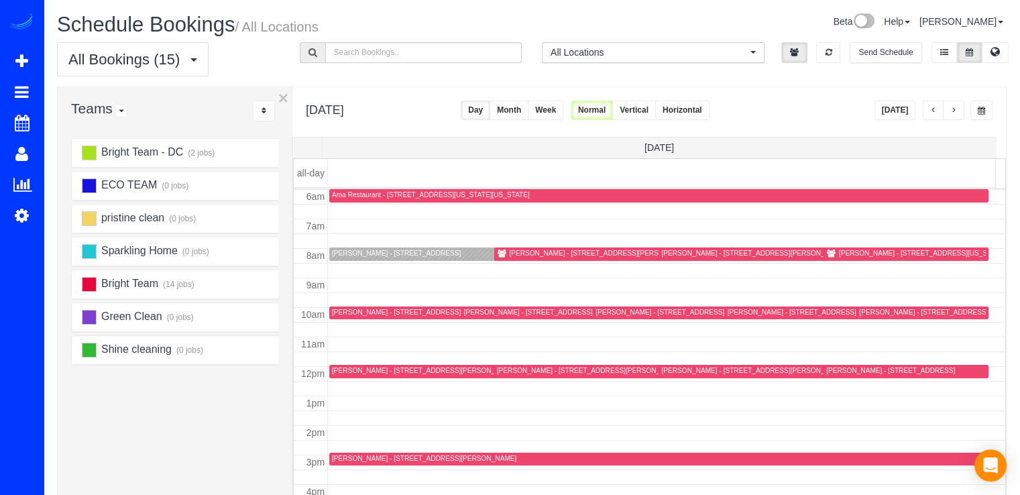
click at [902, 109] on button "[DATE]" at bounding box center [895, 110] width 42 height 19
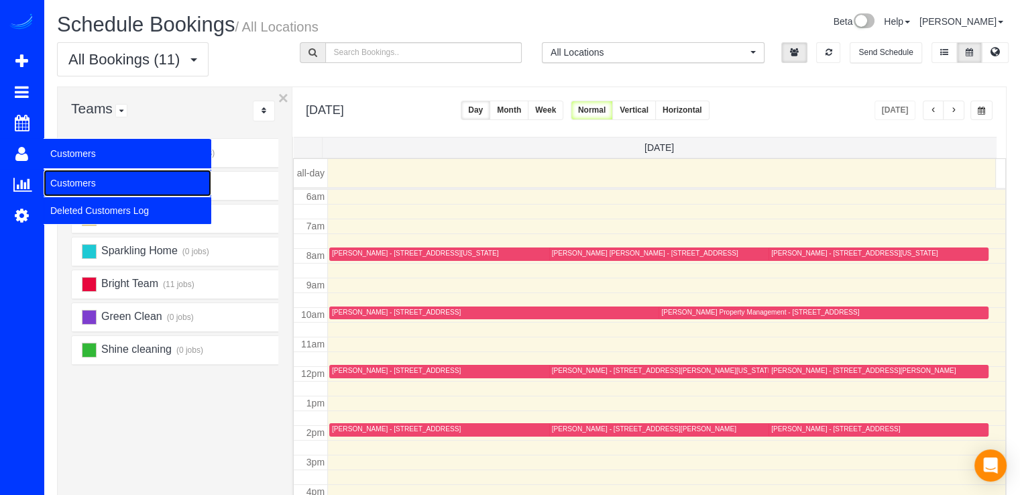
click at [80, 178] on link "Customers" at bounding box center [128, 183] width 168 height 27
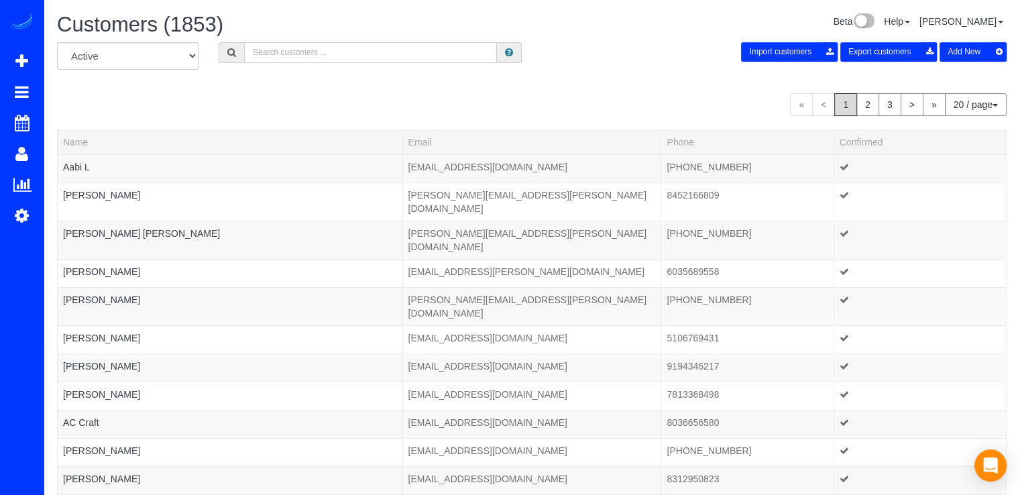
click at [322, 57] on input "text" at bounding box center [370, 52] width 253 height 21
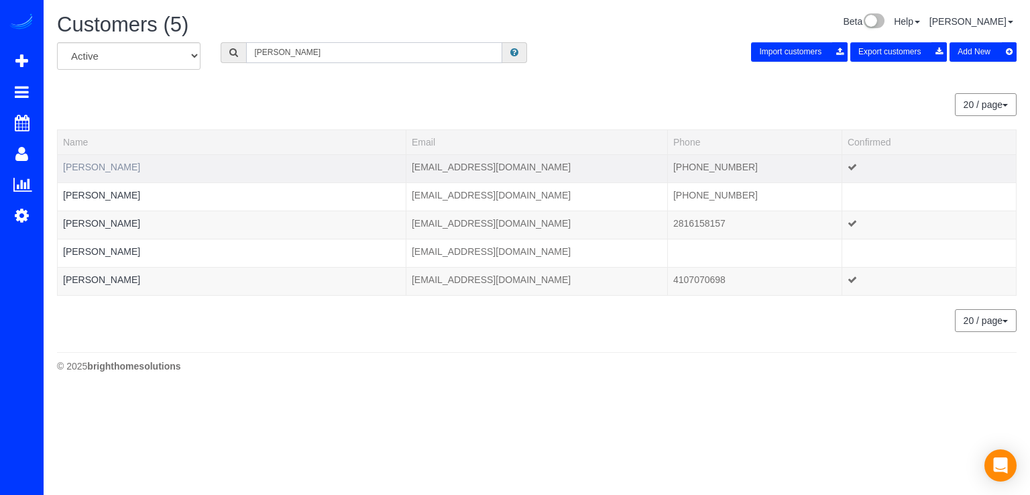
type input "Donna"
click at [89, 167] on link "Donna Butler" at bounding box center [101, 167] width 77 height 11
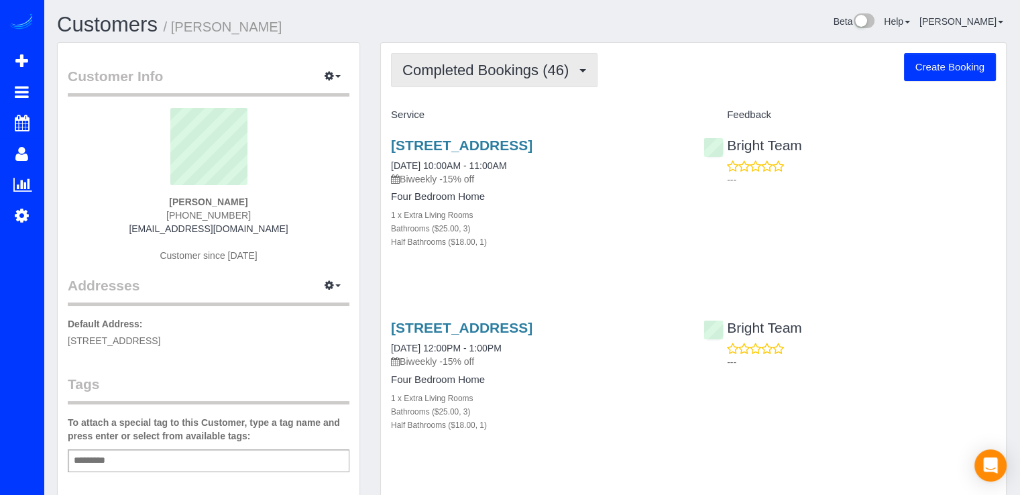
click at [512, 76] on span "Completed Bookings (46)" at bounding box center [488, 70] width 173 height 17
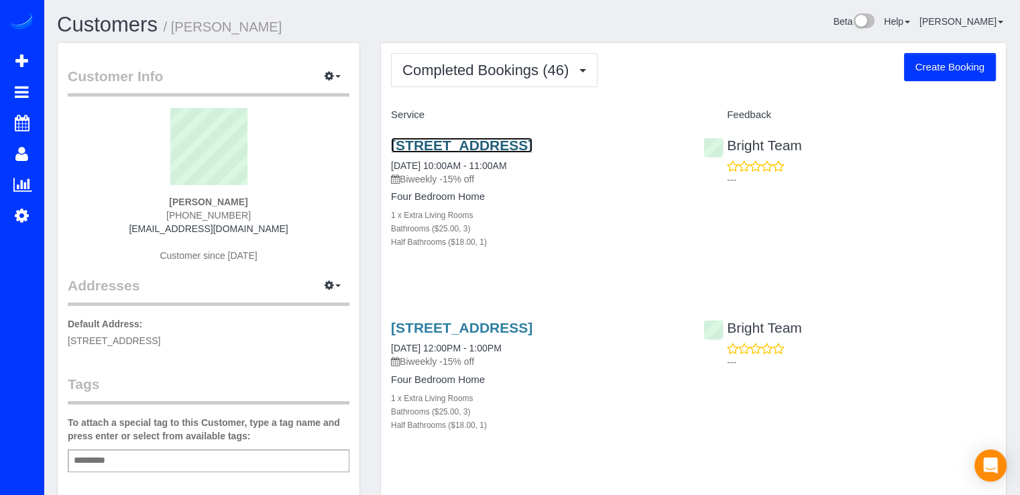
click at [461, 145] on link "7413 Royal Dominion Drive, Bethesda, MD 20817" at bounding box center [461, 144] width 141 height 15
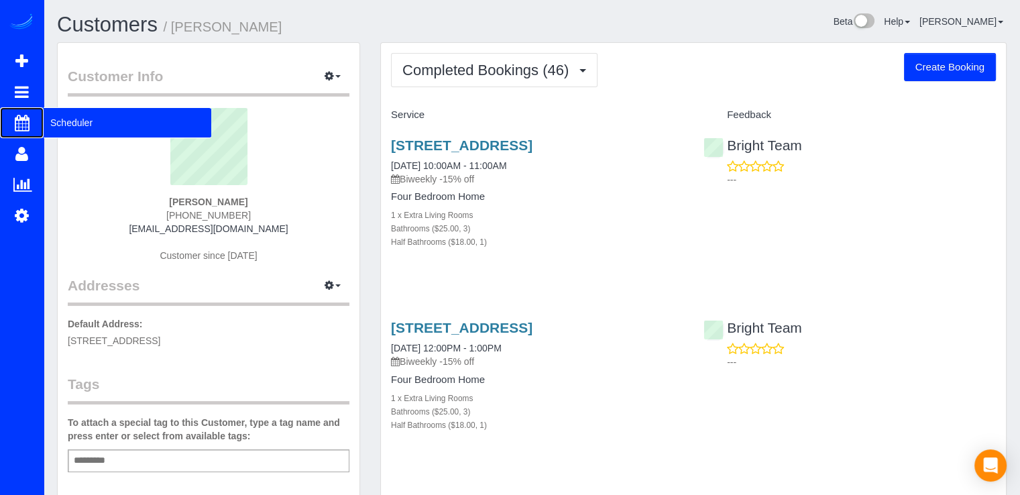
click at [56, 121] on span "Scheduler" at bounding box center [128, 122] width 168 height 31
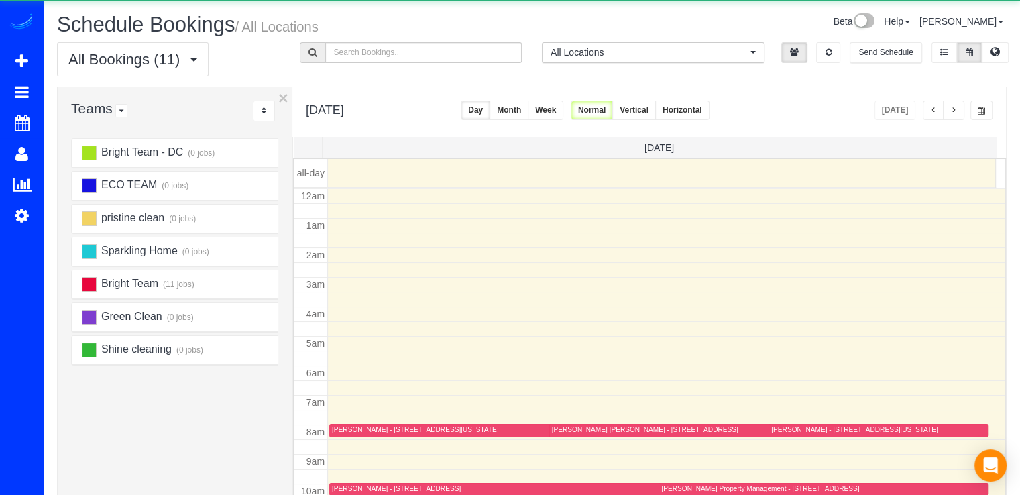
scroll to position [176, 0]
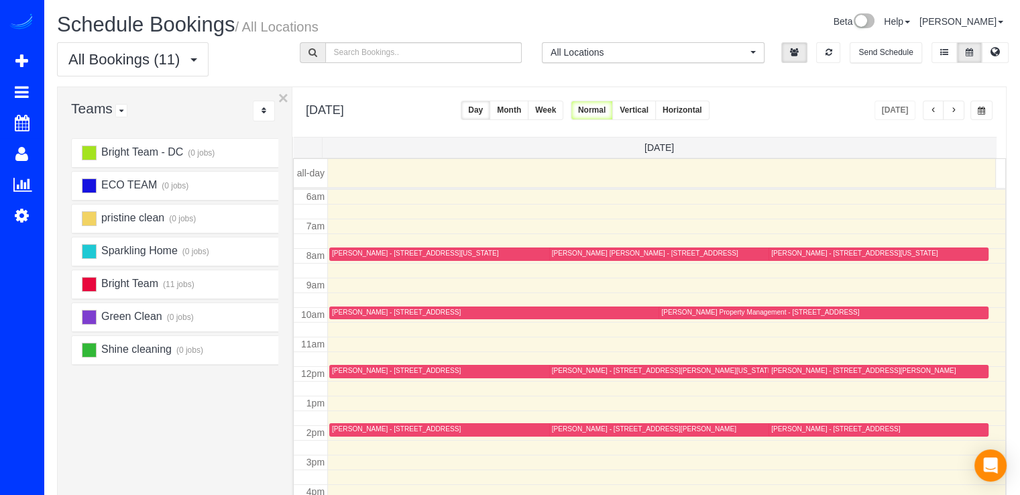
click at [952, 116] on button "button" at bounding box center [953, 110] width 21 height 19
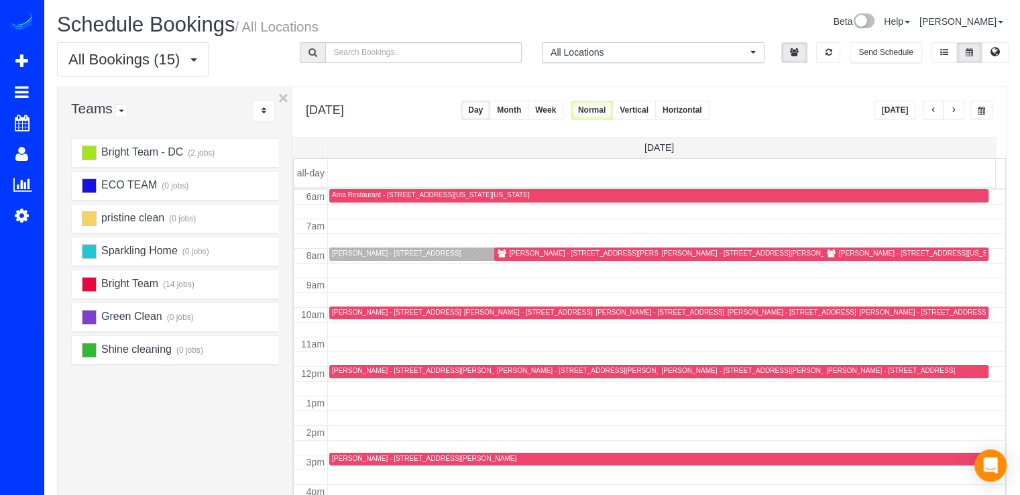
click at [959, 109] on button "button" at bounding box center [953, 110] width 21 height 19
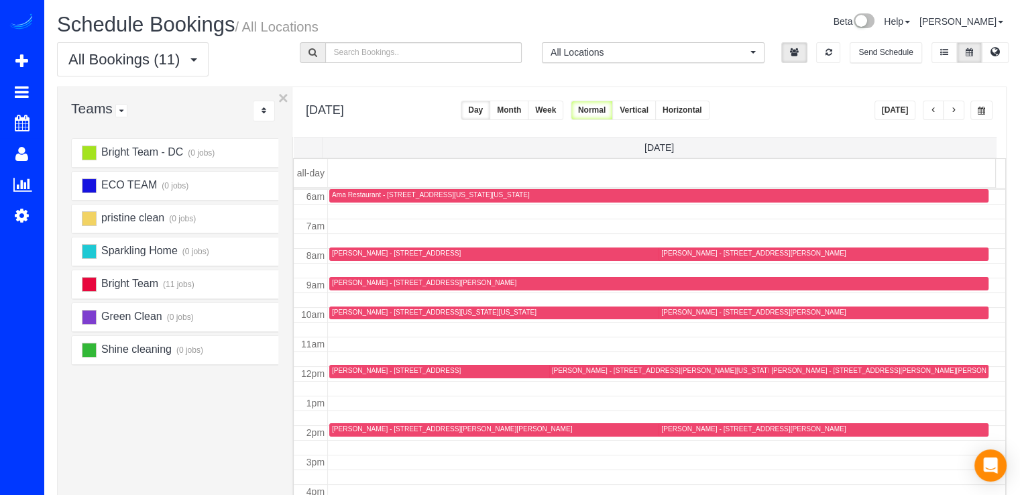
click at [957, 110] on button "button" at bounding box center [953, 110] width 21 height 19
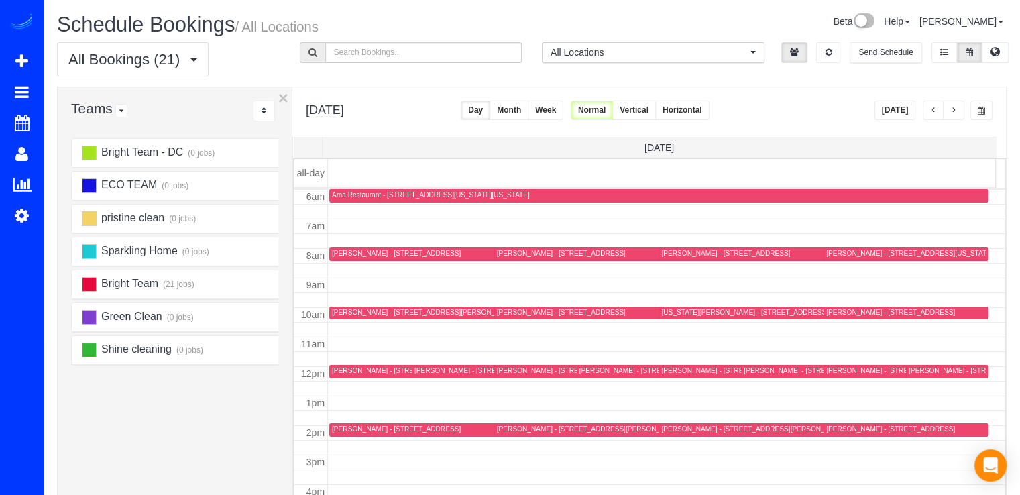
click at [957, 110] on button "button" at bounding box center [953, 110] width 21 height 19
click at [951, 110] on span "button" at bounding box center [953, 111] width 7 height 8
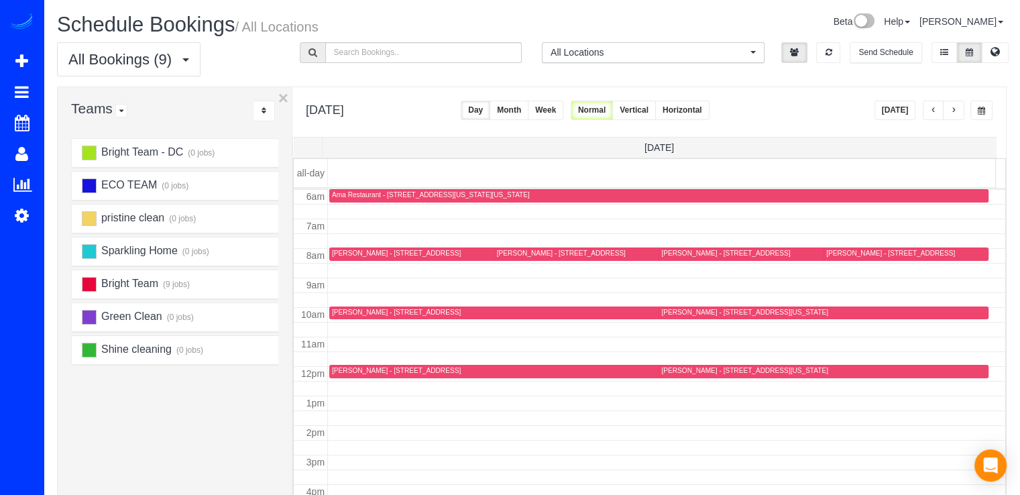
click at [937, 113] on button "button" at bounding box center [933, 110] width 21 height 19
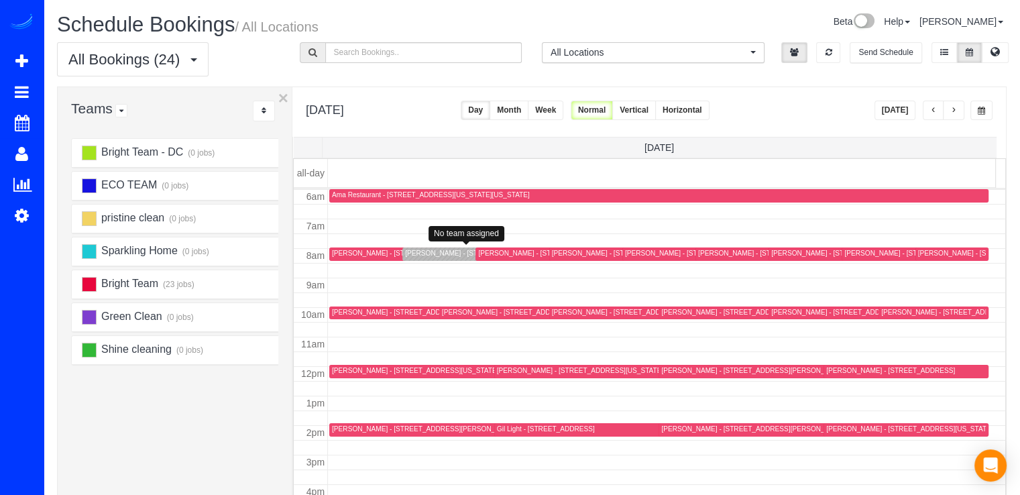
click at [410, 249] on div "Amy Fox - 5231 Massachusetts Ave, Bethesda, MD 20816" at bounding box center [488, 253] width 166 height 9
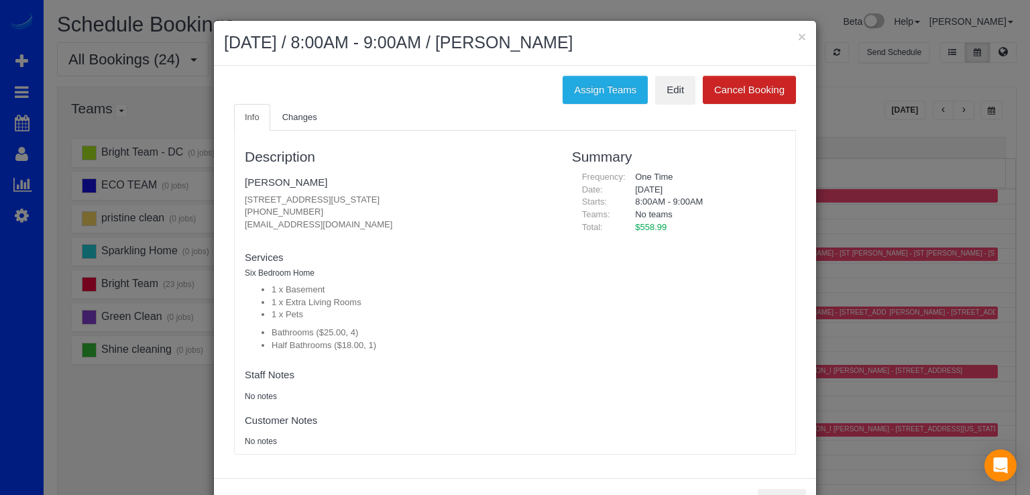
click at [252, 174] on fieldset "Amy Fox 5231 Massachusetts Ave, Bethesda, MD 20816 (202) 285-7647 amypfox@gmail…" at bounding box center [398, 205] width 307 height 69
click at [252, 176] on link "Amy Fox" at bounding box center [286, 181] width 82 height 11
click at [802, 33] on div "× October 10, 2025 / 8:00AM - 9:00AM / Amy Fox" at bounding box center [515, 43] width 602 height 45
click at [798, 40] on button "×" at bounding box center [802, 36] width 8 height 14
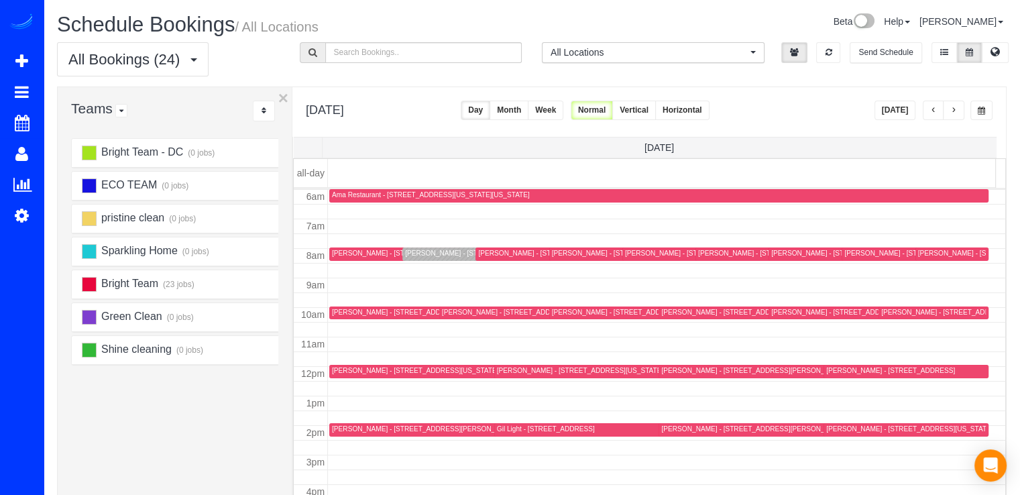
click at [898, 105] on button "[DATE]" at bounding box center [895, 110] width 42 height 19
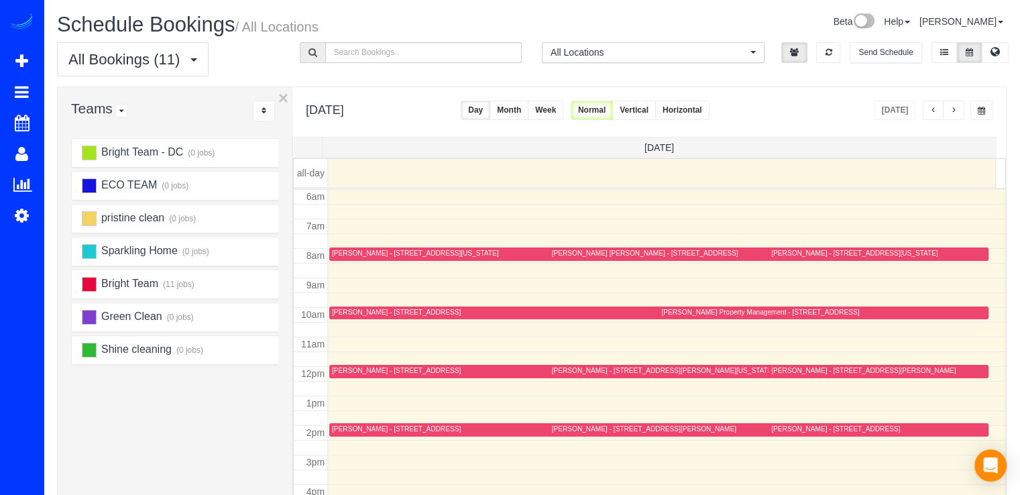
click at [691, 311] on div "[PERSON_NAME] Property Management - [STREET_ADDRESS]" at bounding box center [760, 312] width 198 height 9
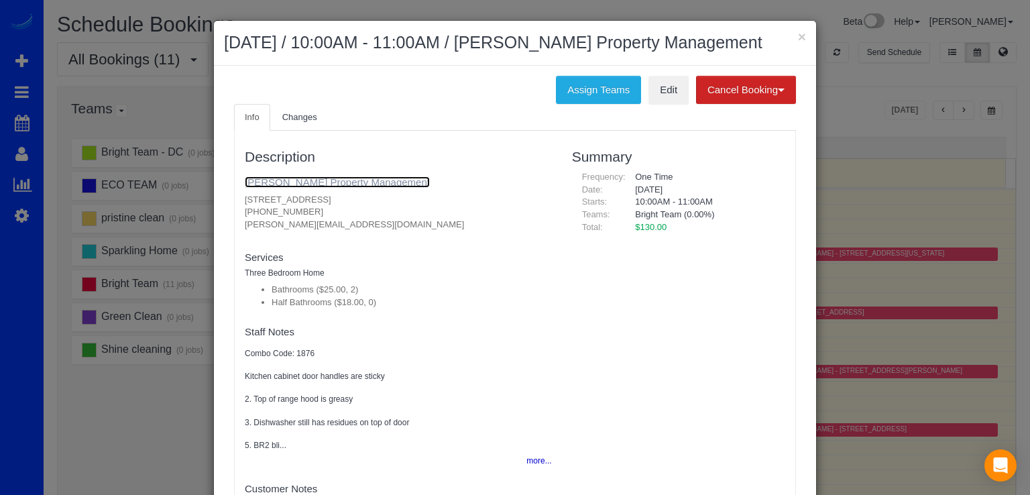
click at [299, 178] on link "[PERSON_NAME] Property Management" at bounding box center [337, 181] width 185 height 11
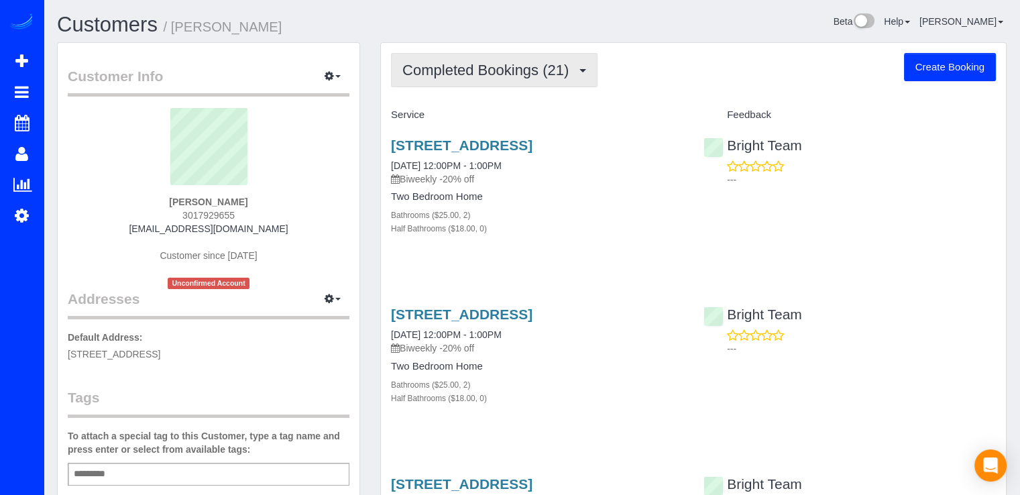
click at [512, 73] on span "Completed Bookings (21)" at bounding box center [488, 70] width 173 height 17
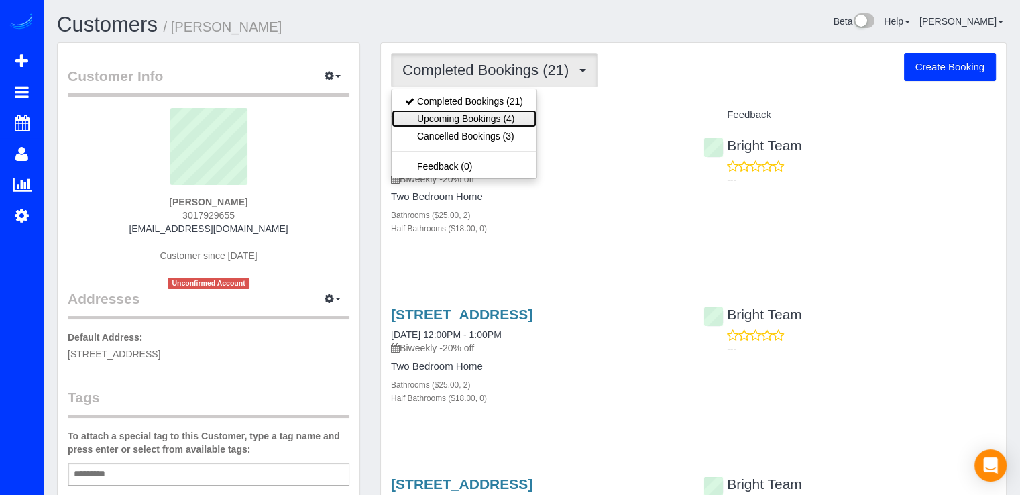
click at [514, 124] on link "Upcoming Bookings (4)" at bounding box center [464, 118] width 145 height 17
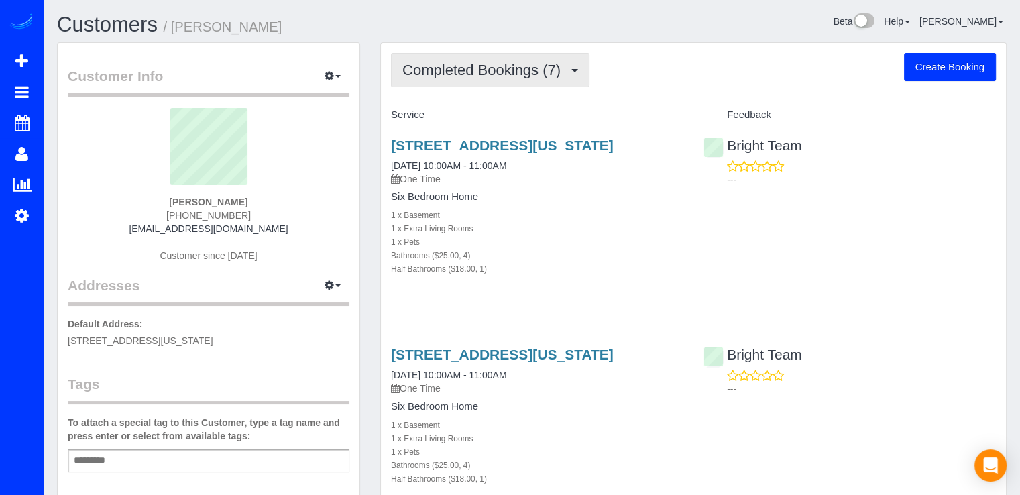
click at [552, 69] on span "Completed Bookings (7)" at bounding box center [484, 70] width 165 height 17
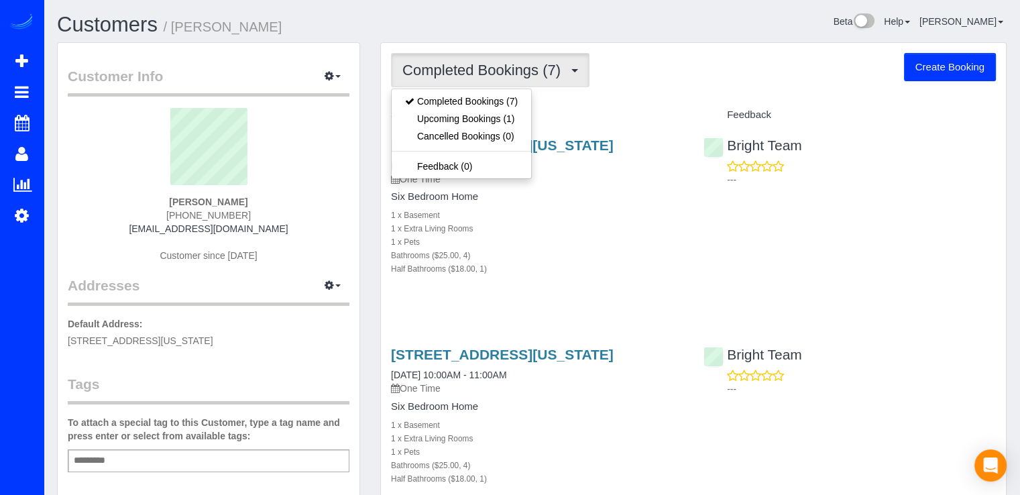
click at [617, 75] on div "Completed Bookings (7) Completed Bookings (7) Upcoming Bookings (1) Cancelled B…" at bounding box center [693, 70] width 605 height 34
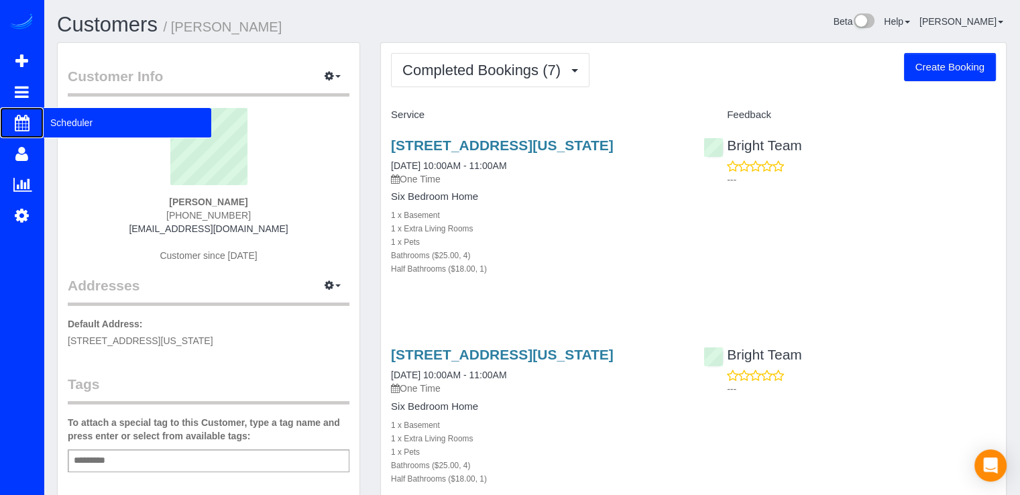
click at [60, 127] on span "Scheduler" at bounding box center [128, 122] width 168 height 31
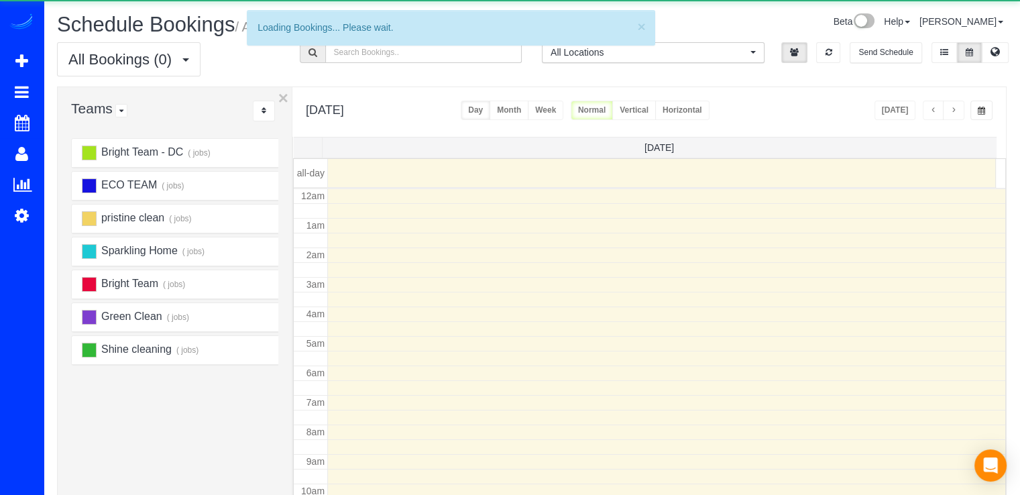
scroll to position [176, 0]
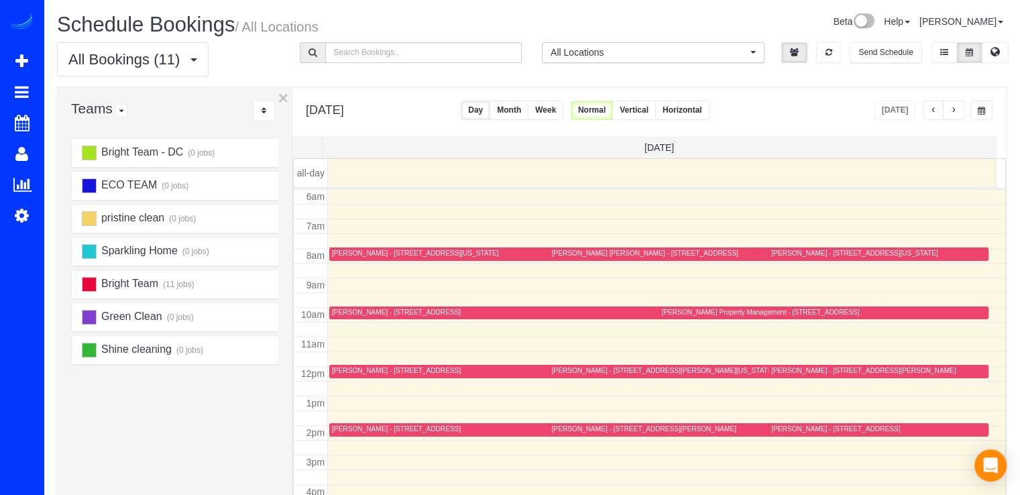
click at [952, 103] on button "button" at bounding box center [953, 110] width 21 height 19
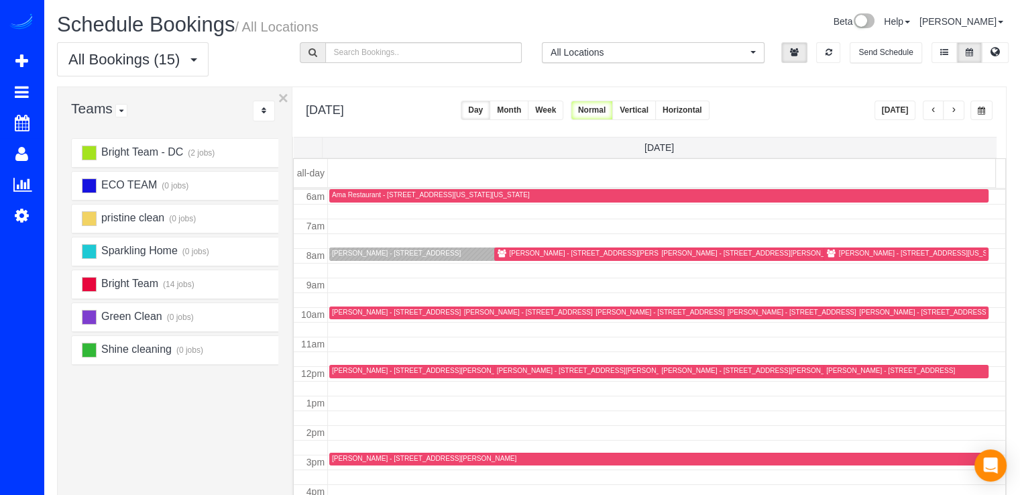
click at [954, 103] on button "button" at bounding box center [953, 110] width 21 height 19
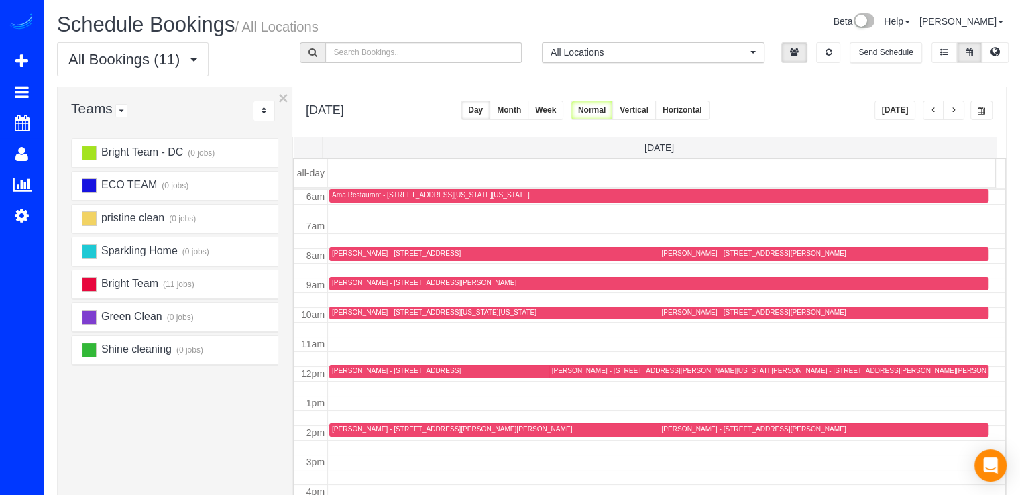
click at [954, 103] on button "button" at bounding box center [953, 110] width 21 height 19
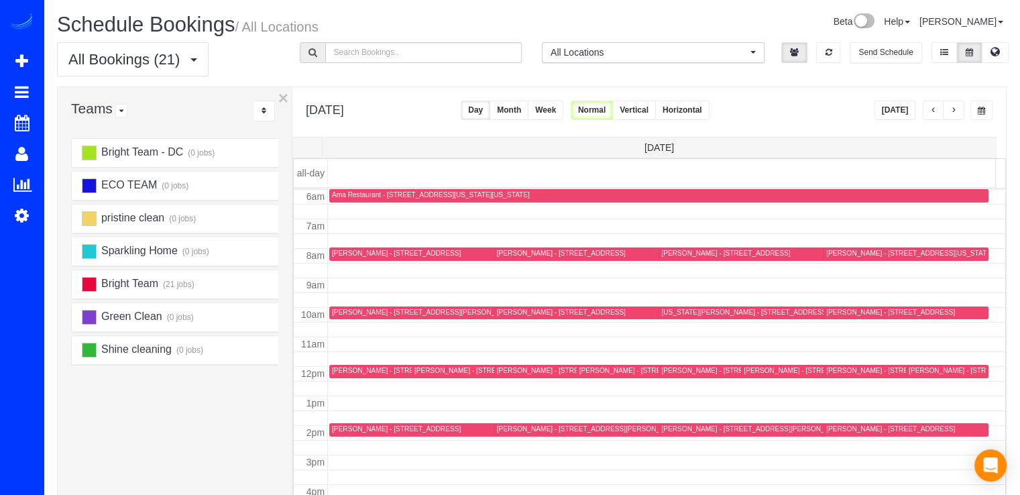
click at [955, 105] on button "button" at bounding box center [953, 110] width 21 height 19
click at [929, 115] on button "button" at bounding box center [933, 110] width 21 height 19
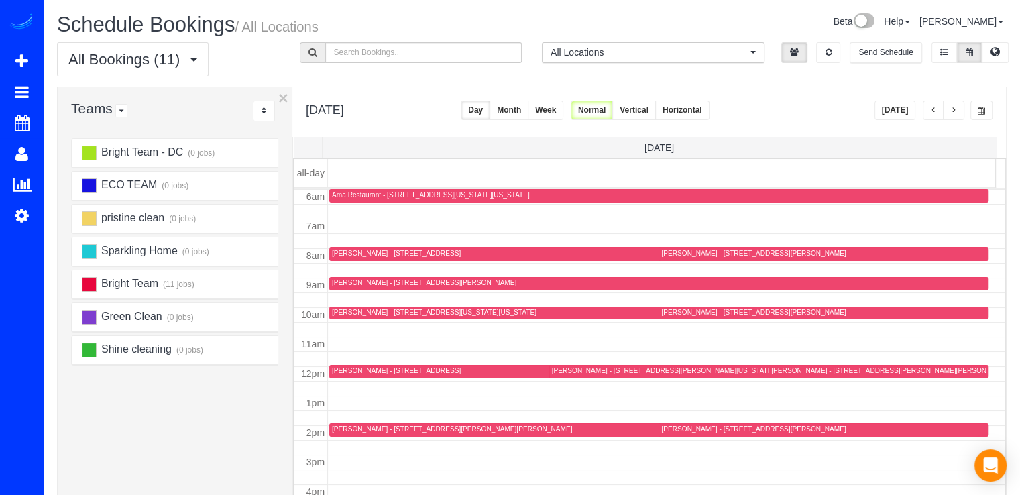
click at [934, 107] on span "button" at bounding box center [933, 111] width 7 height 8
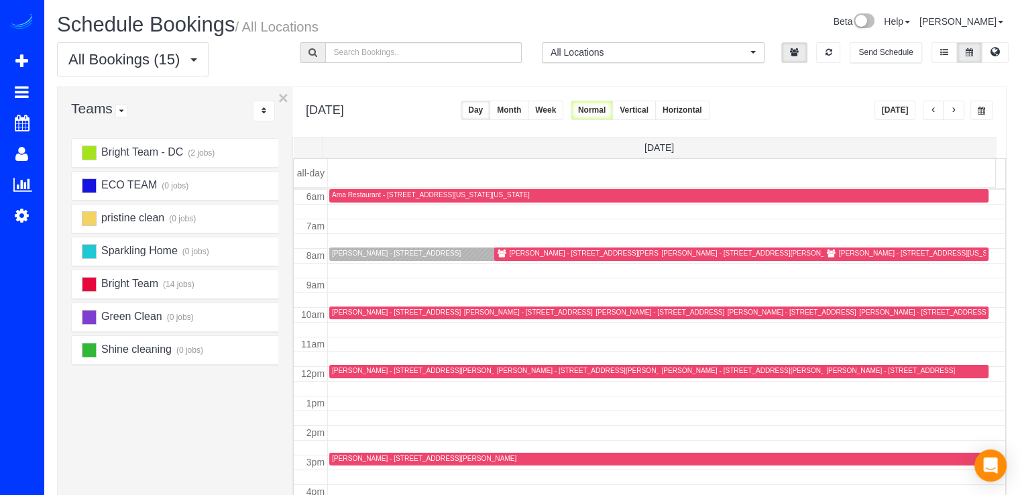
click at [953, 110] on span "button" at bounding box center [953, 111] width 7 height 8
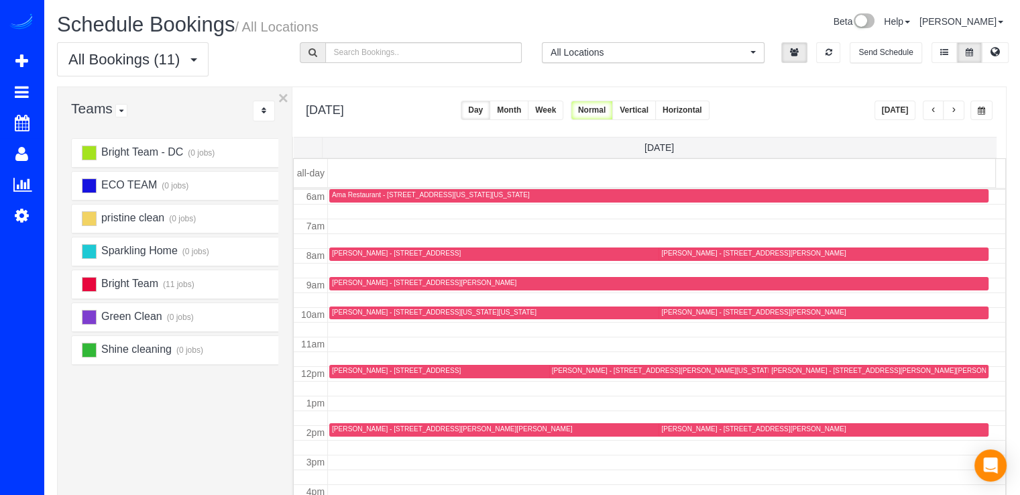
click at [935, 111] on span "button" at bounding box center [933, 111] width 7 height 8
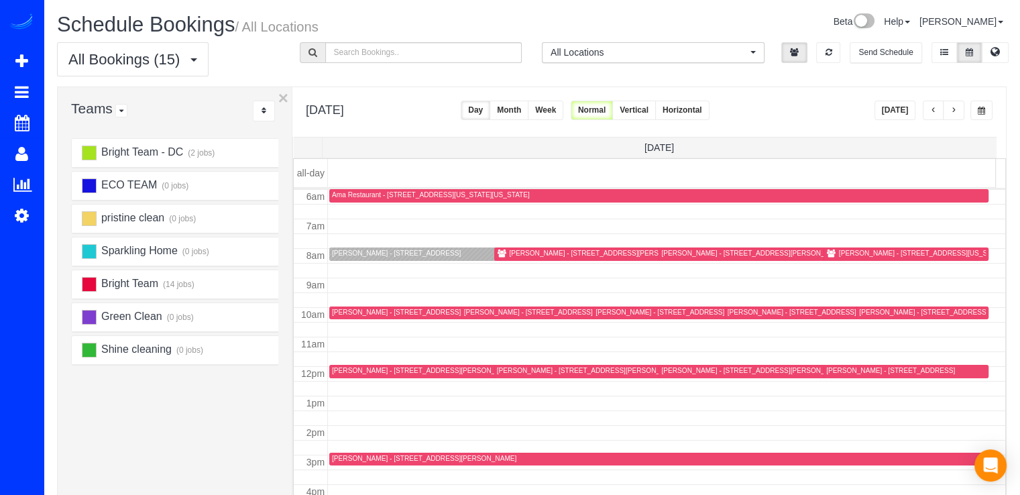
click at [930, 107] on span "button" at bounding box center [933, 111] width 7 height 8
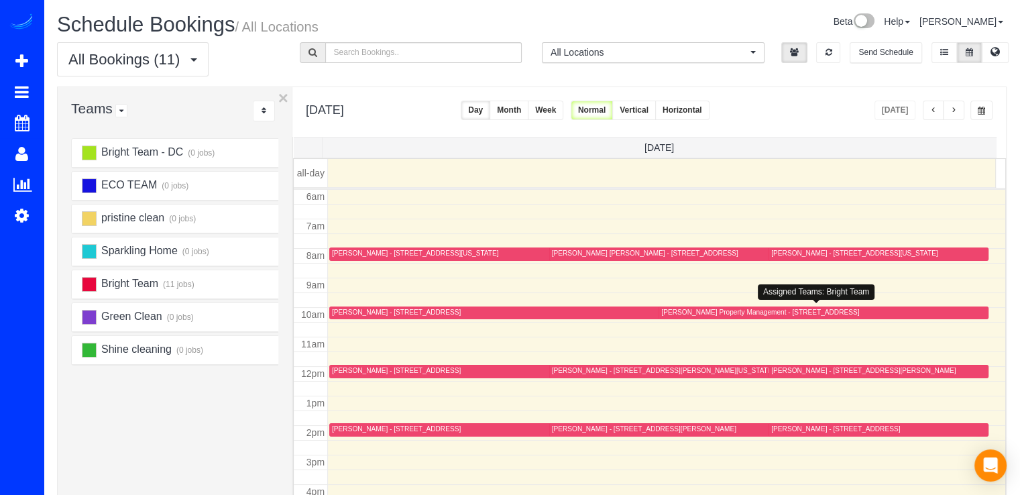
click at [676, 308] on div "[PERSON_NAME] Property Management - [STREET_ADDRESS]" at bounding box center [760, 312] width 198 height 9
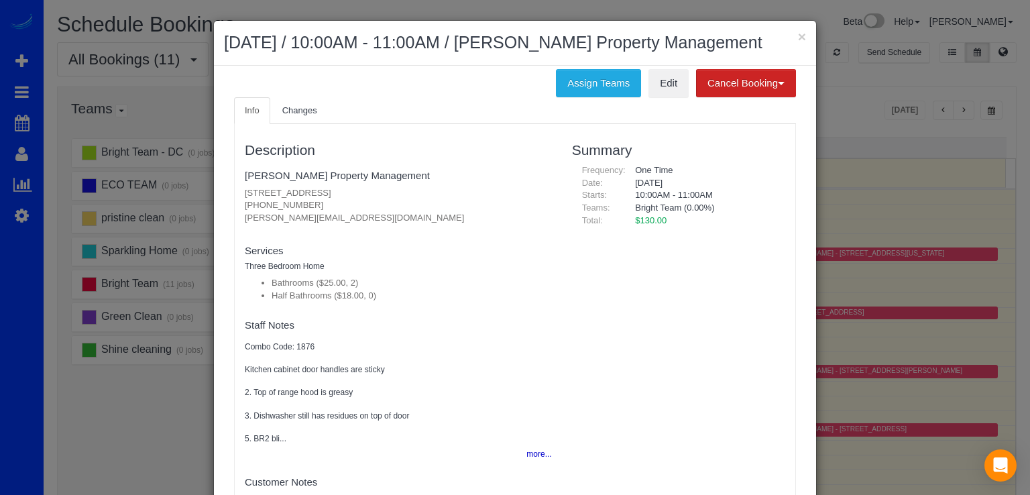
scroll to position [11, 0]
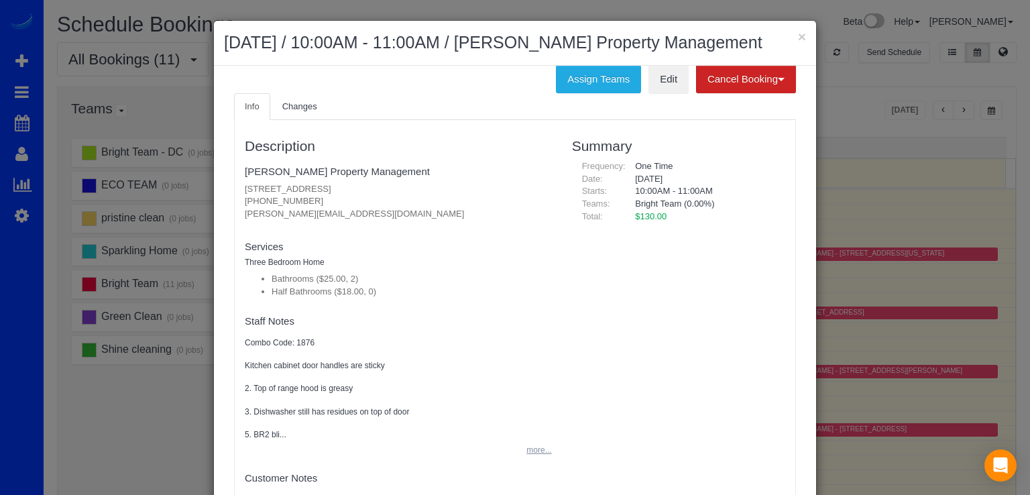
click at [531, 445] on button "more..." at bounding box center [534, 449] width 33 height 19
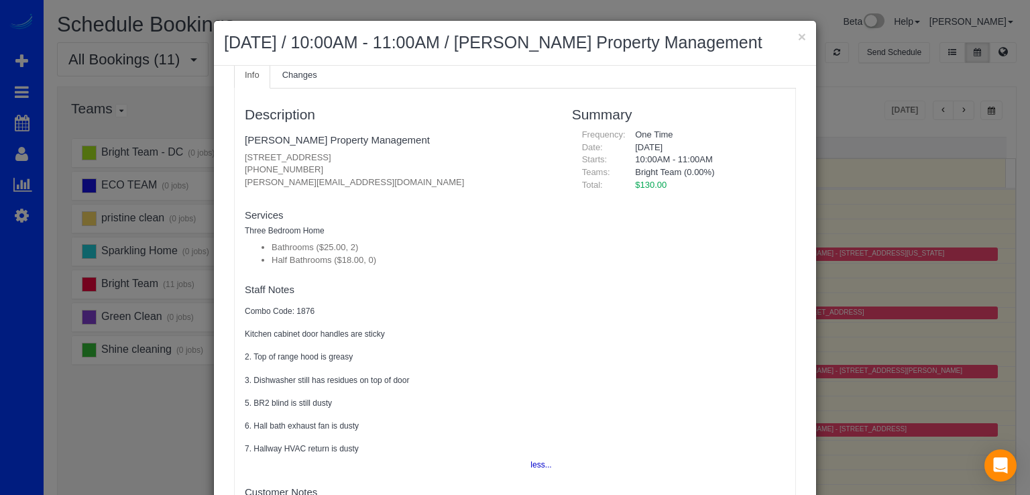
scroll to position [56, 0]
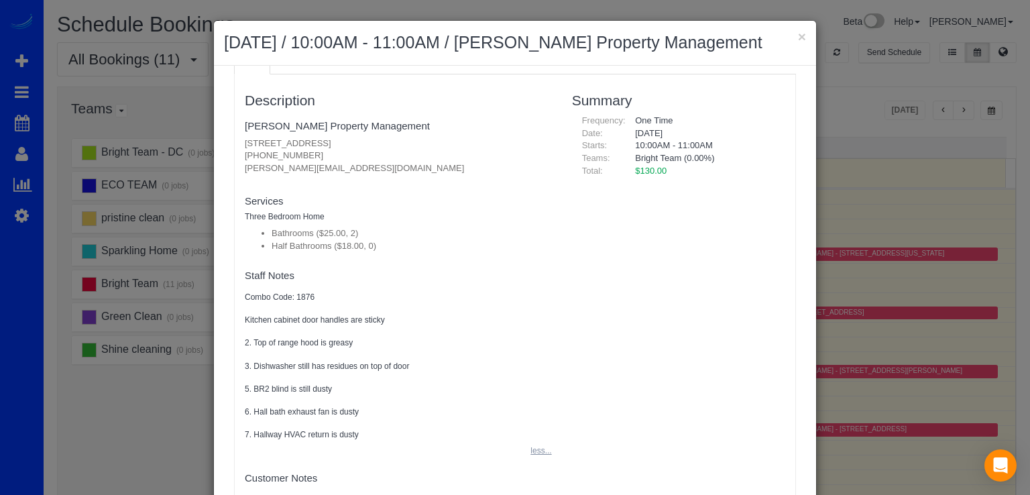
click at [525, 446] on button "less..." at bounding box center [536, 450] width 29 height 19
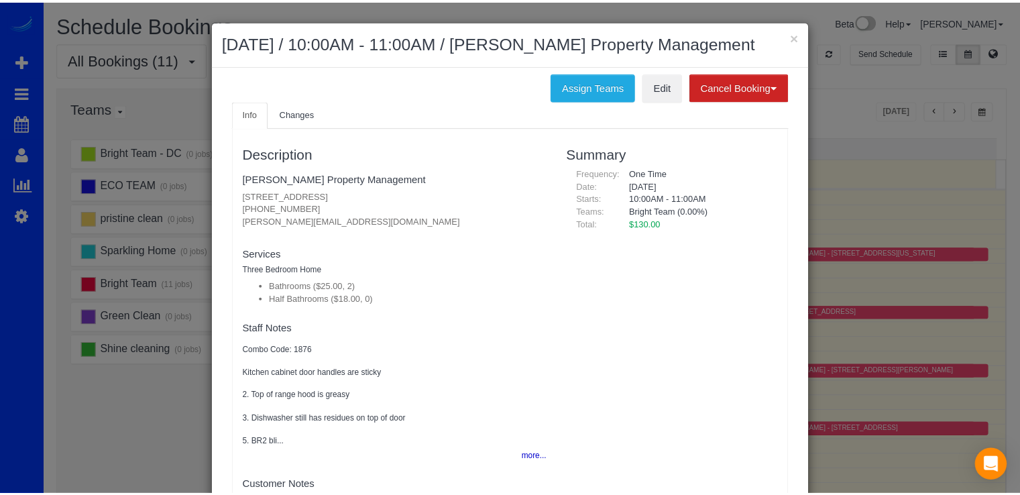
scroll to position [0, 0]
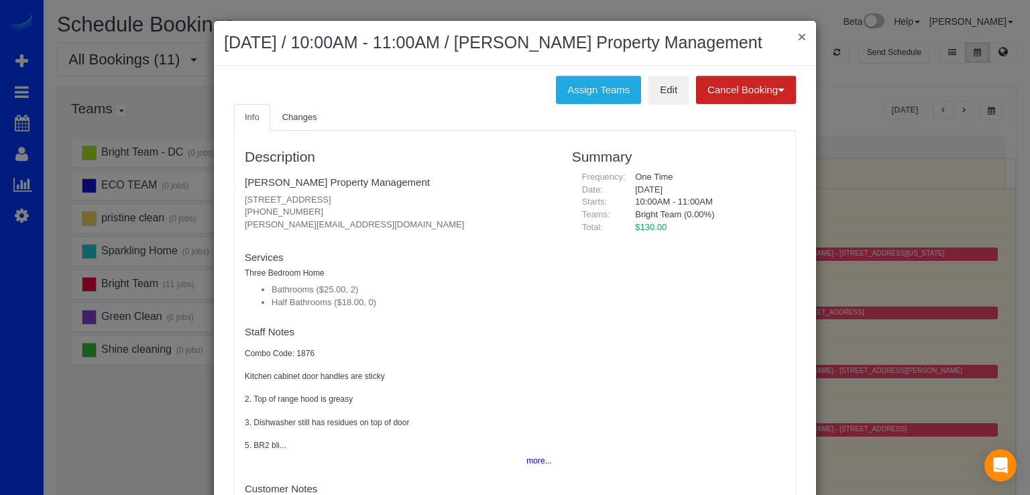
click at [801, 38] on button "×" at bounding box center [802, 36] width 8 height 14
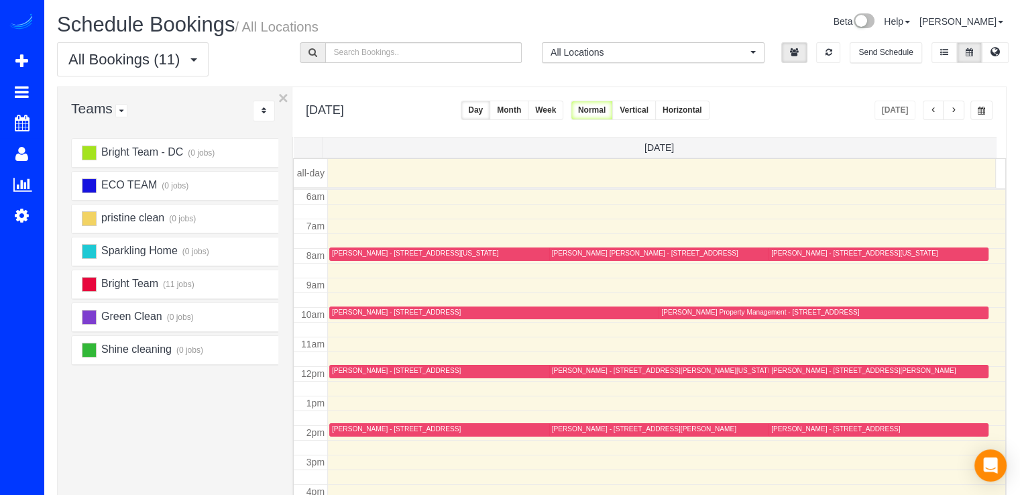
click at [957, 111] on button "button" at bounding box center [953, 110] width 21 height 19
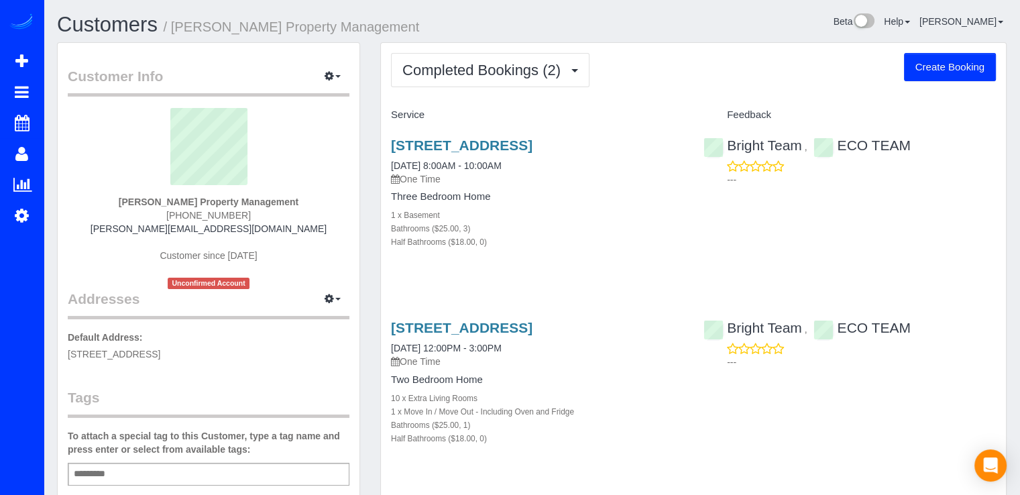
click at [959, 56] on button "Create Booking" at bounding box center [950, 67] width 92 height 28
select select "VA"
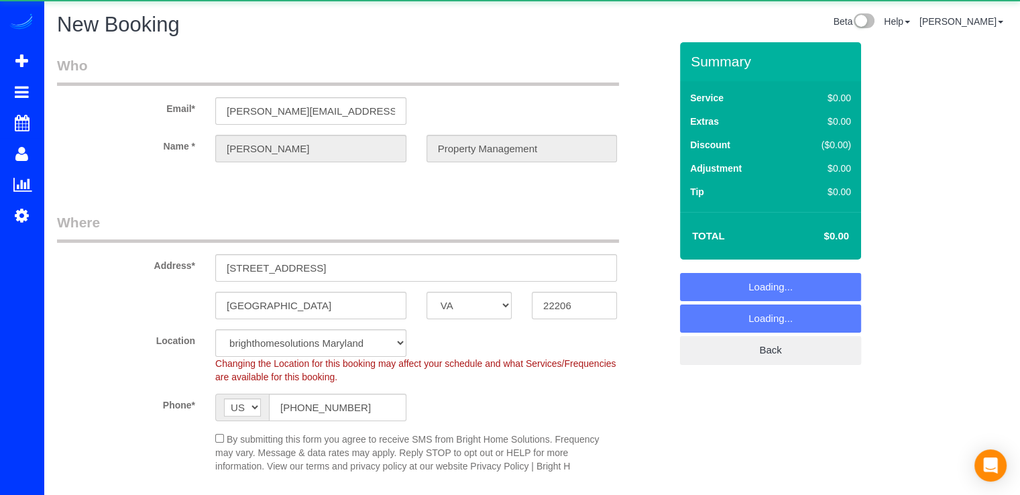
select select "object:997"
select select "3"
select select "object:1049"
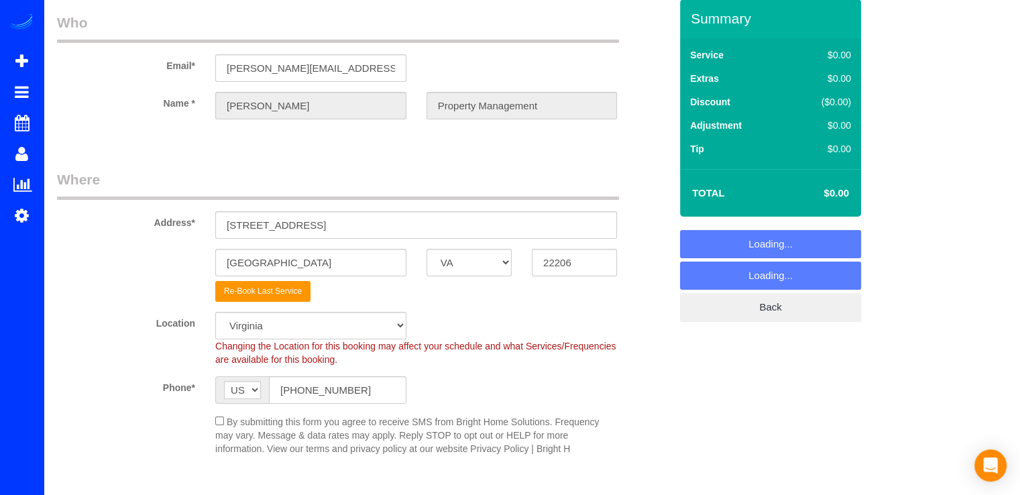
scroll to position [67, 0]
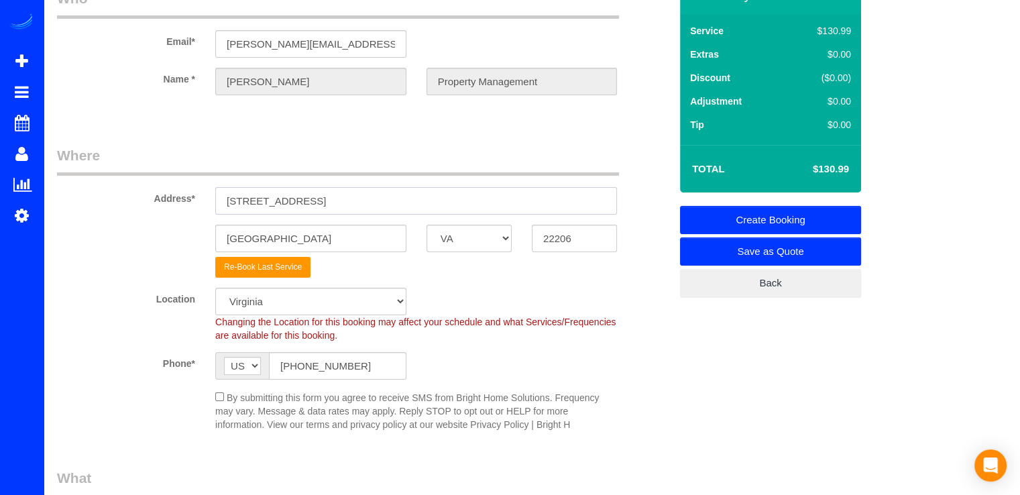
drag, startPoint x: 375, startPoint y: 201, endPoint x: 158, endPoint y: 211, distance: 217.4
click at [158, 211] on div "Address* [STREET_ADDRESS]" at bounding box center [363, 179] width 633 height 69
paste input "[STREET_ADDRESS][PERSON_NAME][PERSON_NAME]"
drag, startPoint x: 536, startPoint y: 200, endPoint x: 465, endPoint y: 204, distance: 71.1
click at [465, 204] on input "[STREET_ADDRESS][PERSON_NAME][PERSON_NAME]" at bounding box center [416, 200] width 402 height 27
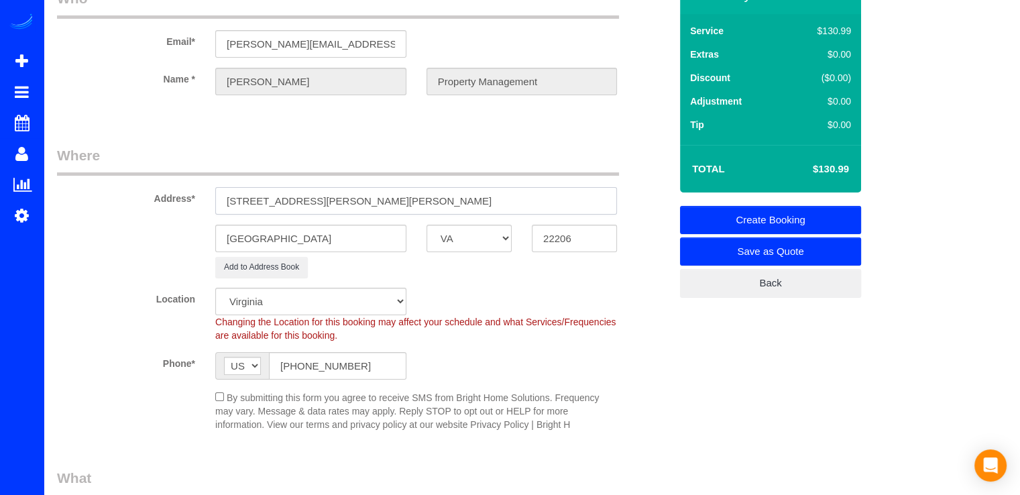
type input "[STREET_ADDRESS][PERSON_NAME][PERSON_NAME]"
drag, startPoint x: 585, startPoint y: 242, endPoint x: 527, endPoint y: 247, distance: 57.9
click at [527, 247] on div "22206" at bounding box center [574, 238] width 105 height 27
paste input "041-3718"
type input "22041-3718"
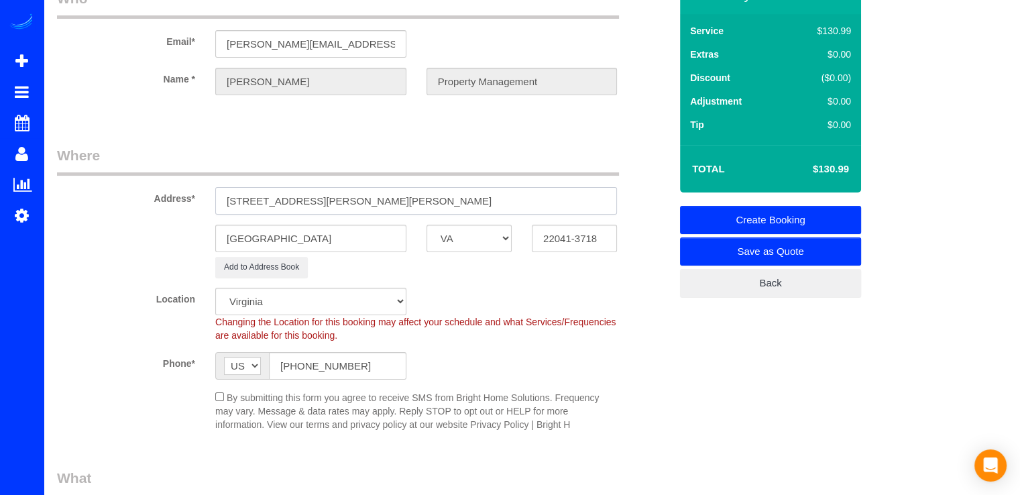
select select "1"
select select "object:1118"
drag, startPoint x: 386, startPoint y: 204, endPoint x: 447, endPoint y: 195, distance: 61.6
click at [447, 195] on input "[STREET_ADDRESS][PERSON_NAME][PERSON_NAME]" at bounding box center [416, 200] width 402 height 27
drag, startPoint x: 274, startPoint y: 239, endPoint x: 172, endPoint y: 249, distance: 101.7
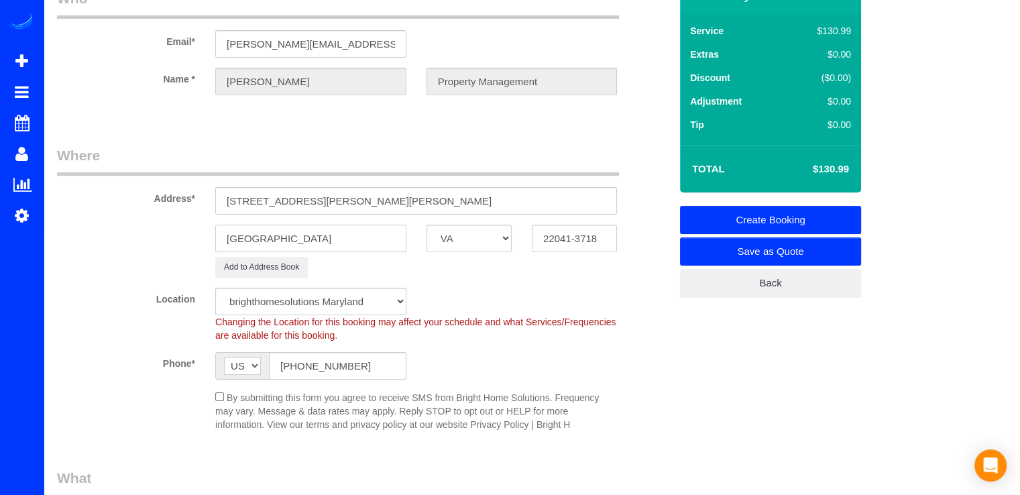
click at [174, 248] on div "[GEOGRAPHIC_DATA] AK AL AR AZ CA CO CT DC DE [GEOGRAPHIC_DATA] [GEOGRAPHIC_DATA…" at bounding box center [363, 238] width 633 height 27
paste input "[GEOGRAPHIC_DATA]"
type input "[GEOGRAPHIC_DATA]"
drag, startPoint x: 383, startPoint y: 200, endPoint x: 578, endPoint y: 198, distance: 194.4
click at [578, 198] on input "[STREET_ADDRESS][PERSON_NAME][PERSON_NAME]" at bounding box center [416, 200] width 402 height 27
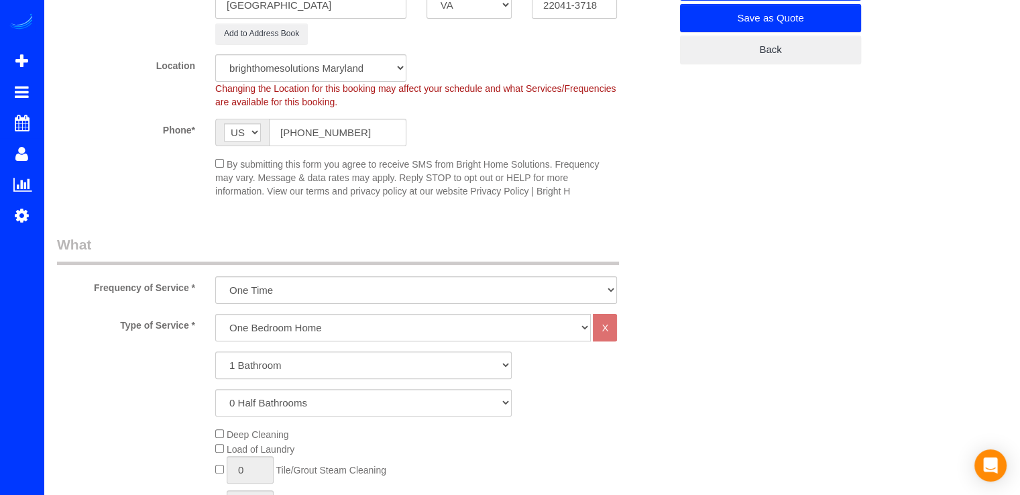
scroll to position [335, 0]
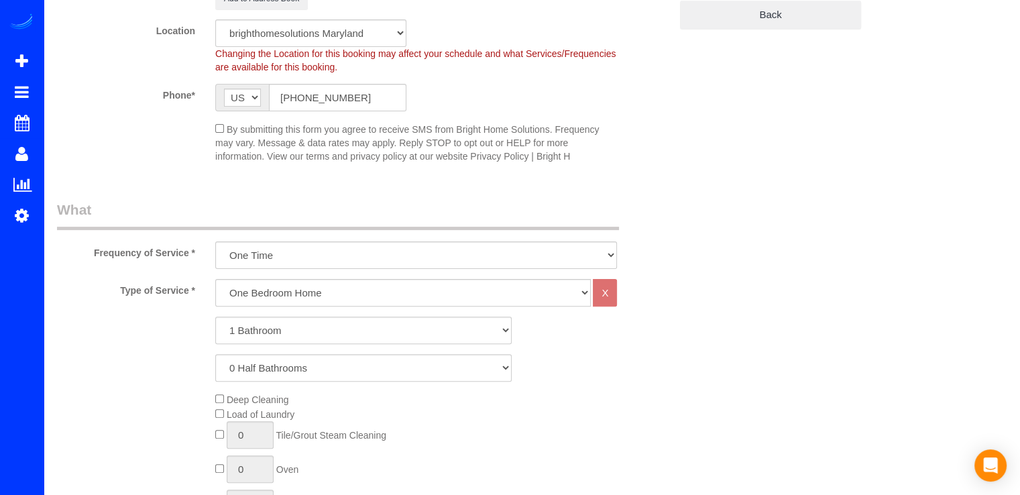
type input "[STREET_ADDRESS][PERSON_NAME][PERSON_NAME]"
click at [298, 296] on select "One Bedroom Home Two Bedroom Home Three Bedroom Home Four Bedroom Home Five Bed…" at bounding box center [402, 292] width 375 height 27
select select "255"
click at [215, 279] on select "One Bedroom Home Two Bedroom Home Three Bedroom Home Four Bedroom Home Five Bed…" at bounding box center [402, 292] width 375 height 27
drag, startPoint x: 288, startPoint y: 339, endPoint x: 292, endPoint y: 318, distance: 20.7
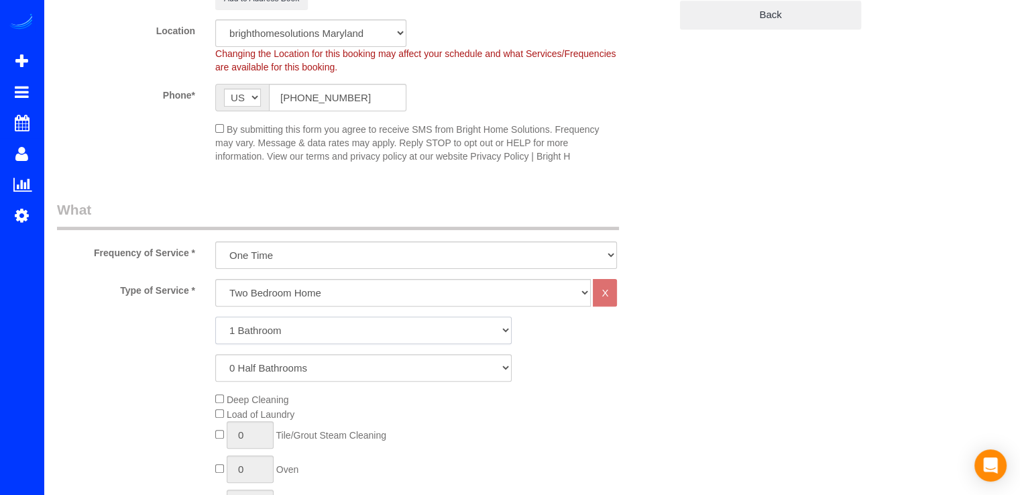
click at [287, 337] on select "1 Bathroom 2 Bathrooms 3 Bathrooms 4 Bathrooms 5 Bathrooms 6 Bathrooms 7 Bathro…" at bounding box center [363, 329] width 296 height 27
select select "2"
click at [215, 316] on select "1 Bathroom 2 Bathrooms 3 Bathrooms 4 Bathrooms 5 Bathrooms 6 Bathrooms 7 Bathro…" at bounding box center [363, 329] width 296 height 27
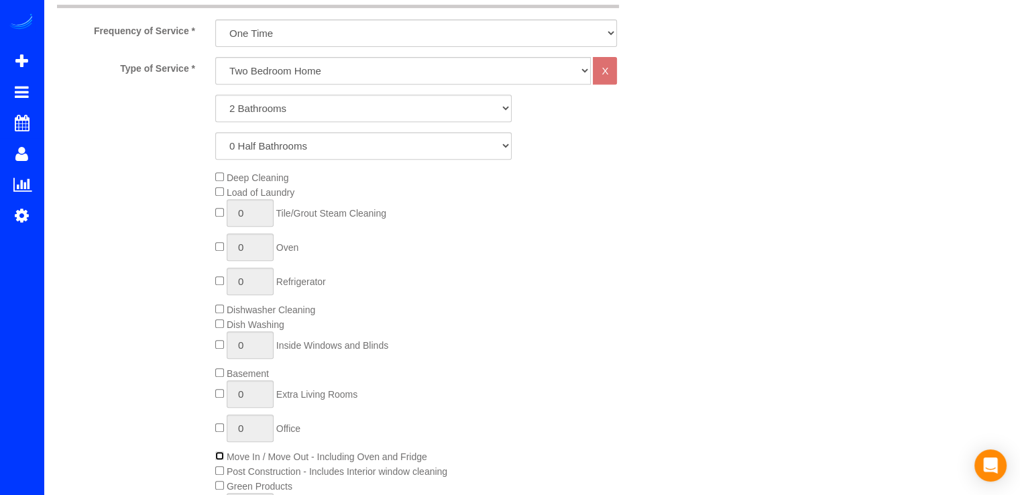
scroll to position [536, 0]
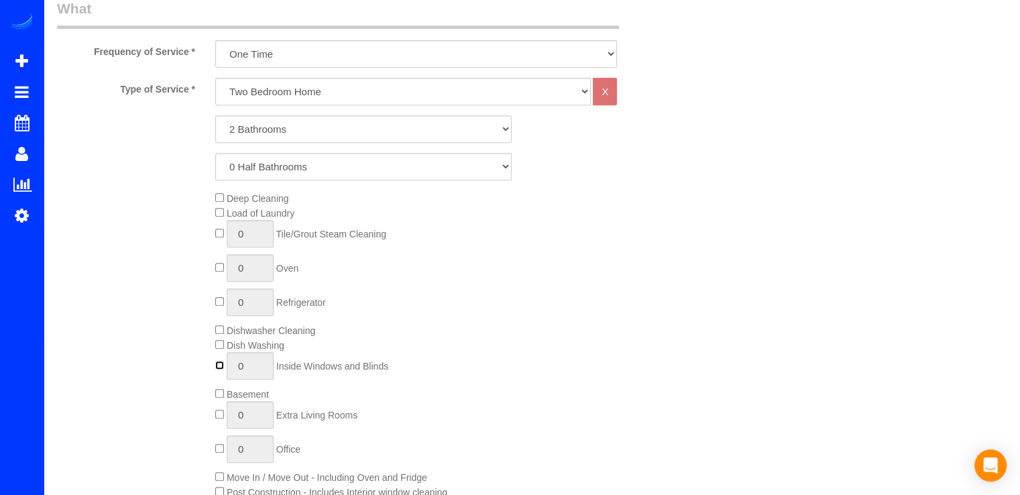
type input "1"
click at [261, 361] on input "1" at bounding box center [250, 365] width 47 height 27
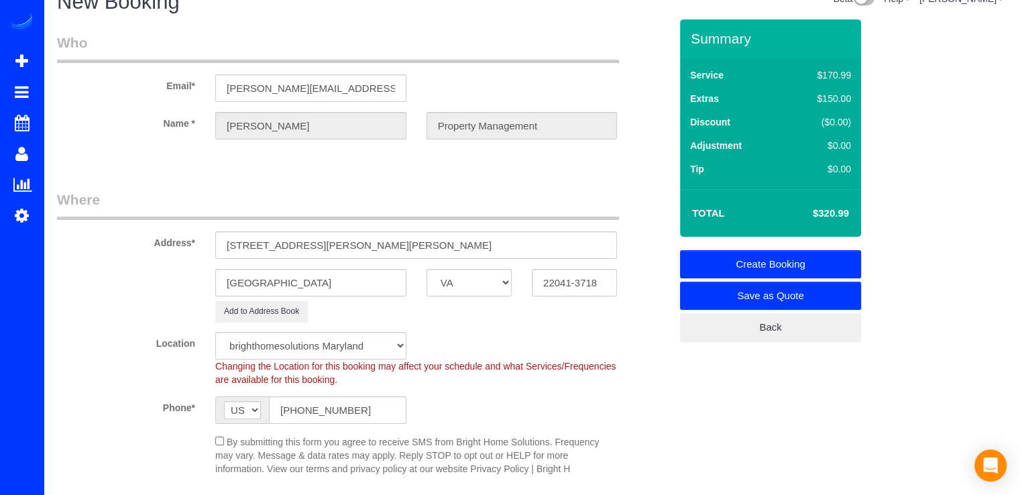
scroll to position [0, 0]
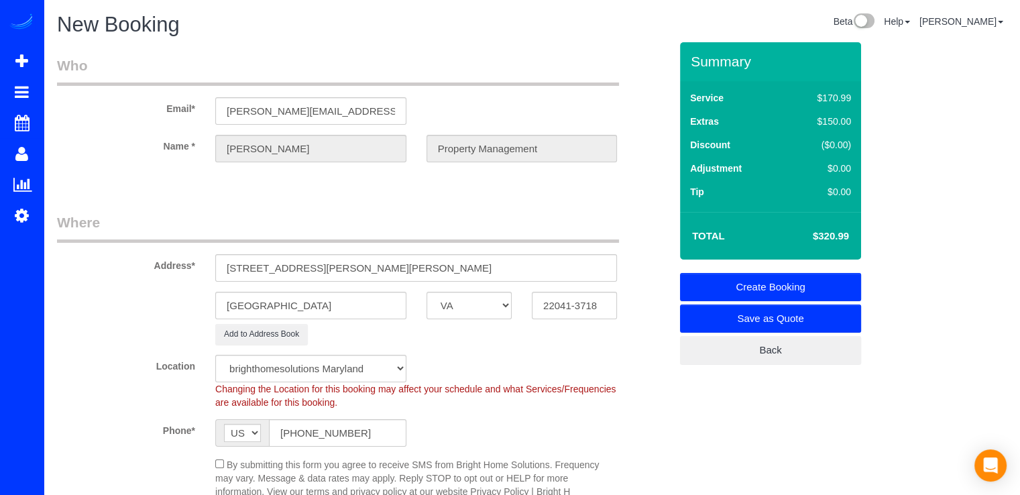
type input "8"
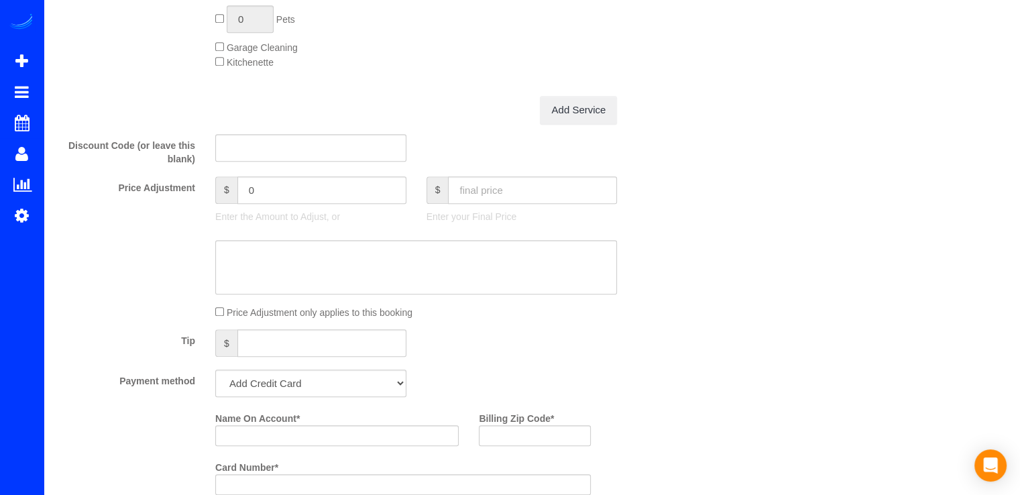
scroll to position [1073, 0]
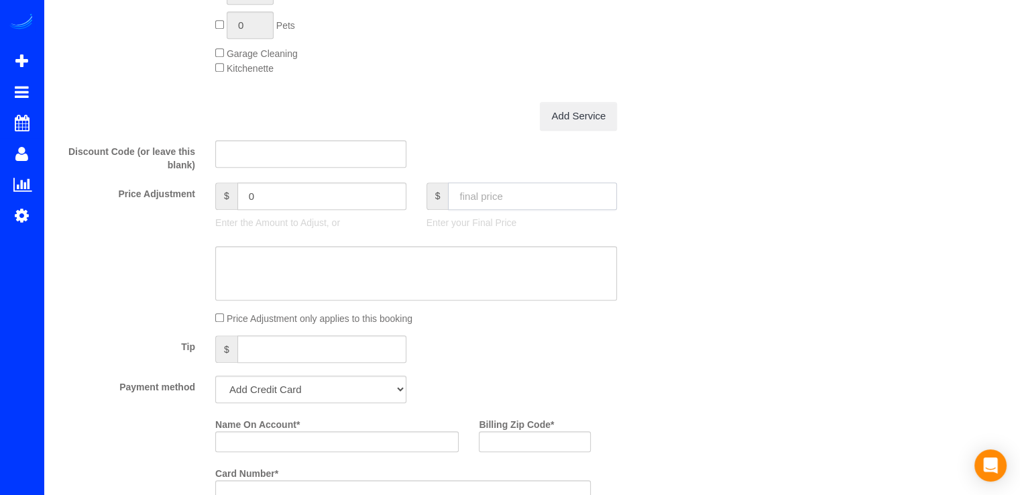
click at [485, 196] on input "text" at bounding box center [532, 195] width 169 height 27
type input "390"
type input "-0.99"
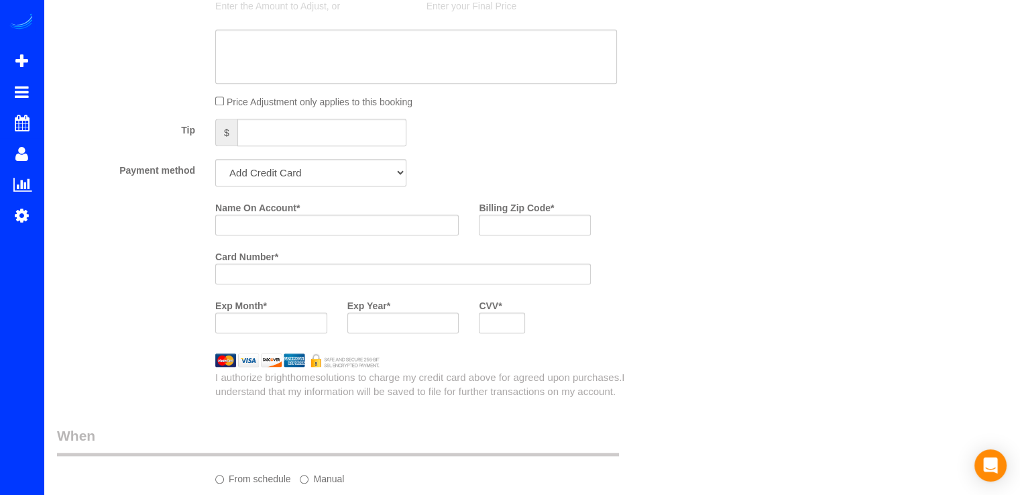
scroll to position [1274, 0]
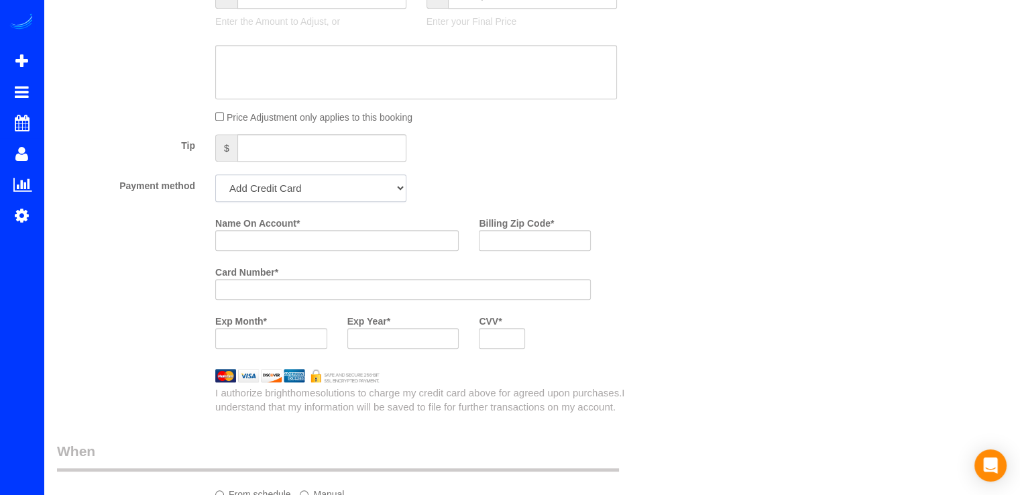
click at [301, 198] on select "Add Credit Card Cash Check Paypal" at bounding box center [310, 187] width 191 height 27
select select "string:check"
click at [215, 178] on select "Add Credit Card Cash Check Paypal" at bounding box center [310, 187] width 191 height 27
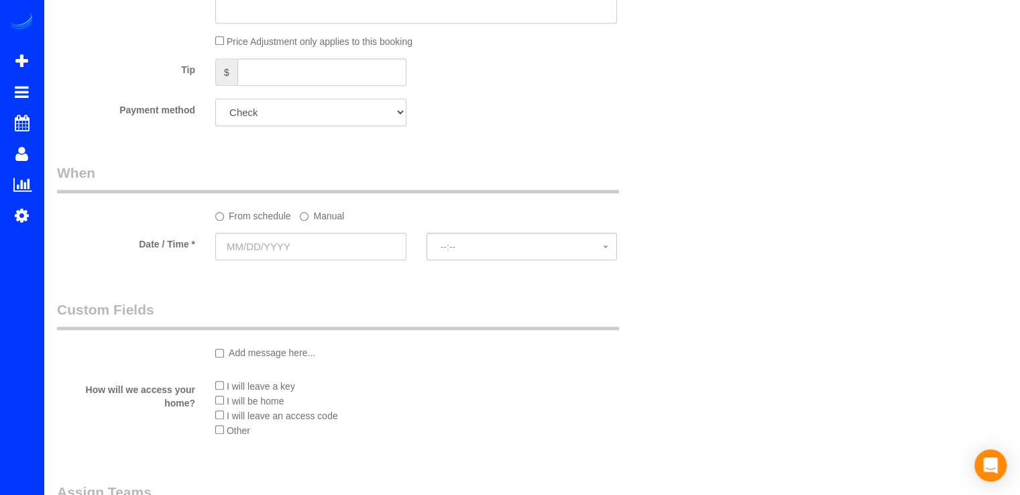
scroll to position [1408, 0]
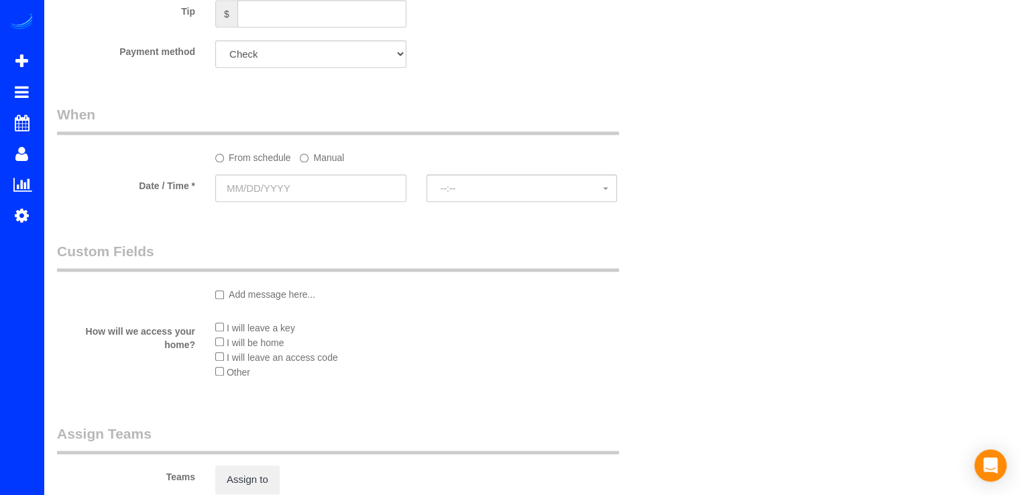
click at [296, 178] on sui-booking-spot "From schedule Manual Date / Time * --:-- --:--" at bounding box center [363, 155] width 613 height 100
click at [297, 180] on input "text" at bounding box center [310, 187] width 191 height 27
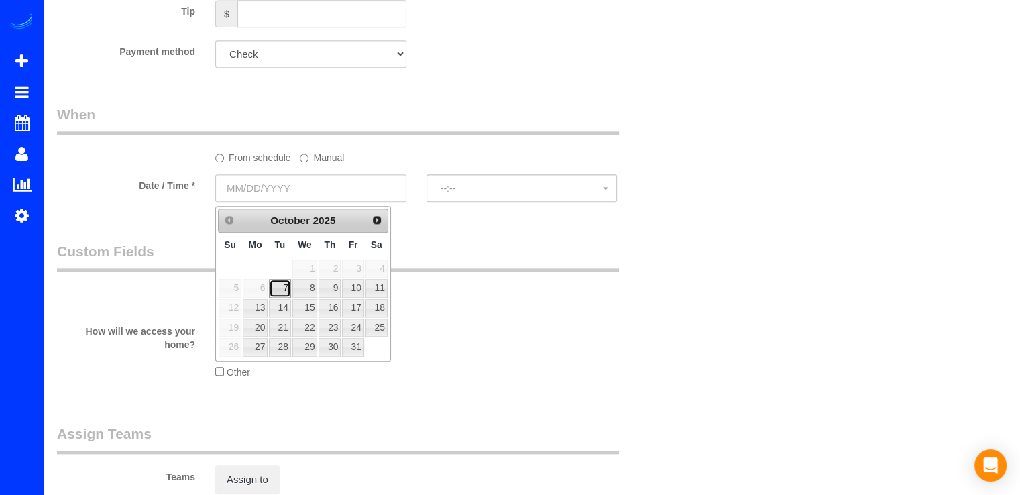
click at [283, 286] on link "7" at bounding box center [279, 288] width 21 height 18
type input "[DATE]"
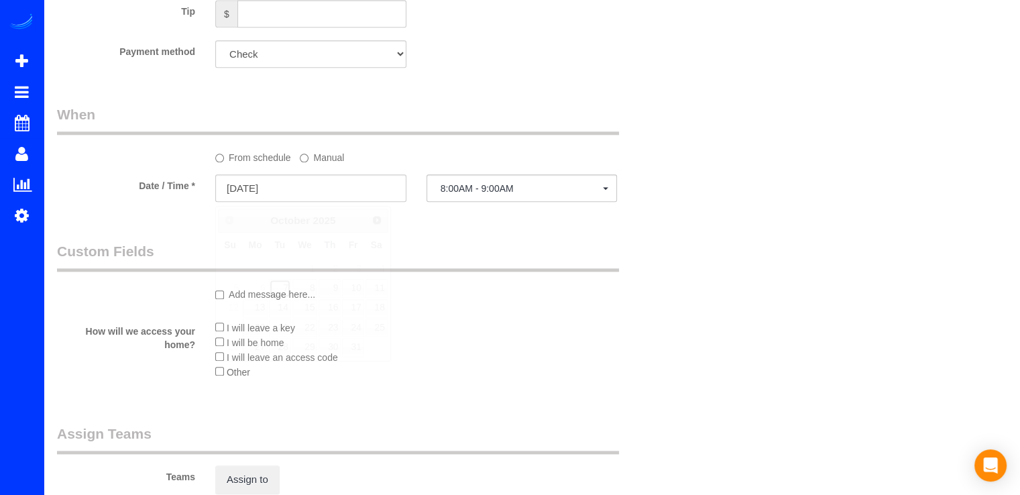
select select "spot1"
click at [315, 161] on label "Manual" at bounding box center [322, 155] width 44 height 18
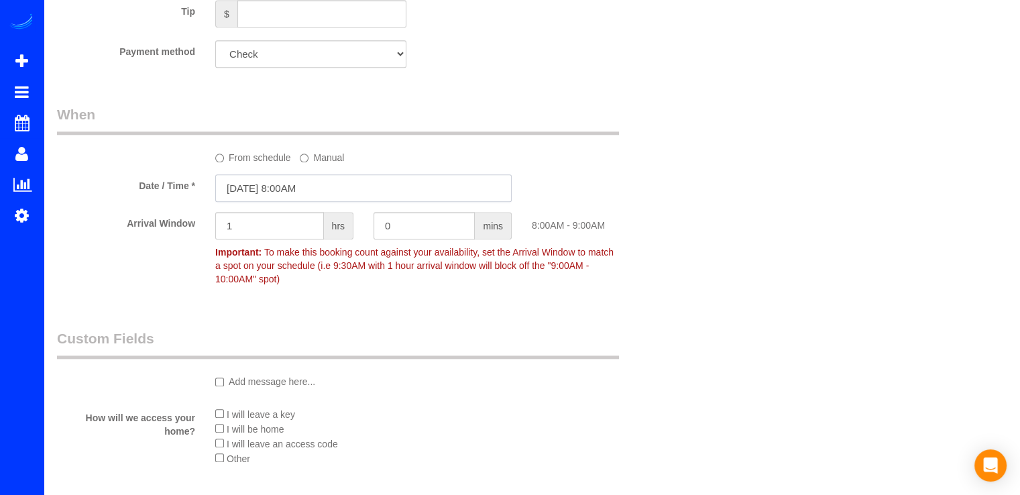
click at [319, 195] on input "[DATE] 8:00AM" at bounding box center [363, 187] width 296 height 27
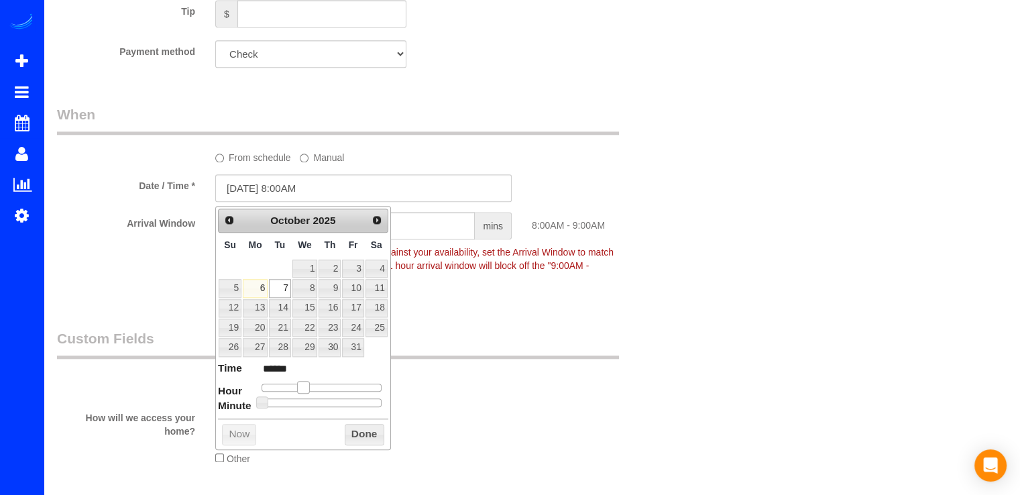
type input "[DATE] 9:00AM"
type input "******"
type input "[DATE] 10:00AM"
type input "*******"
type input "10/07/2025 11:00AM"
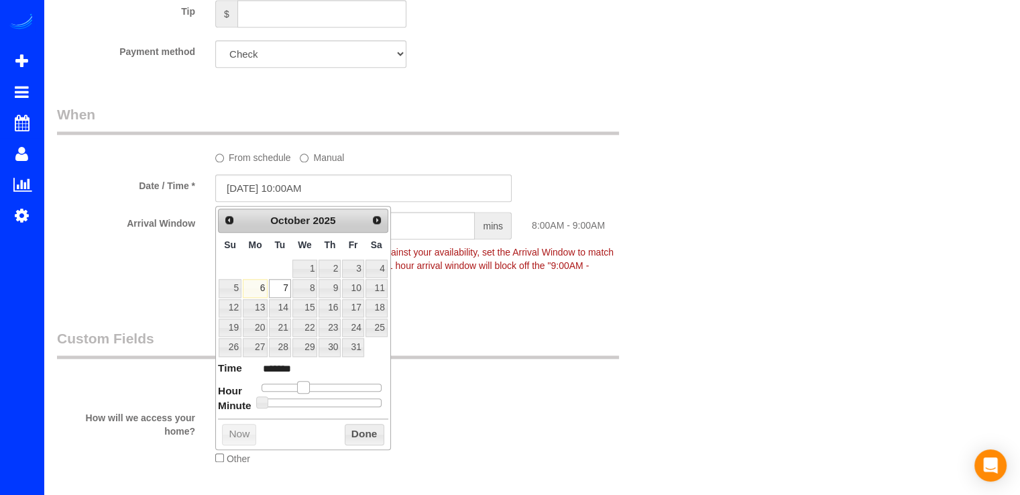
type input "*******"
type input "10/07/2025 12:00PM"
type input "*******"
type input "10/07/2025 1:00PM"
type input "******"
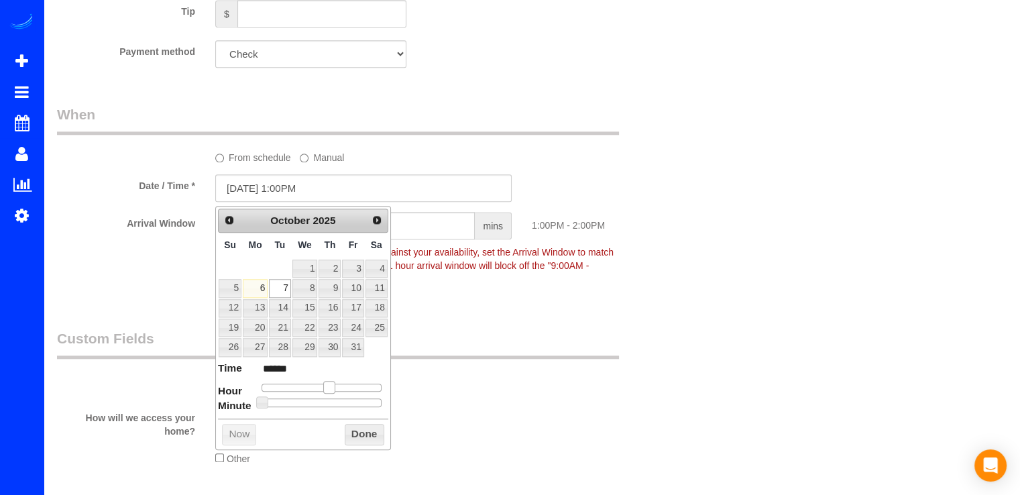
type input "10/07/2025 12:00PM"
type input "*******"
drag, startPoint x: 297, startPoint y: 384, endPoint x: 316, endPoint y: 394, distance: 21.0
click at [316, 394] on dl "Time ******* Hour Minute Second Millisecond Microsecond Time Zone ***** ***** *…" at bounding box center [303, 384] width 170 height 46
click at [349, 428] on button "Done" at bounding box center [365, 434] width 40 height 21
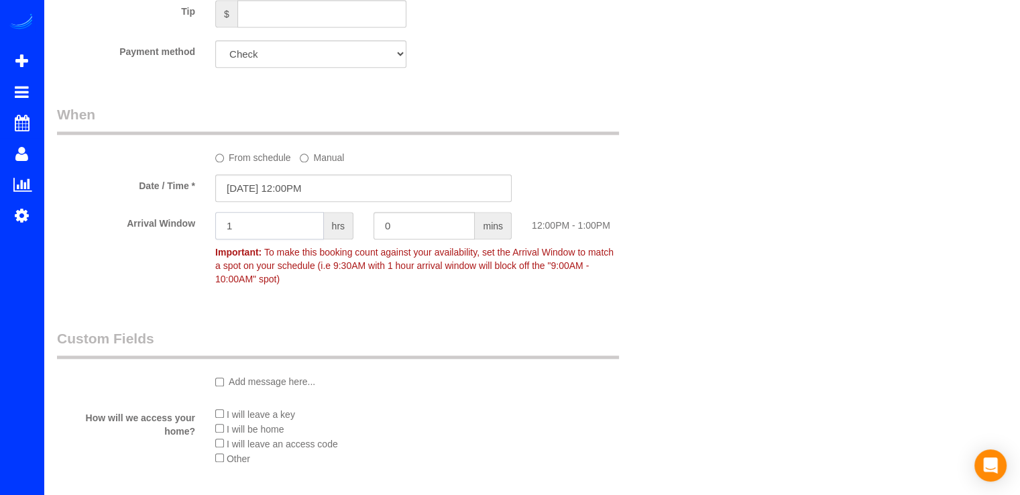
click at [259, 237] on input "1" at bounding box center [269, 225] width 109 height 27
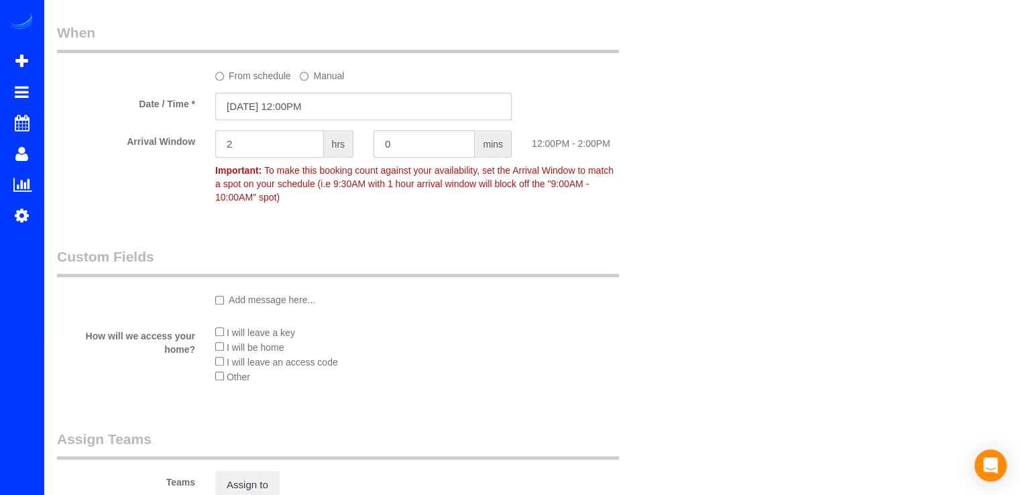
scroll to position [1542, 0]
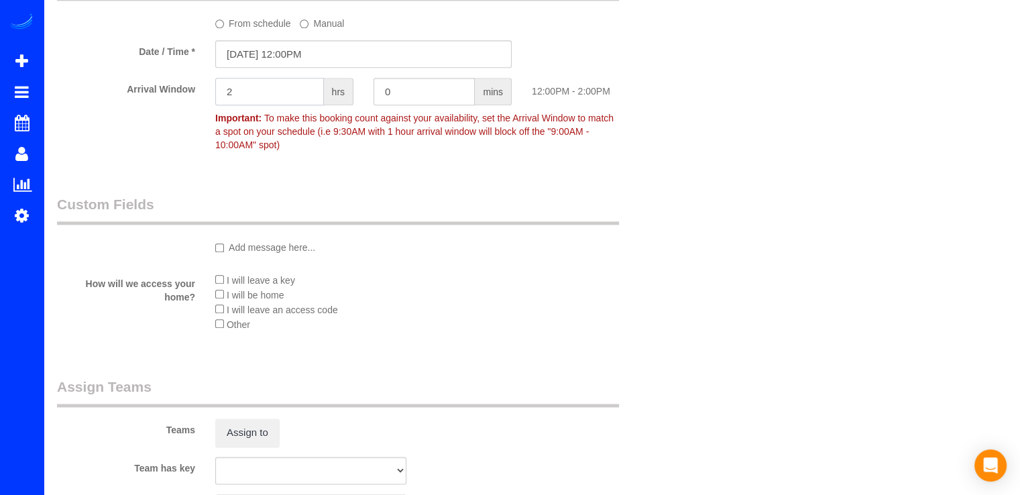
type input "2"
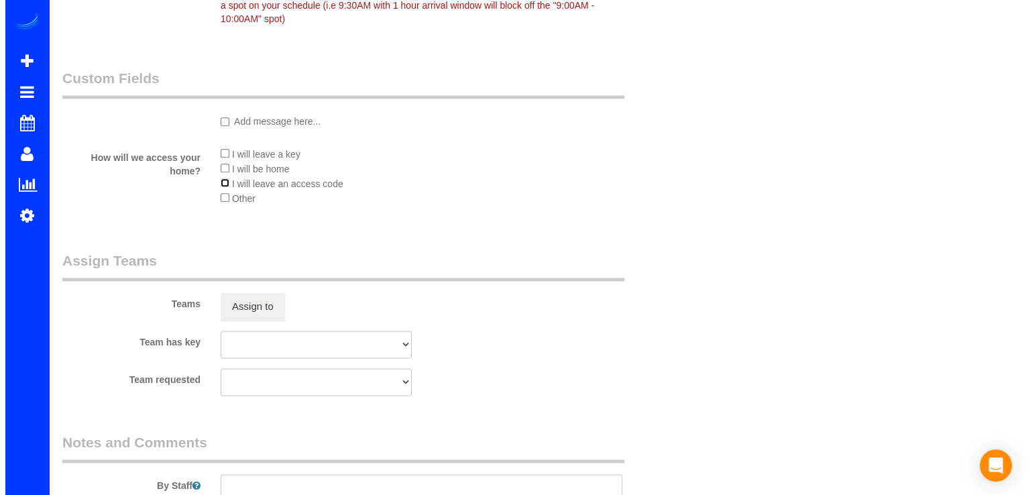
scroll to position [1810, 0]
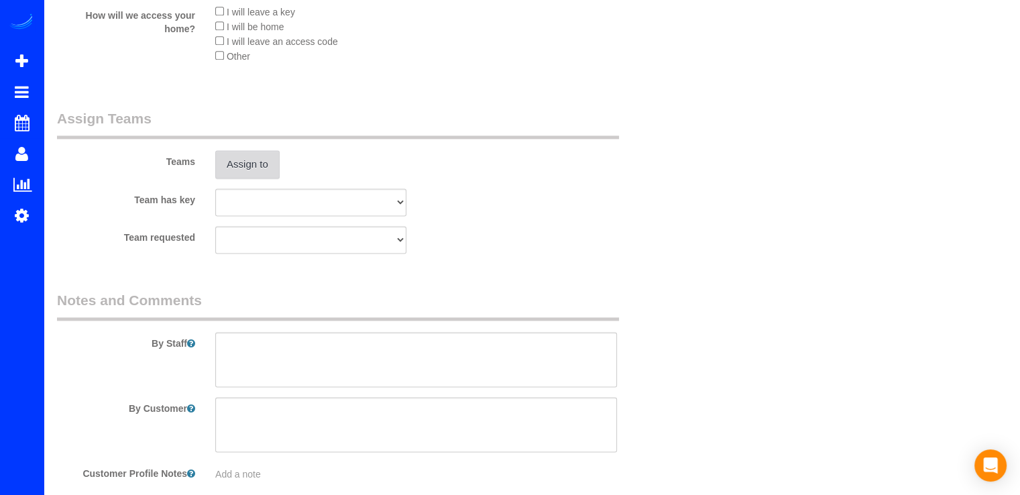
click at [231, 170] on button "Assign to" at bounding box center [247, 164] width 64 height 28
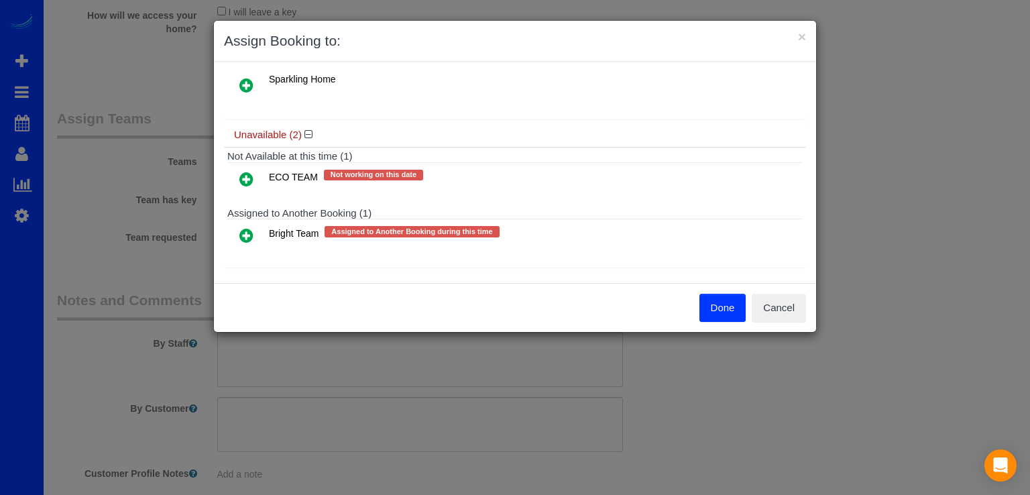
click at [245, 233] on icon at bounding box center [246, 235] width 14 height 16
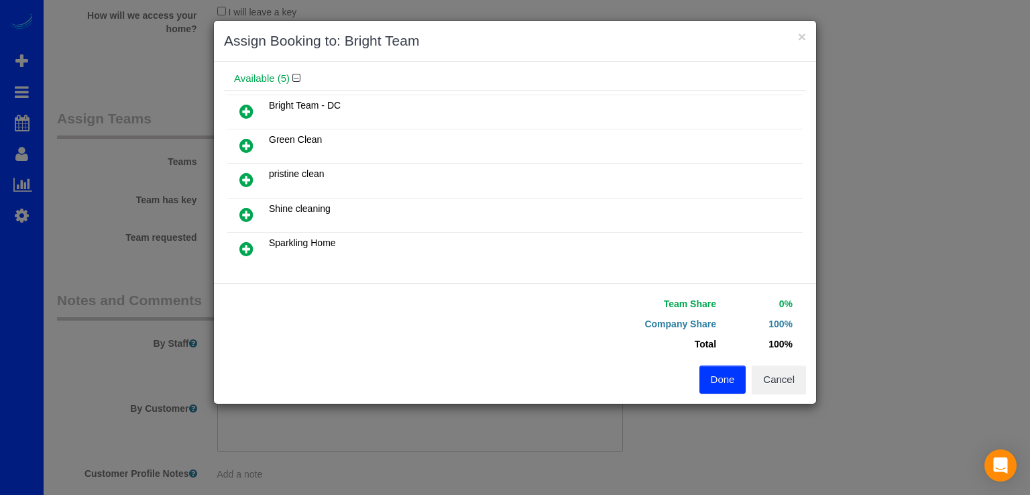
scroll to position [190, 0]
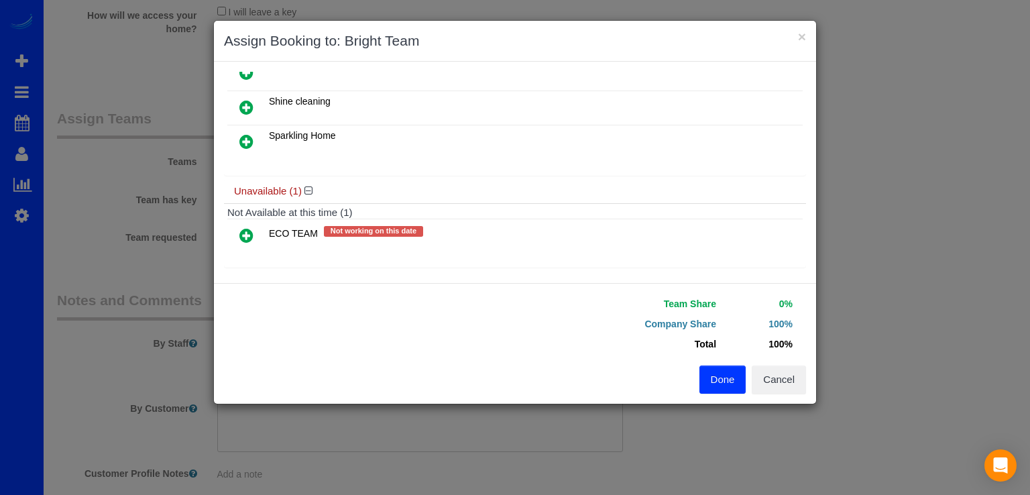
click at [243, 228] on icon at bounding box center [246, 235] width 14 height 16
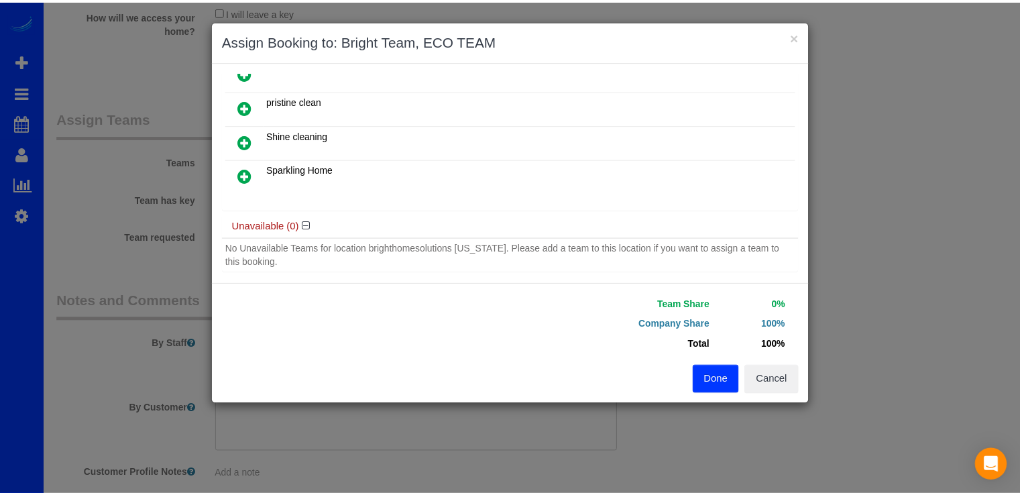
scroll to position [194, 0]
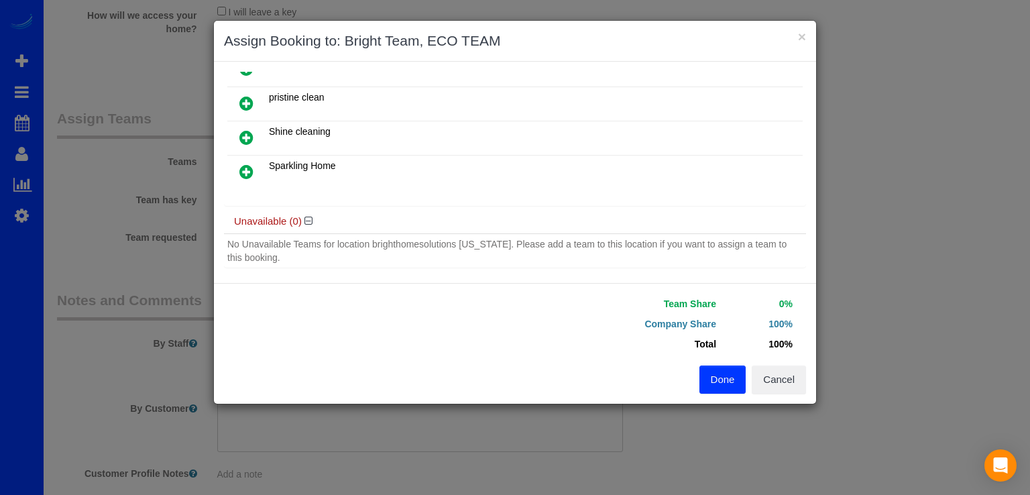
click at [711, 386] on button "Done" at bounding box center [722, 379] width 47 height 28
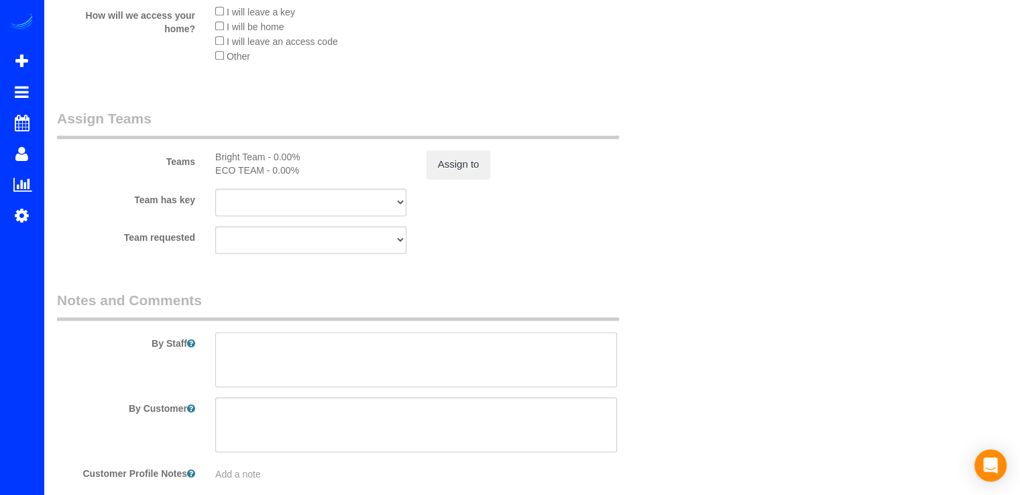
click at [276, 355] on textarea at bounding box center [416, 359] width 402 height 55
click at [439, 351] on textarea at bounding box center [416, 359] width 402 height 55
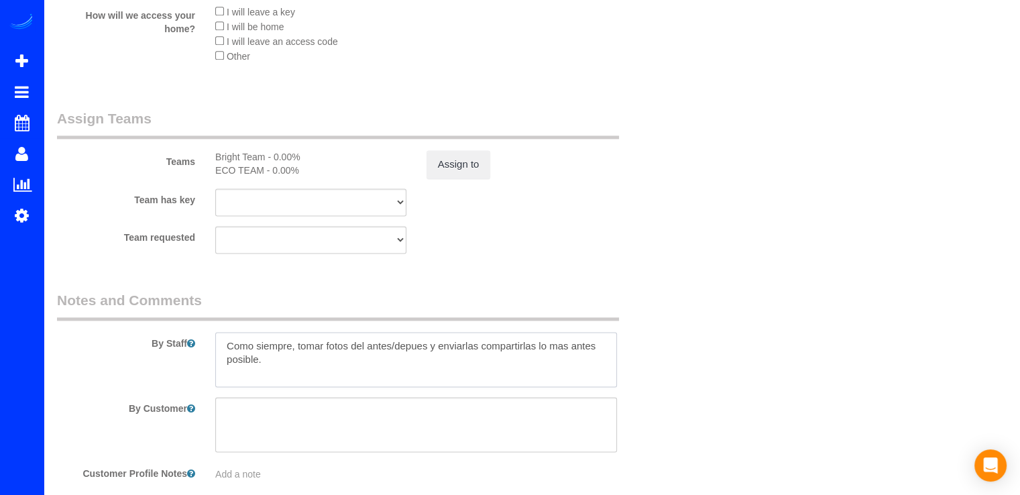
click at [225, 352] on textarea at bounding box center [416, 359] width 402 height 55
paste textarea "code is 1876"
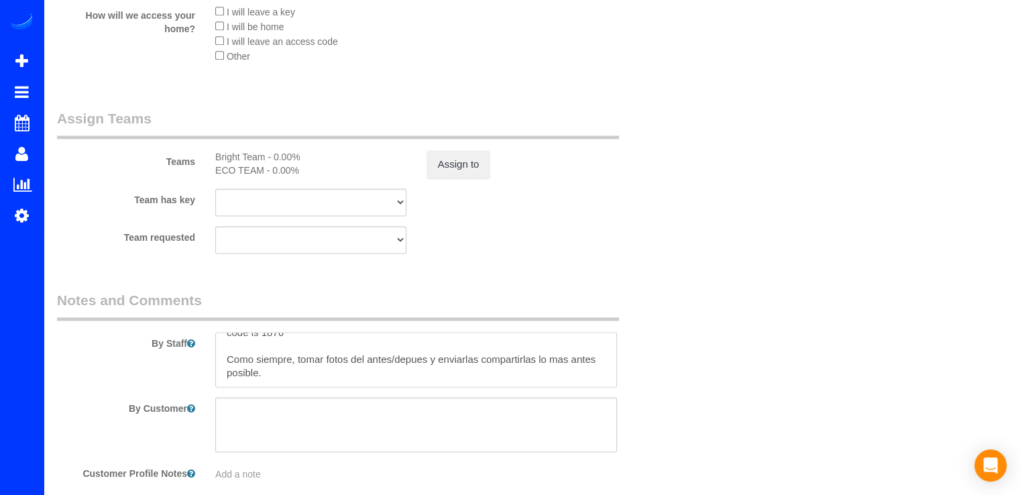
scroll to position [0, 0]
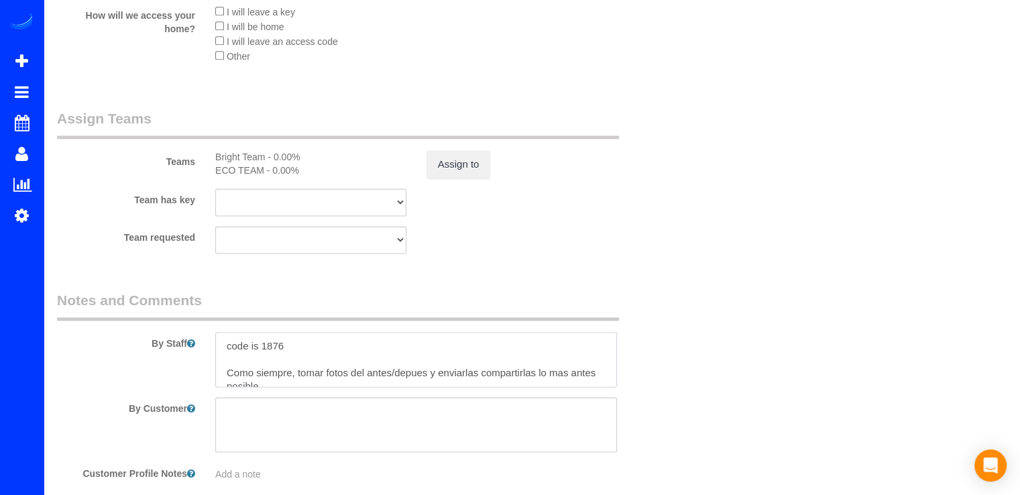
drag, startPoint x: 477, startPoint y: 377, endPoint x: 439, endPoint y: 379, distance: 37.6
click at [439, 379] on textarea at bounding box center [416, 359] width 402 height 55
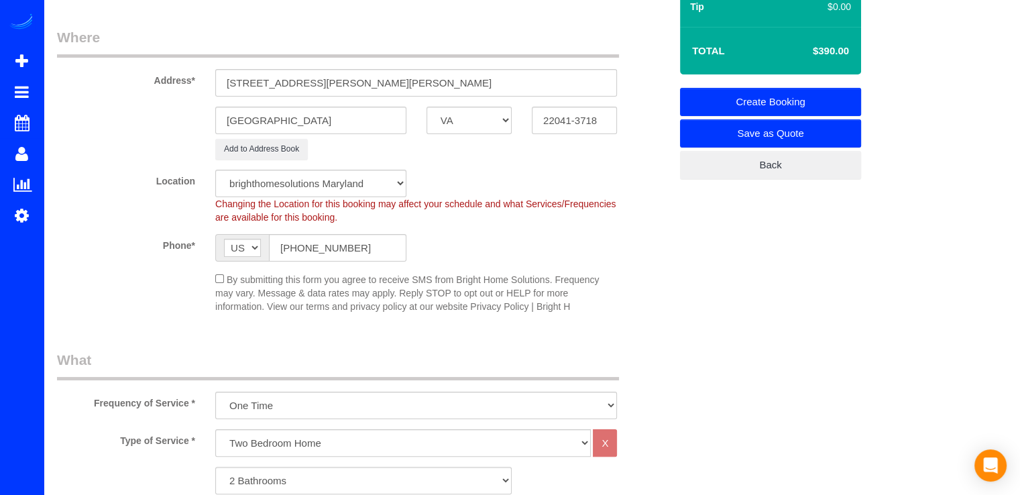
scroll to position [73, 0]
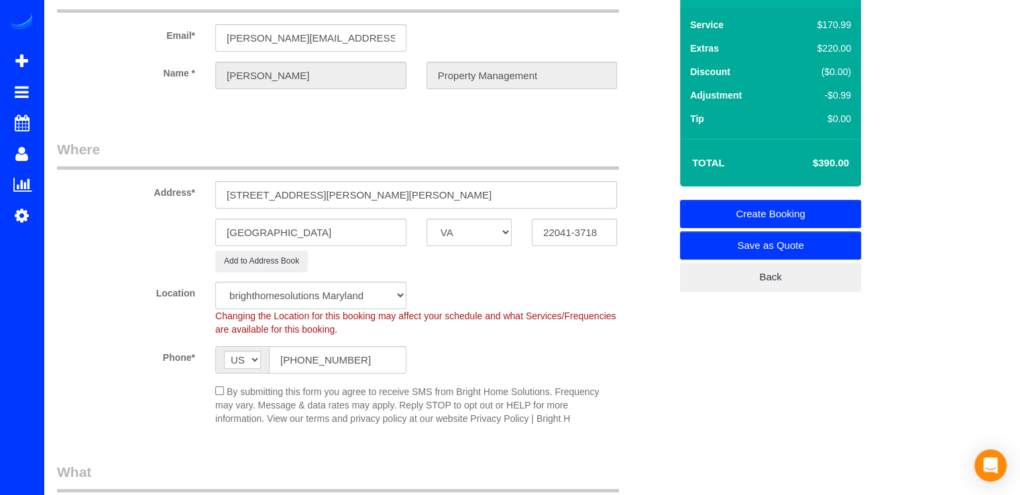
type textarea "code is 1876 Como siempre, tomar fotos del antes/depues y compartirlas lo mas a…"
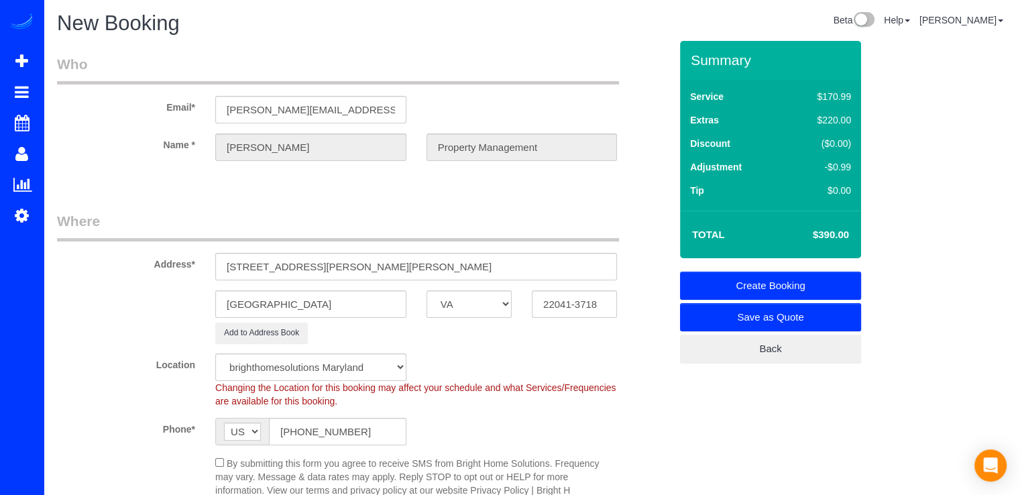
scroll to position [0, 0]
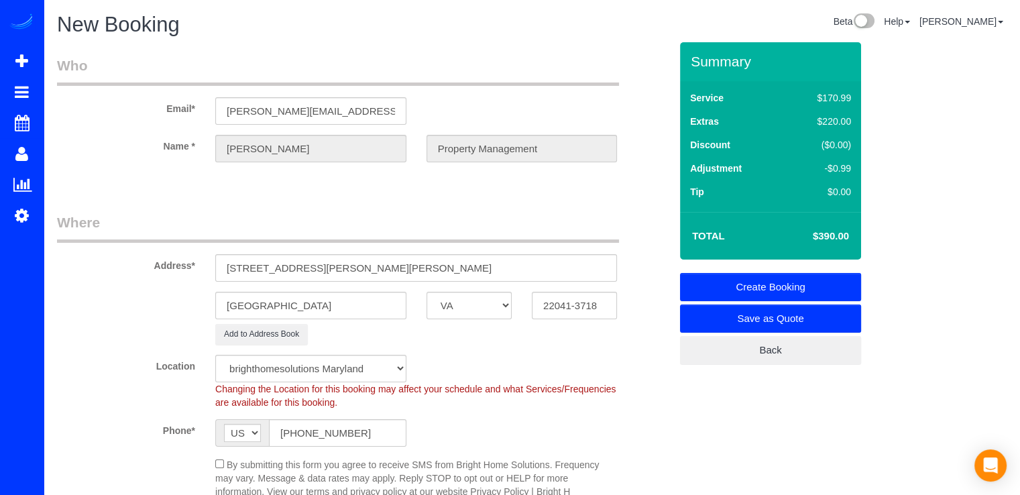
click at [775, 282] on link "Create Booking" at bounding box center [770, 287] width 181 height 28
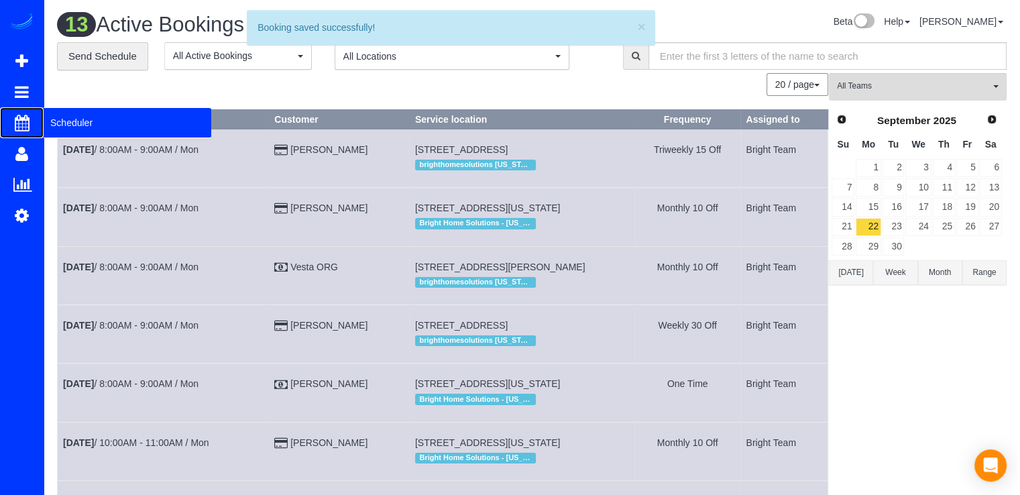
click at [54, 124] on span "Scheduler" at bounding box center [128, 122] width 168 height 31
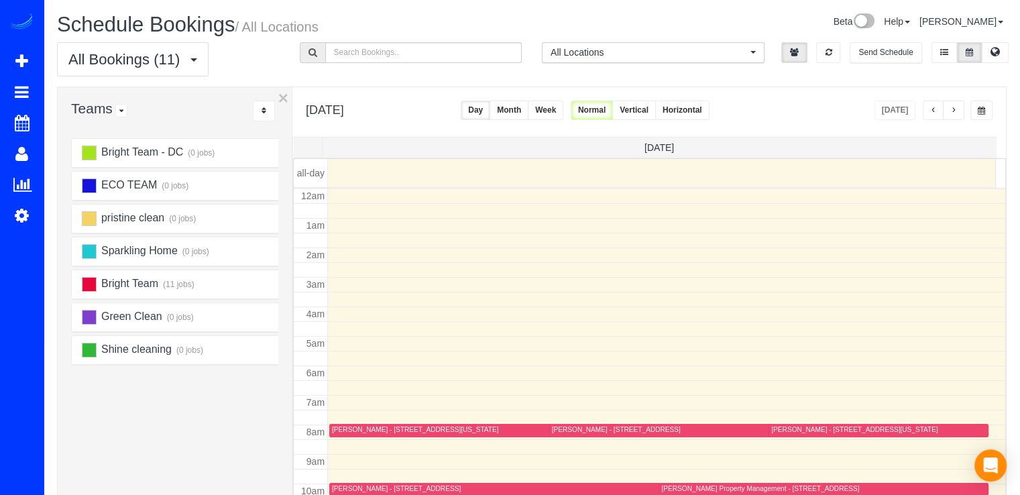
scroll to position [176, 0]
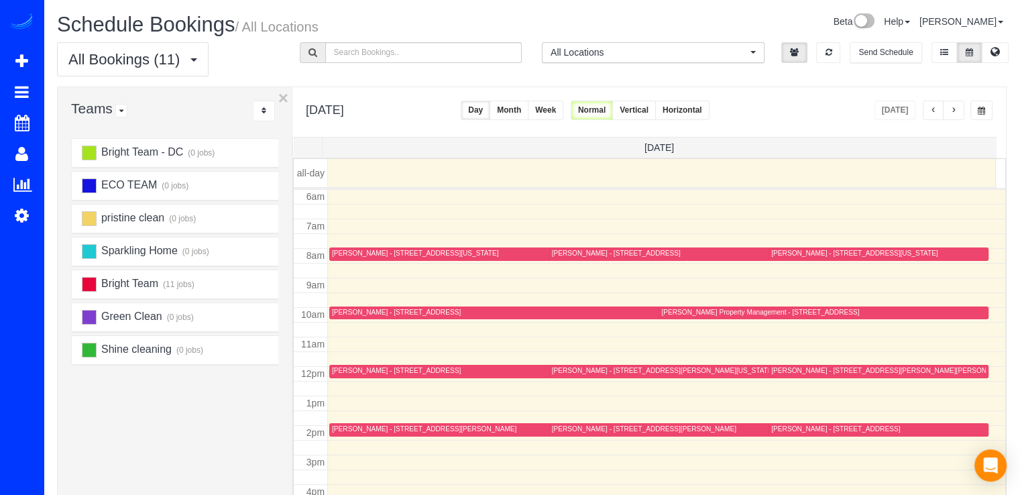
click at [924, 108] on button "button" at bounding box center [933, 110] width 21 height 19
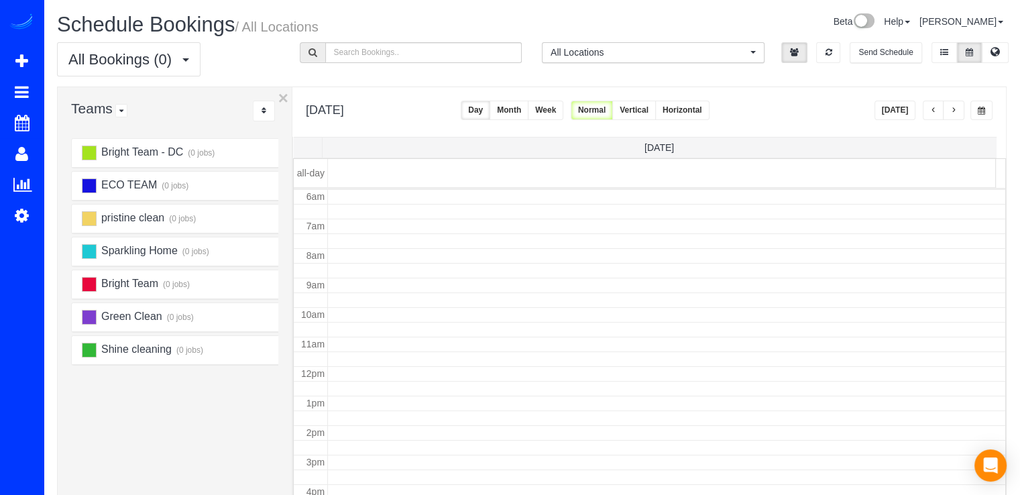
click at [929, 108] on button "button" at bounding box center [933, 110] width 21 height 19
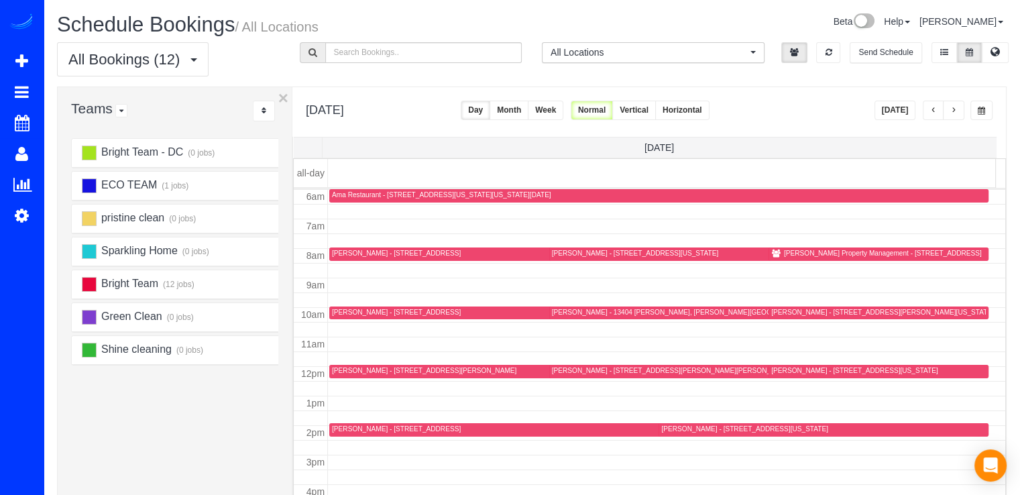
click at [959, 113] on button "button" at bounding box center [953, 110] width 21 height 19
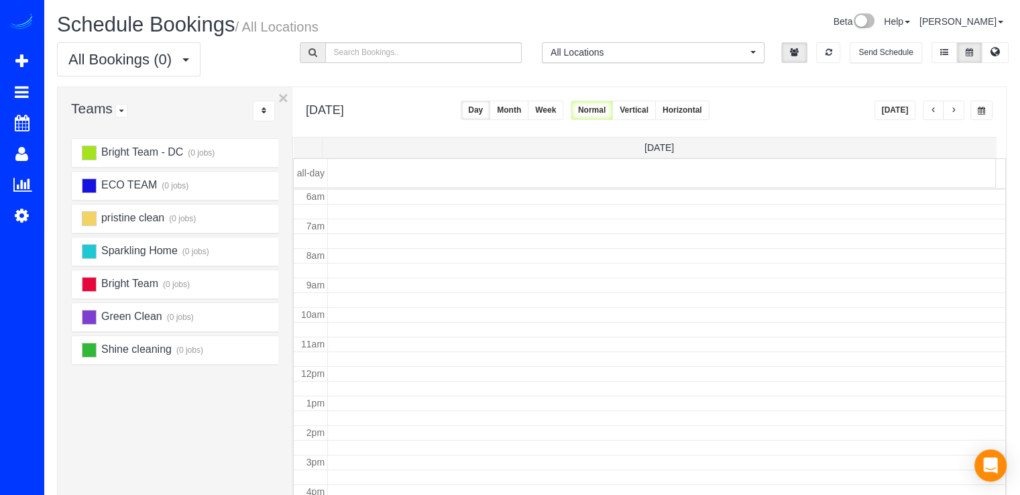
click at [959, 113] on button "button" at bounding box center [953, 110] width 21 height 19
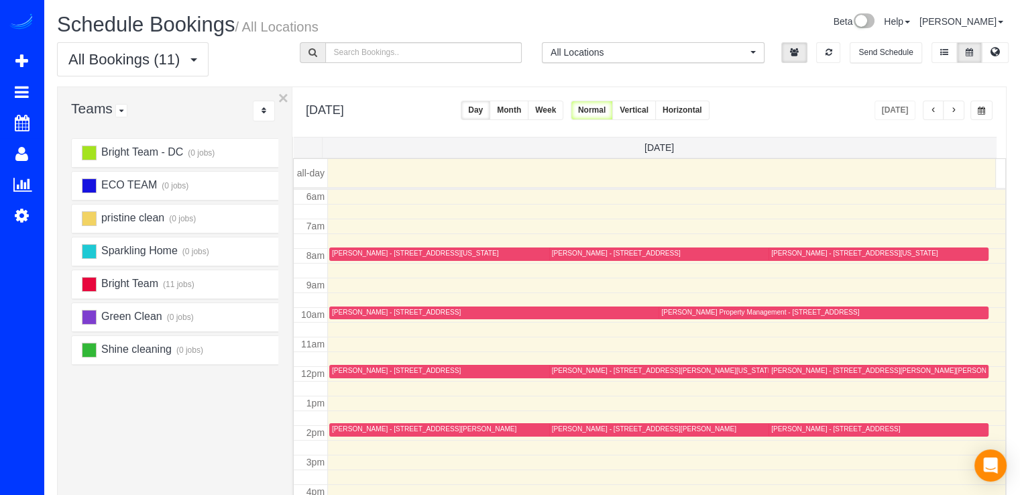
click at [933, 103] on button "button" at bounding box center [933, 110] width 21 height 19
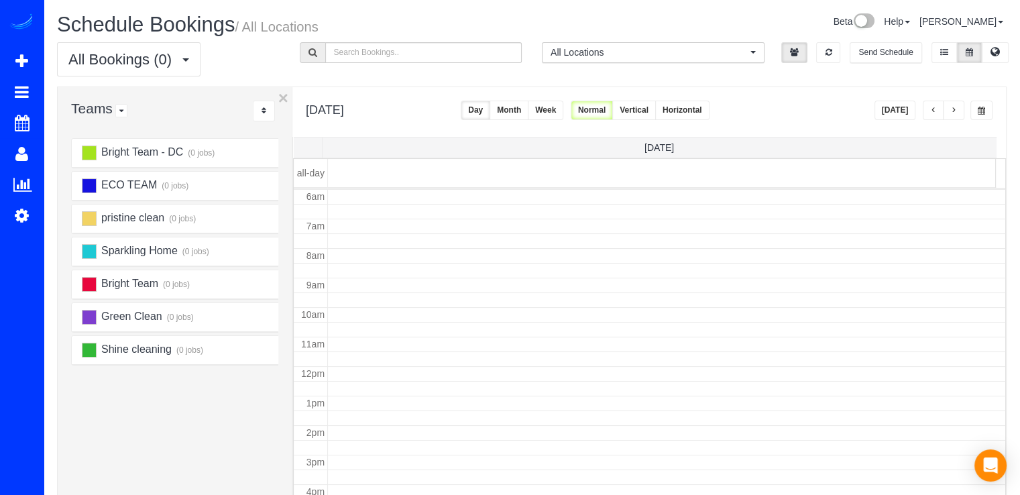
click at [933, 114] on span "button" at bounding box center [933, 111] width 7 height 8
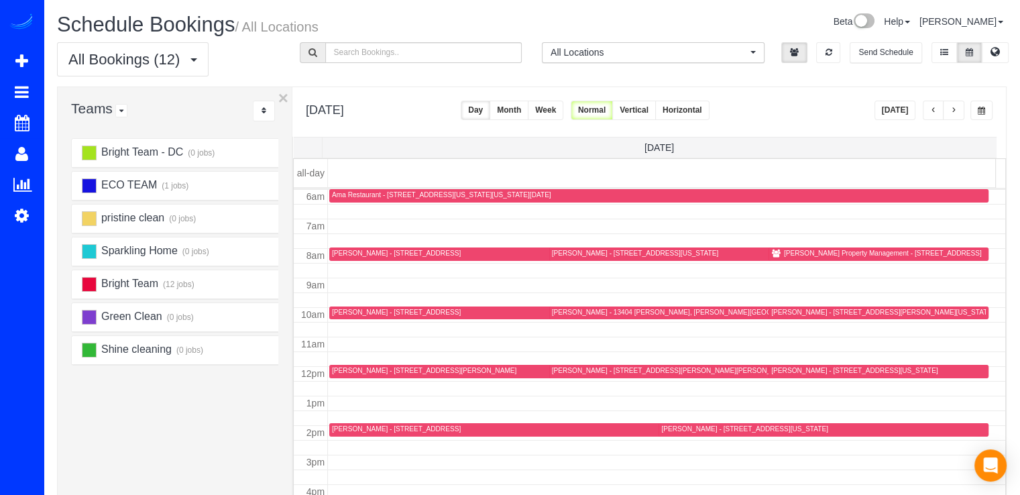
click at [786, 253] on div "Richey Property Management - 12007 Hamden Ct, Oakton, VA 22124" at bounding box center [883, 253] width 198 height 9
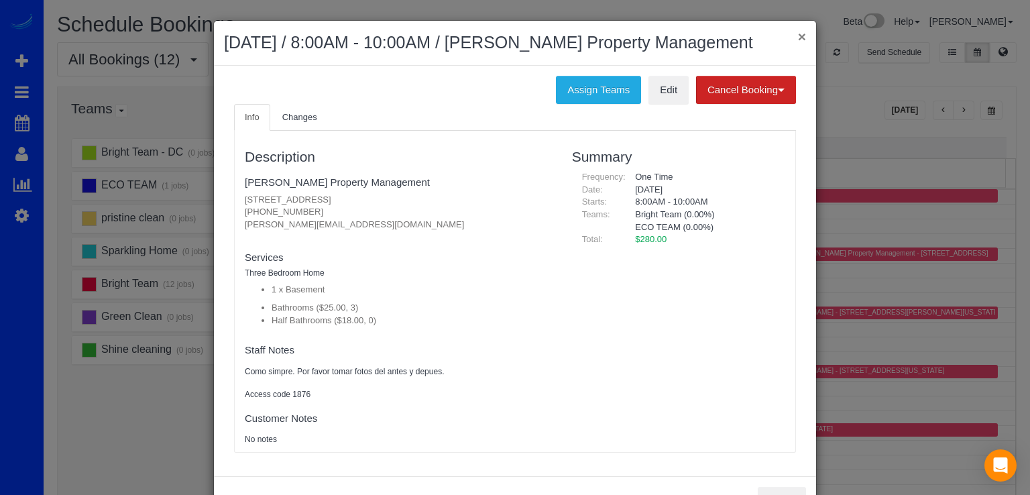
click at [798, 38] on button "×" at bounding box center [802, 36] width 8 height 14
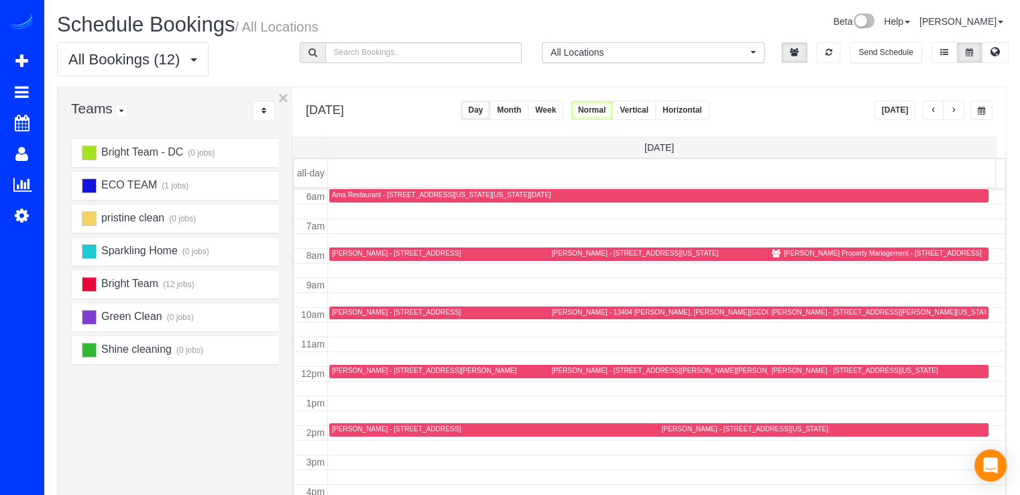
click at [959, 113] on button "button" at bounding box center [953, 110] width 21 height 19
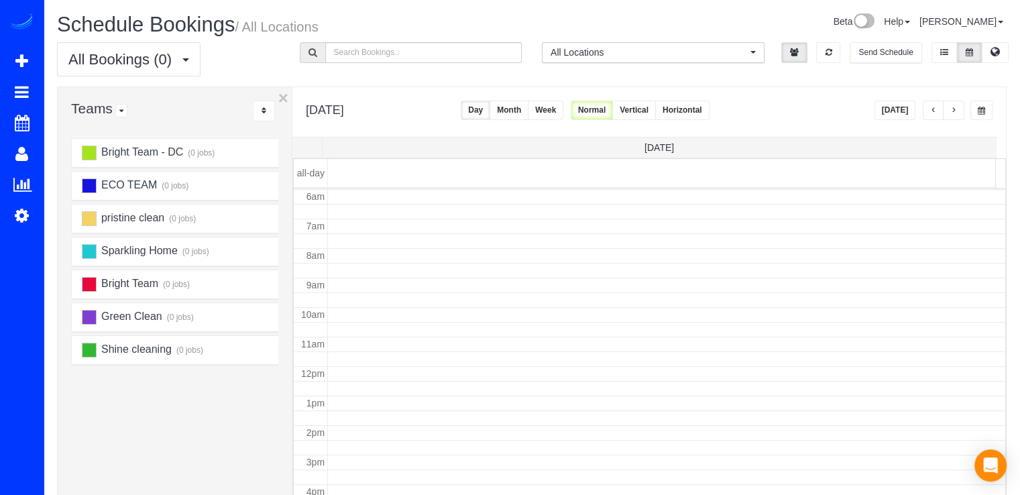
click at [959, 113] on button "button" at bounding box center [953, 110] width 21 height 19
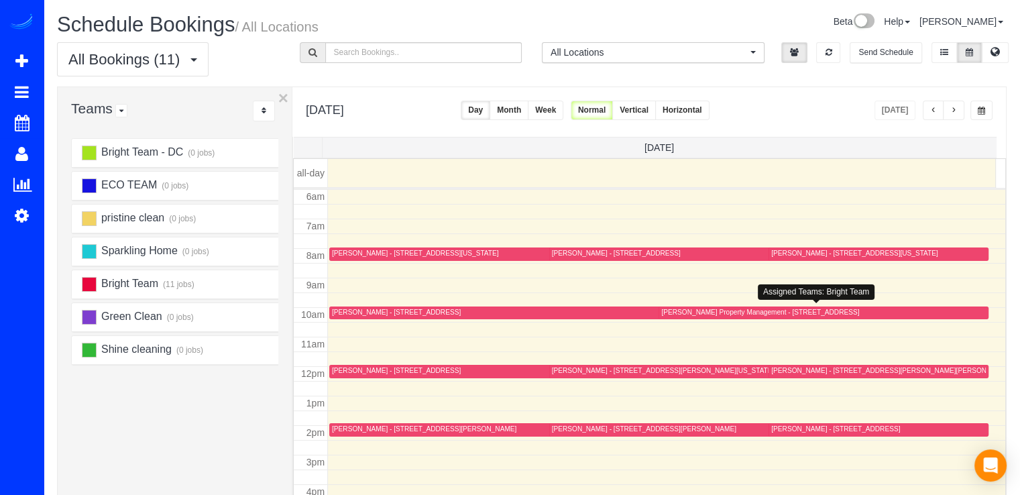
click at [695, 316] on div "[PERSON_NAME] Property Management - [STREET_ADDRESS]" at bounding box center [823, 313] width 324 height 10
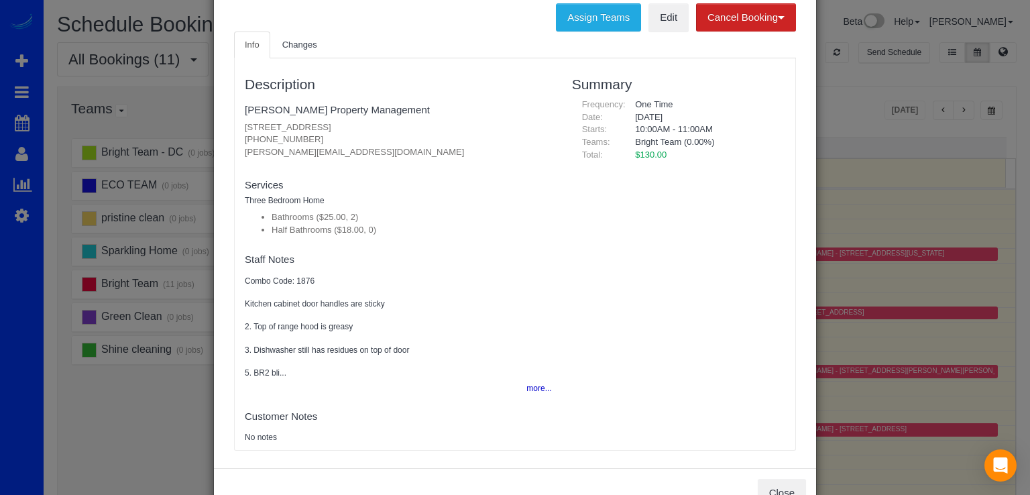
scroll to position [0, 0]
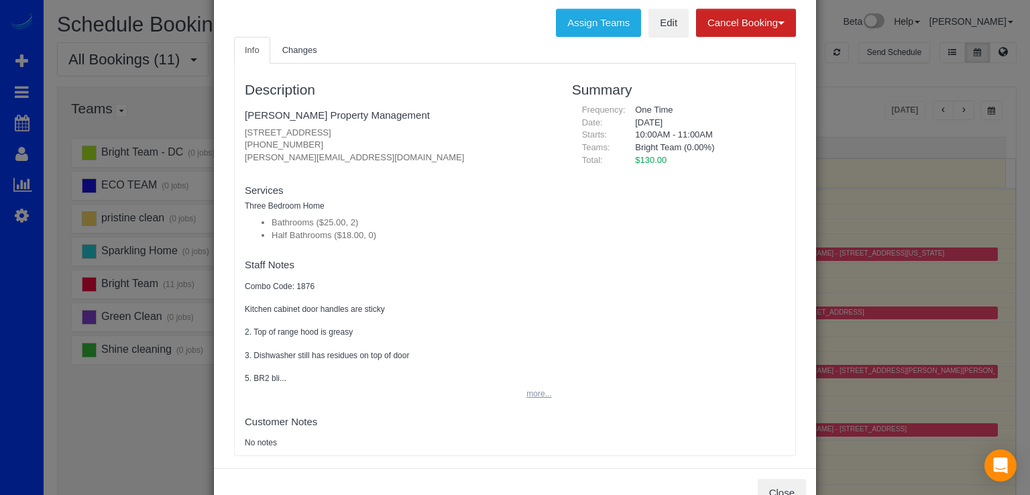
click at [526, 395] on button "more..." at bounding box center [534, 393] width 33 height 19
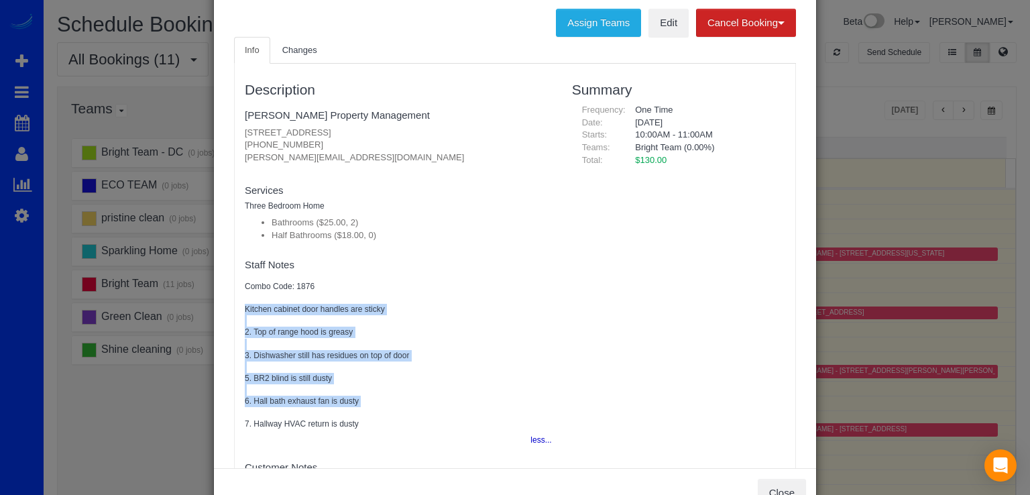
scroll to position [56, 0]
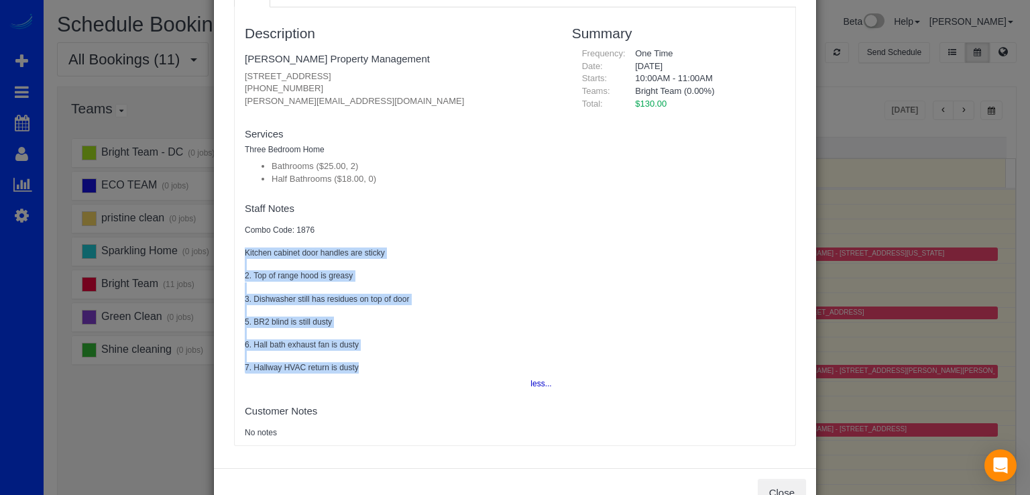
drag, startPoint x: 237, startPoint y: 303, endPoint x: 383, endPoint y: 369, distance: 160.5
click at [383, 369] on div "Description Richey Property Management 8002 Le Havre Pl Apt 14, Falls Church, V…" at bounding box center [398, 226] width 327 height 424
copy pre "Kitchen cabinet door handles are sticky 2. Top of range hood is greasy 3. Dishw…"
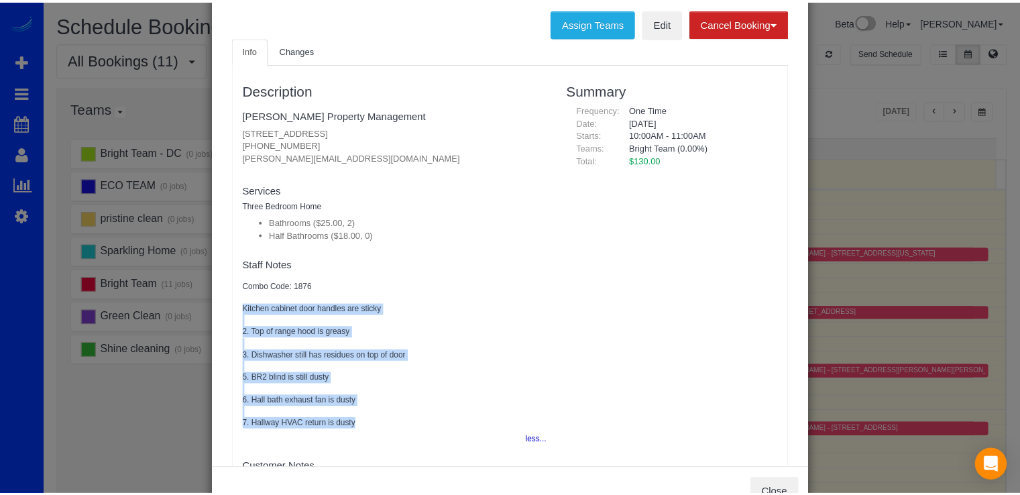
scroll to position [0, 0]
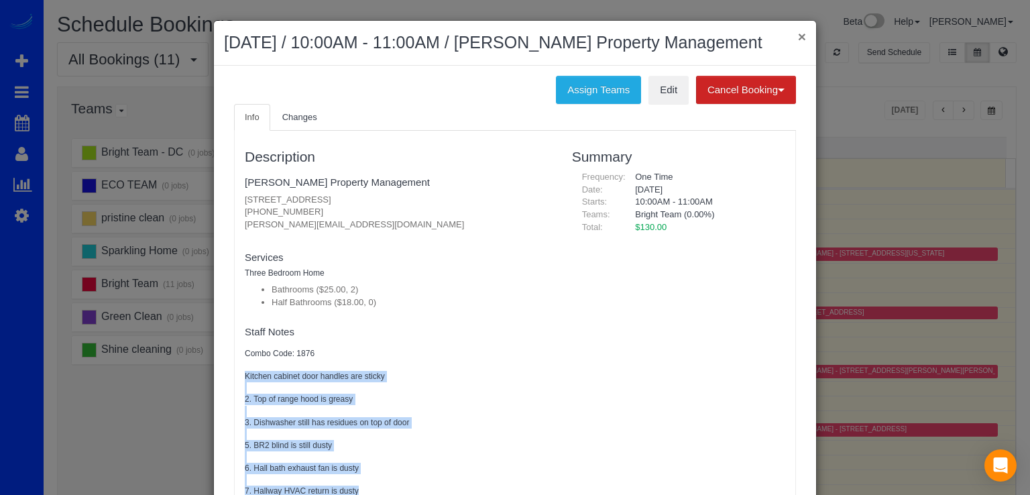
click at [798, 32] on button "×" at bounding box center [802, 36] width 8 height 14
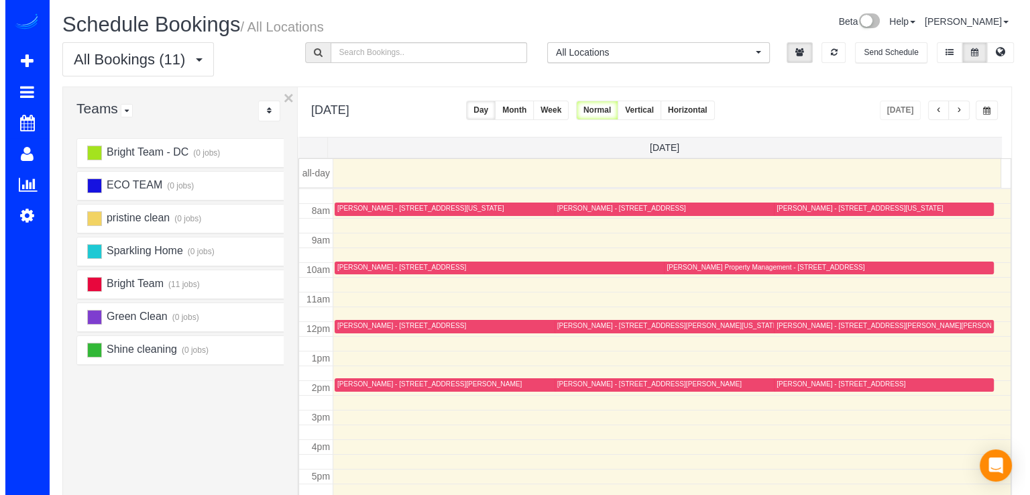
scroll to position [200, 0]
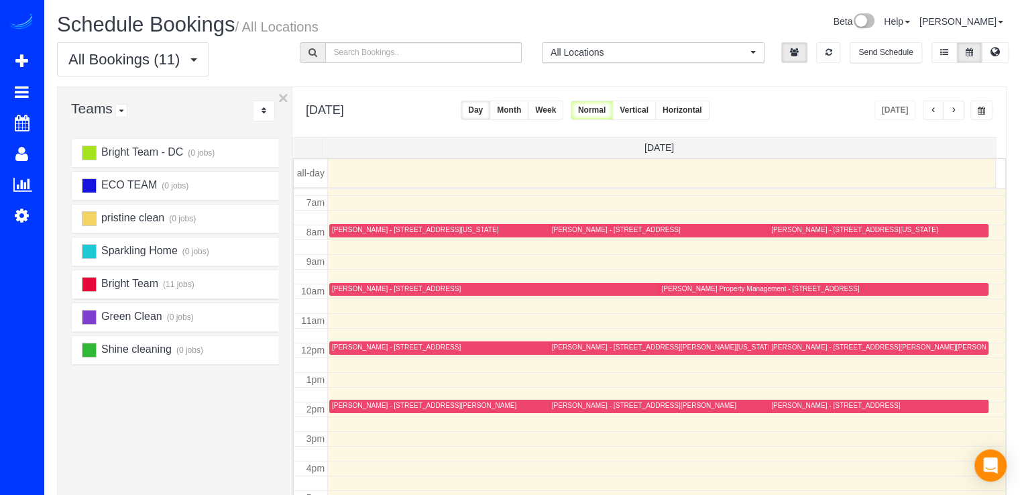
click at [356, 406] on div "[PERSON_NAME] - [STREET_ADDRESS]" at bounding box center [424, 405] width 184 height 9
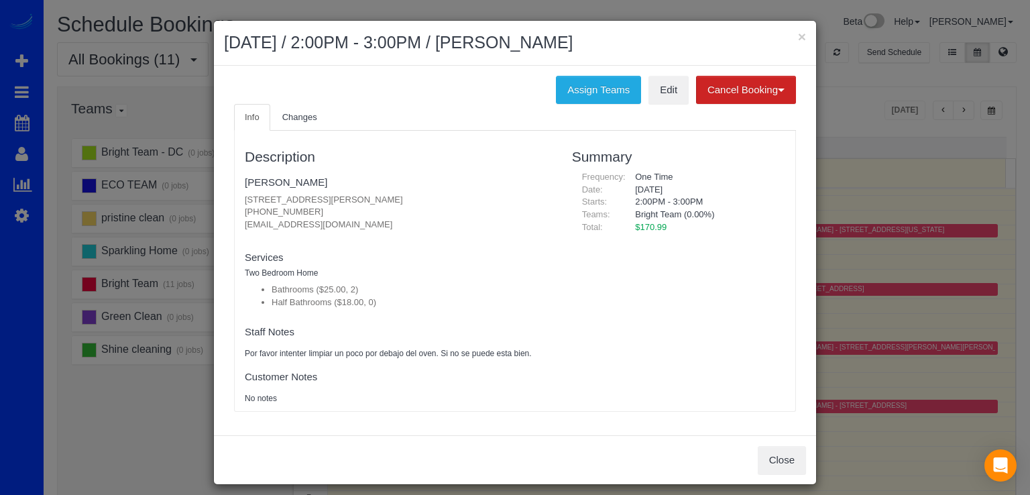
scroll to position [8, 0]
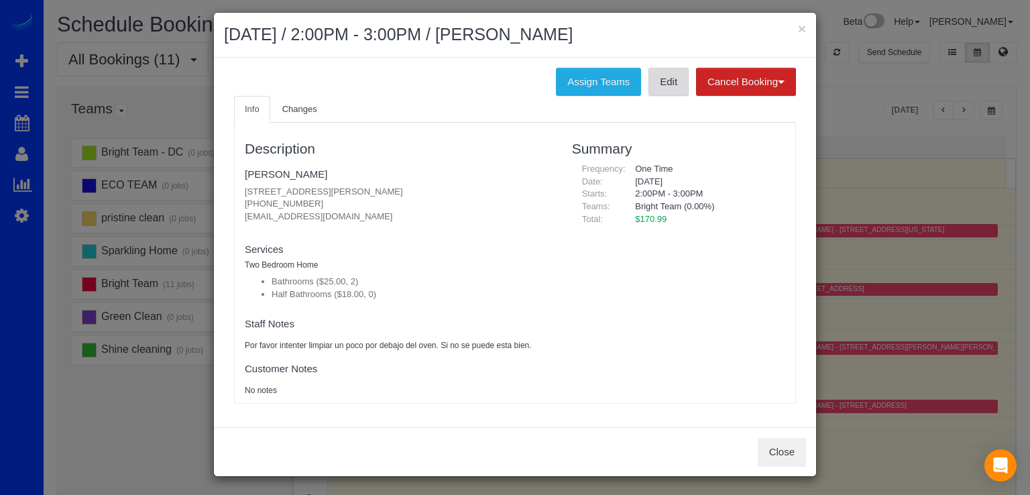
click at [666, 89] on link "Edit" at bounding box center [668, 82] width 40 height 28
click at [303, 101] on link "Changes" at bounding box center [300, 109] width 56 height 27
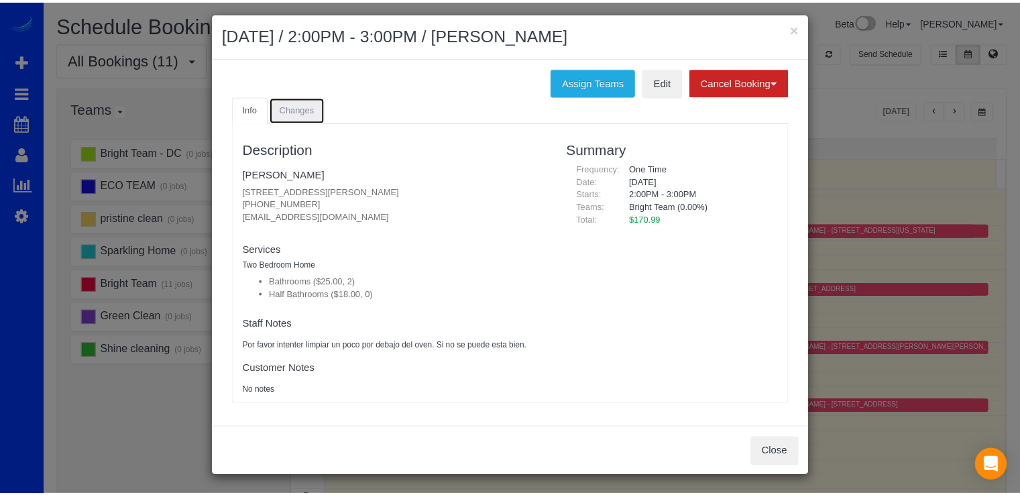
scroll to position [0, 0]
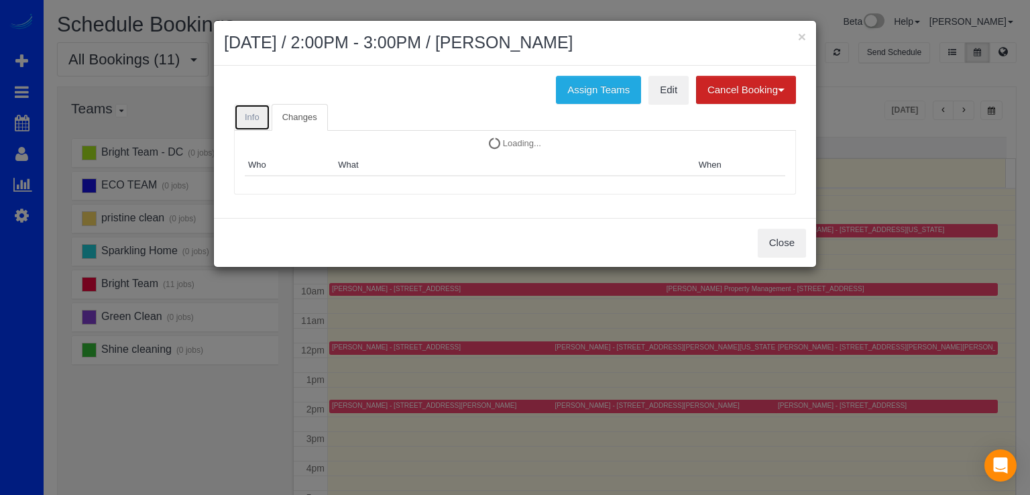
click at [245, 112] on span "Info" at bounding box center [252, 117] width 15 height 10
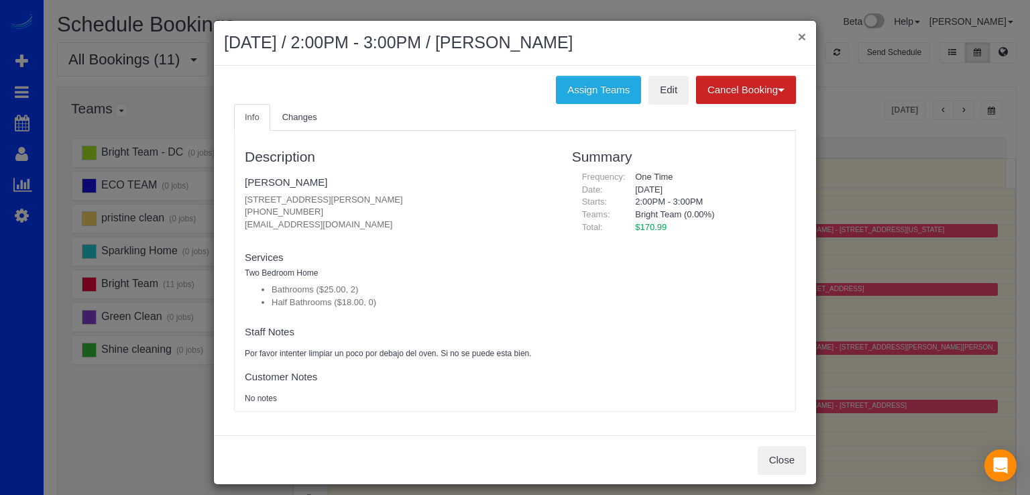
click at [798, 39] on button "×" at bounding box center [802, 36] width 8 height 14
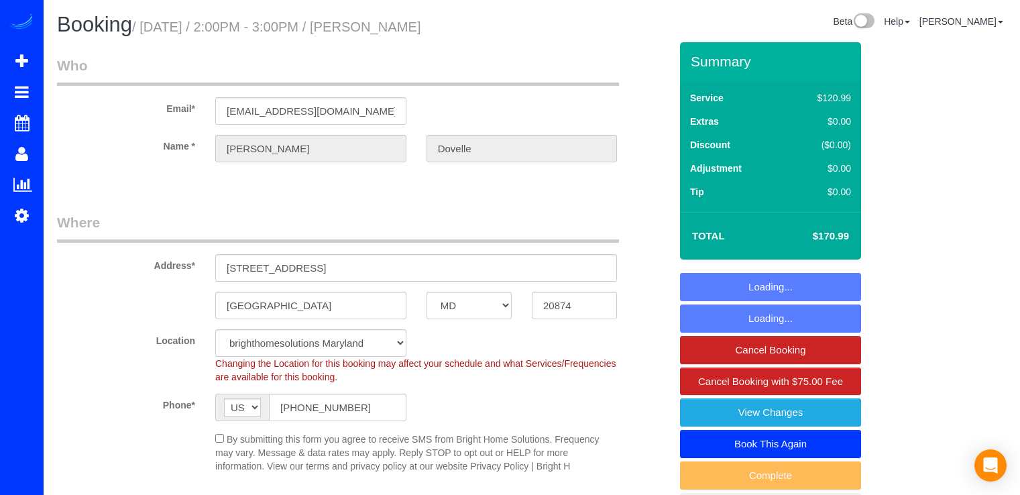
select select "MD"
select select "spot1"
select select "object:808"
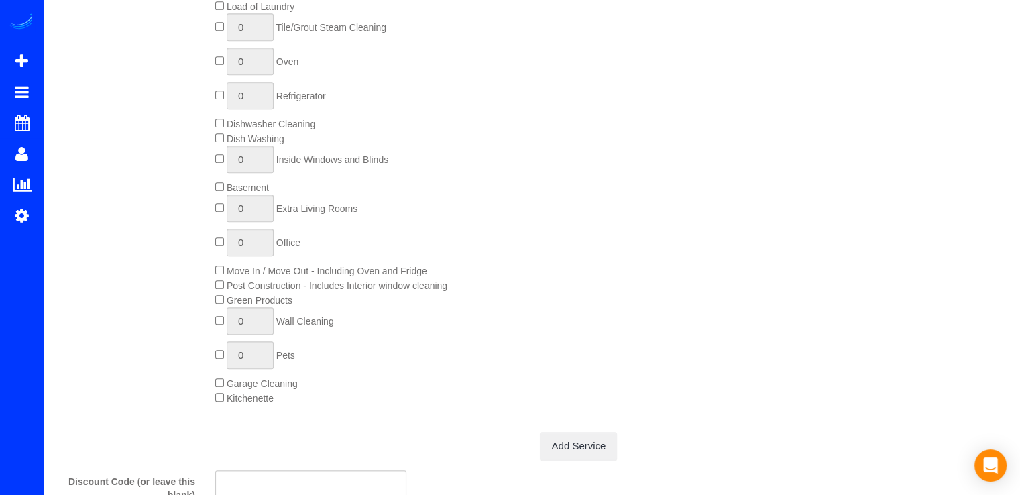
select select "spot20"
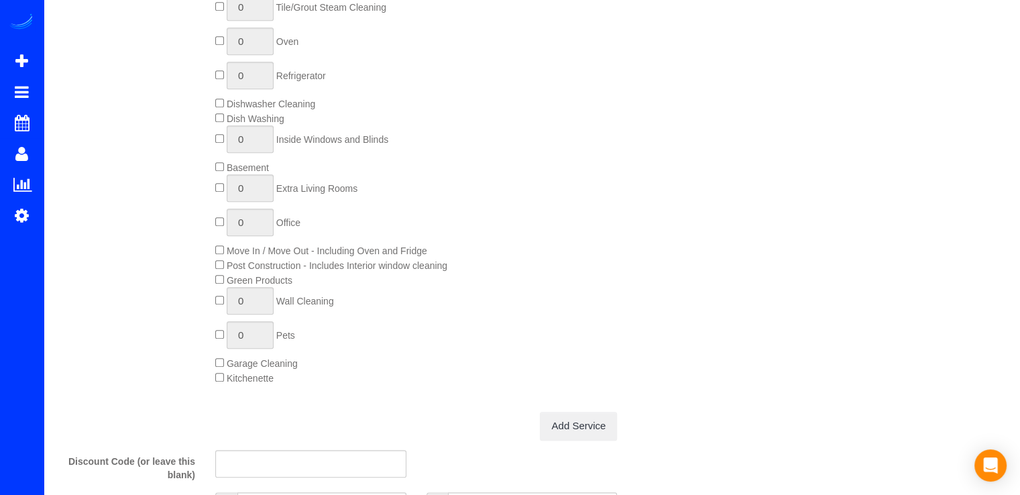
select select "2"
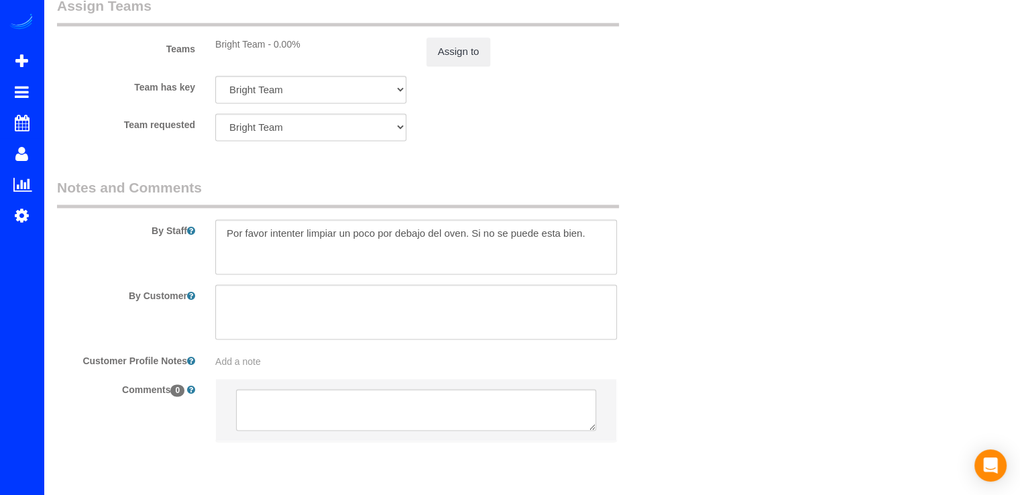
scroll to position [1857, 0]
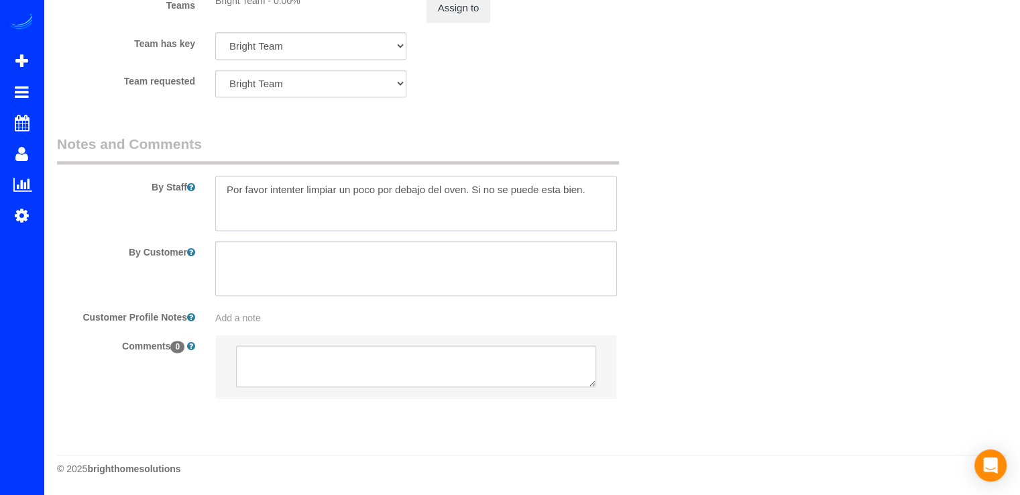
click at [462, 194] on textarea at bounding box center [416, 203] width 402 height 55
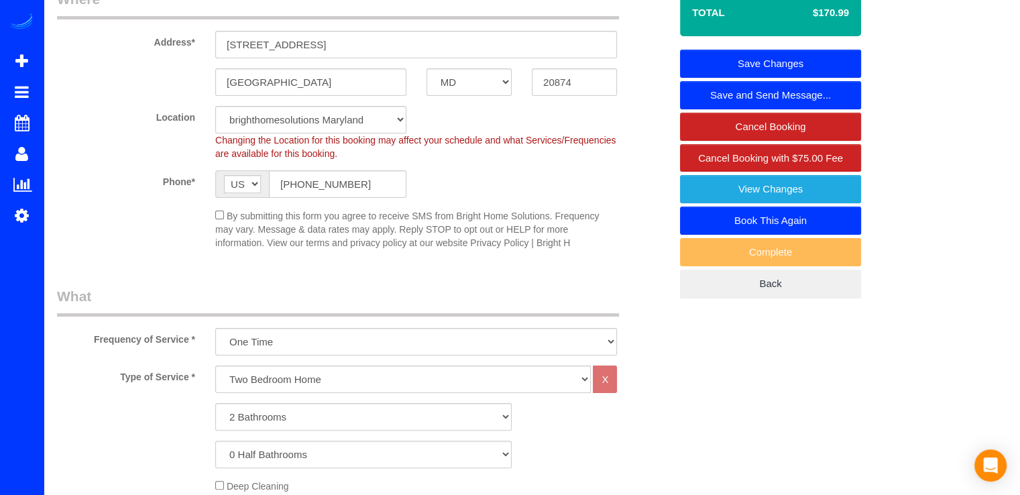
scroll to position [0, 0]
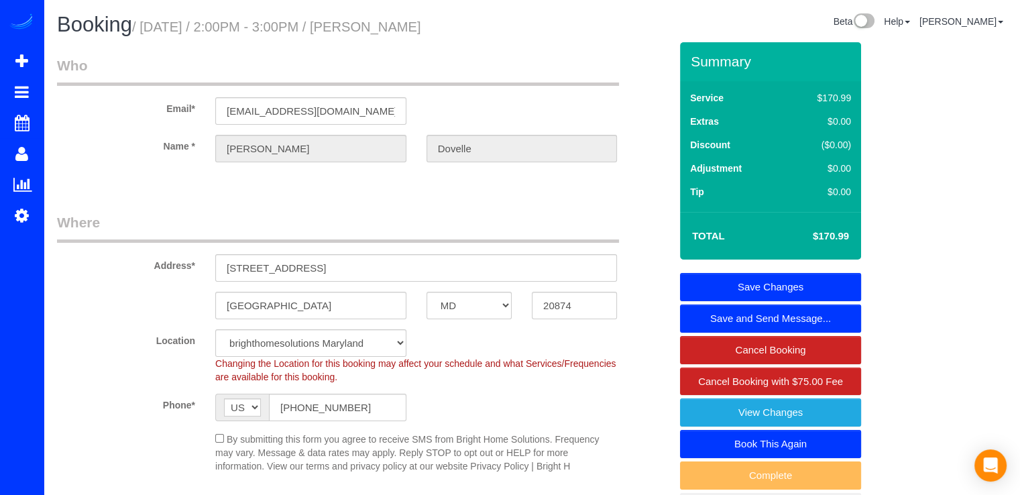
type textarea "Por favor intenter limpiar un poco por debajo de la estufa . Si no se puede est…"
click at [764, 278] on link "Save Changes" at bounding box center [770, 287] width 181 height 28
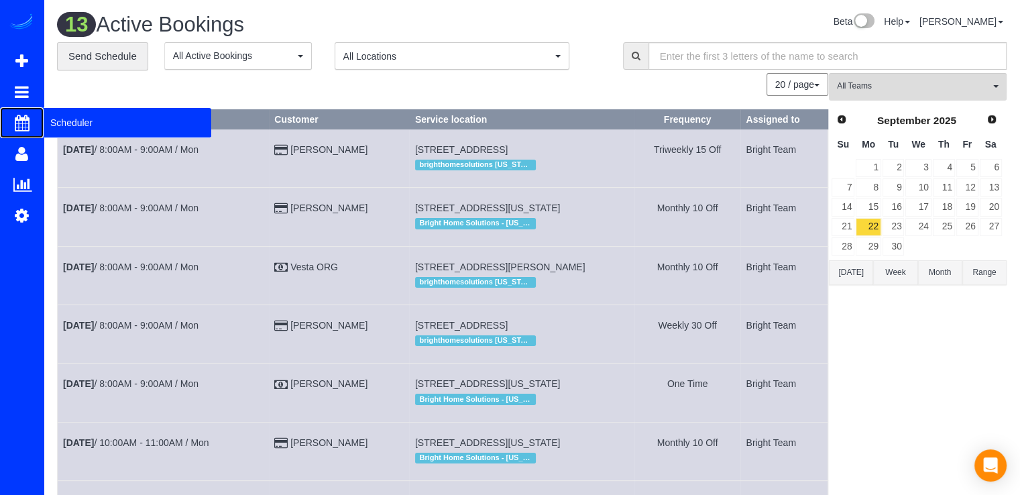
click at [70, 125] on span "Scheduler" at bounding box center [128, 122] width 168 height 31
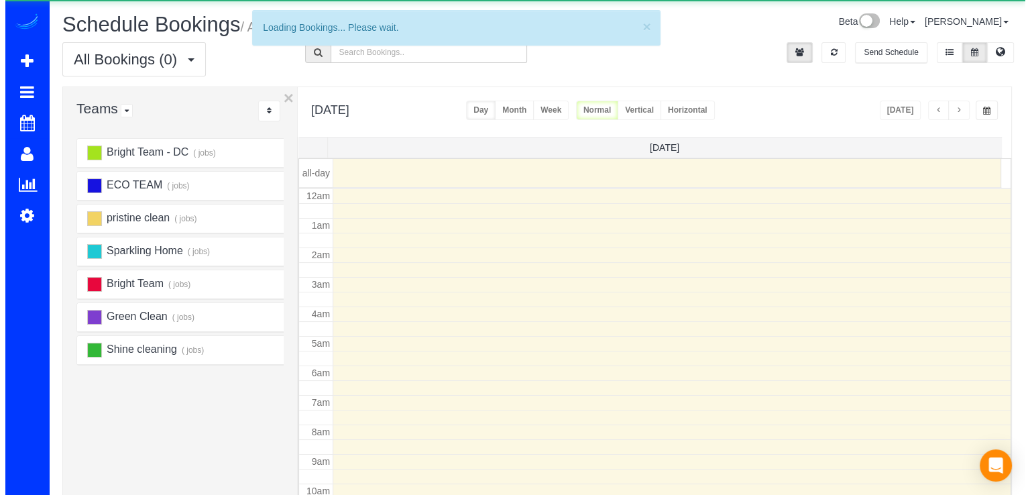
scroll to position [176, 0]
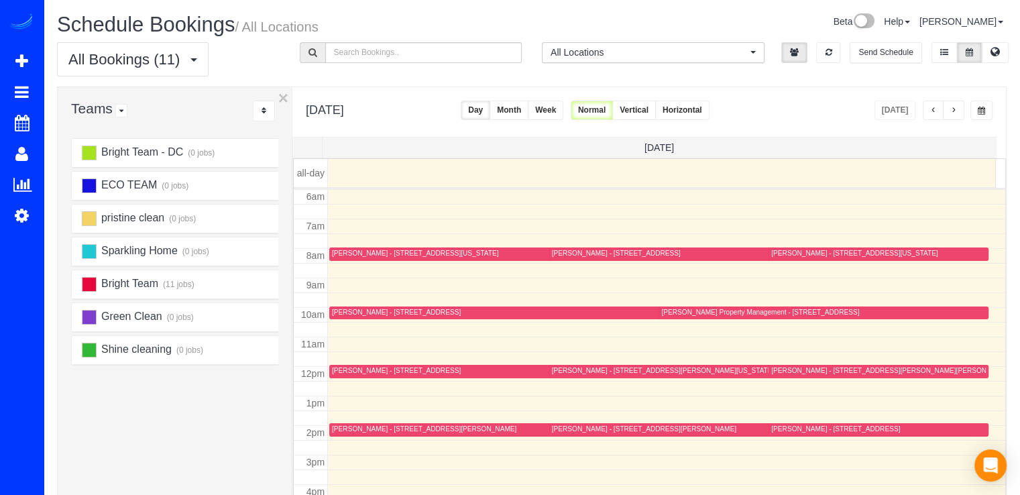
click at [695, 311] on div "[PERSON_NAME] Property Management - [STREET_ADDRESS]" at bounding box center [760, 312] width 198 height 9
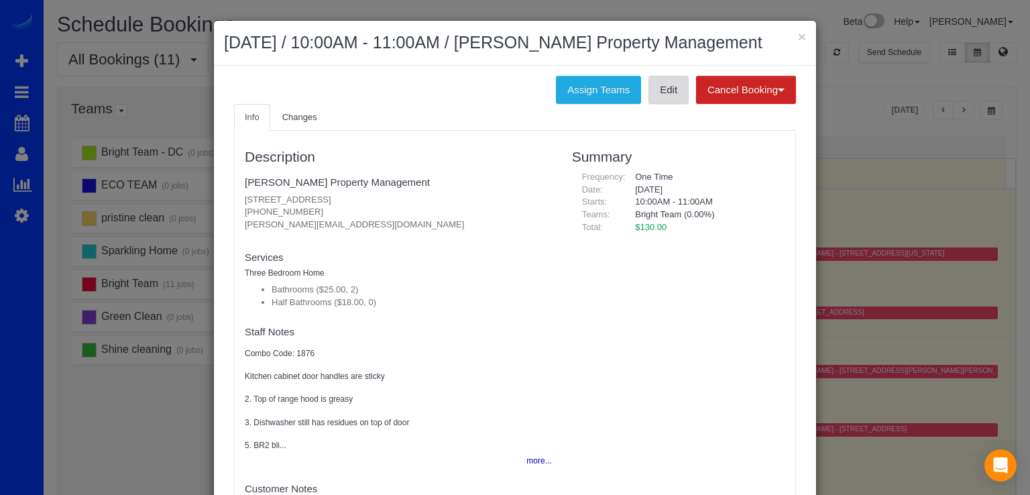
click at [653, 97] on link "Edit" at bounding box center [668, 90] width 40 height 28
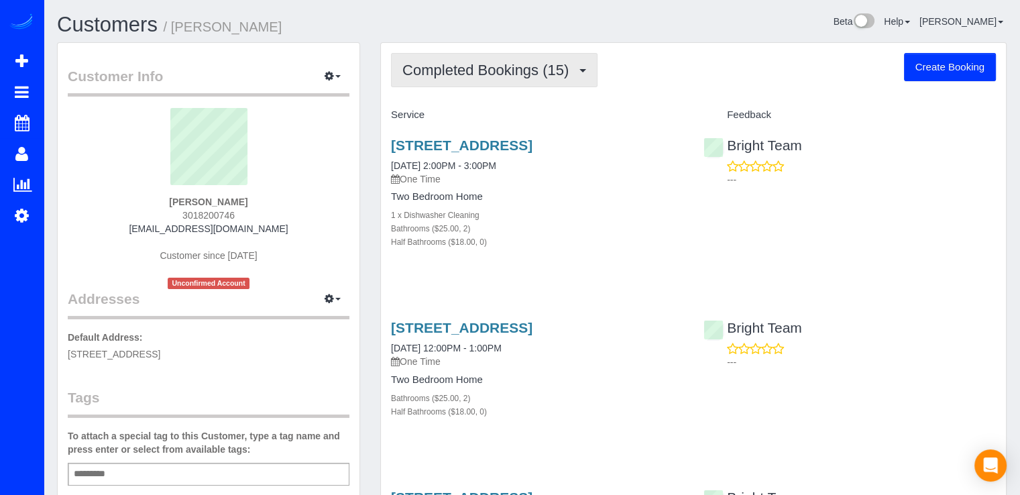
click at [496, 81] on button "Completed Bookings (15)" at bounding box center [494, 70] width 206 height 34
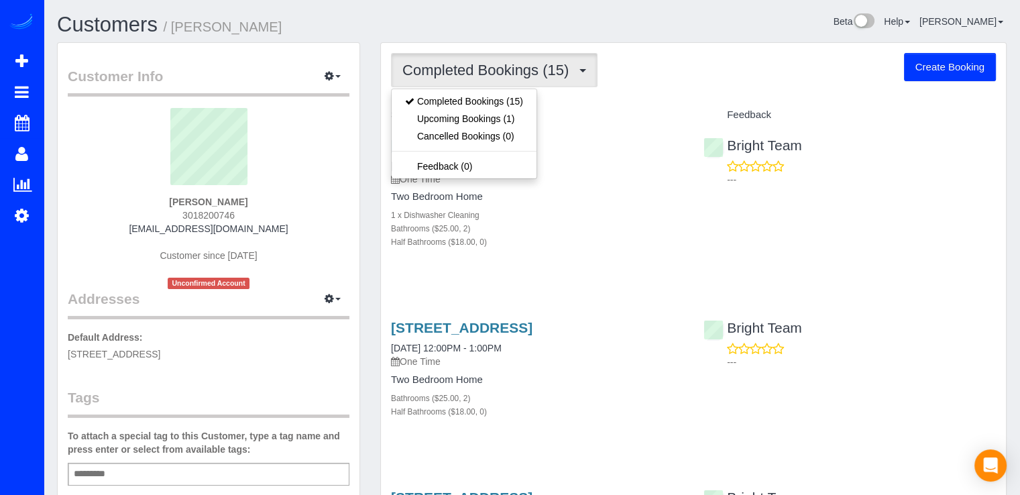
click at [617, 78] on div "Completed Bookings (15) Completed Bookings (15) Upcoming Bookings (1) Cancelled…" at bounding box center [693, 70] width 605 height 34
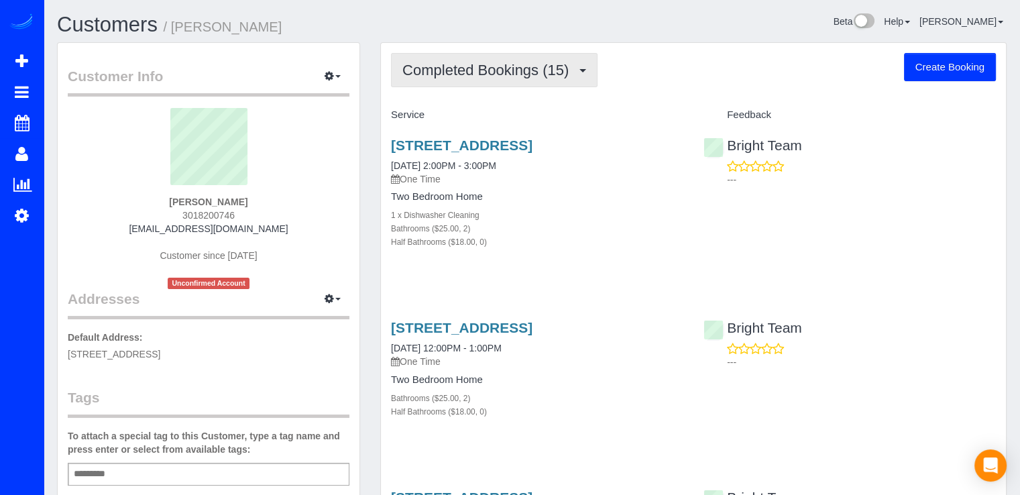
click at [524, 78] on button "Completed Bookings (15)" at bounding box center [494, 70] width 206 height 34
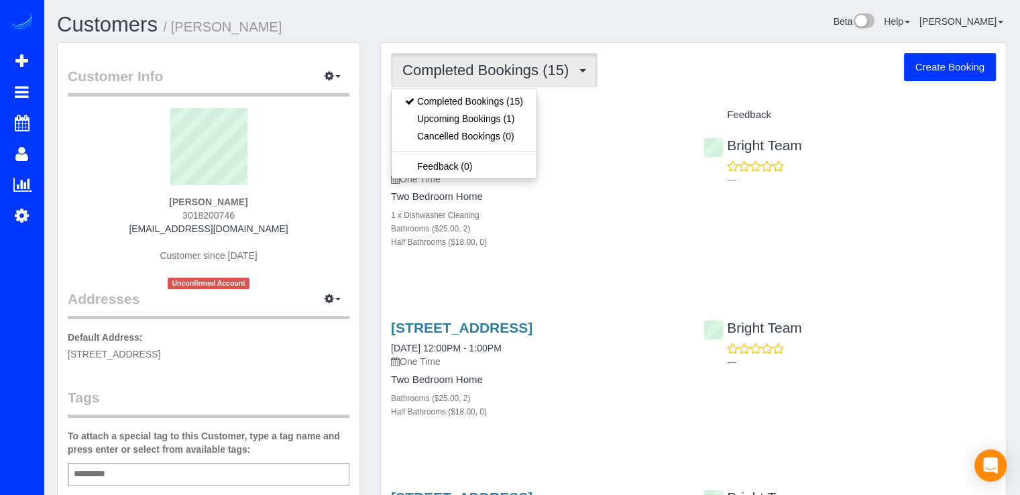
click at [662, 69] on div "Completed Bookings (15) Completed Bookings (15) Upcoming Bookings (1) Cancelled…" at bounding box center [693, 70] width 605 height 34
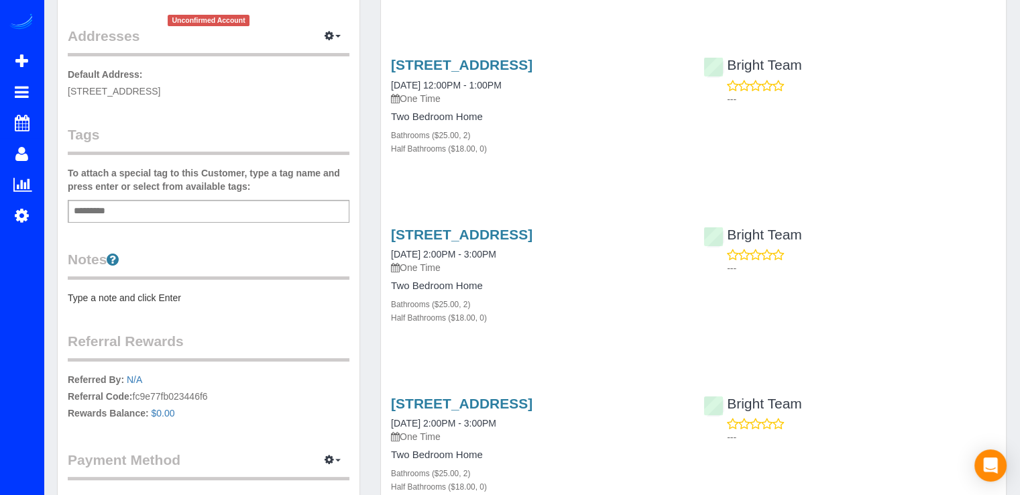
scroll to position [402, 0]
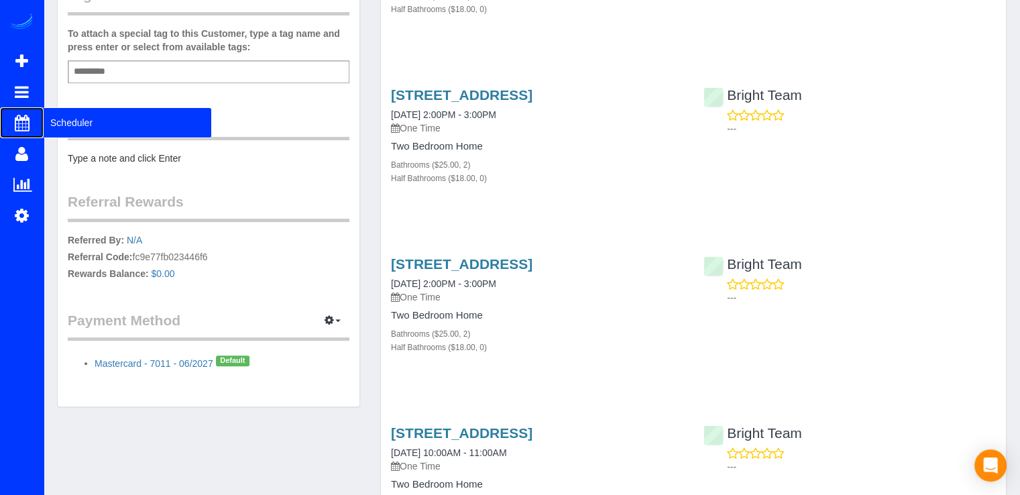
click at [72, 119] on span "Scheduler" at bounding box center [128, 122] width 168 height 31
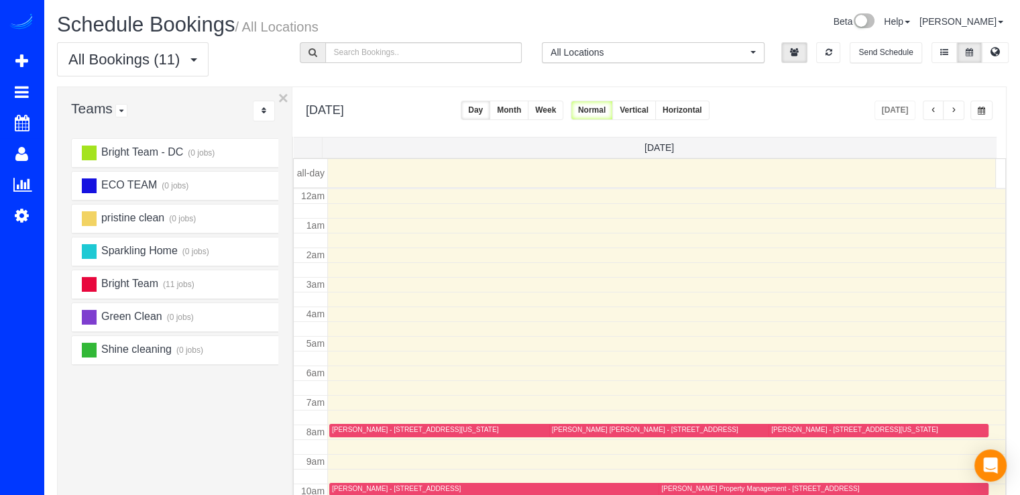
scroll to position [176, 0]
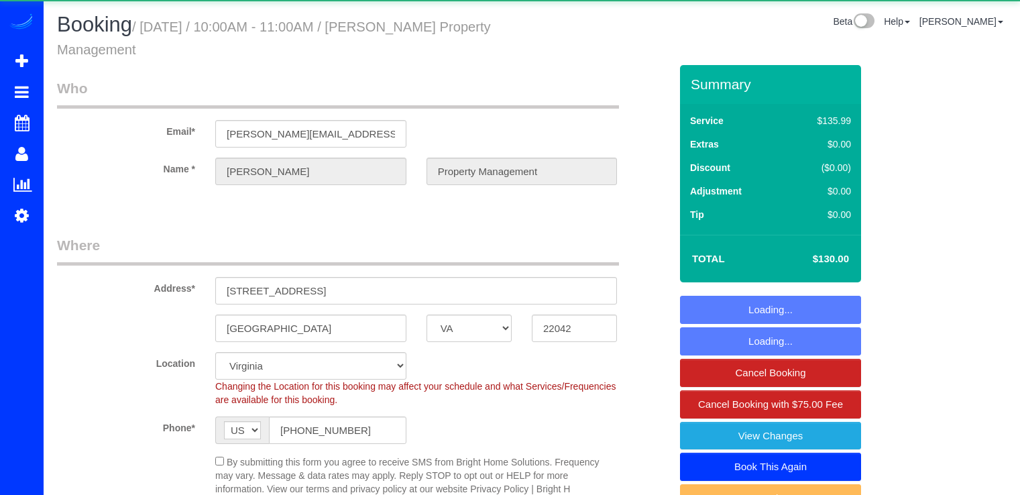
select select "VA"
select select "2"
select select "spot1"
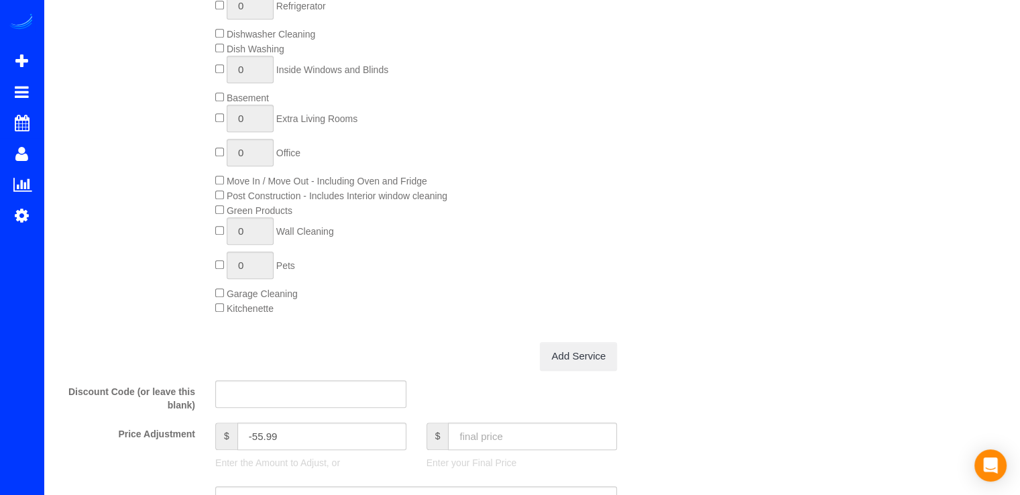
scroll to position [1140, 0]
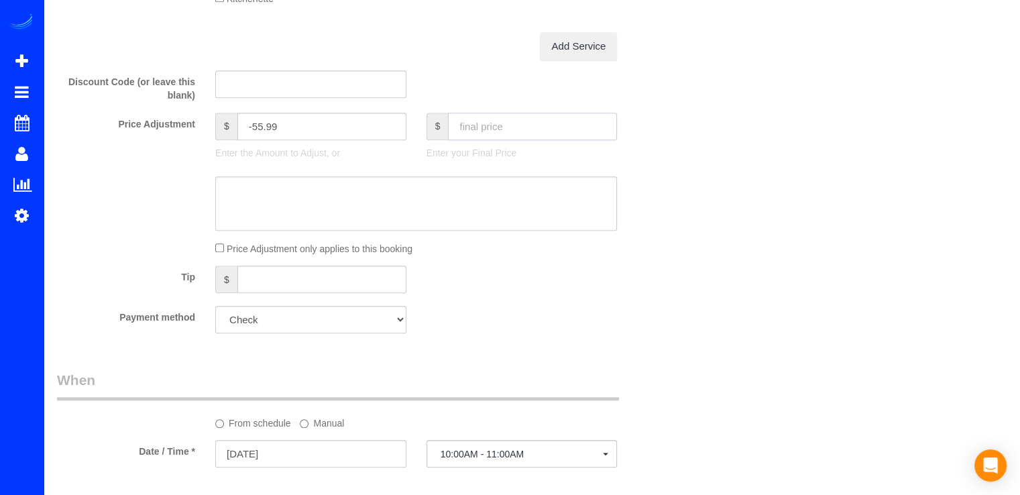
click at [466, 127] on input "text" at bounding box center [532, 126] width 169 height 27
type input "70"
type input "-115.99"
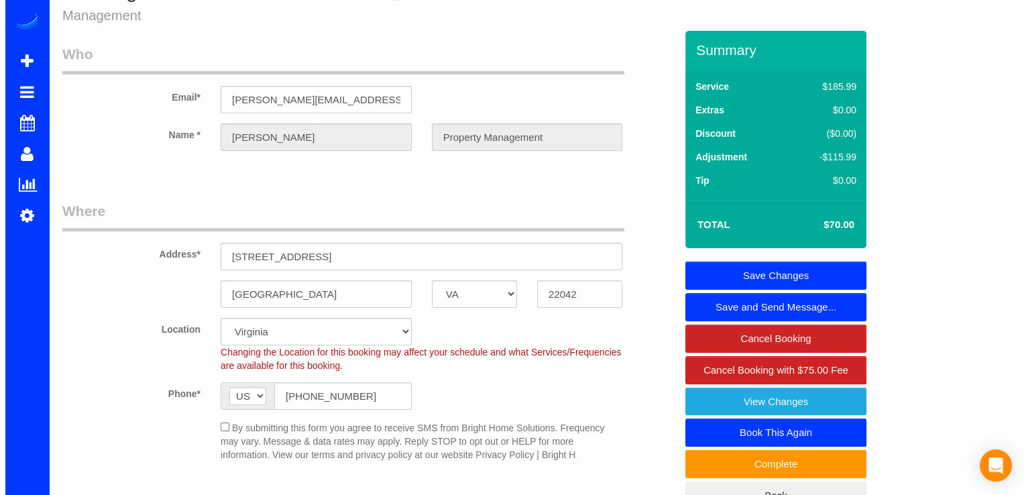
scroll to position [0, 0]
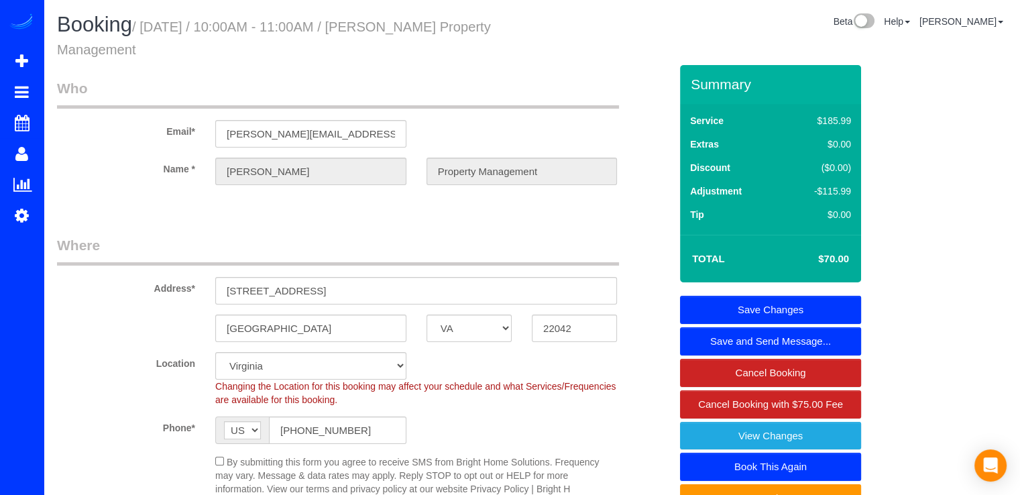
click at [811, 302] on link "Save Changes" at bounding box center [770, 310] width 181 height 28
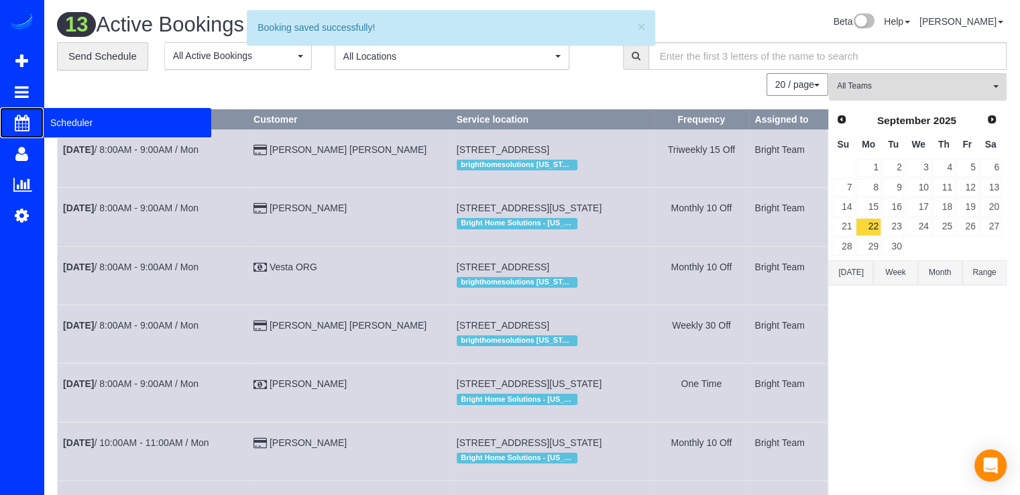
click at [68, 119] on span "Scheduler" at bounding box center [128, 122] width 168 height 31
